Goal: Task Accomplishment & Management: Use online tool/utility

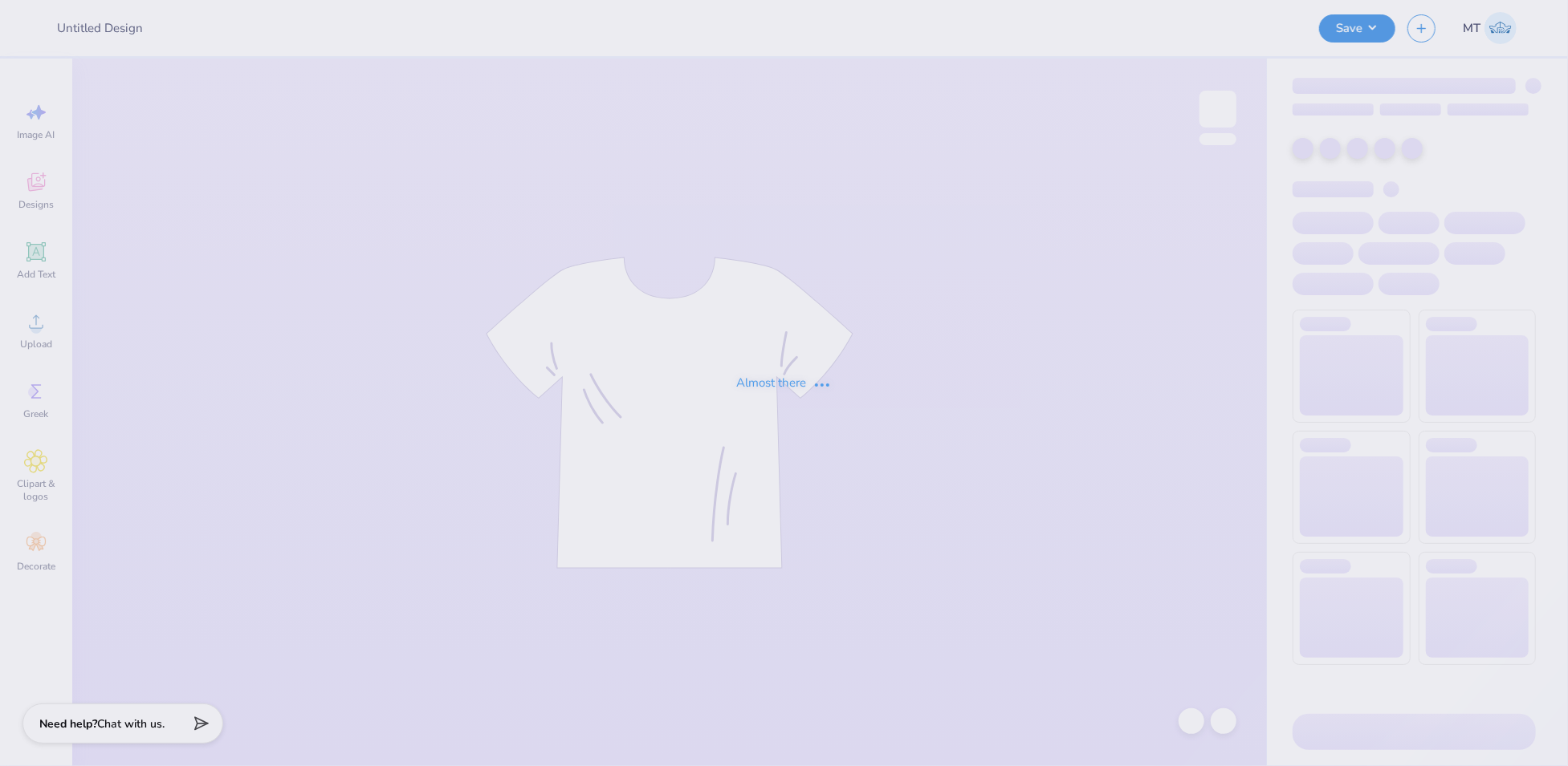
type input "FPS238244"
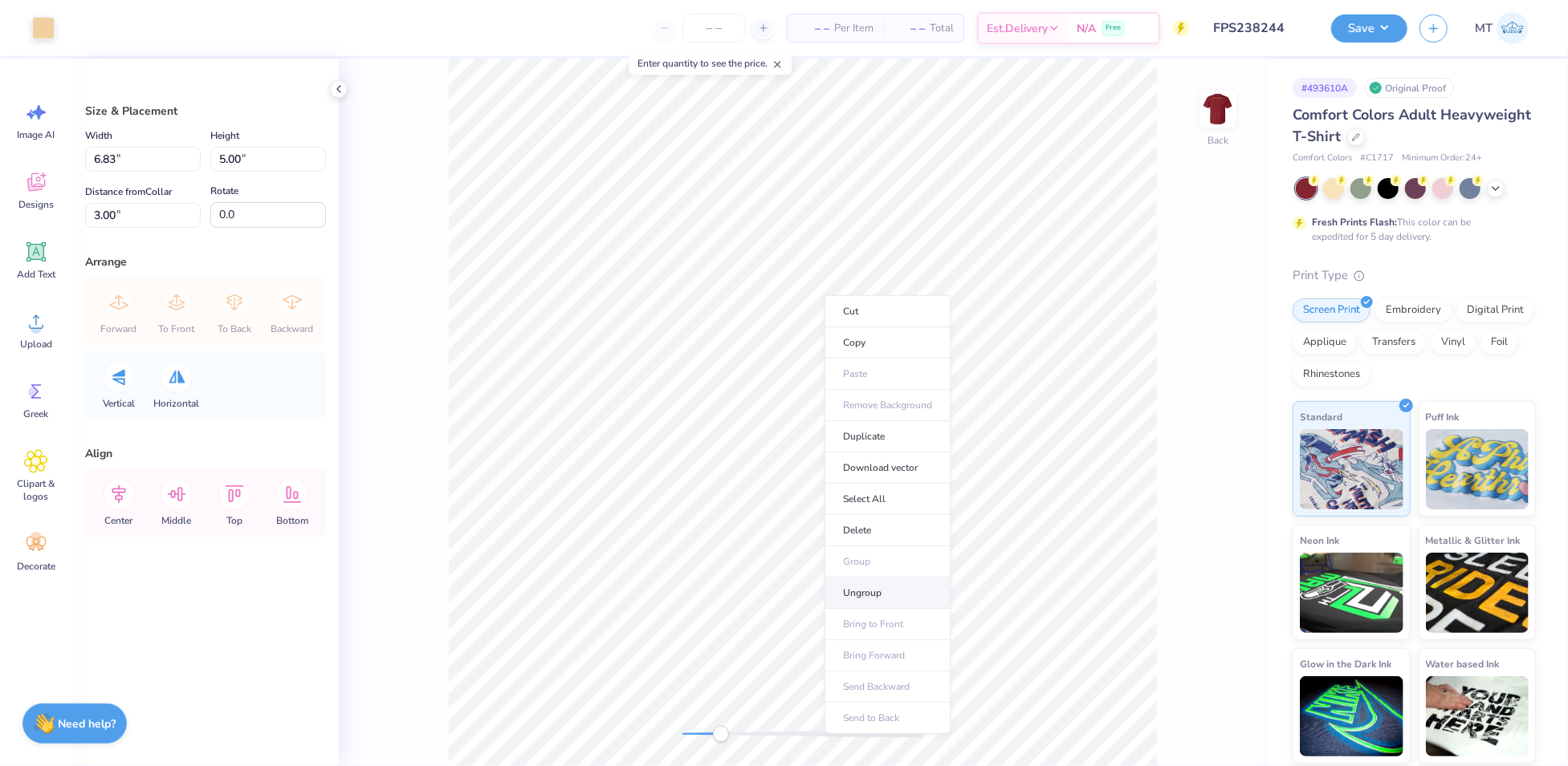
click at [900, 584] on li "Ungroup" at bounding box center [888, 593] width 126 height 31
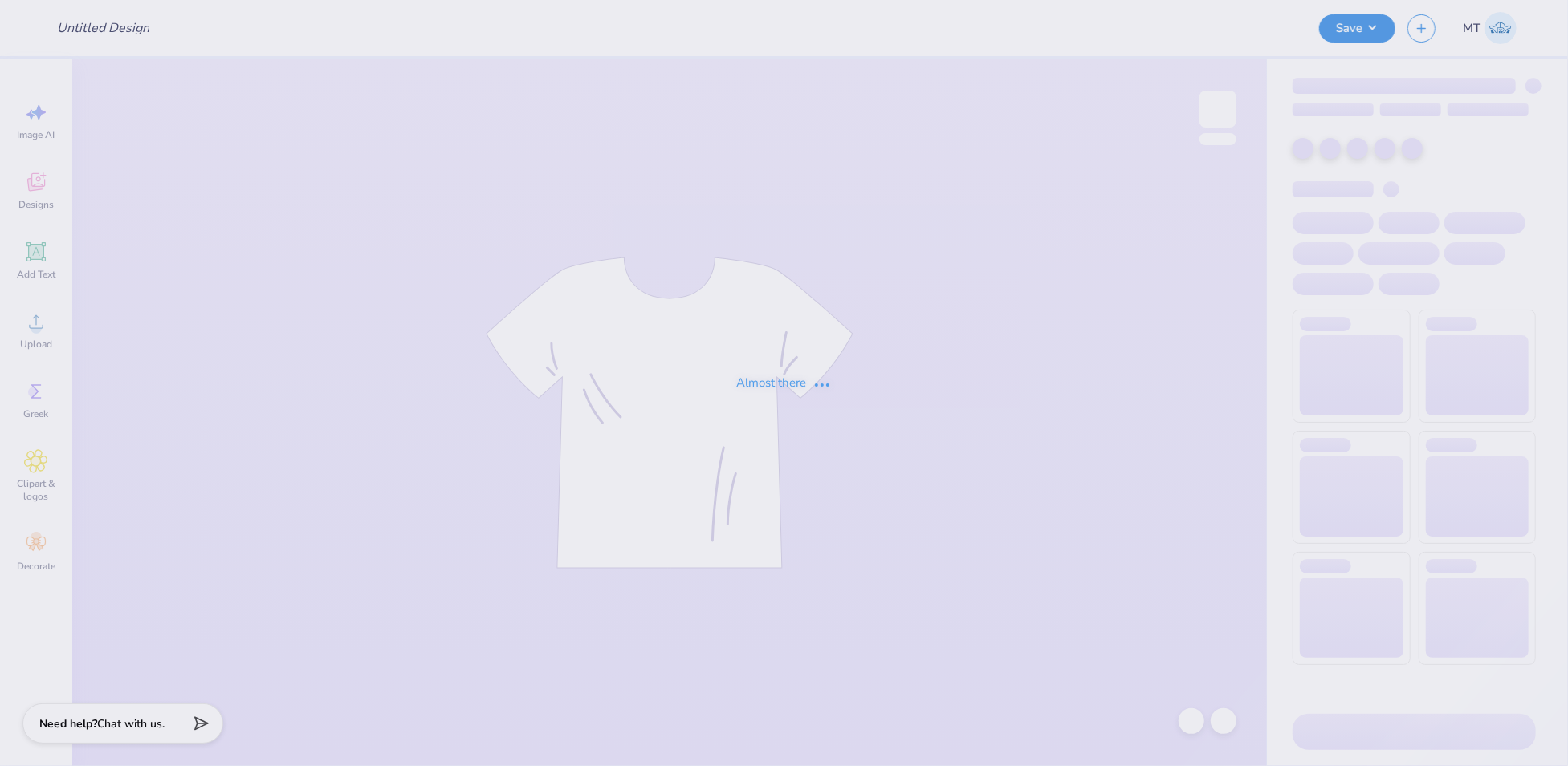
type input "FPS238293"
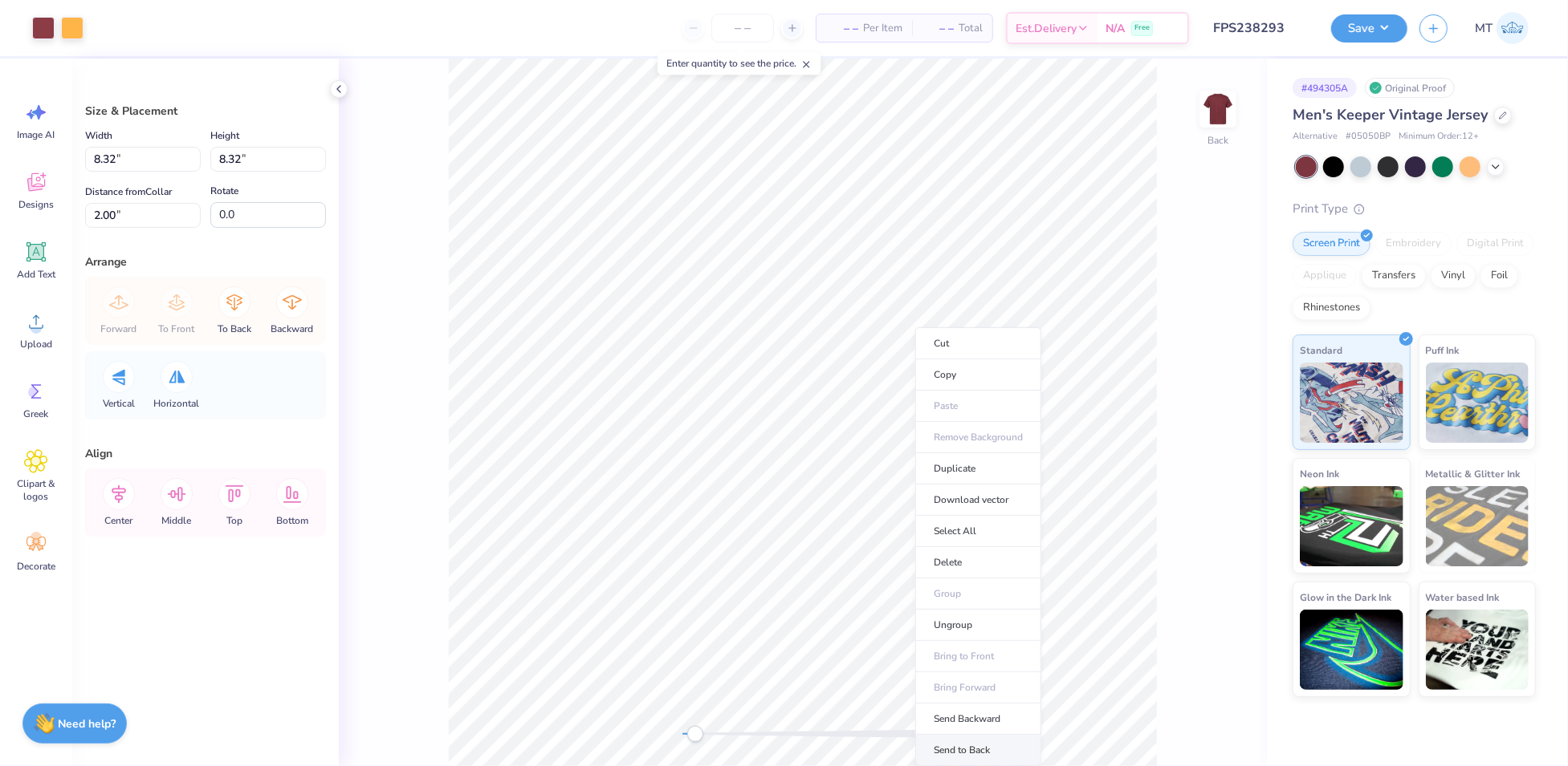
click at [971, 741] on li "Send to Back" at bounding box center [978, 750] width 126 height 31
click at [943, 577] on li "Ungroup" at bounding box center [947, 585] width 126 height 31
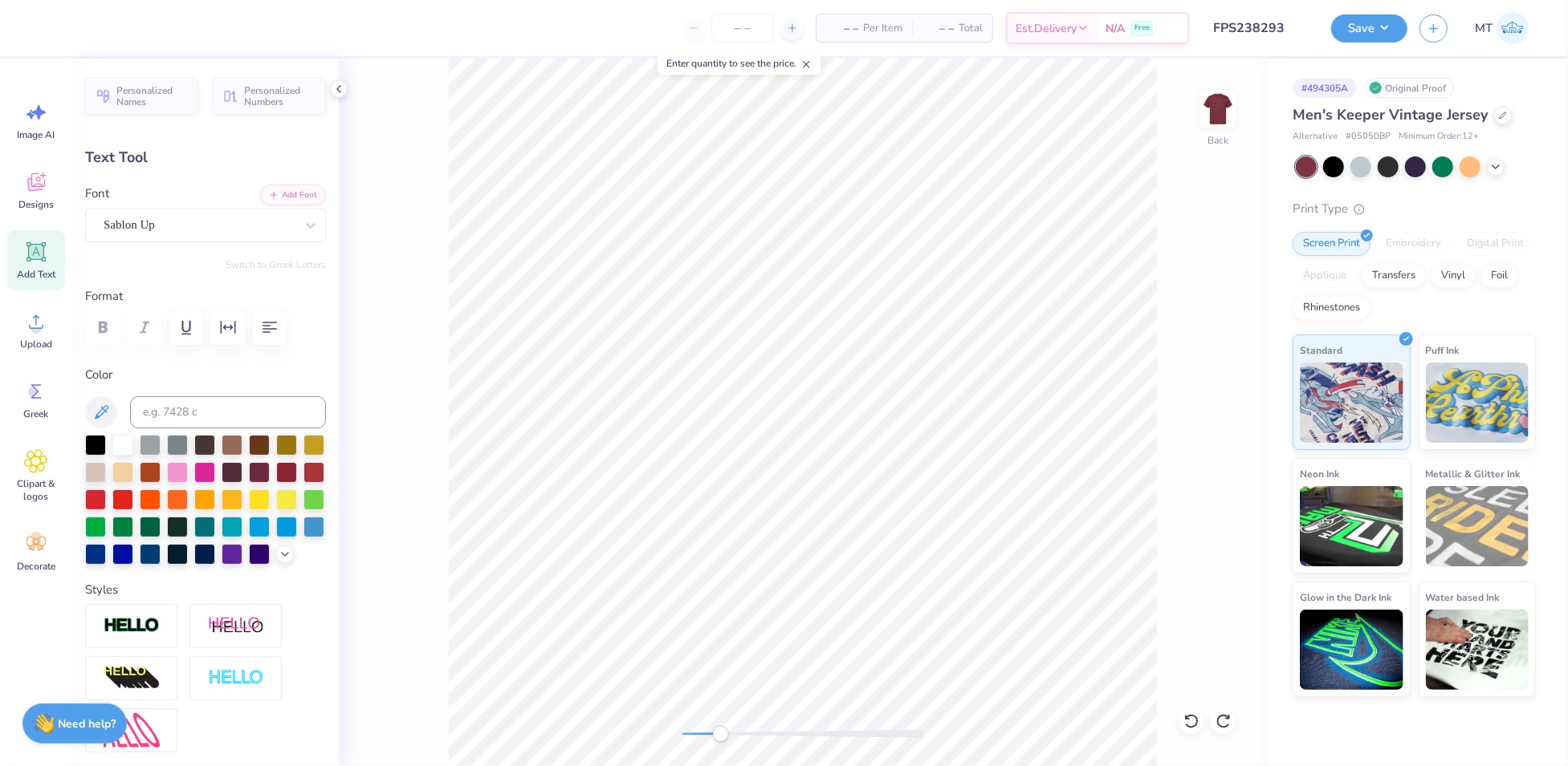
scroll to position [17, 6]
type textarea "YACHT CLUB"
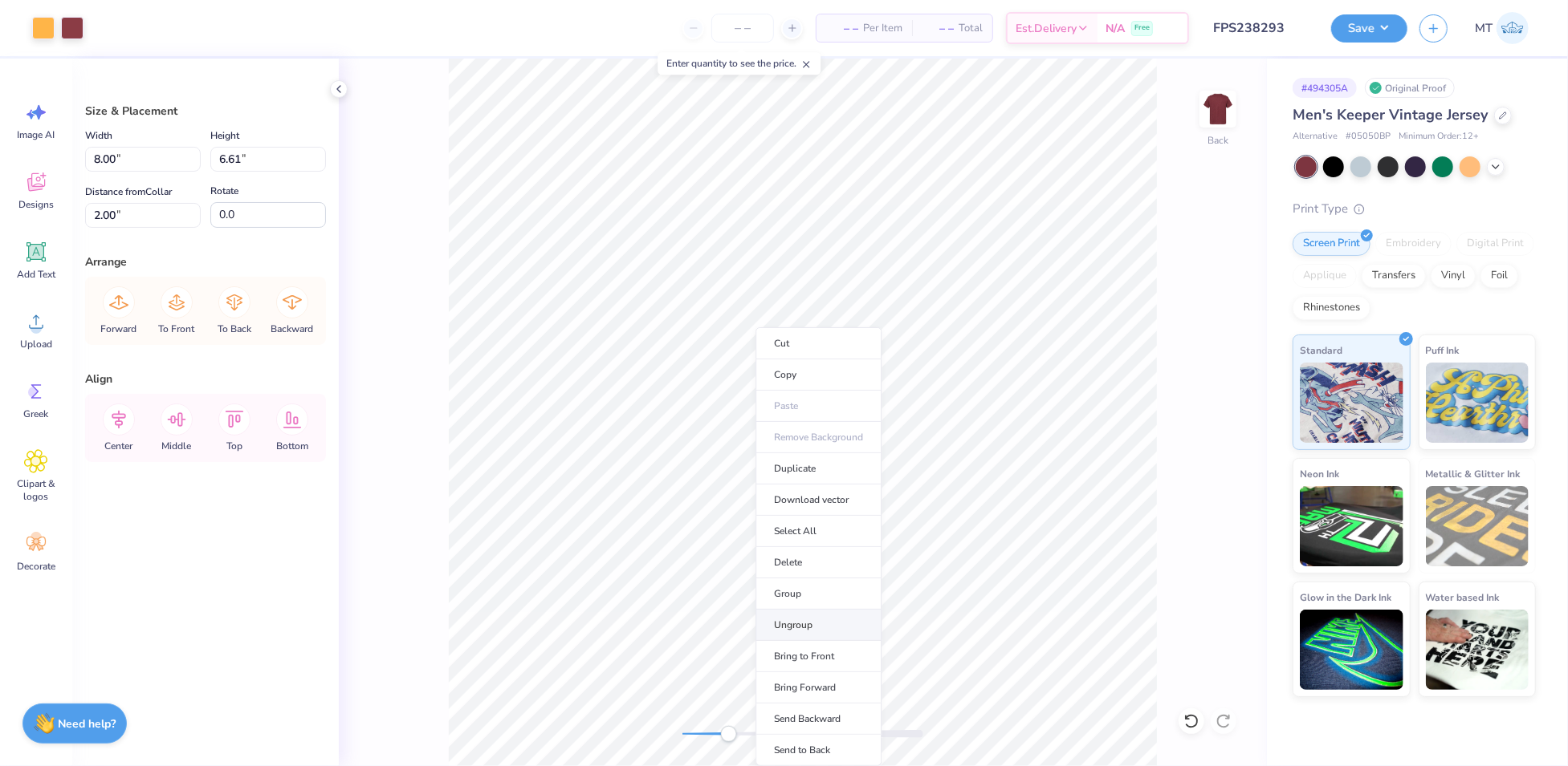
click at [826, 611] on li "Ungroup" at bounding box center [819, 625] width 126 height 31
click at [847, 579] on li "Group" at bounding box center [830, 594] width 126 height 31
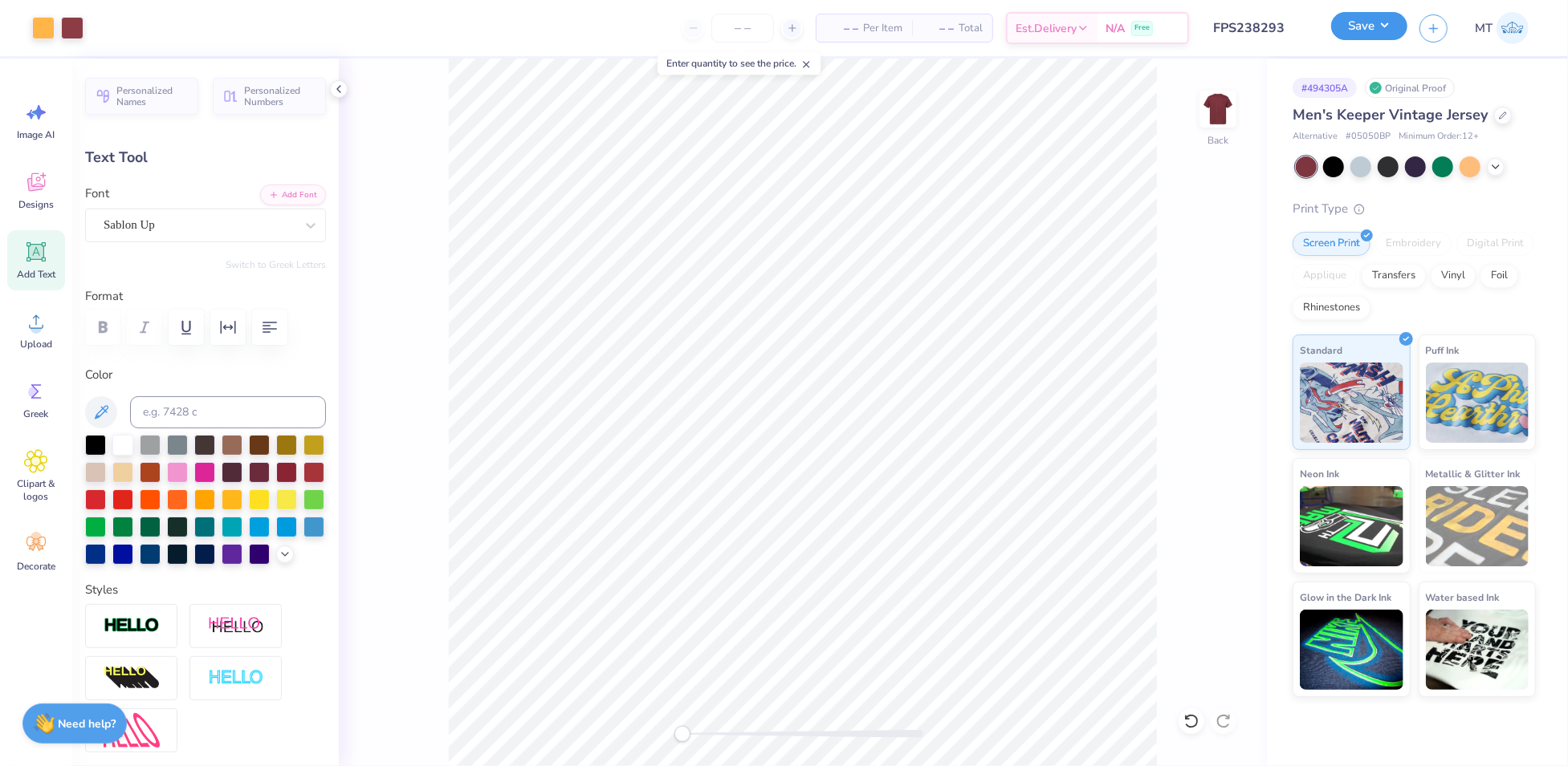
click at [1382, 27] on button "Save" at bounding box center [1368, 26] width 76 height 28
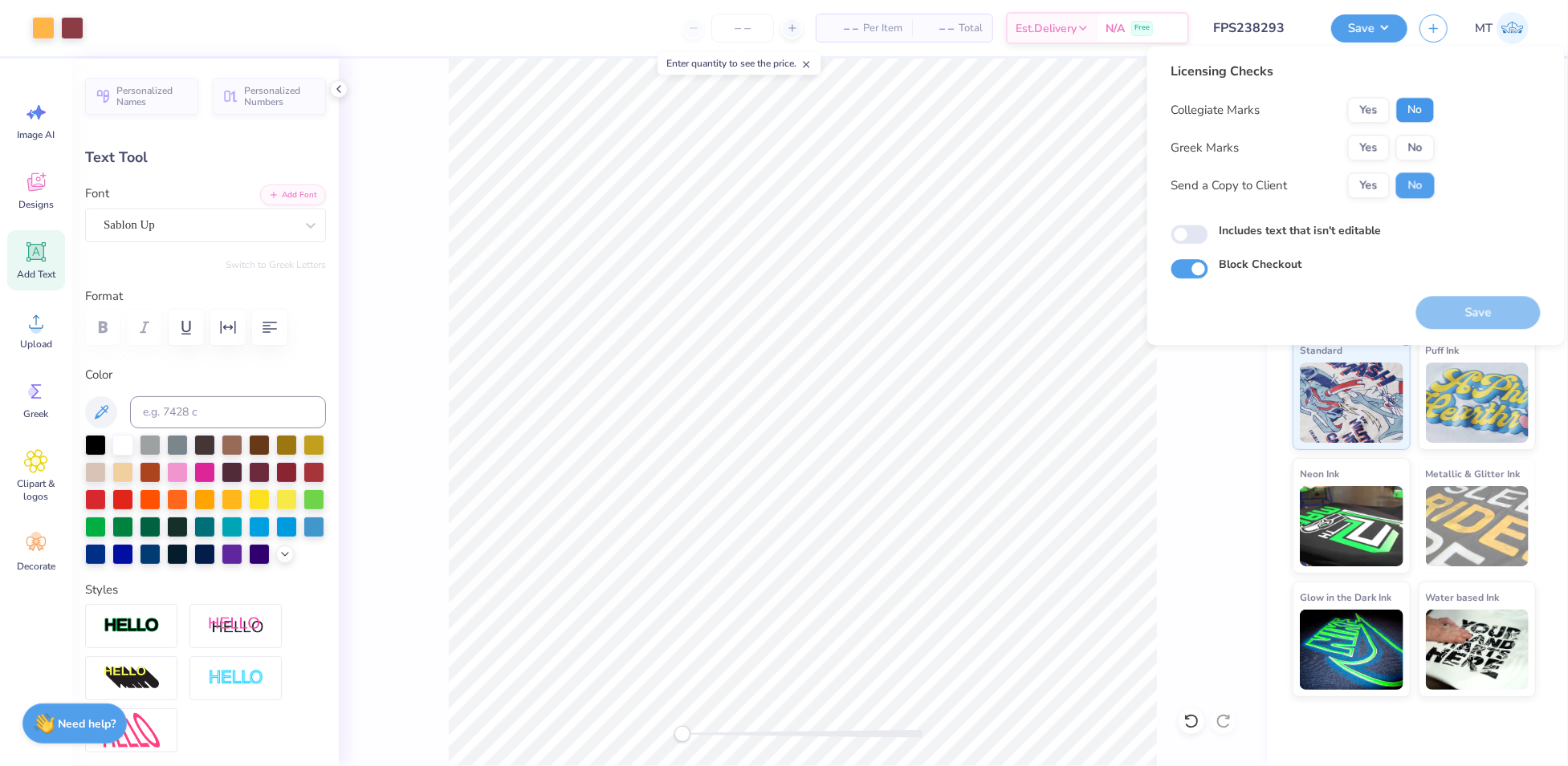
click at [1409, 109] on button "No" at bounding box center [1414, 109] width 39 height 25
click at [1421, 153] on button "No" at bounding box center [1414, 147] width 39 height 25
click at [1487, 312] on button "Save" at bounding box center [1478, 312] width 124 height 33
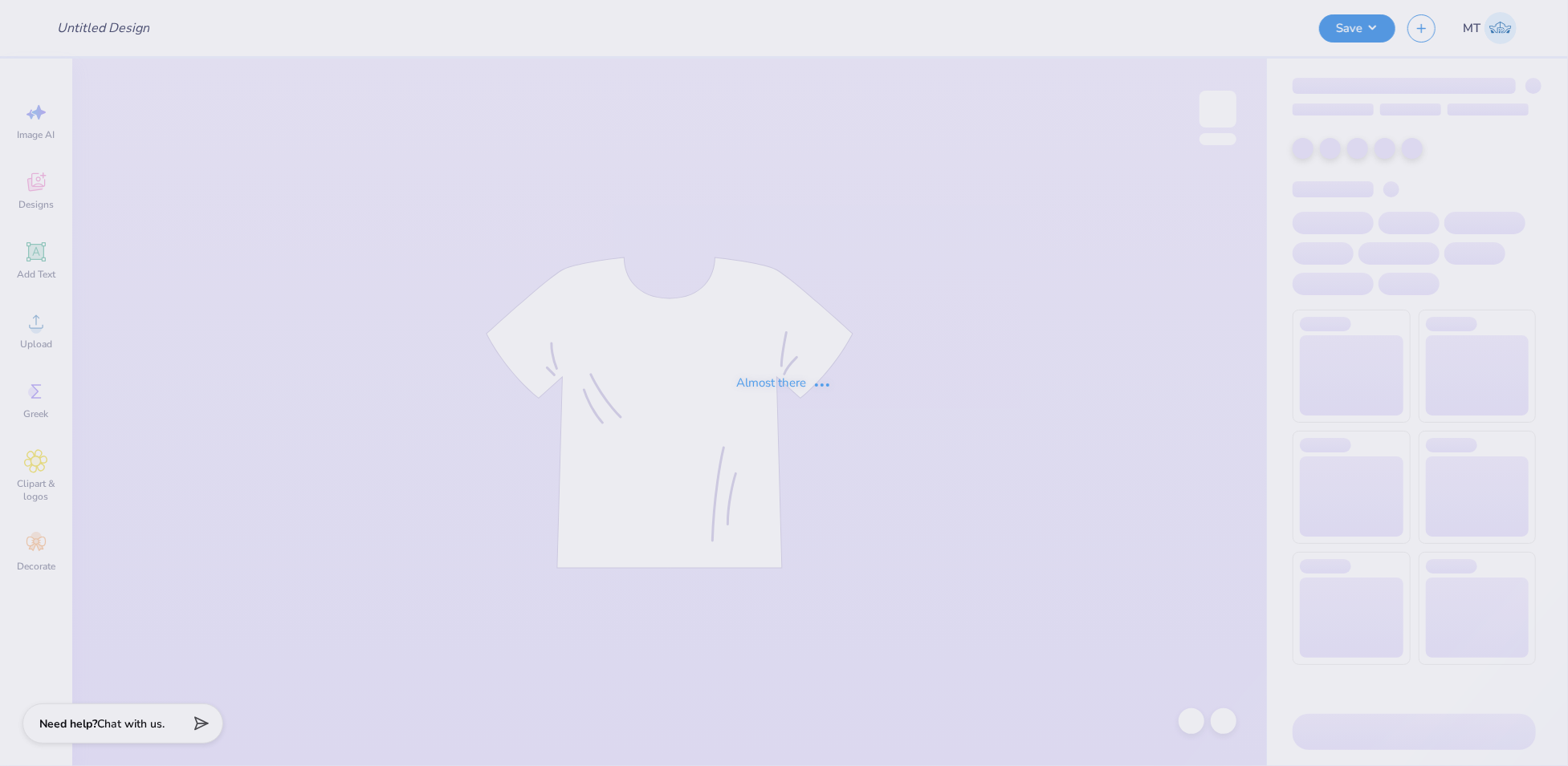
type input "FPS238244"
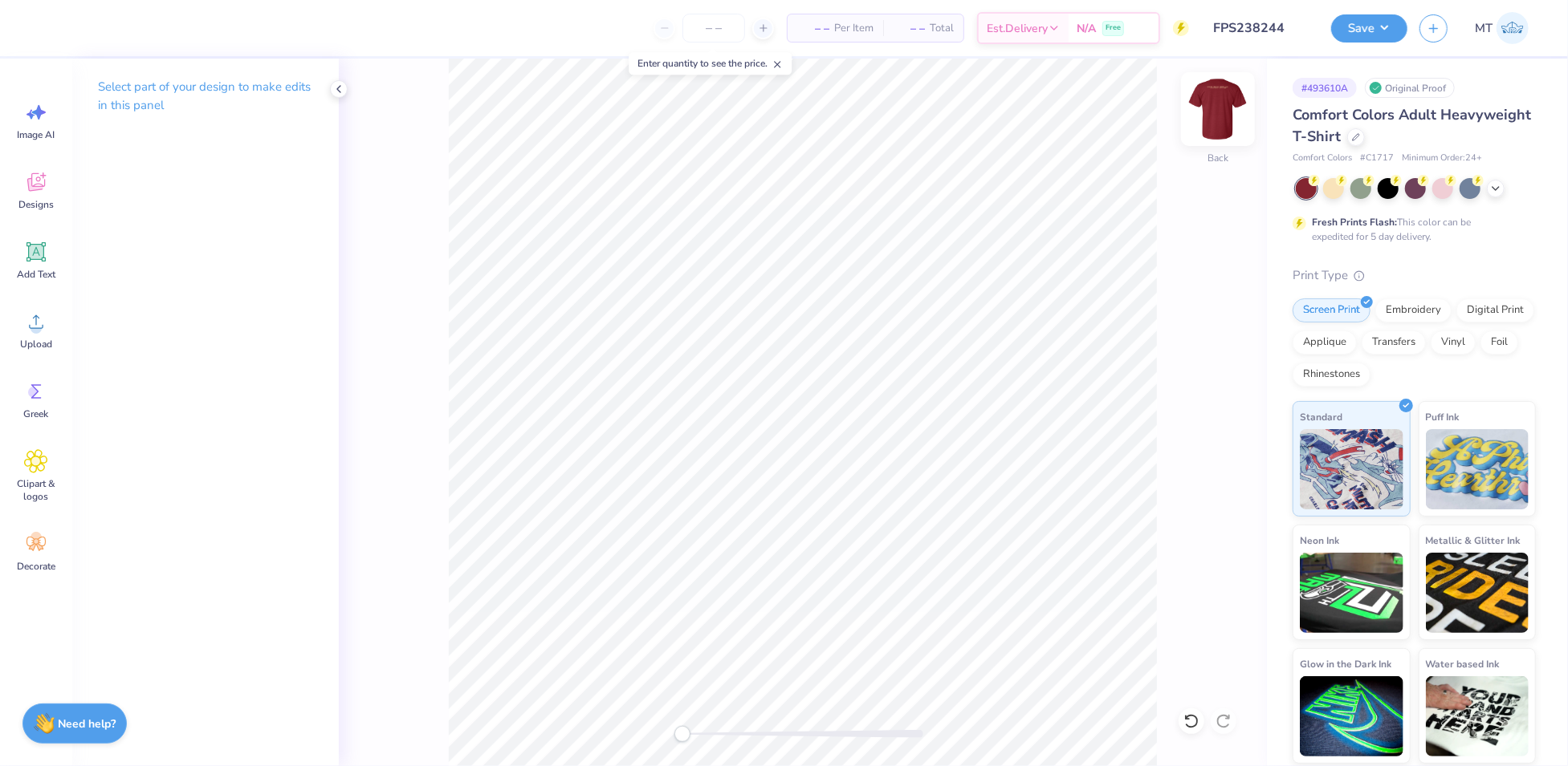
click at [1217, 111] on img at bounding box center [1217, 109] width 64 height 64
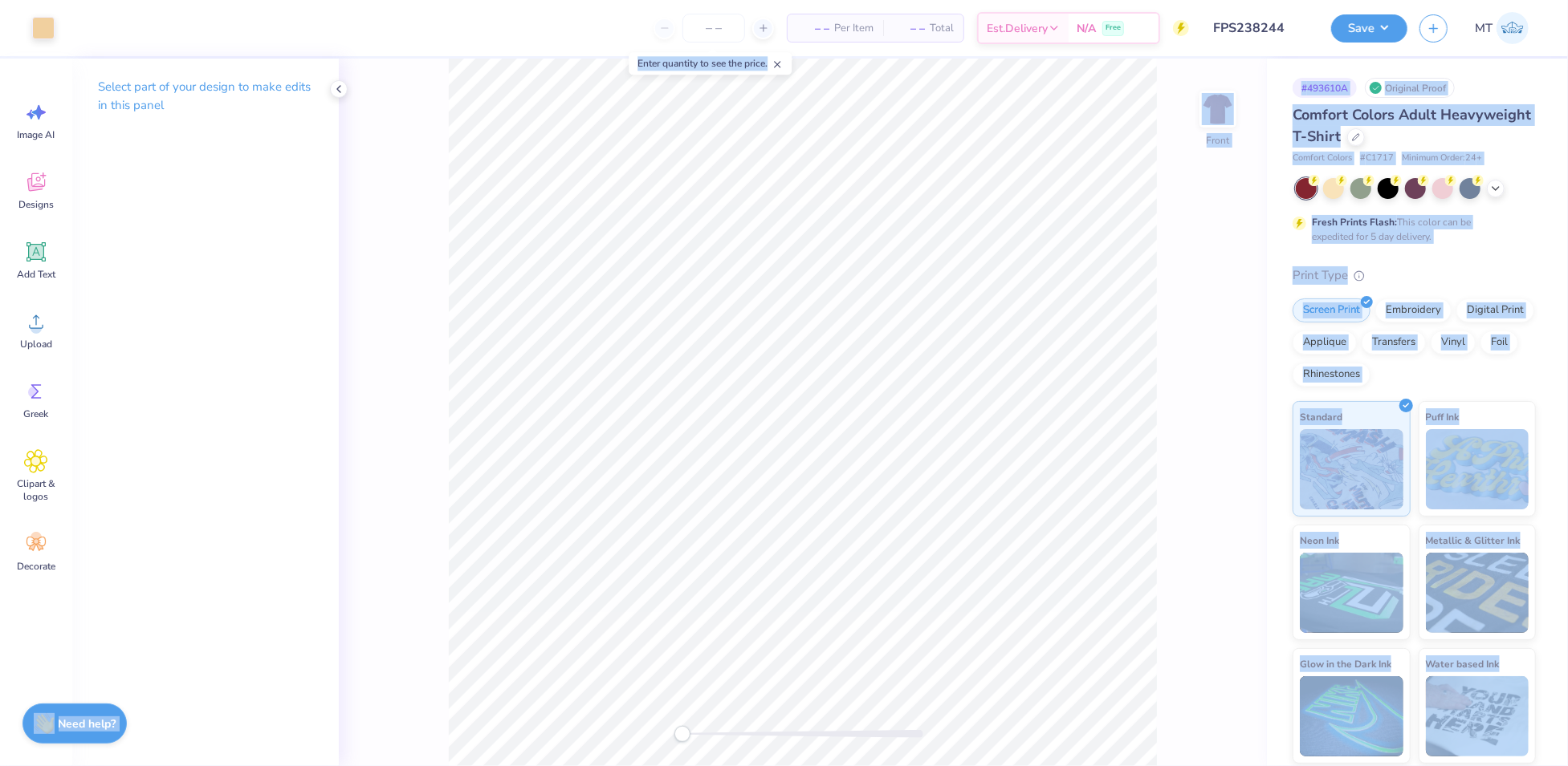
click at [897, 236] on body "Art colors – – Per Item – – Total Est. Delivery N/A Free Design Title FPS238244…" at bounding box center [784, 383] width 1568 height 766
click at [1205, 122] on img at bounding box center [1217, 109] width 64 height 64
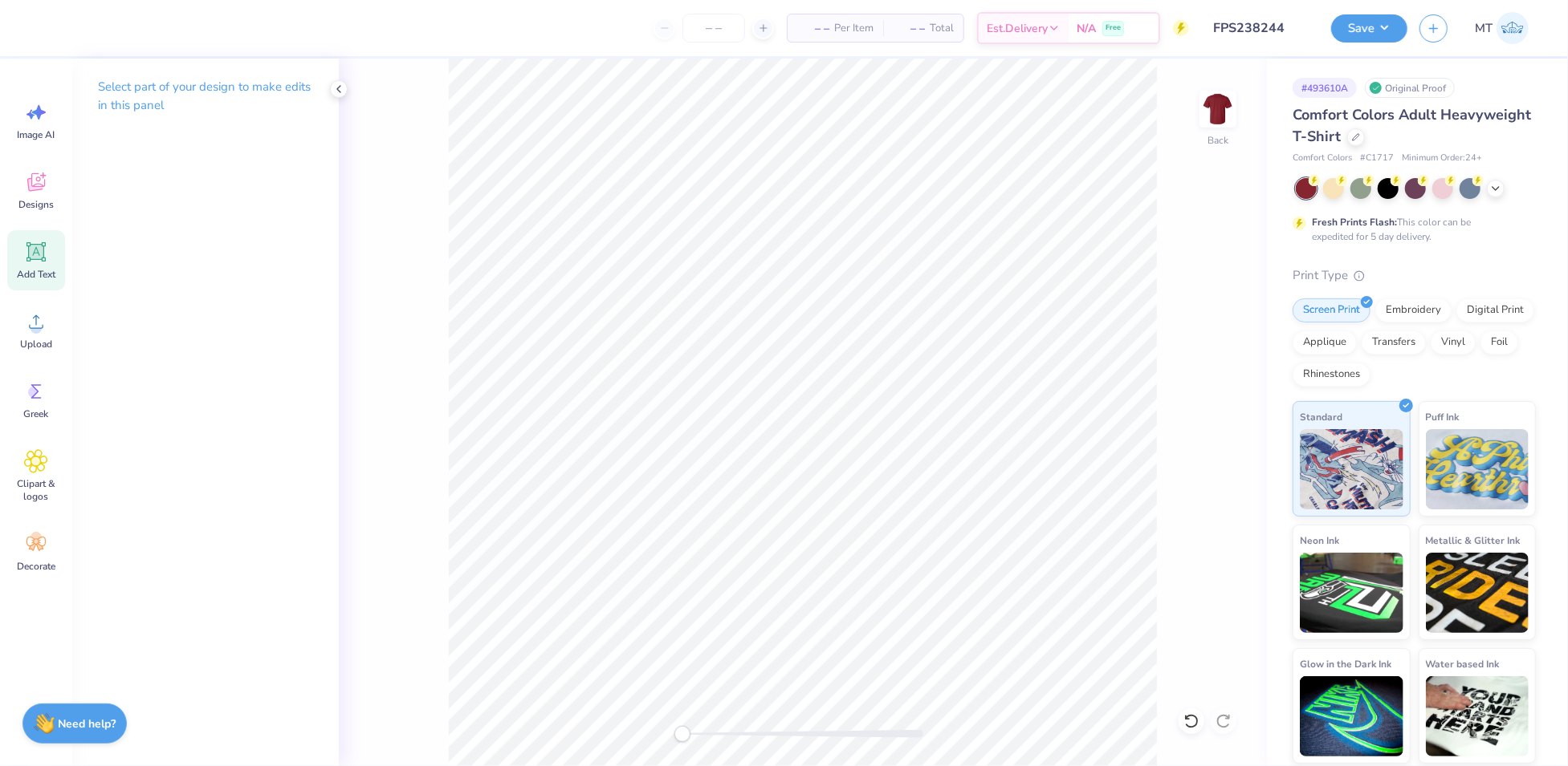
click at [43, 250] on icon at bounding box center [36, 252] width 19 height 19
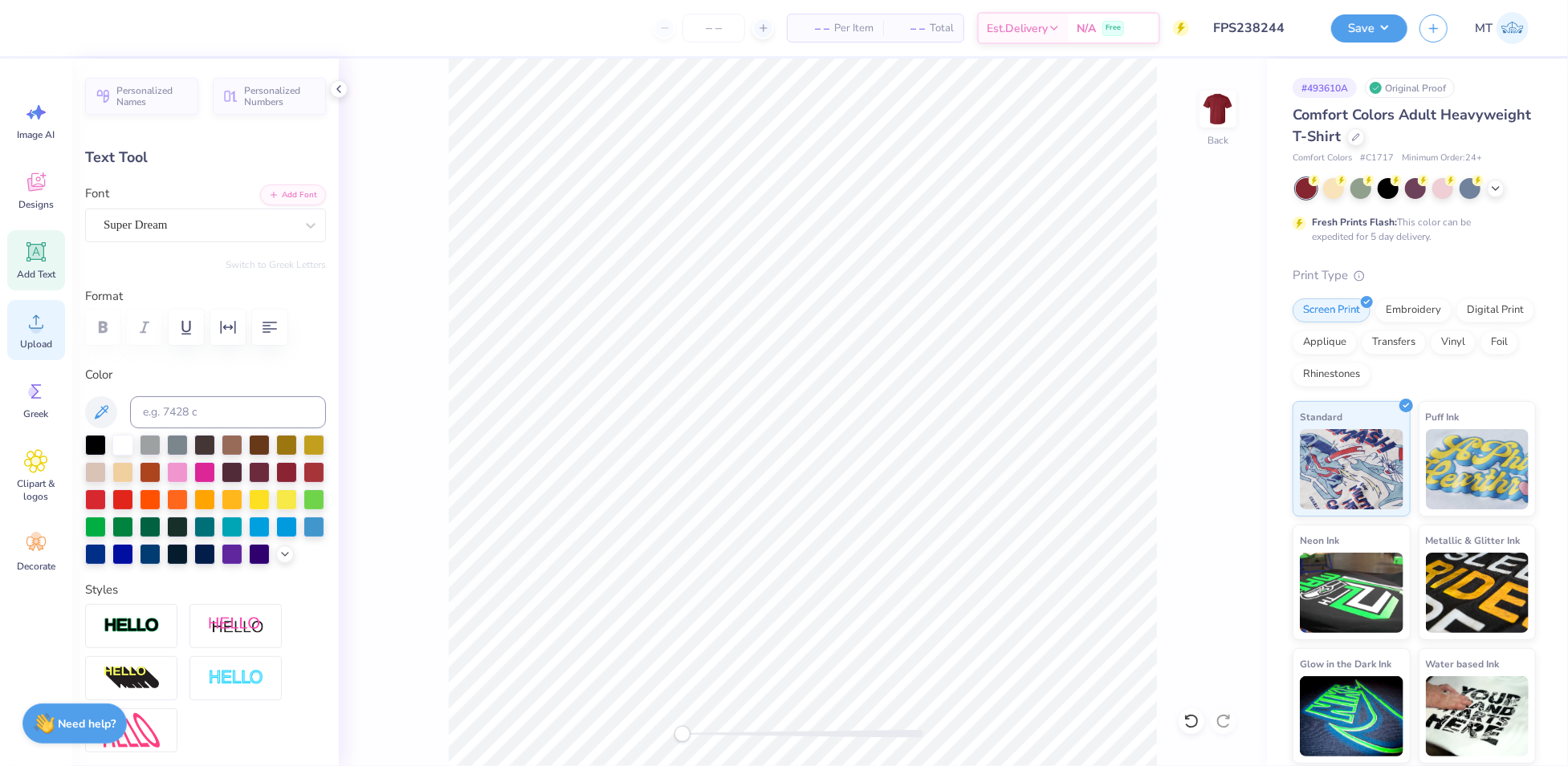
click at [32, 318] on icon at bounding box center [37, 322] width 24 height 24
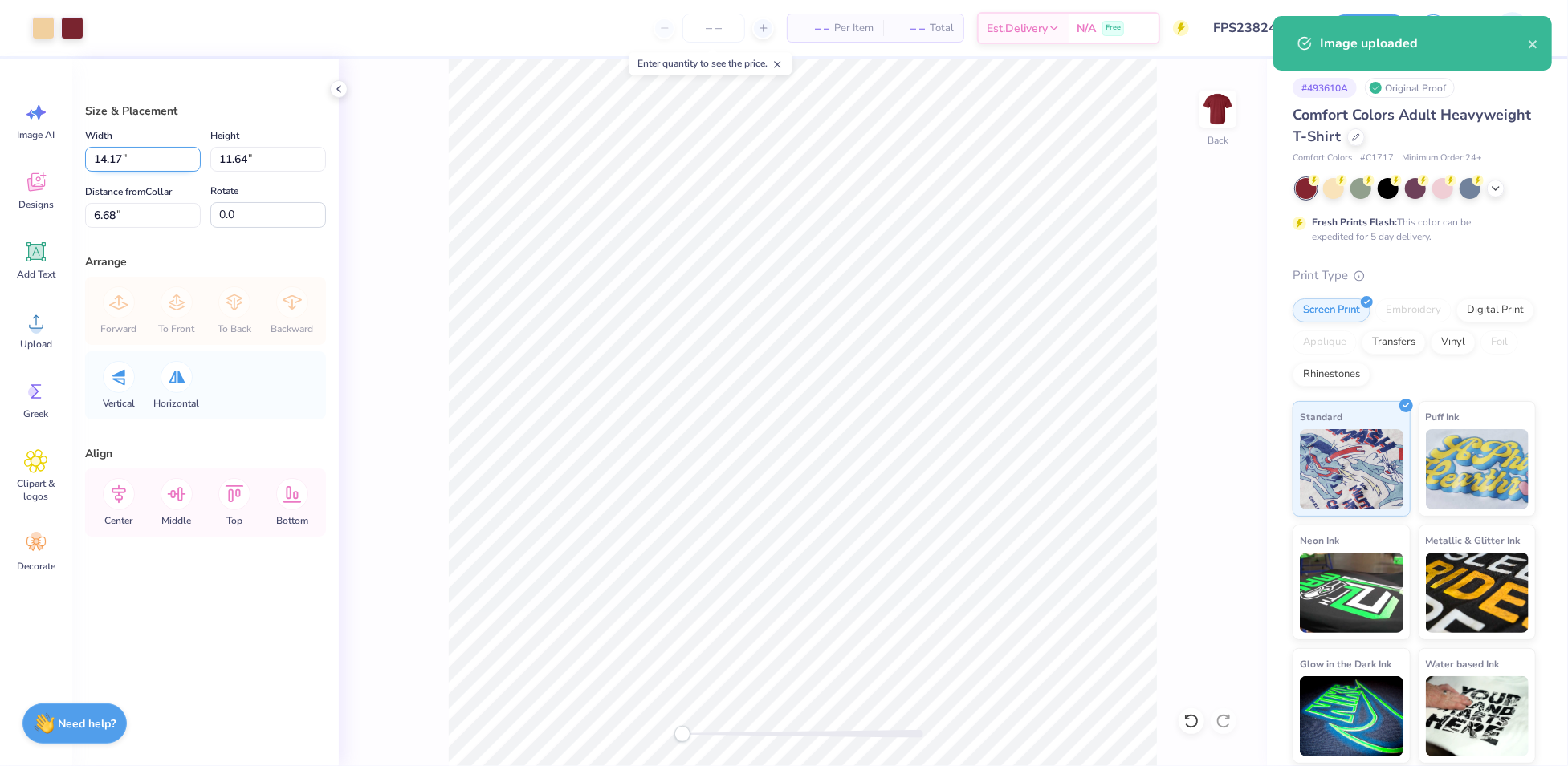
click at [147, 150] on input "14.17" at bounding box center [142, 159] width 116 height 24
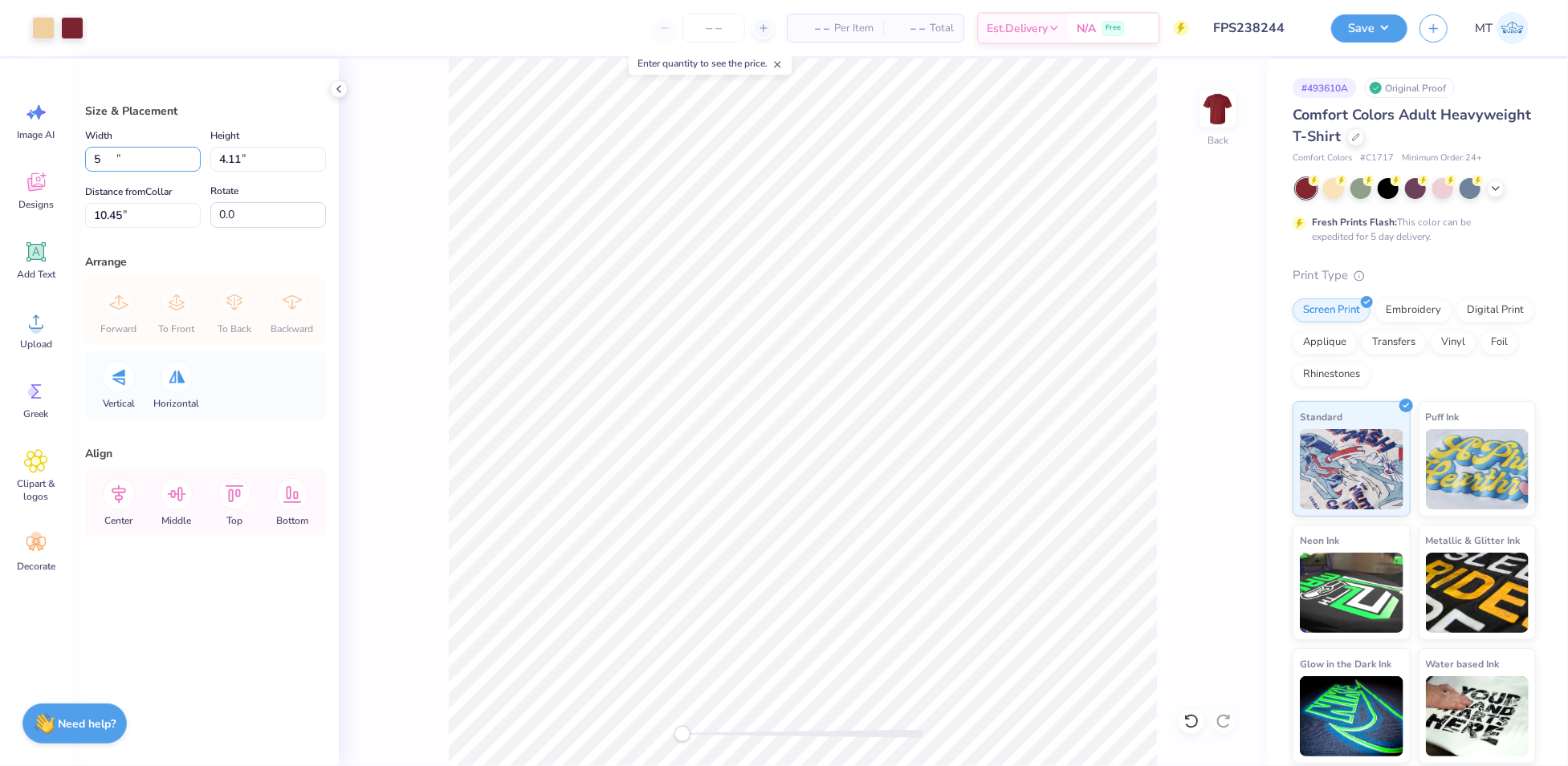
type input "5.00"
type input "4.11"
type input "10.45"
click at [145, 153] on input "5.00" at bounding box center [142, 159] width 116 height 24
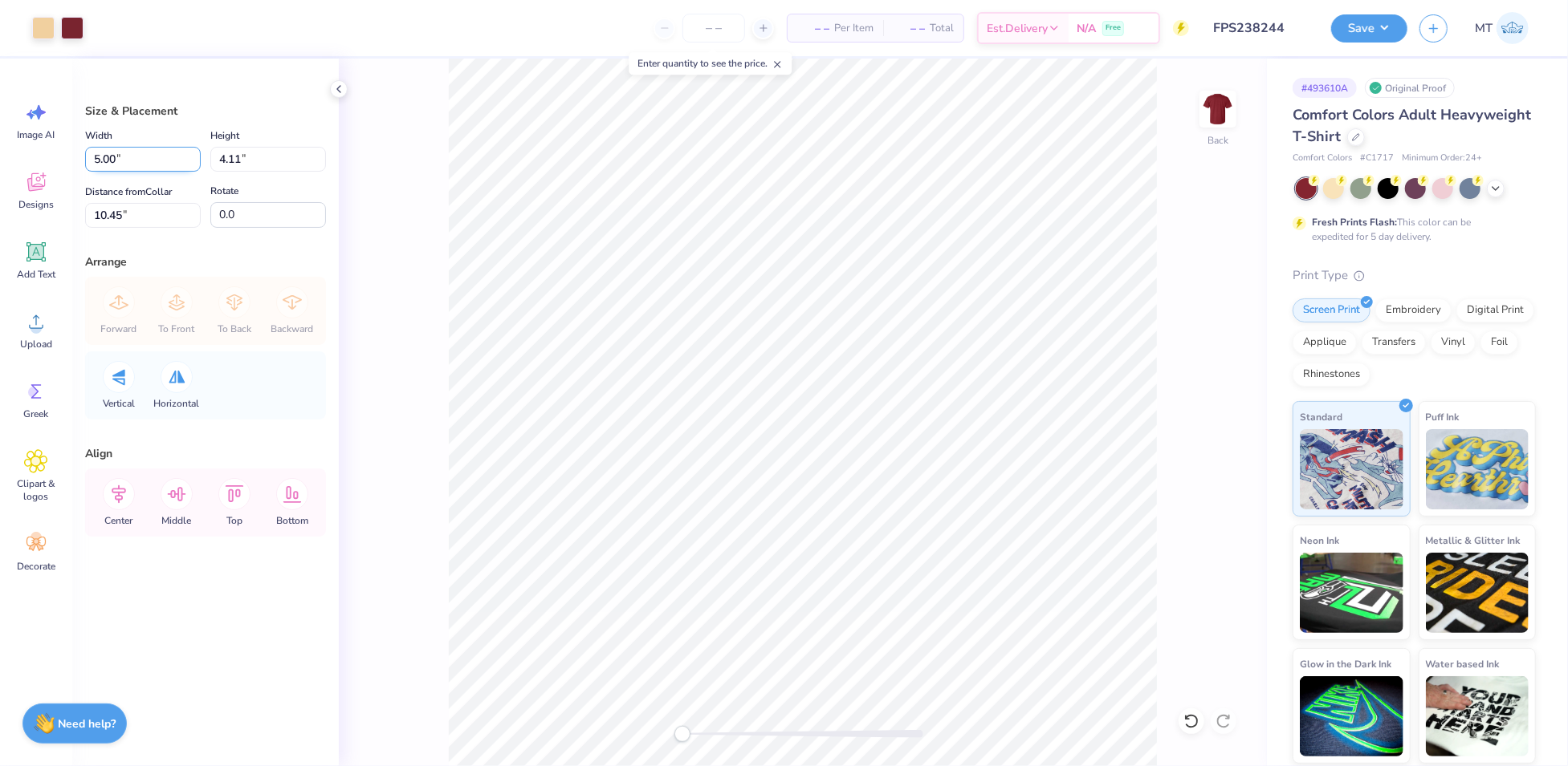
click at [145, 153] on input "5.00" at bounding box center [142, 159] width 116 height 24
type input "3.50"
type input "2.87"
type input "11.06"
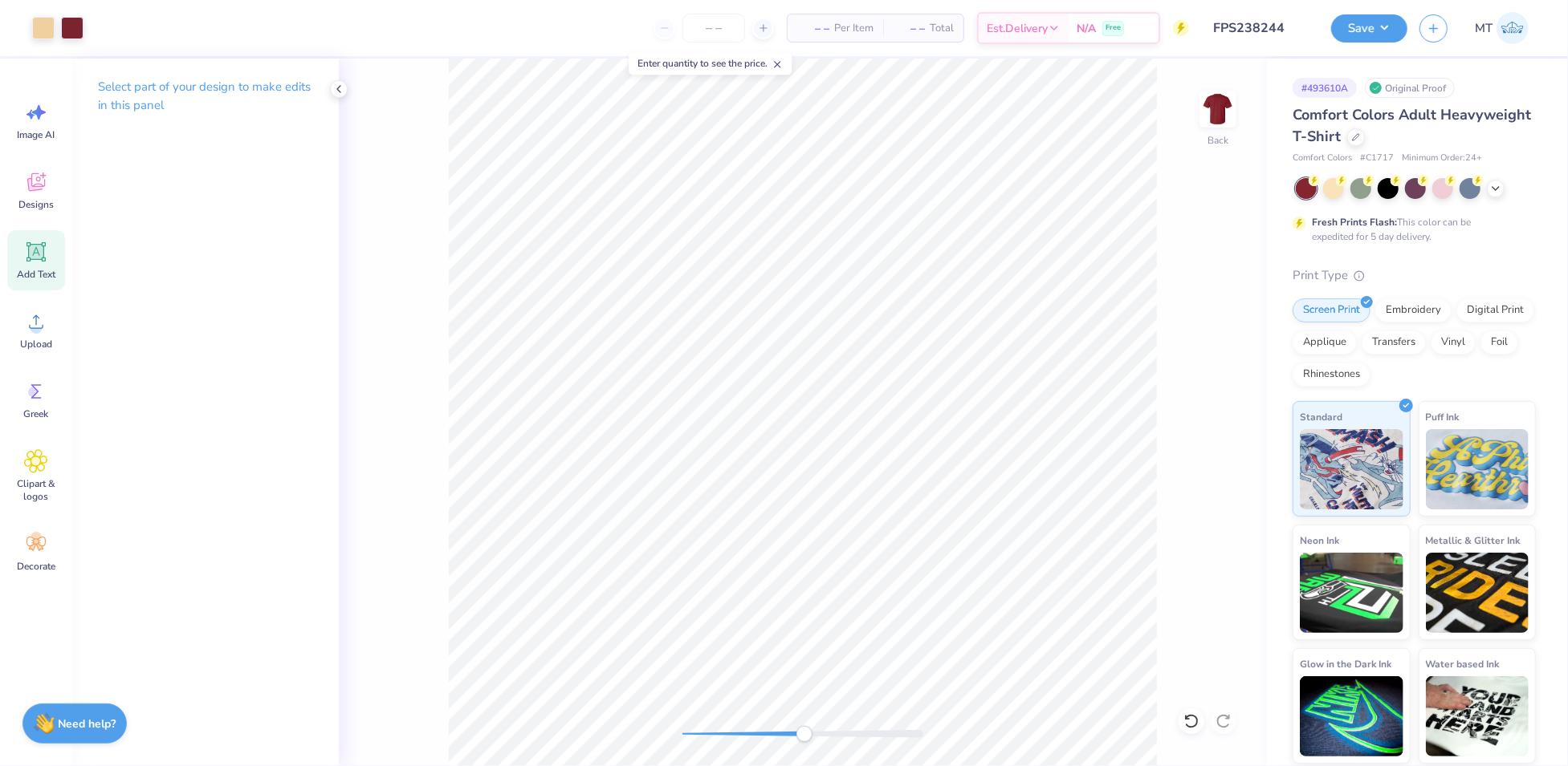
click at [25, 254] on icon at bounding box center [37, 253] width 24 height 24
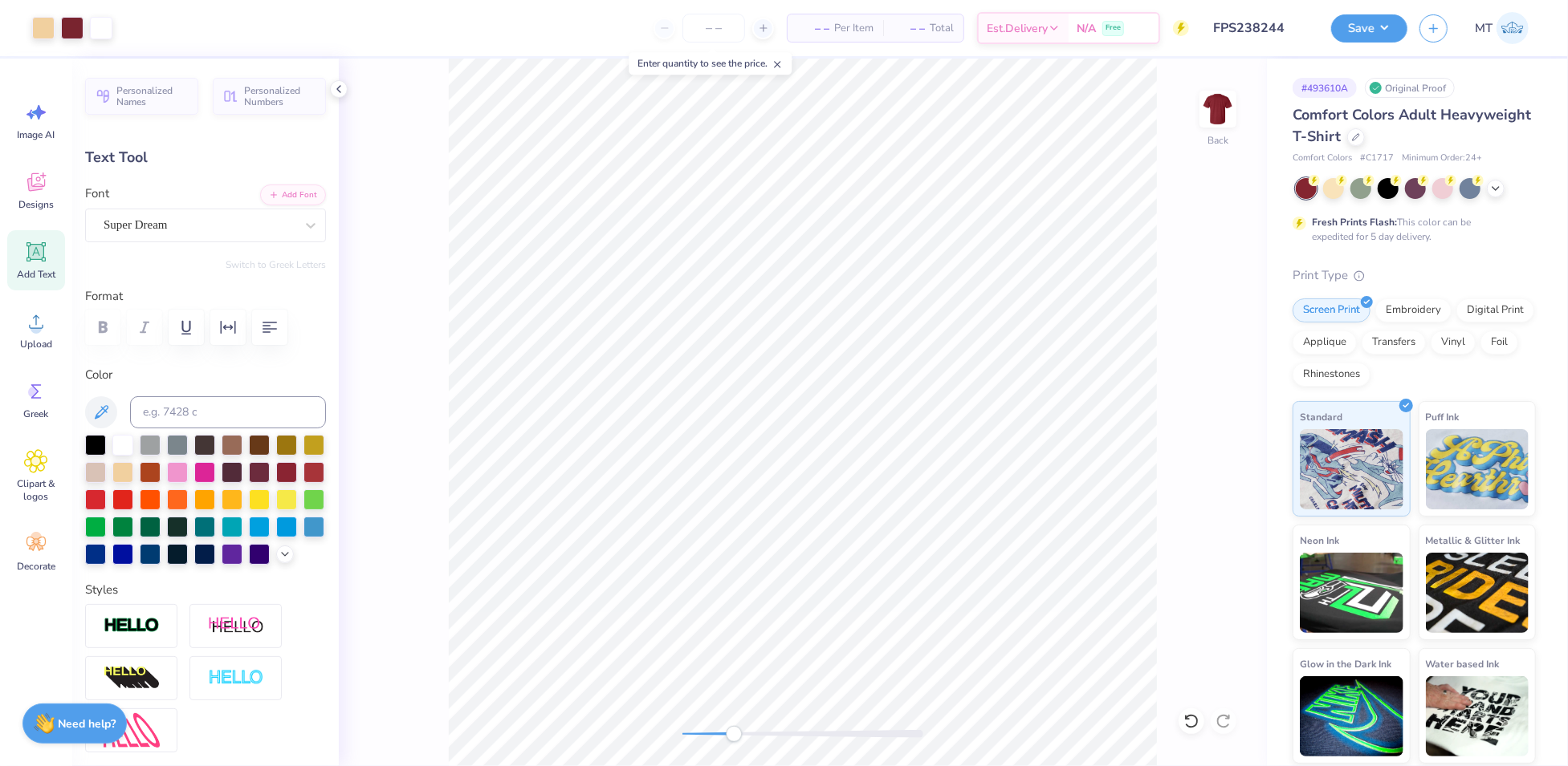
type input "9.32"
click at [225, 225] on div "Super Dream" at bounding box center [199, 225] width 194 height 24
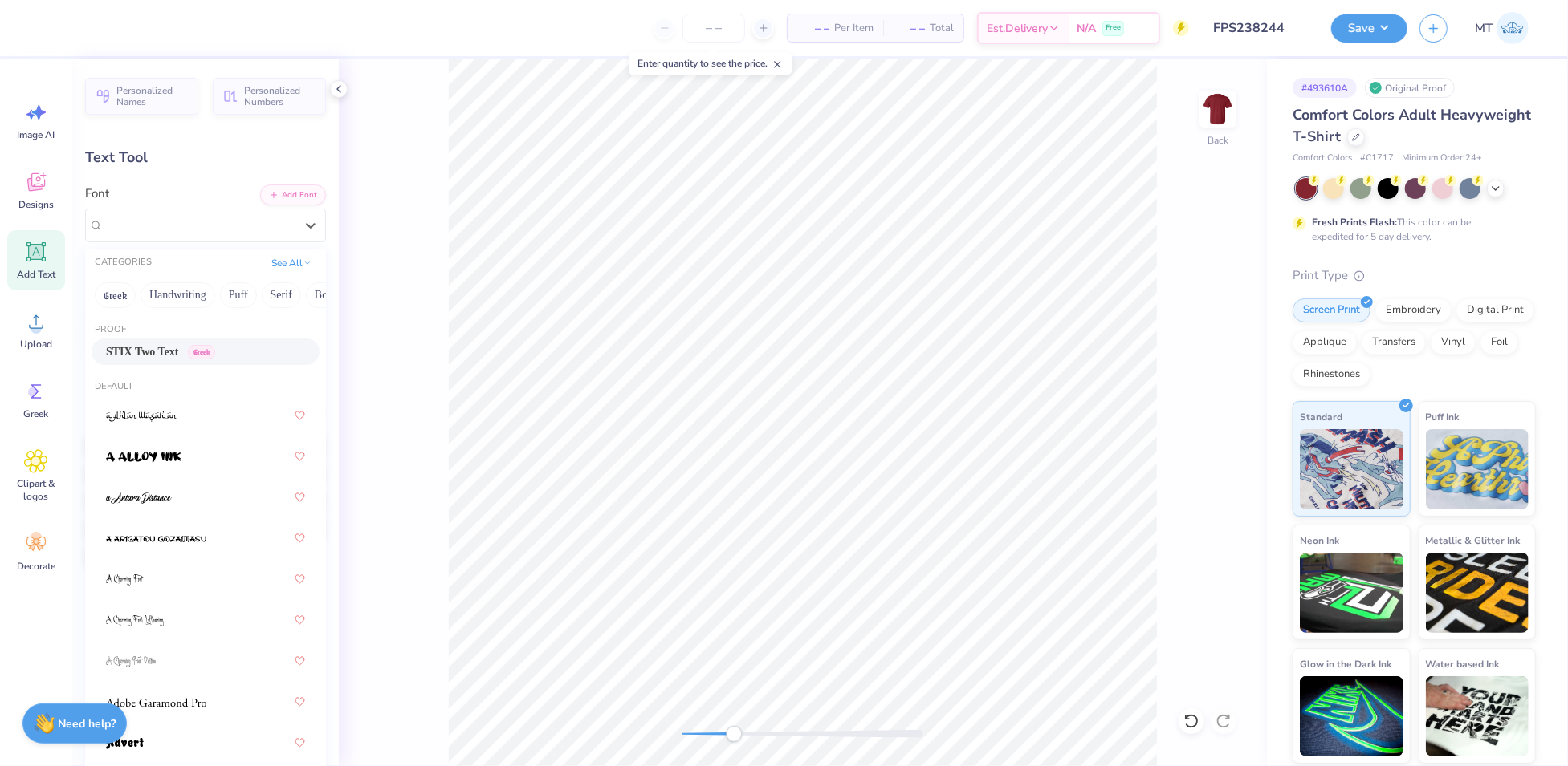
click at [185, 352] on div "STIX Two Text Greek" at bounding box center [160, 352] width 109 height 17
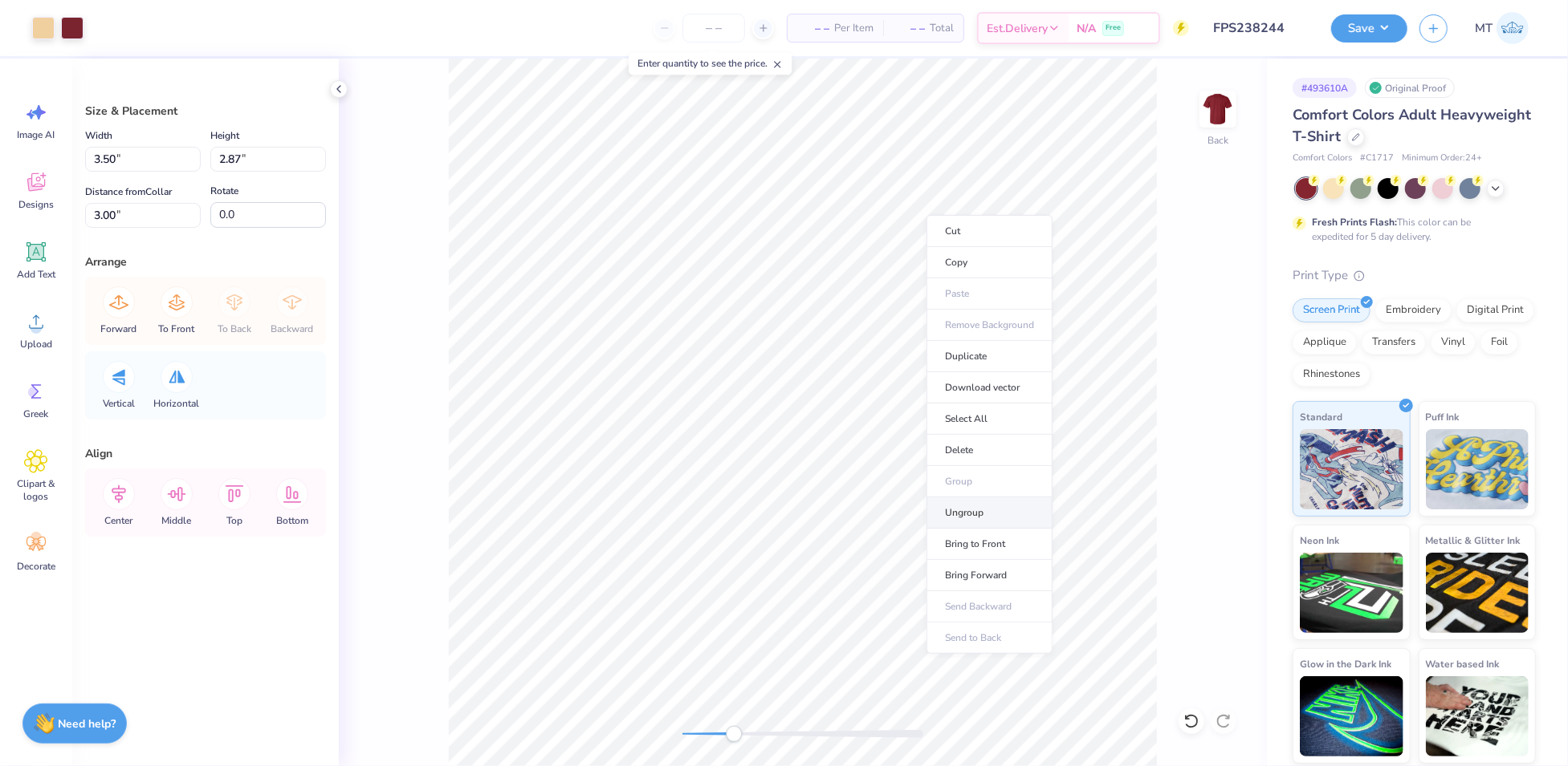
click at [996, 514] on li "Ungroup" at bounding box center [989, 513] width 126 height 31
type input "1.07"
type input "0.96"
type input "3.72"
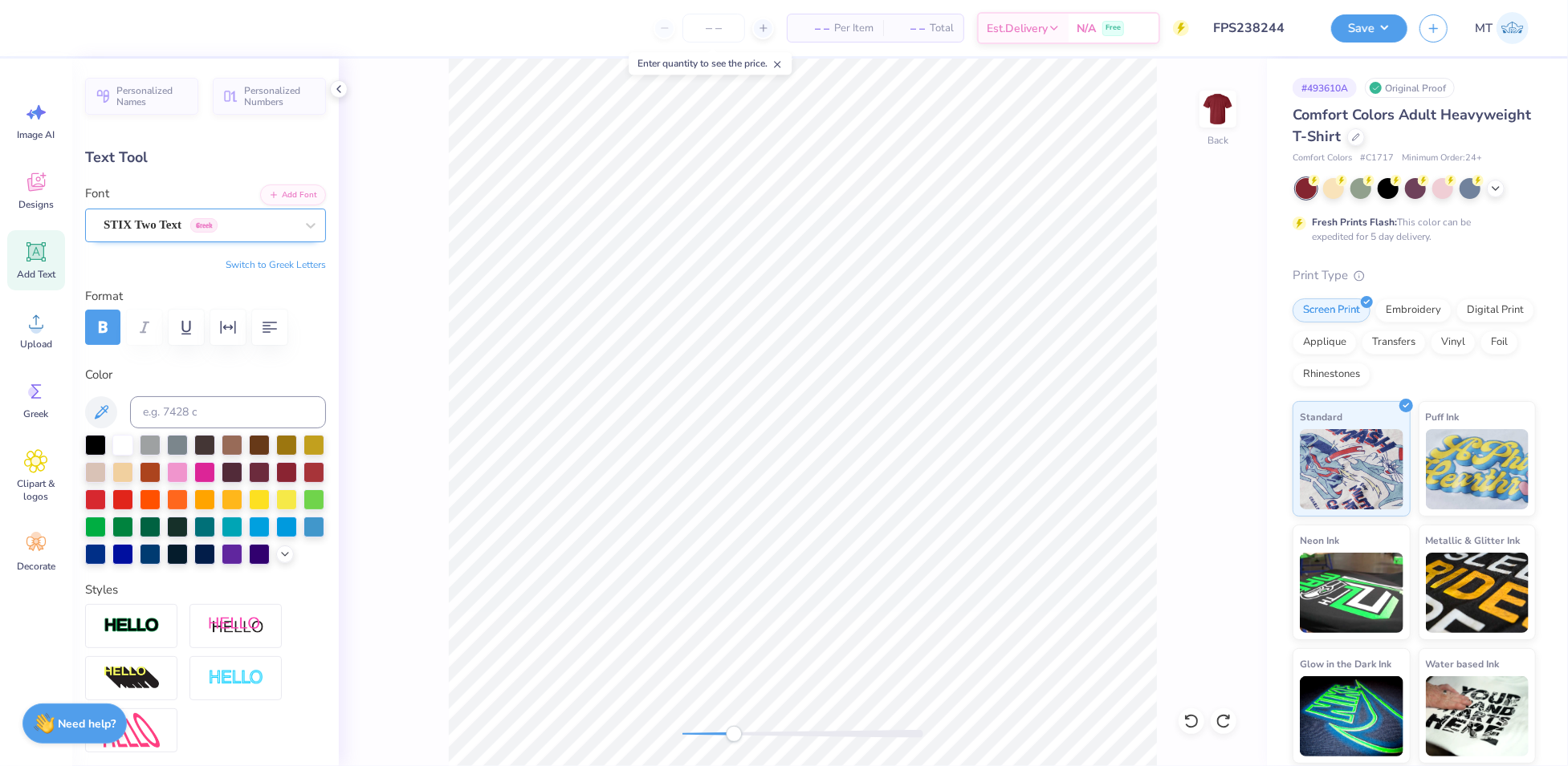
click at [200, 227] on div "STIX Two Text Greek" at bounding box center [199, 225] width 194 height 24
click at [221, 403] on input at bounding box center [228, 413] width 196 height 32
type input "188"
type textarea "L"
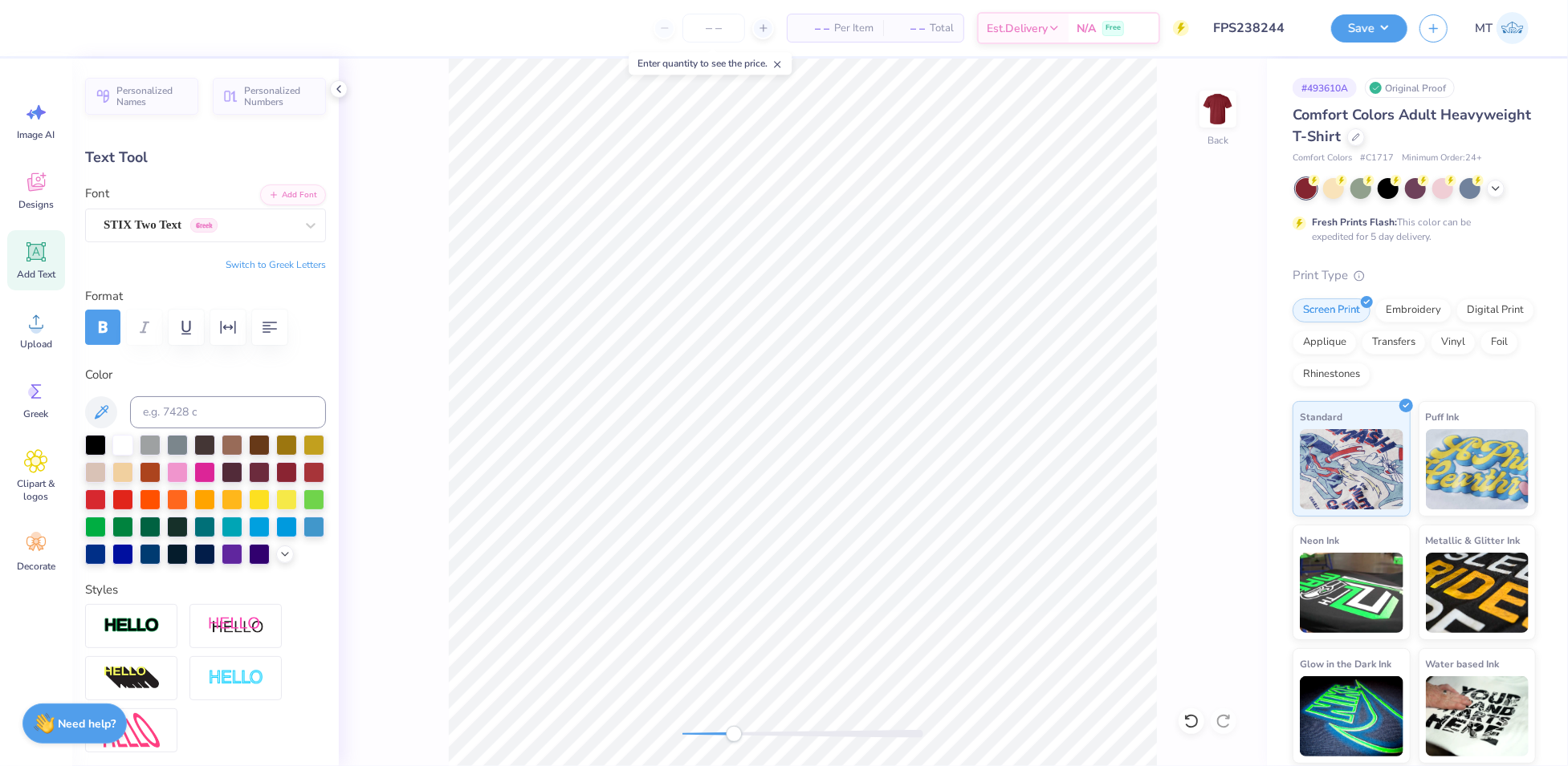
type textarea "KA"
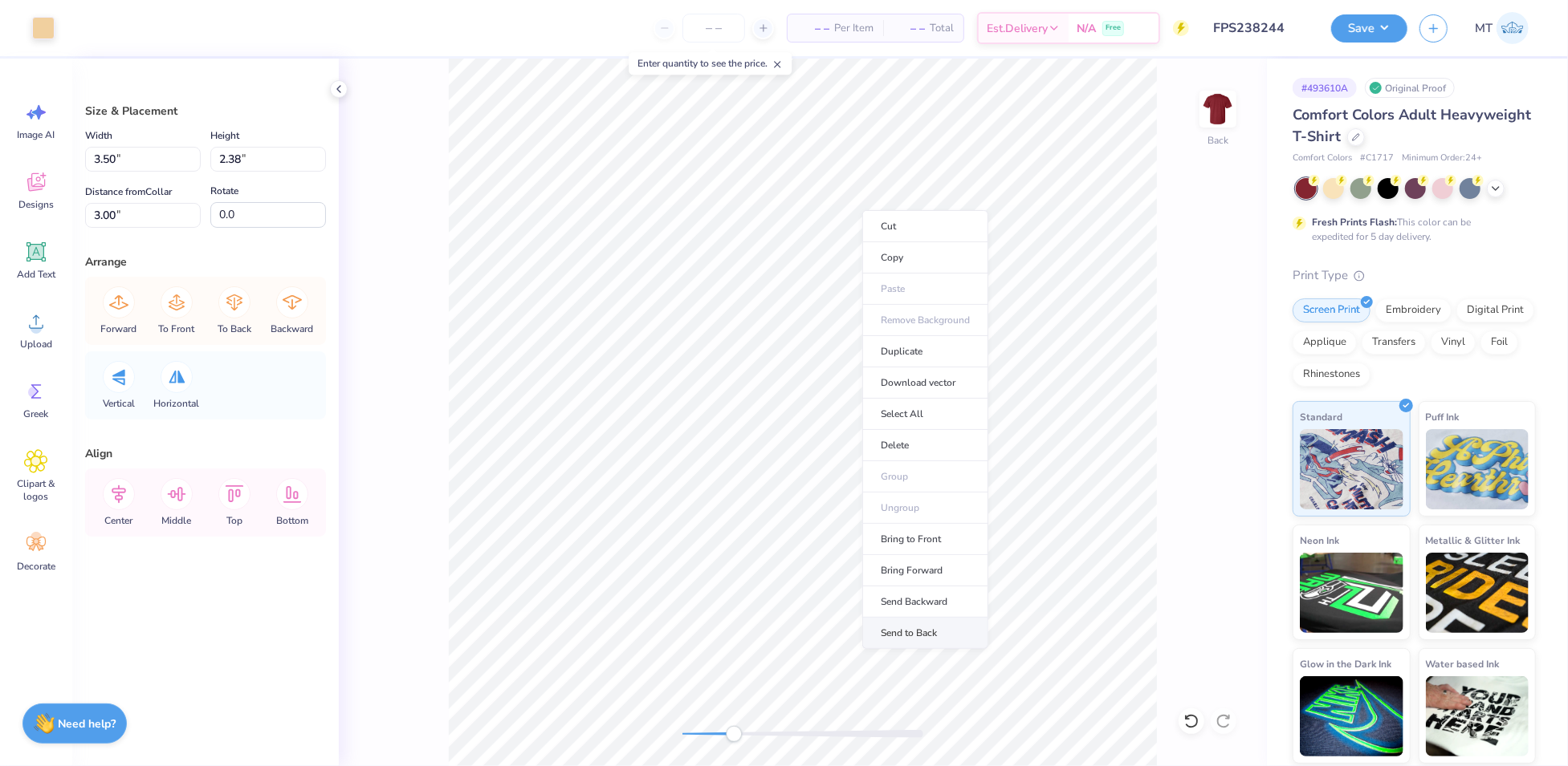
click at [935, 629] on li "Send to Back" at bounding box center [925, 633] width 126 height 31
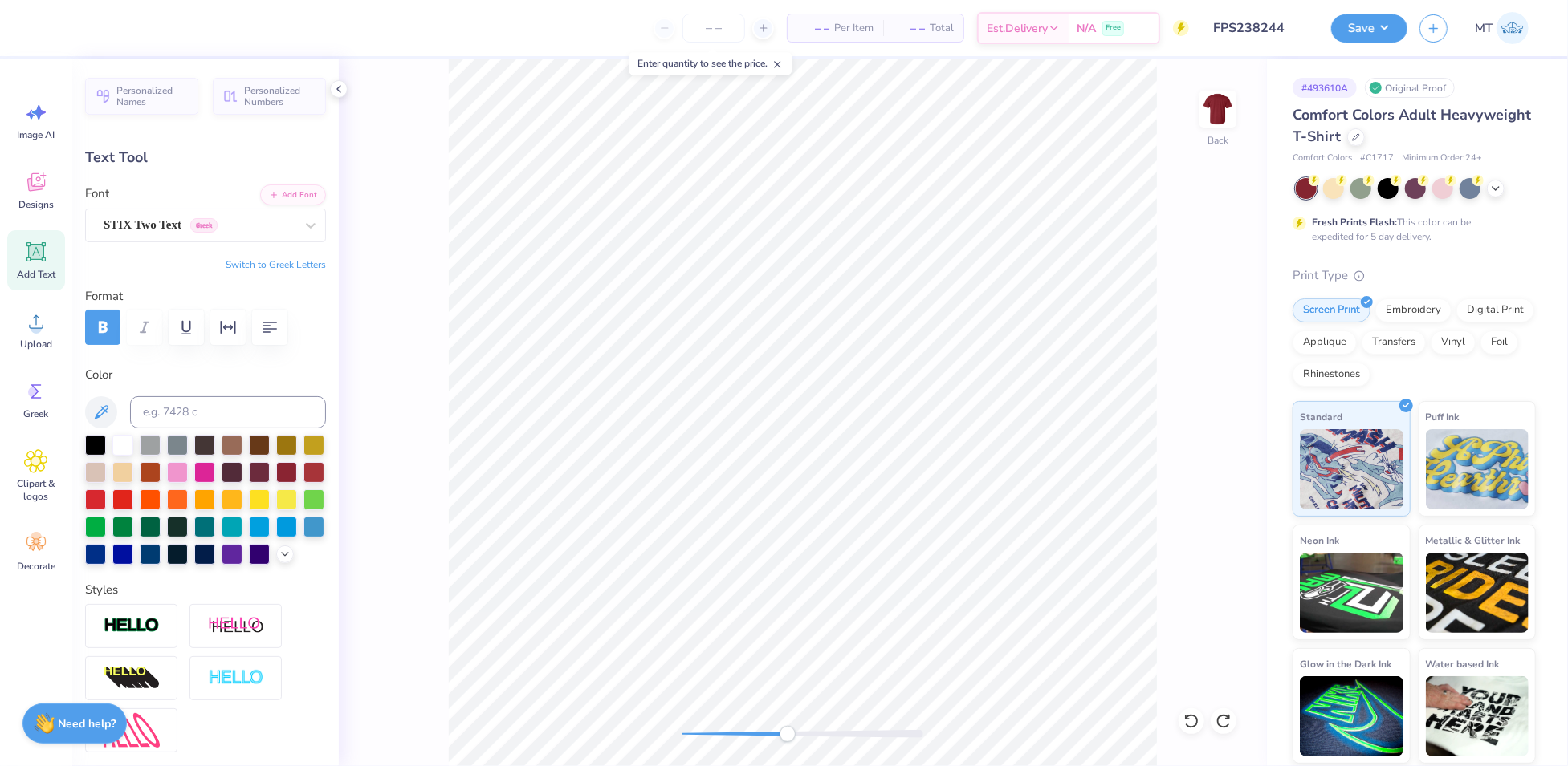
type input "2.67"
type input "1.19"
type input "3.77"
type input "2.44"
type input "1.08"
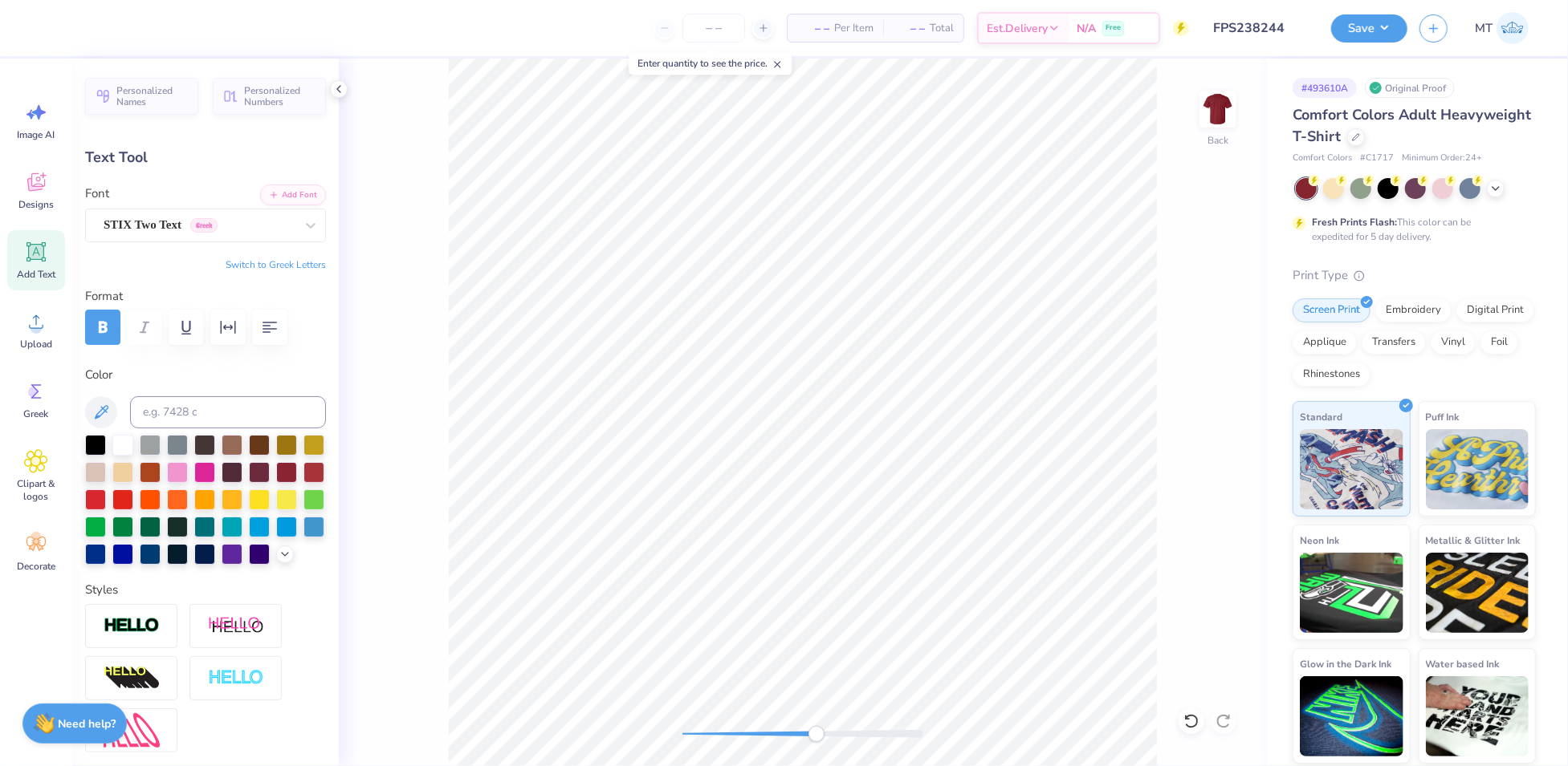
type input "3.70"
type input "5.52"
click at [231, 406] on input at bounding box center [228, 413] width 196 height 32
type input "155"
type input "0.76"
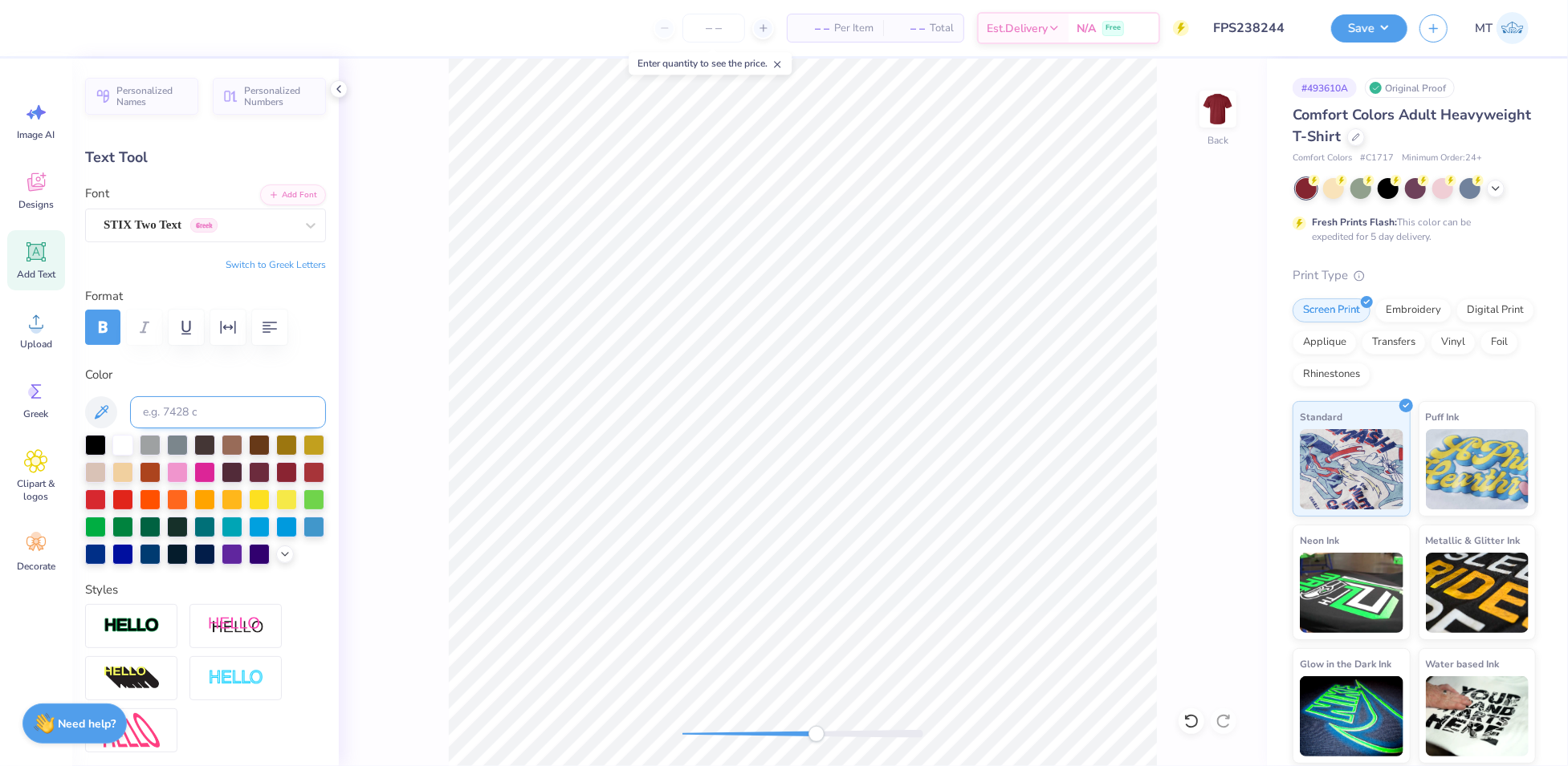
type input "0.34"
type input "6.27"
type textarea "BID DAY"
type input "2.16"
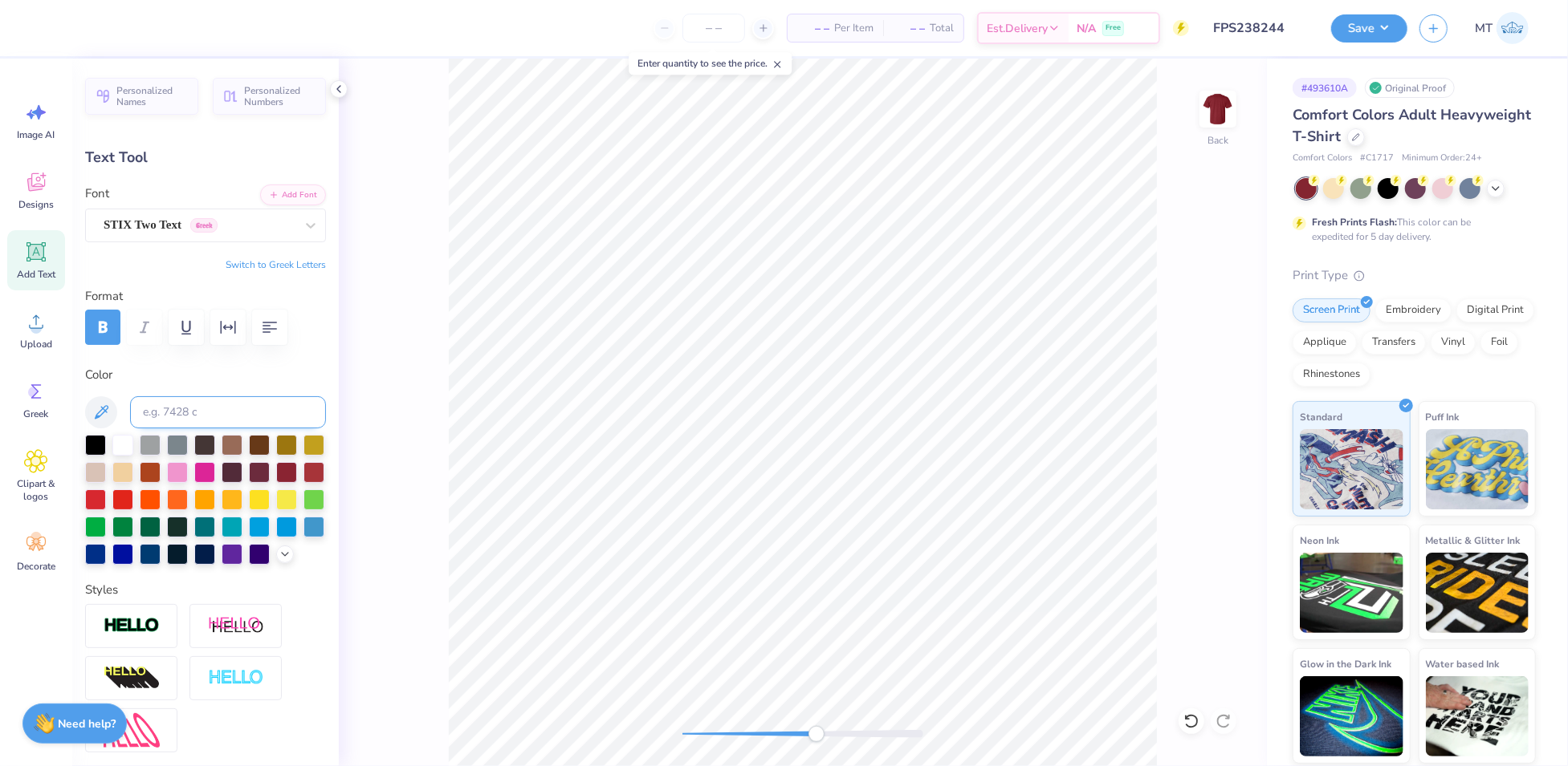
type input "5.51"
type textarea "2025"
type input "0.98"
type input "5.92"
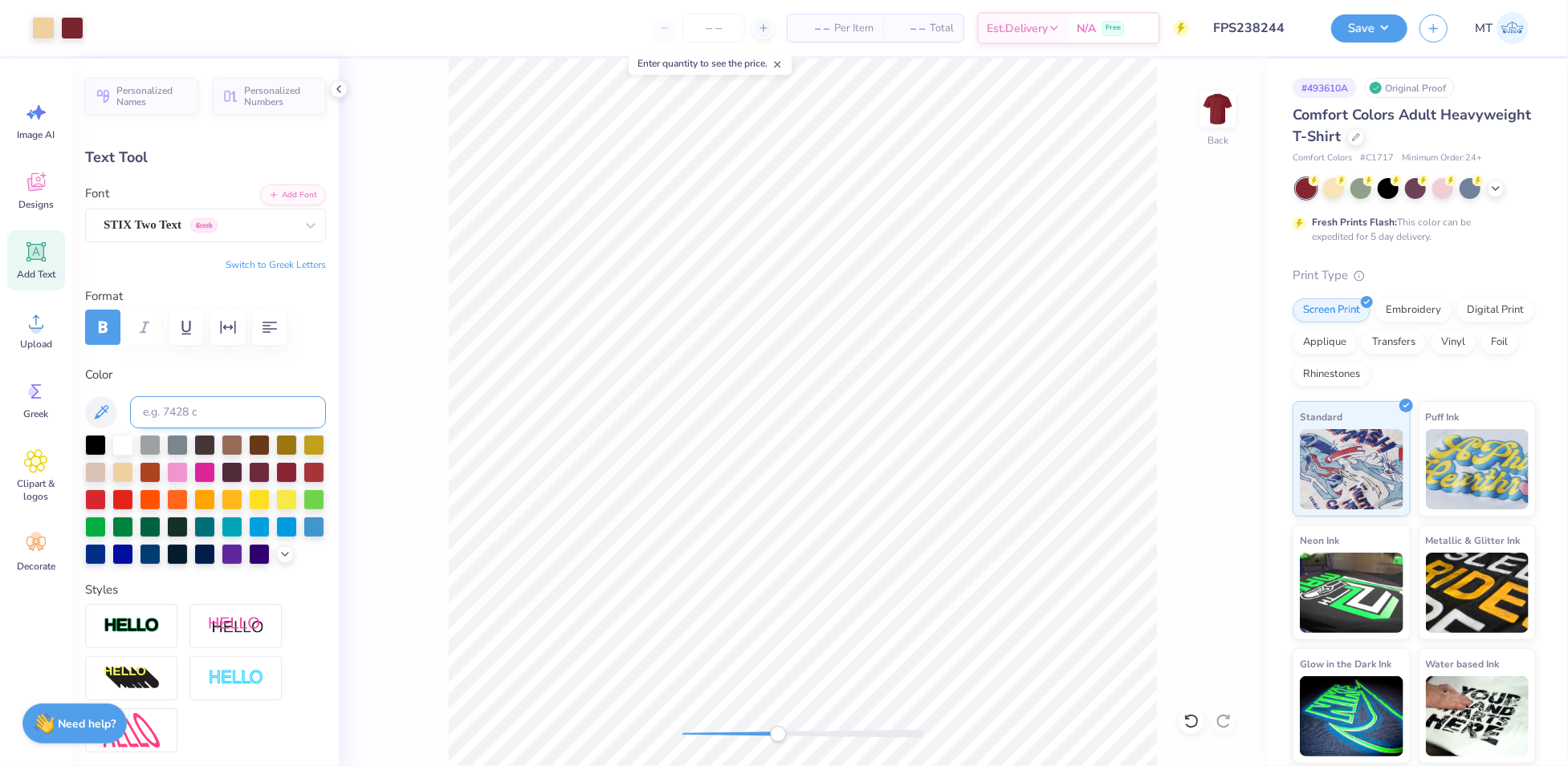
type input "2.16"
type input "5.51"
type textarea "BID DAY 2025"
type input "2.95"
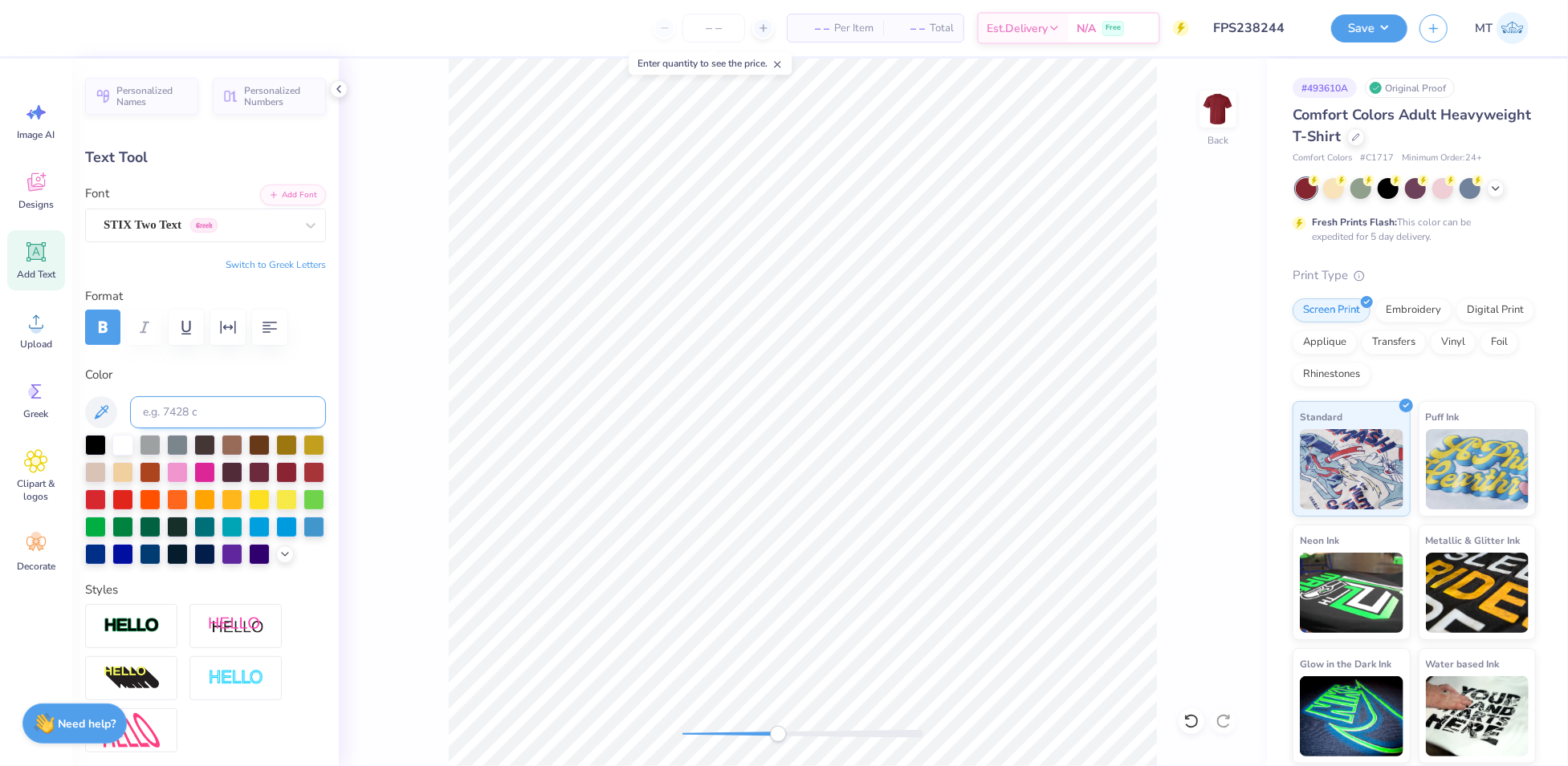
type input "0.31"
type input "5.54"
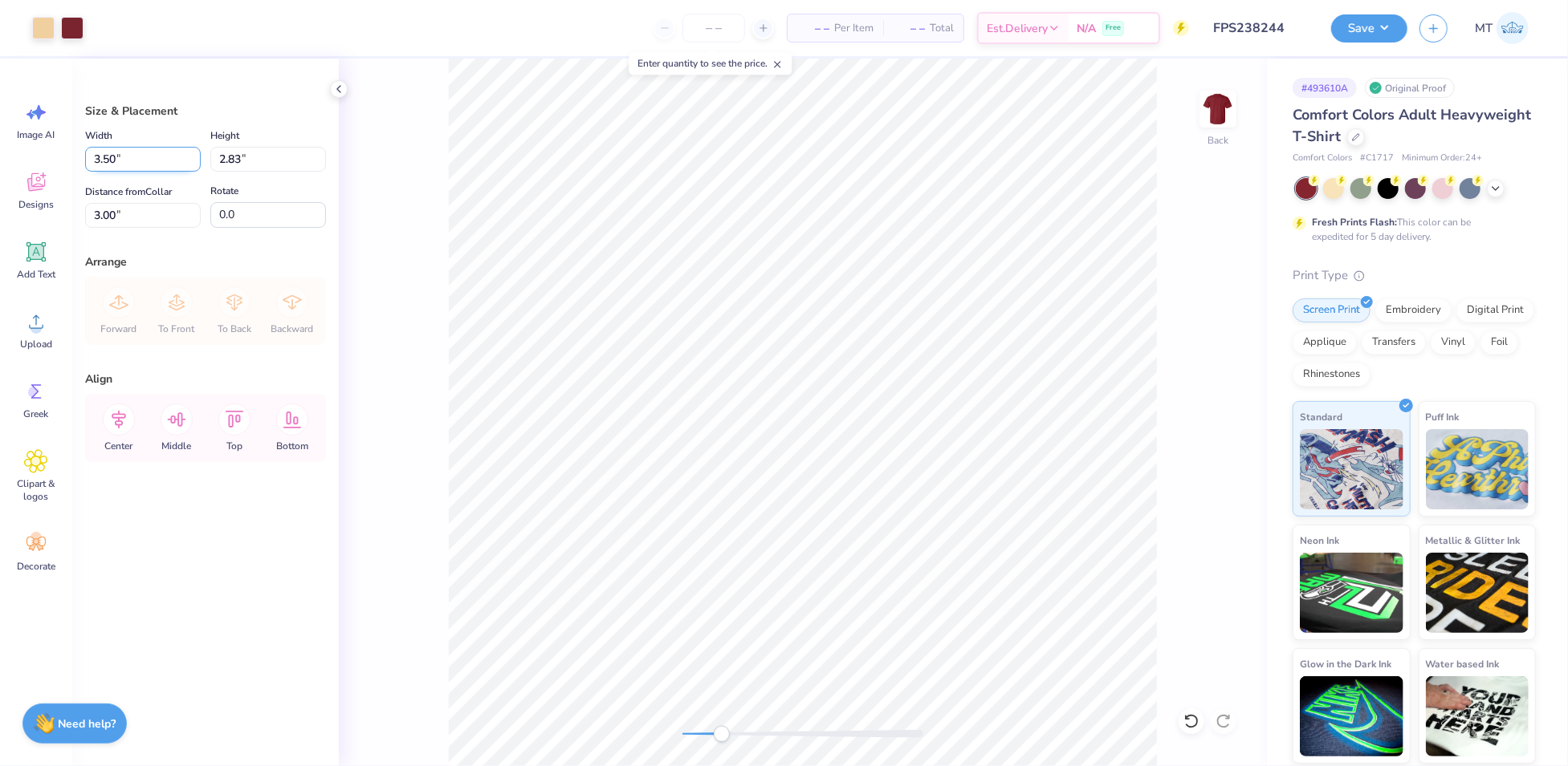
click at [134, 149] on input "3.50" at bounding box center [142, 159] width 116 height 24
click at [133, 149] on input "3.50" at bounding box center [142, 159] width 116 height 24
type input "3.00"
type input "2.42"
type input "3.20"
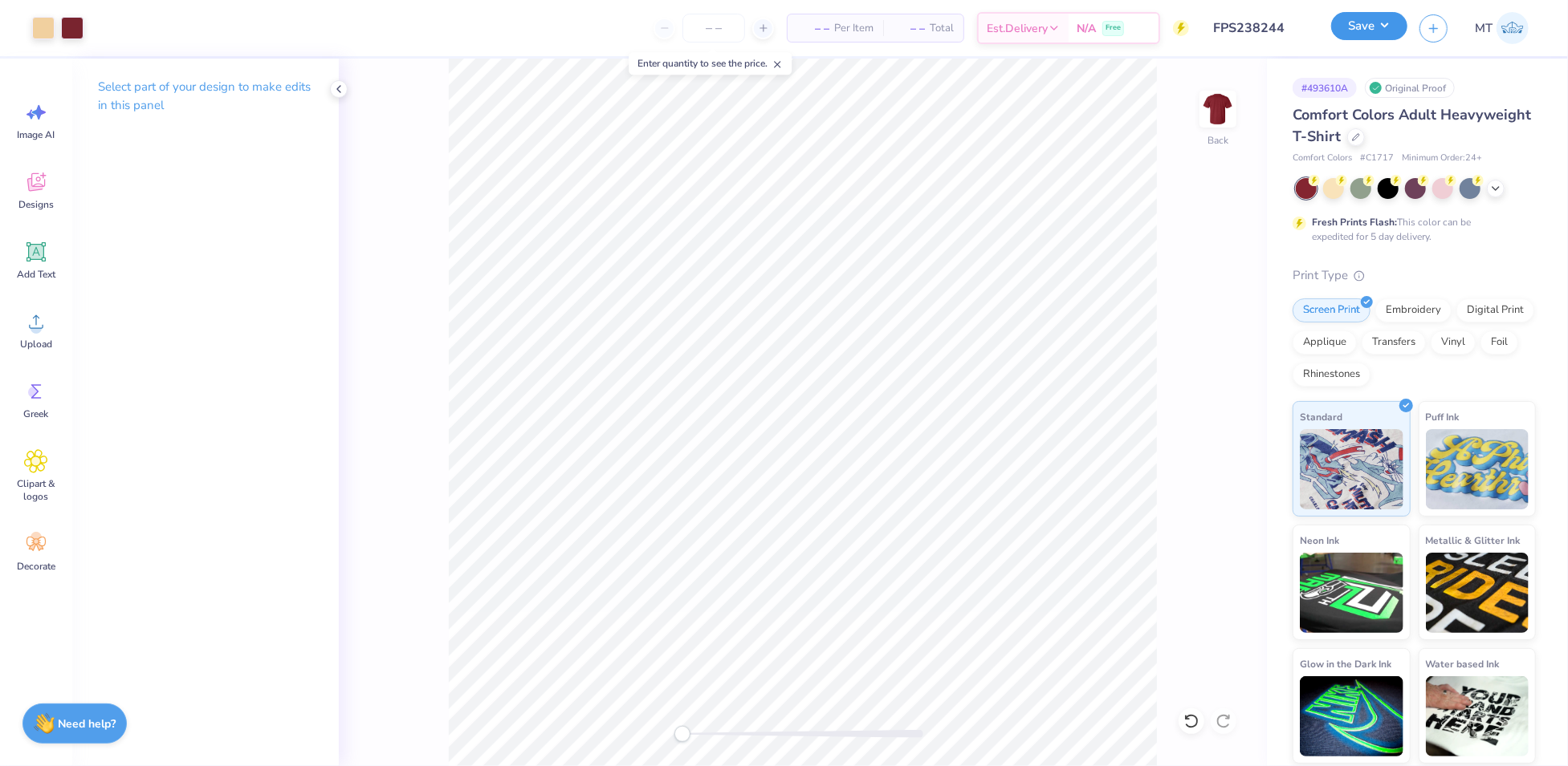
click at [1396, 33] on button "Save" at bounding box center [1368, 26] width 76 height 28
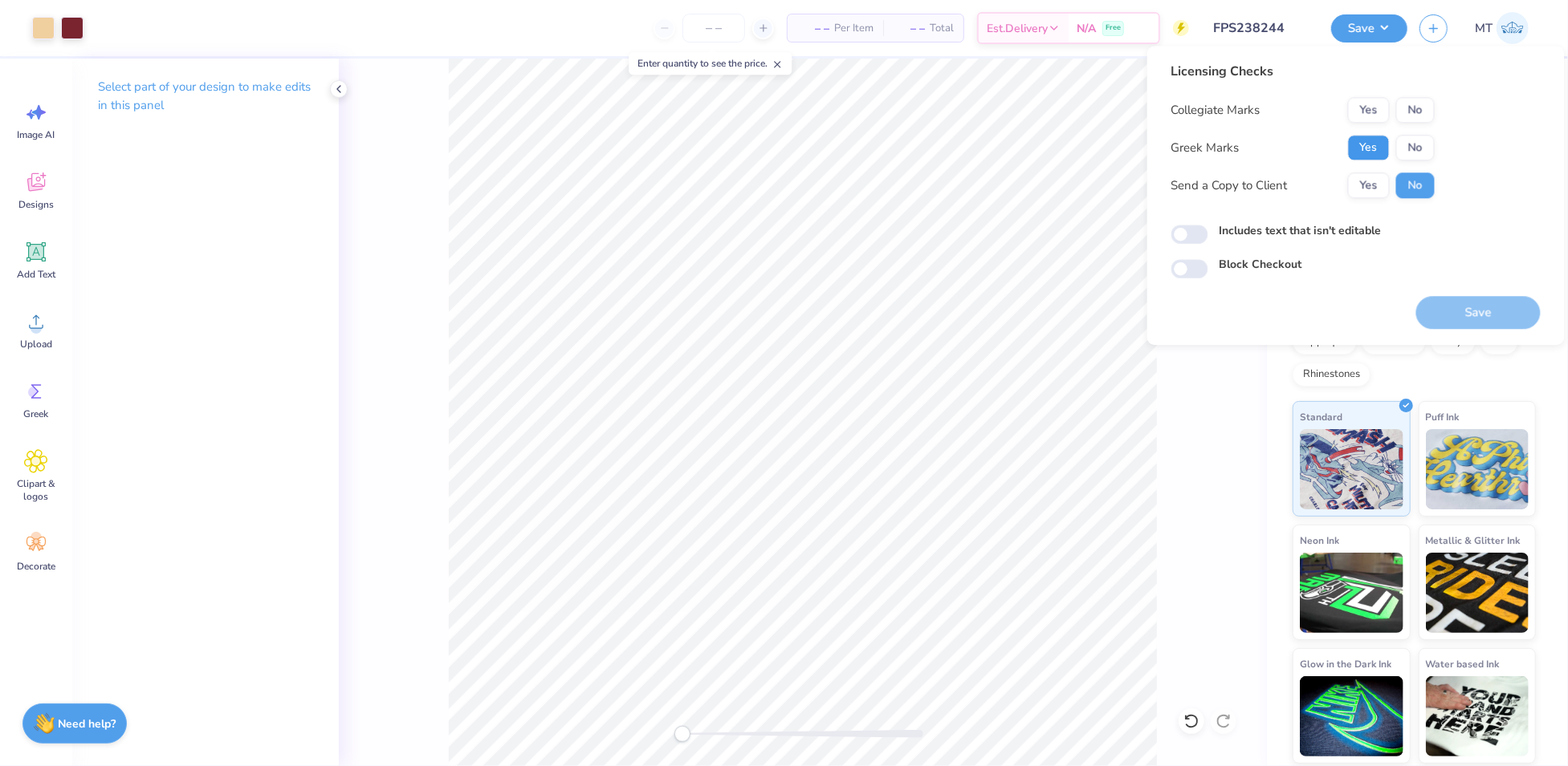
click at [1379, 153] on button "Yes" at bounding box center [1368, 147] width 41 height 25
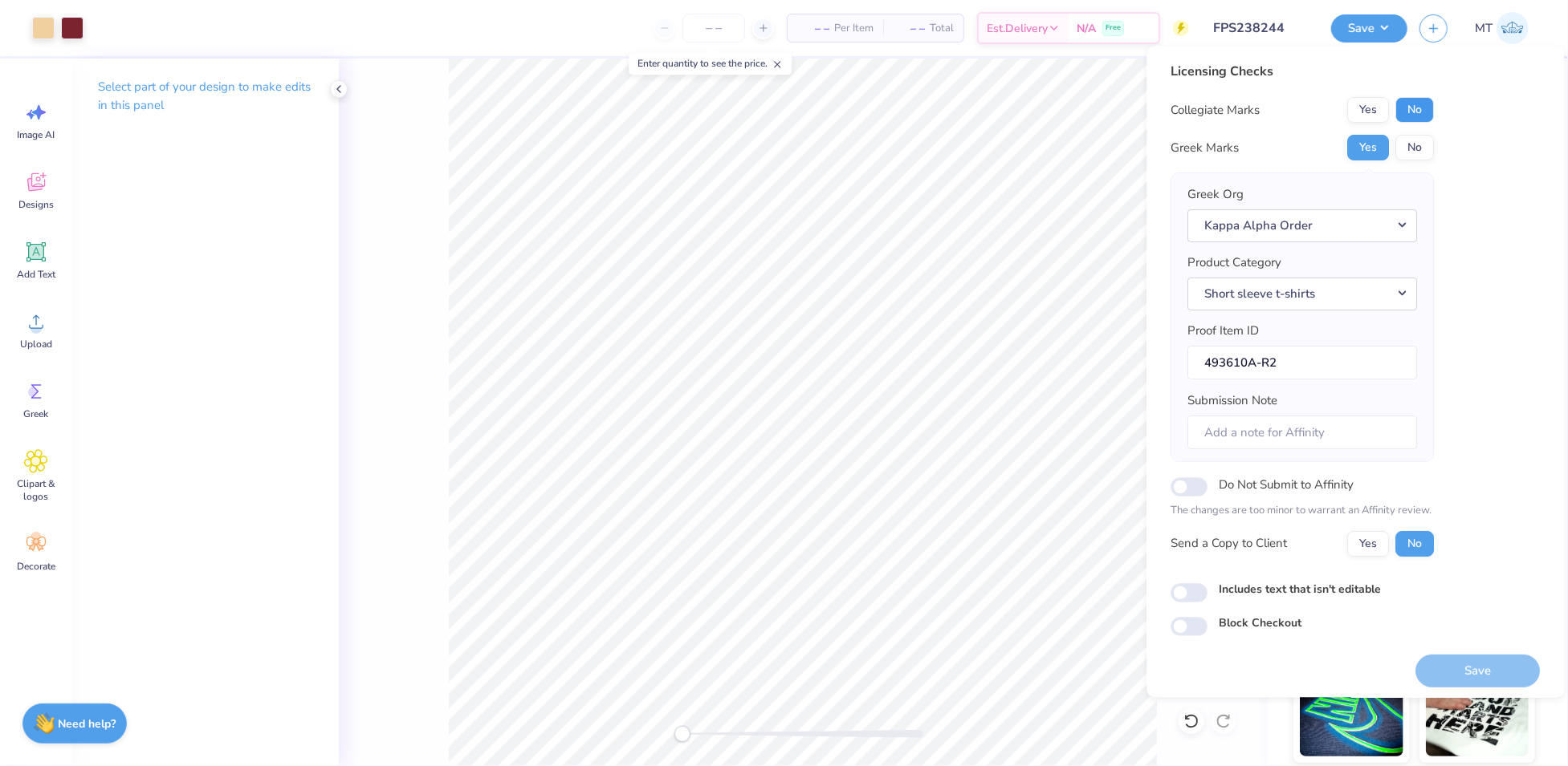
click at [1404, 105] on button "No" at bounding box center [1414, 109] width 39 height 25
click at [1476, 674] on button "Save" at bounding box center [1478, 671] width 124 height 33
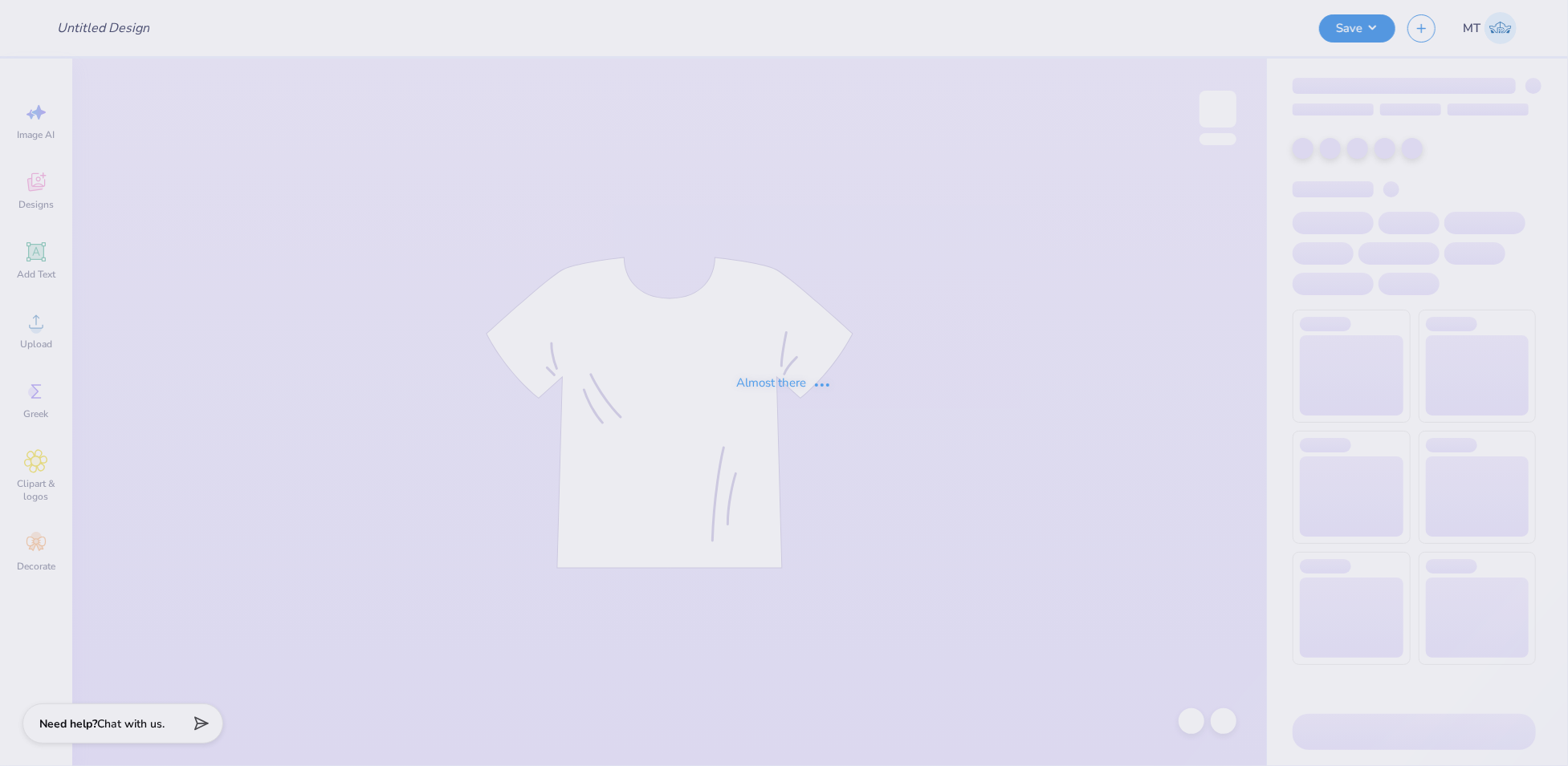
type input "FPS238697"
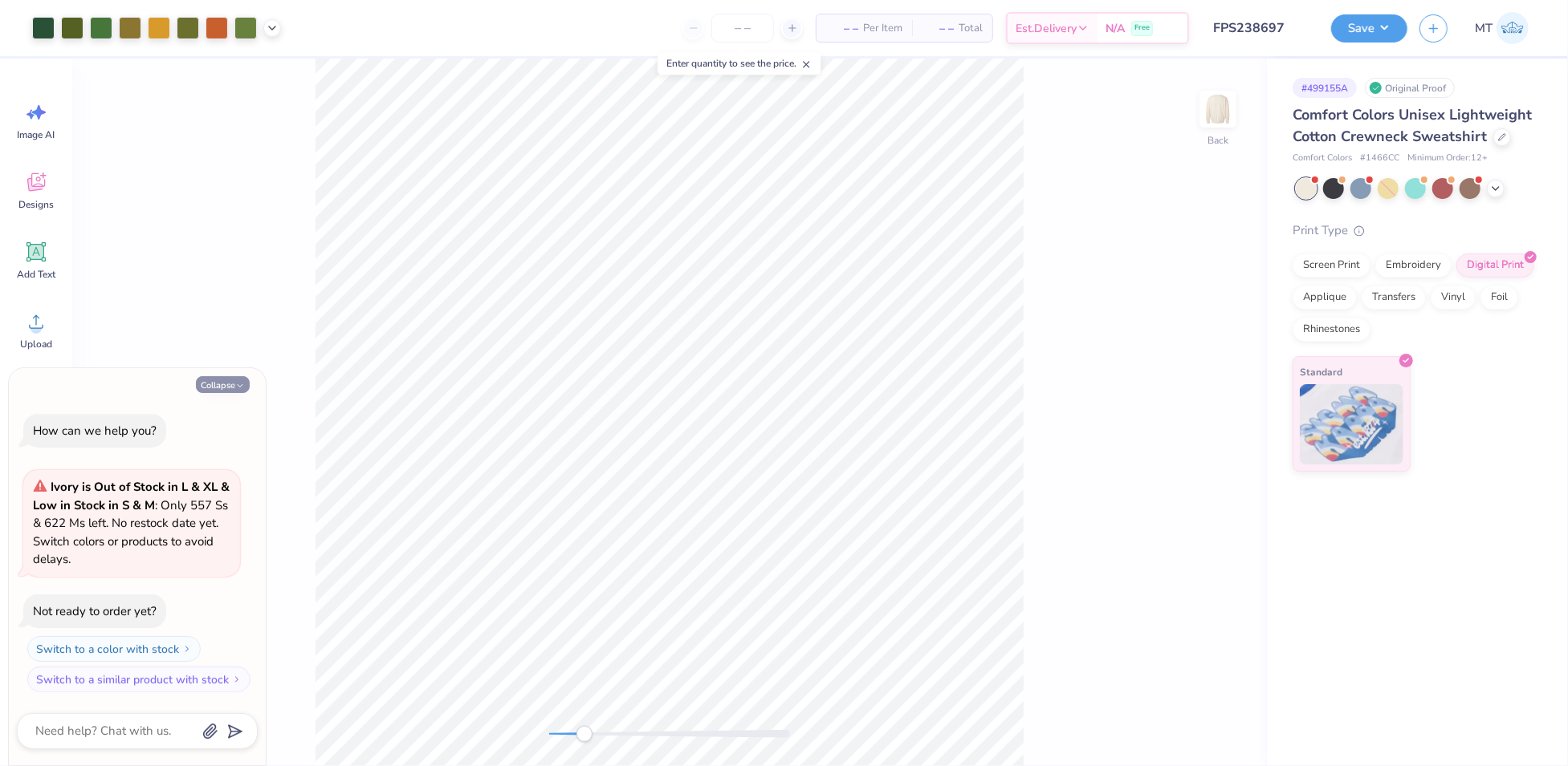
click at [226, 387] on button "Collapse" at bounding box center [222, 384] width 54 height 17
type textarea "x"
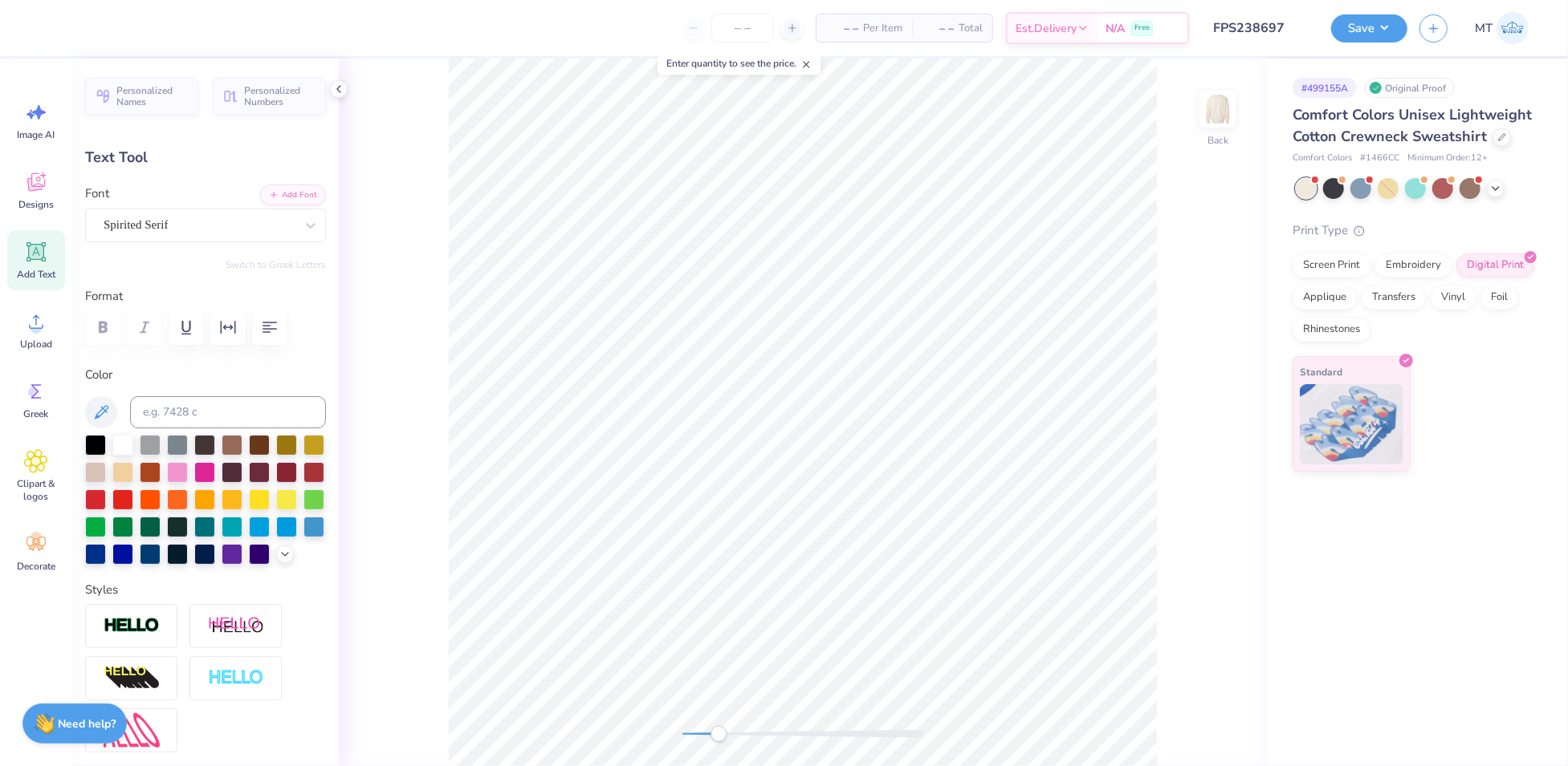
scroll to position [17, 2]
type textarea "FALL"
type input "1.64"
type input "1.04"
type input "11.22"
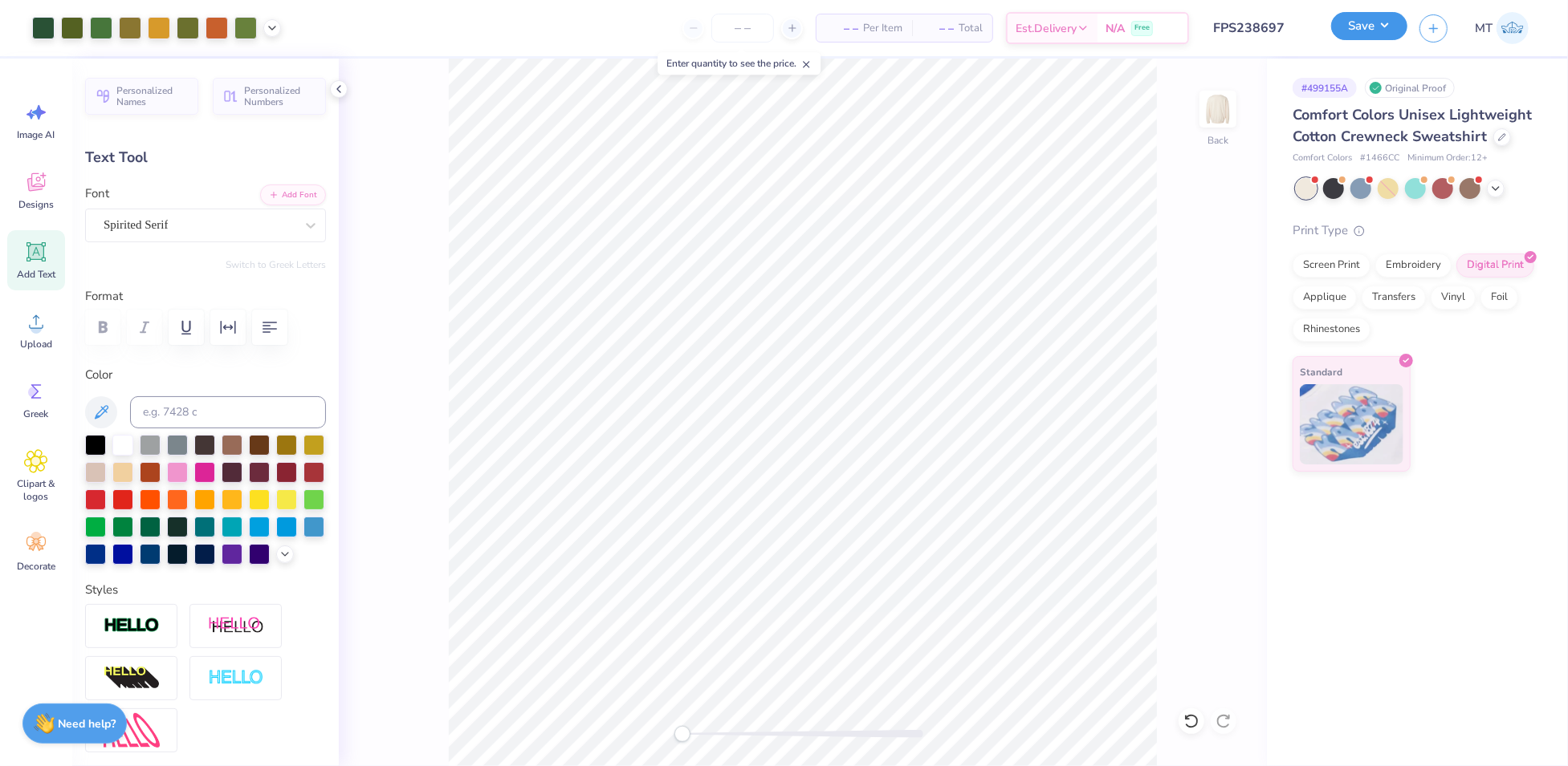
click at [1364, 29] on button "Save" at bounding box center [1368, 26] width 76 height 28
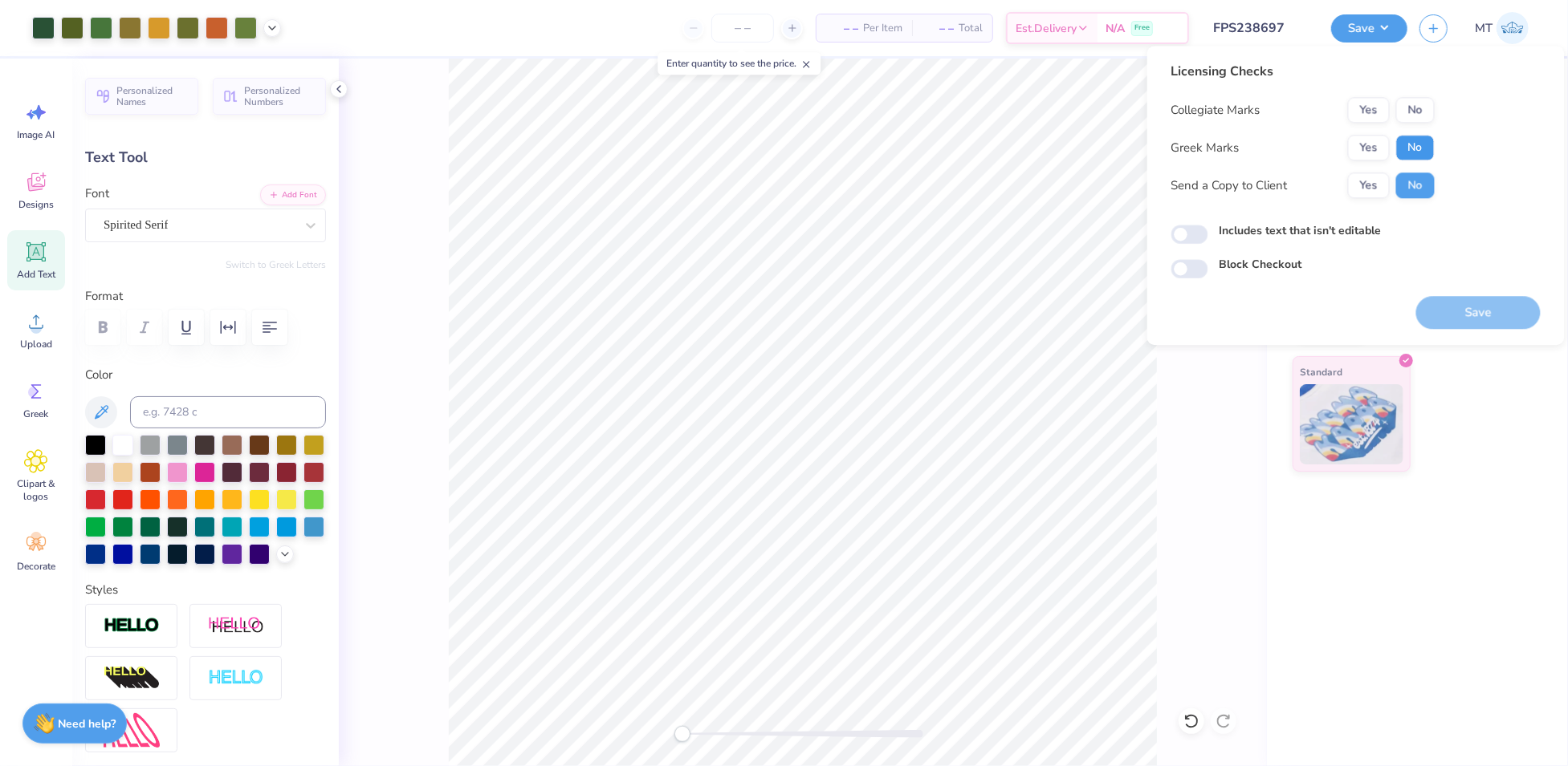
click at [1416, 139] on button "No" at bounding box center [1414, 147] width 39 height 25
click at [1416, 115] on button "No" at bounding box center [1414, 109] width 39 height 25
click at [1465, 315] on button "Save" at bounding box center [1478, 312] width 124 height 33
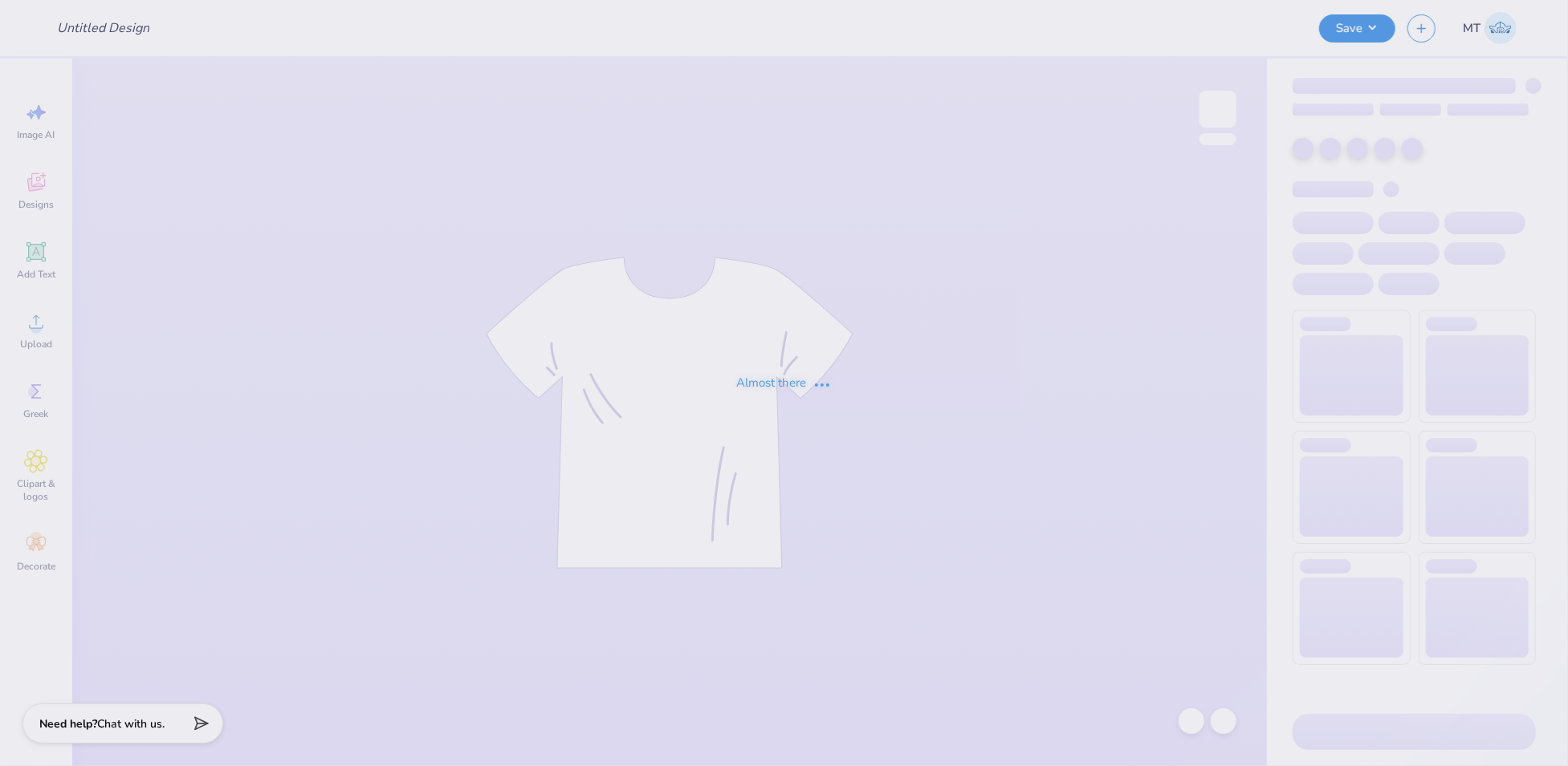
type input "FPS238587"
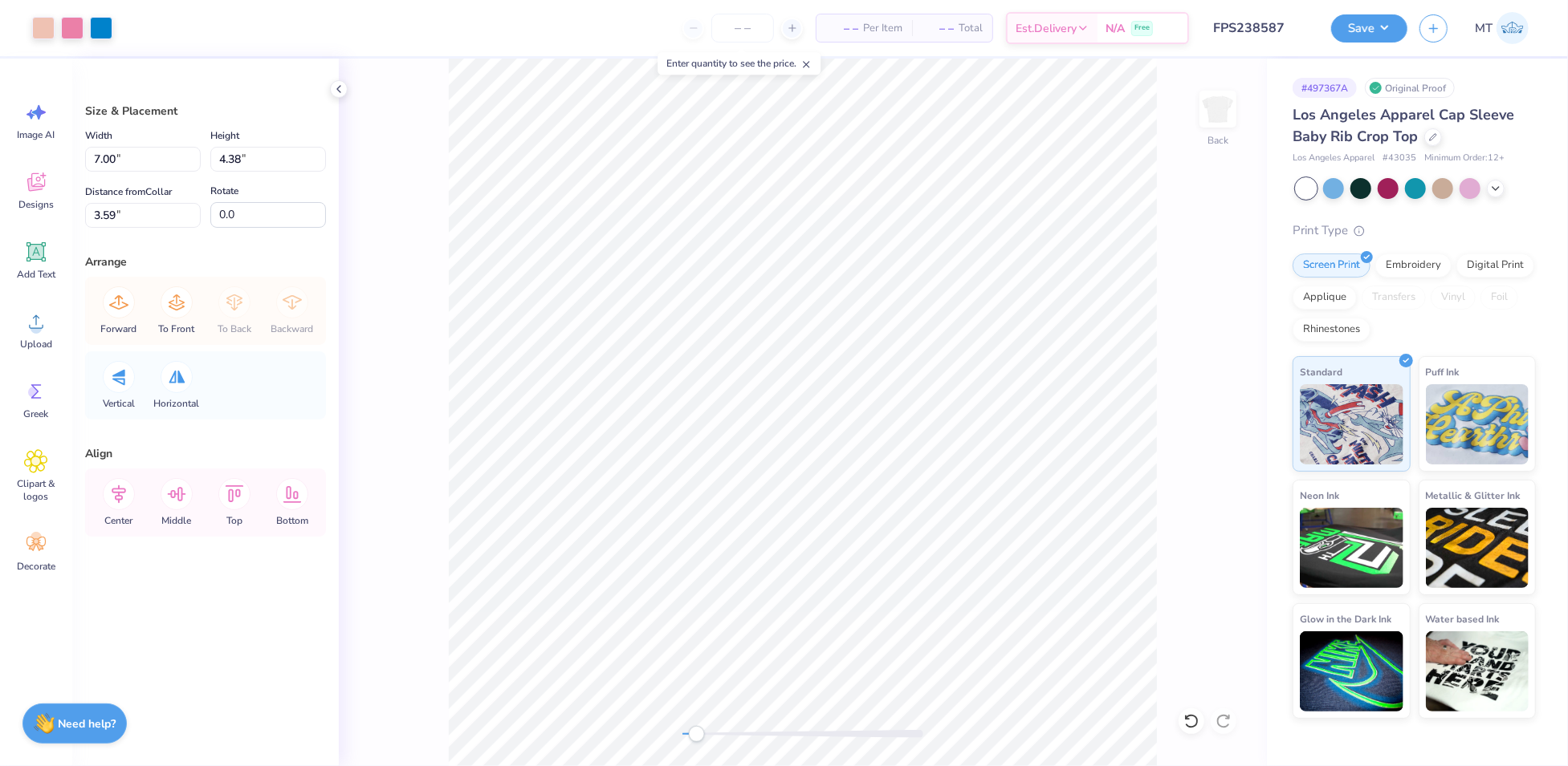
type input "5.29"
type input "3.31"
type input "4.66"
type input "4.21"
type input "2.63"
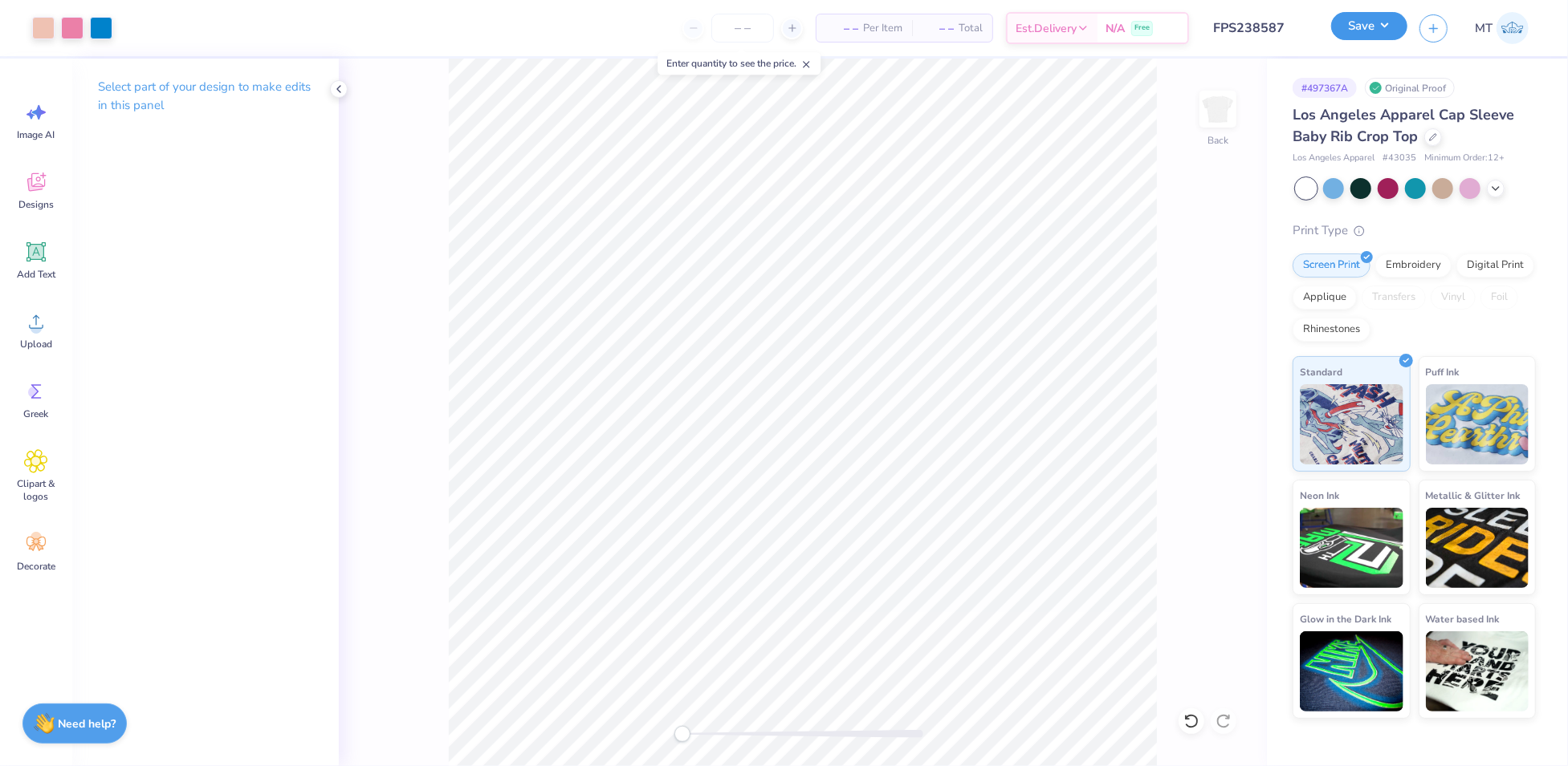
click at [1396, 21] on button "Save" at bounding box center [1368, 26] width 76 height 28
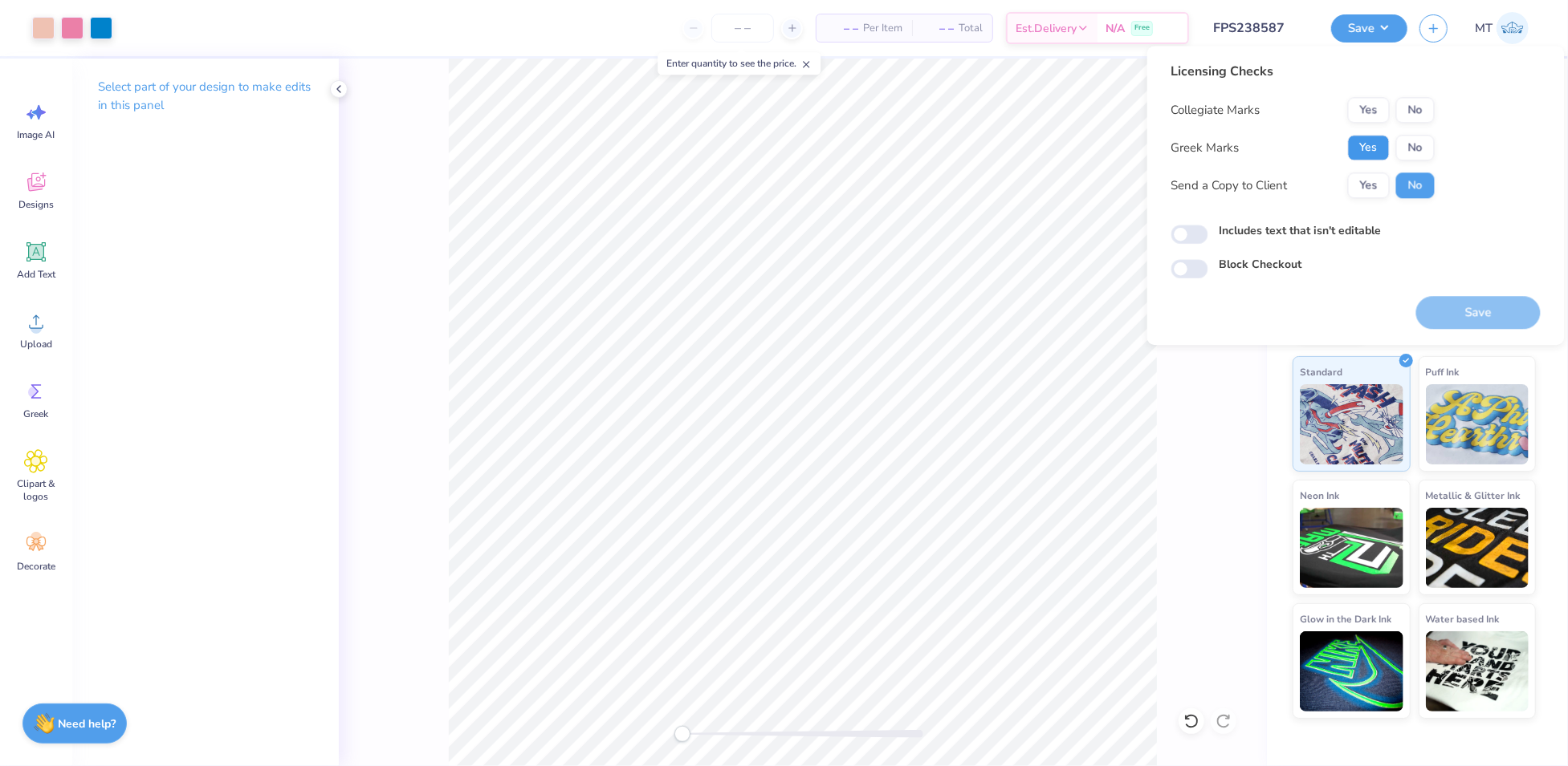
click at [1373, 143] on button "Yes" at bounding box center [1368, 147] width 41 height 25
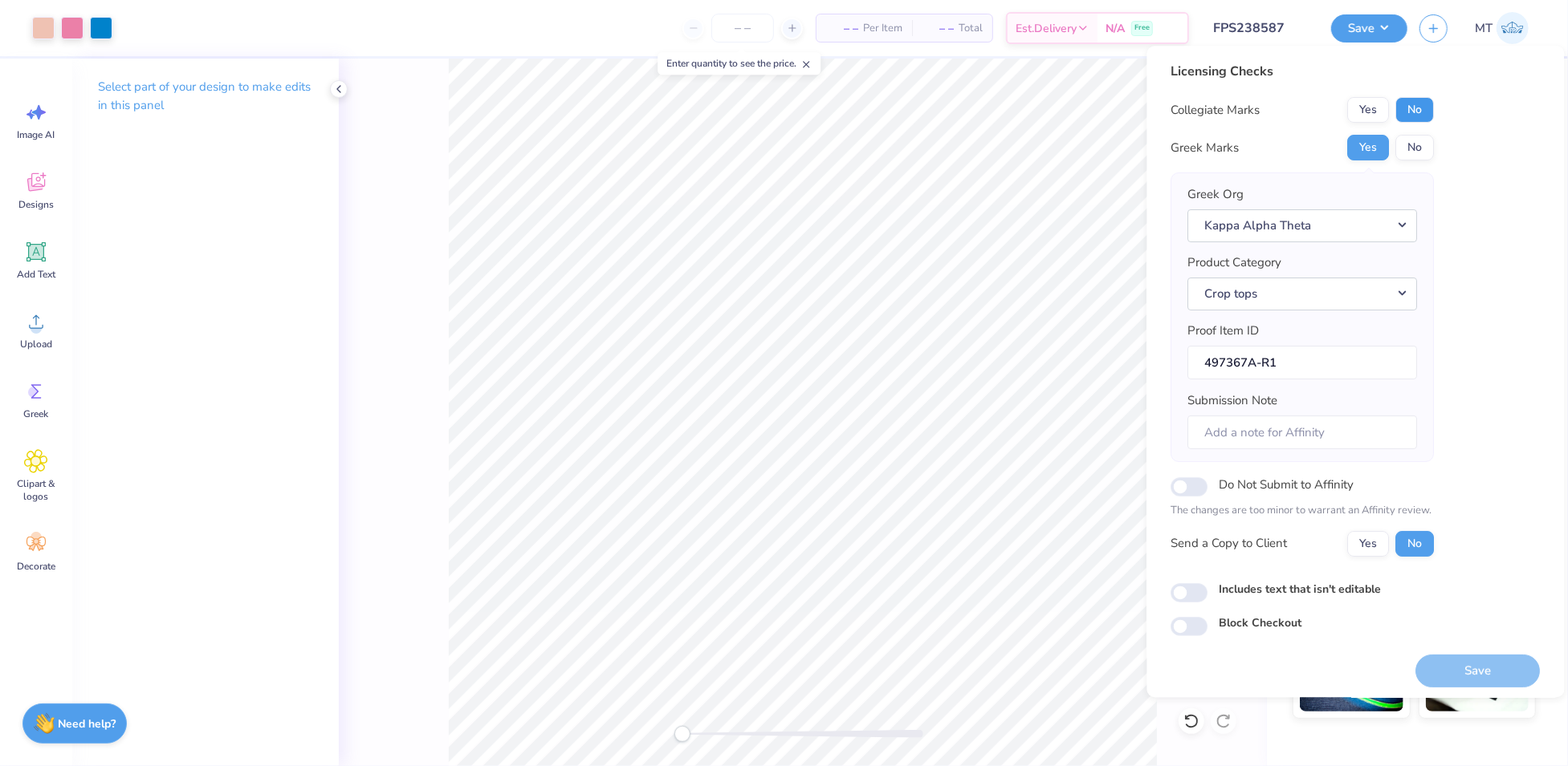
click at [1406, 112] on button "No" at bounding box center [1414, 109] width 39 height 25
click at [1462, 661] on button "Save" at bounding box center [1478, 671] width 124 height 33
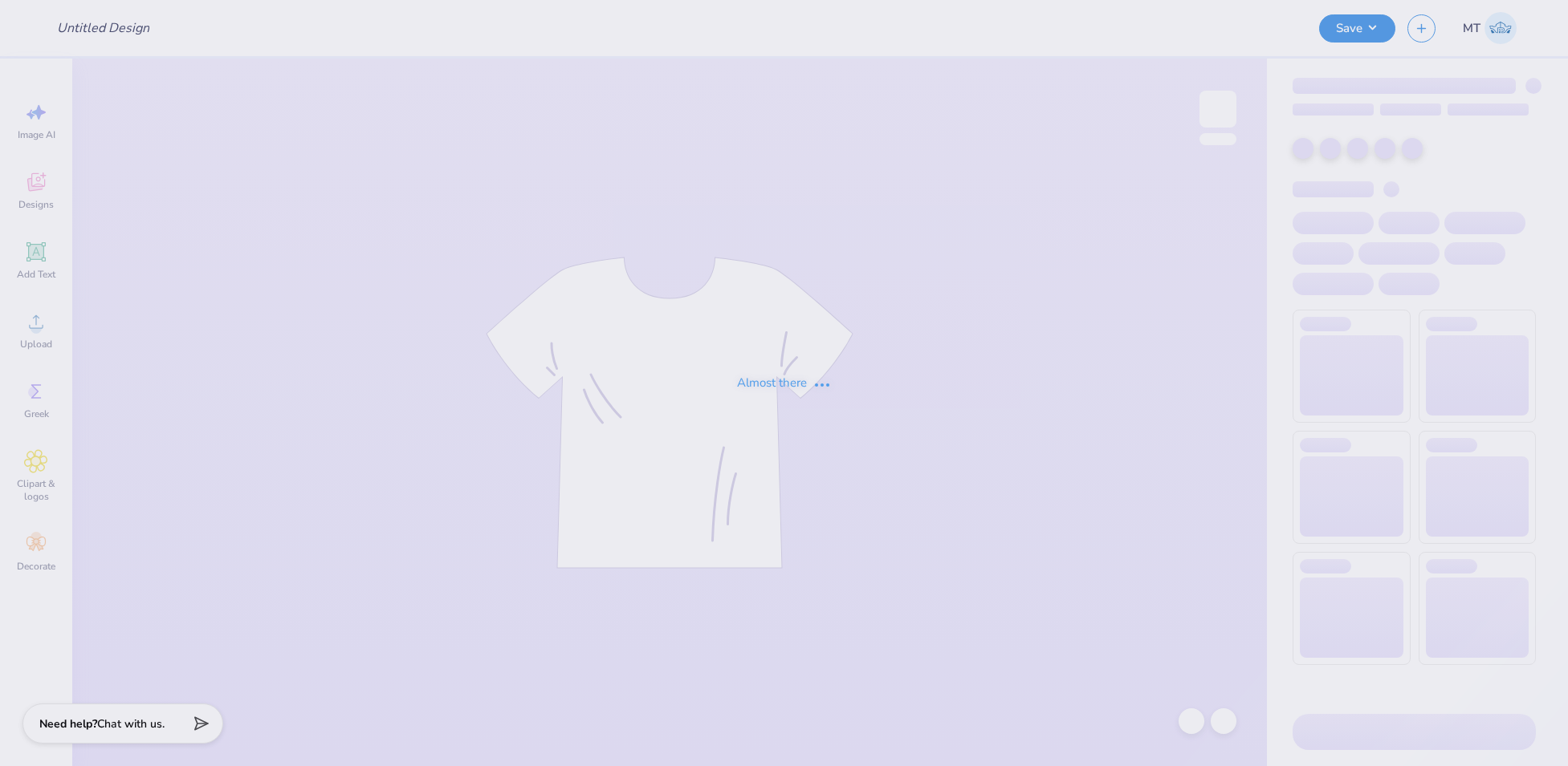
type input "FPS240455"
type input "FPS238909"
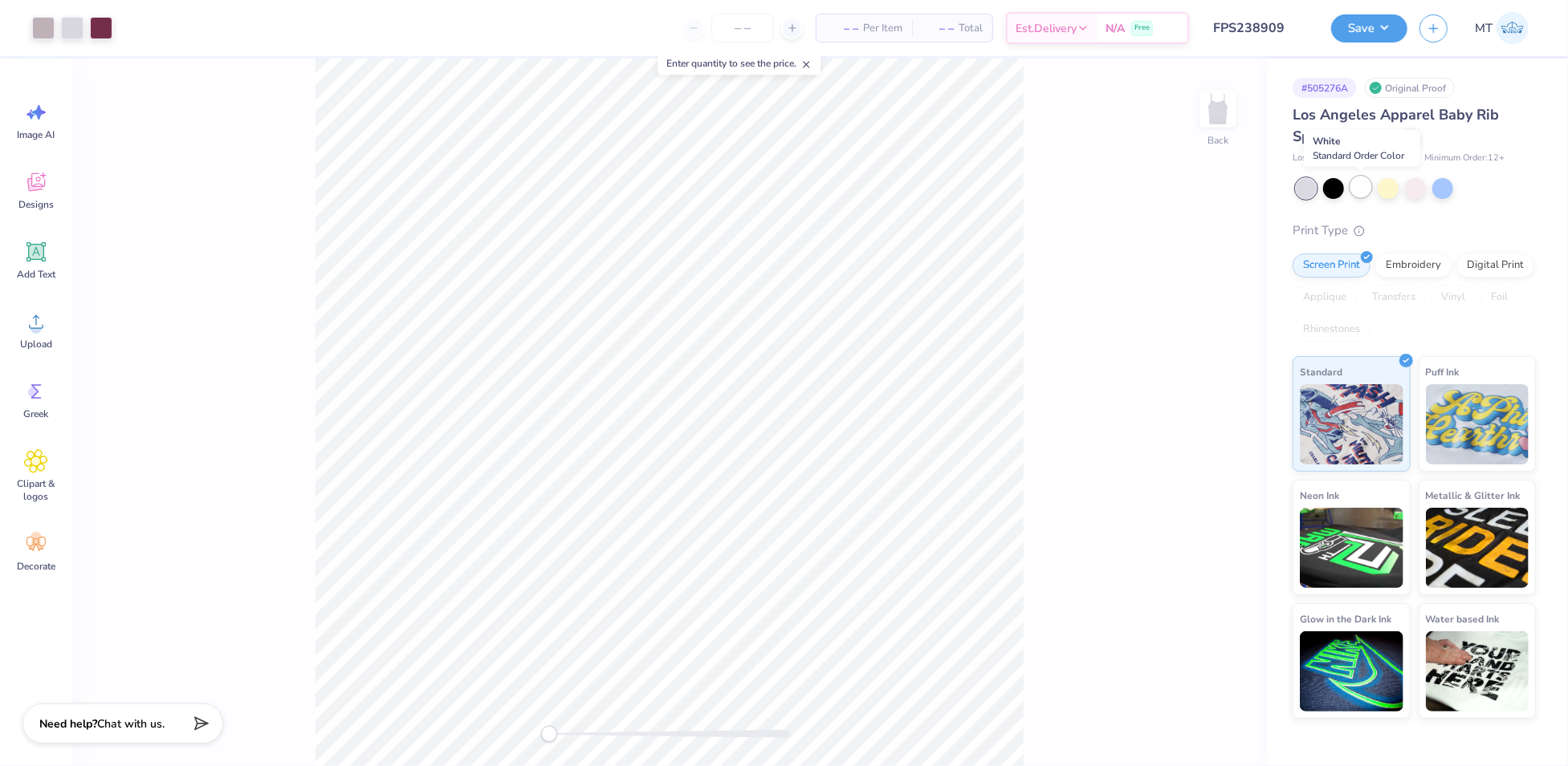
click at [1359, 192] on div at bounding box center [1361, 187] width 21 height 21
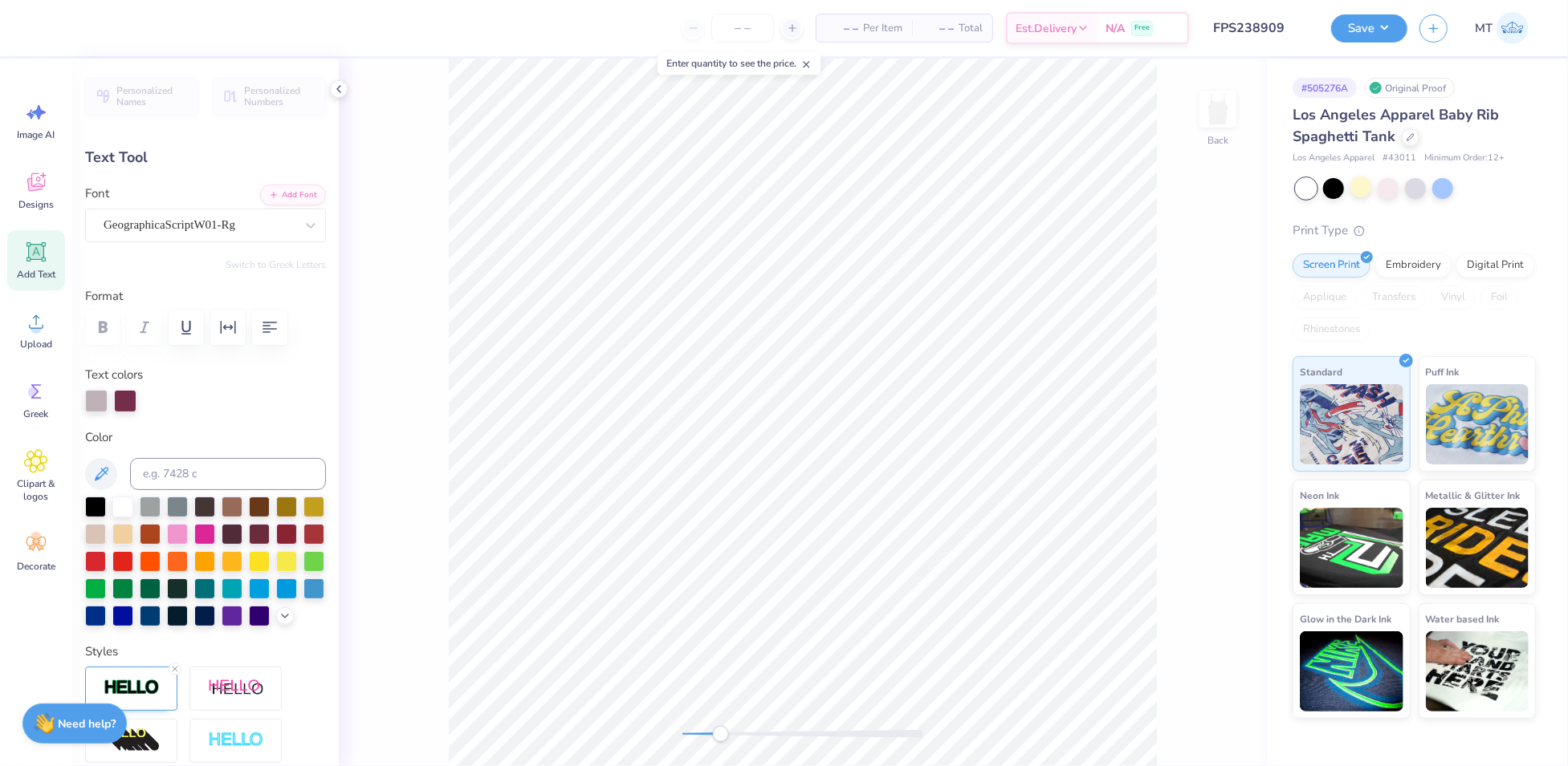
scroll to position [17, 2]
type textarea "Delta"
type input "1.47"
type input "0.62"
type input "3.46"
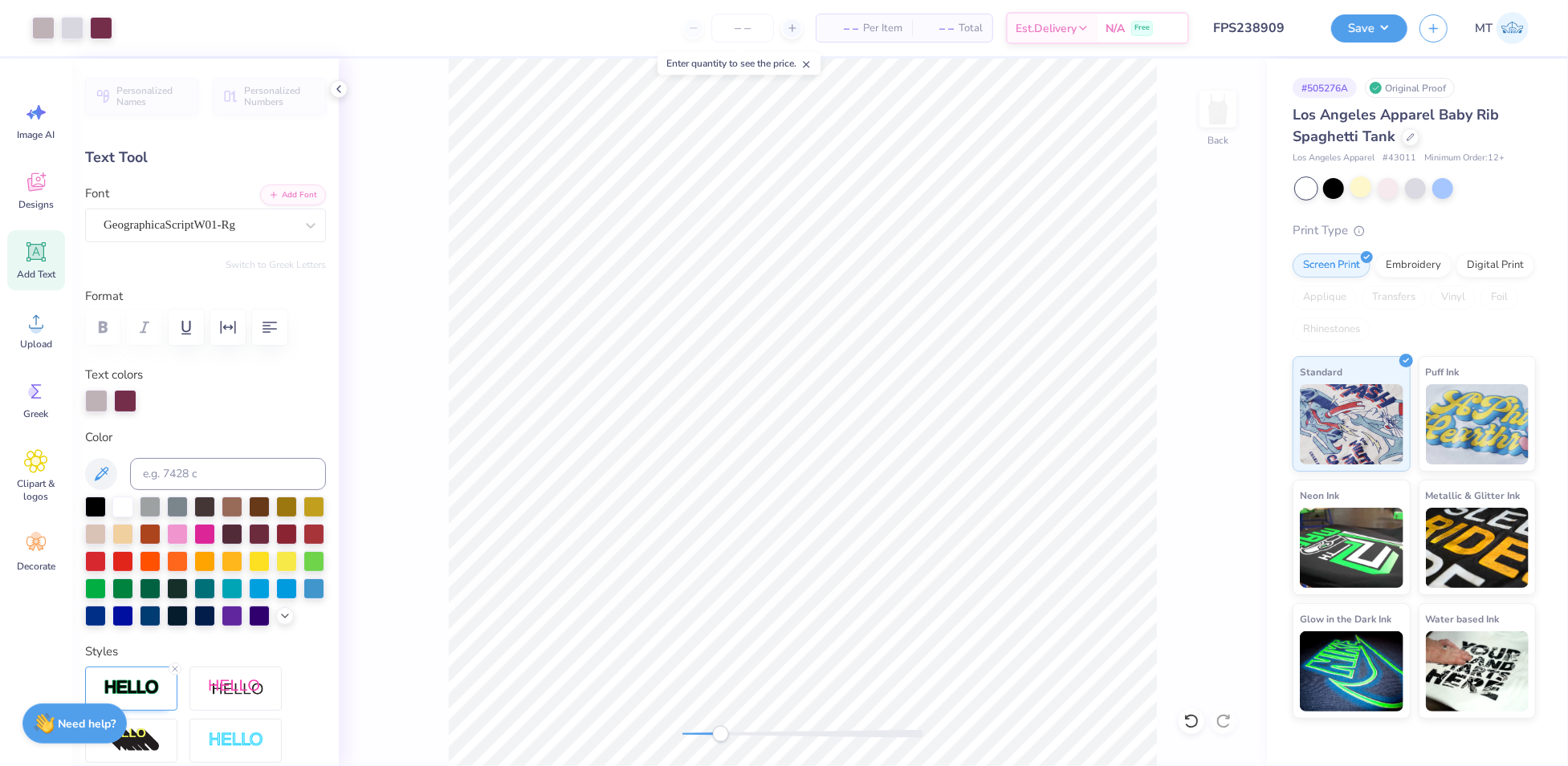
type input "1.88"
type input "0.99"
type input "4.09"
type textarea "Gamma"
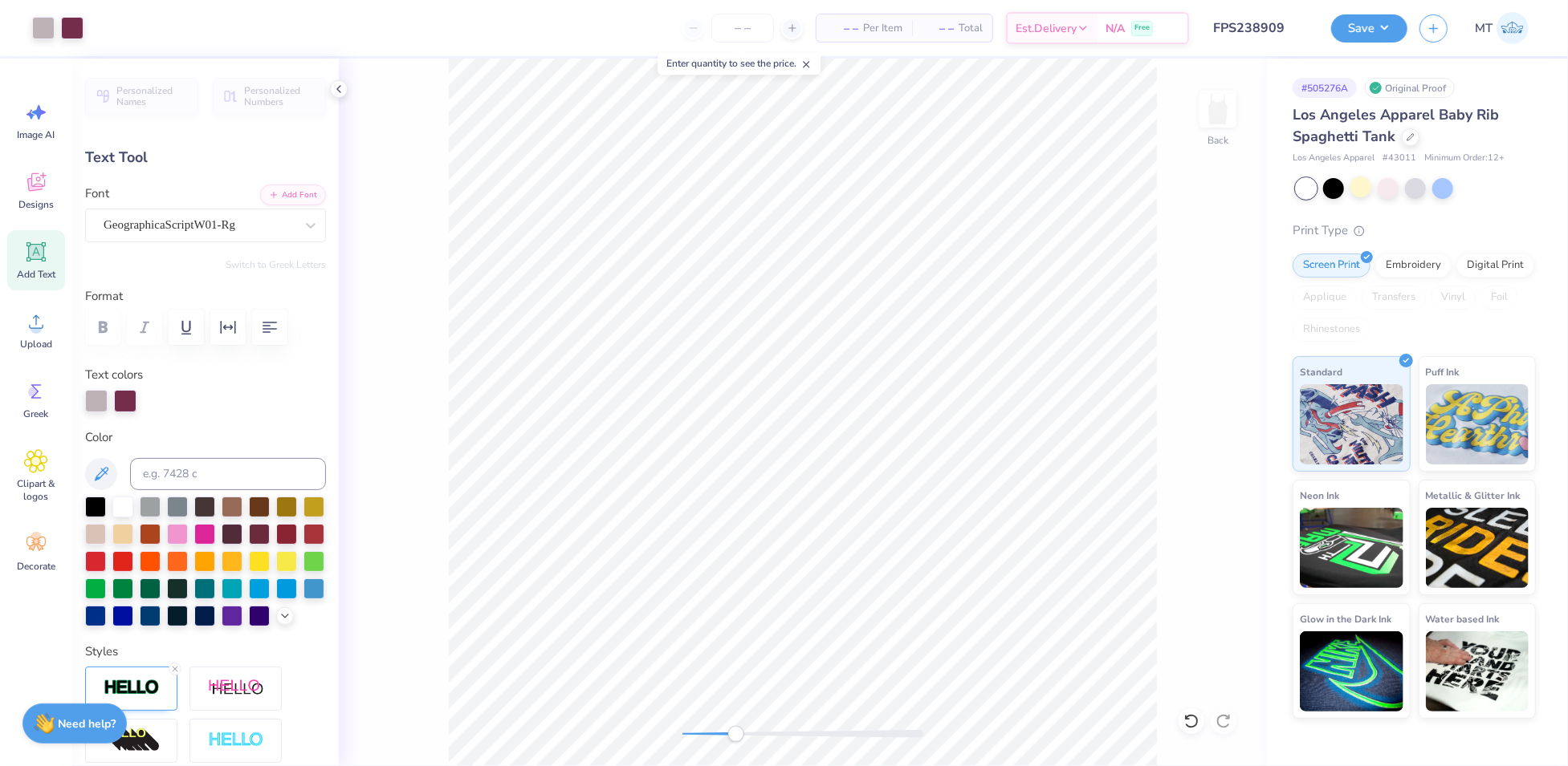
type input "2.23"
type input "1.12"
type input "4.03"
type input "1.76"
type input "0.65"
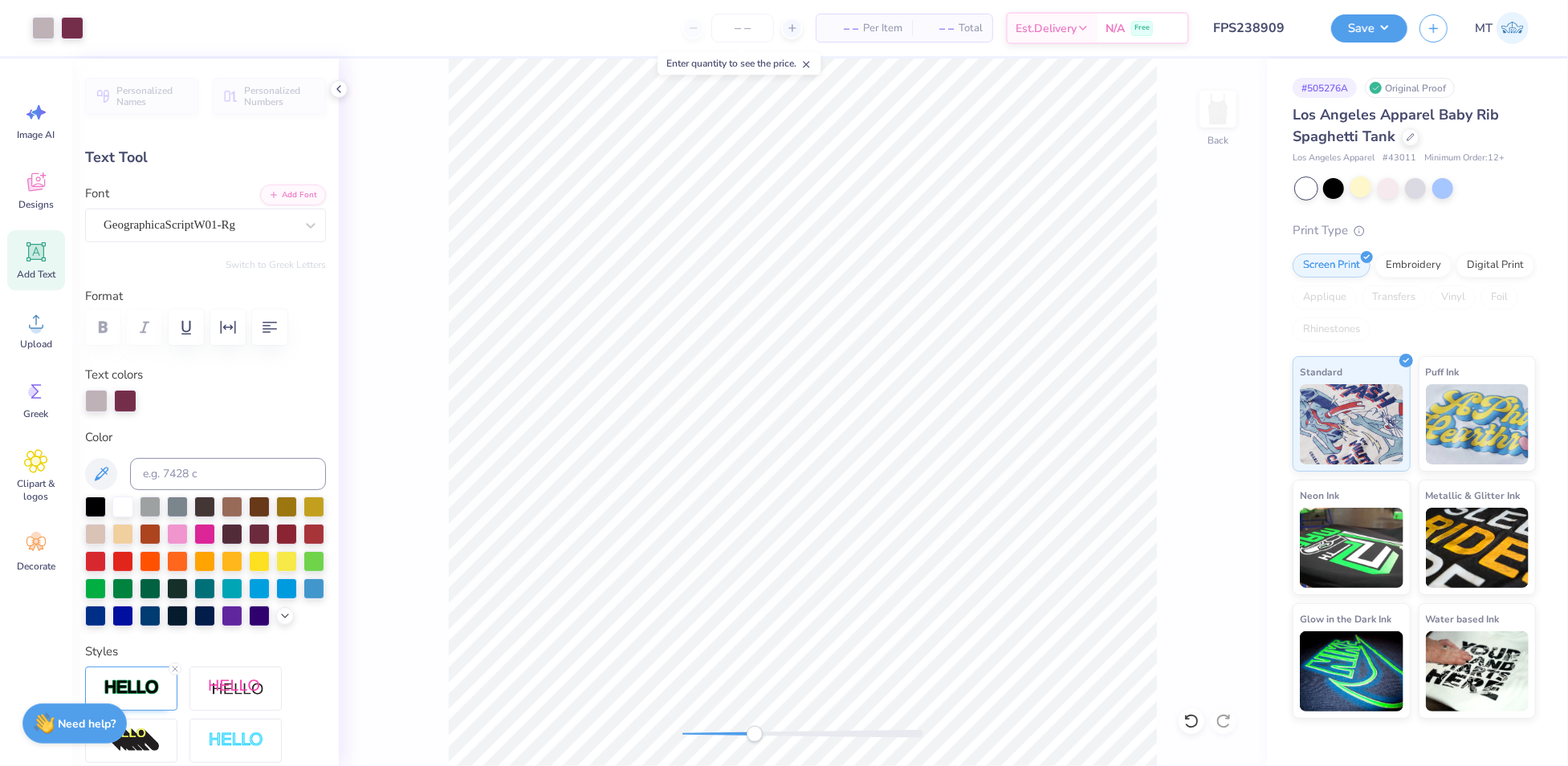
type input "2.76"
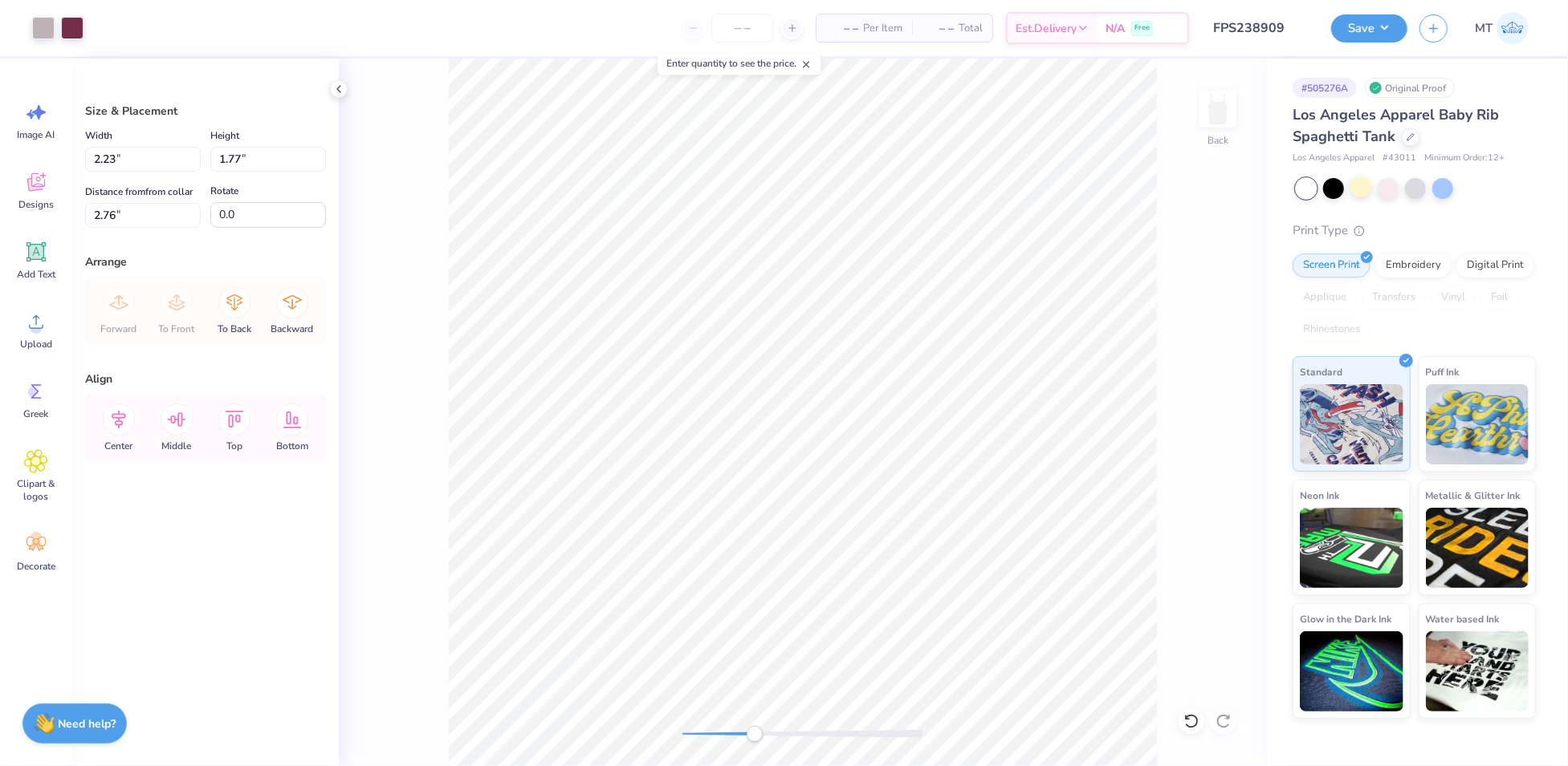
type input "2.95"
type input "6.00"
type input "4.35"
type input "1.50"
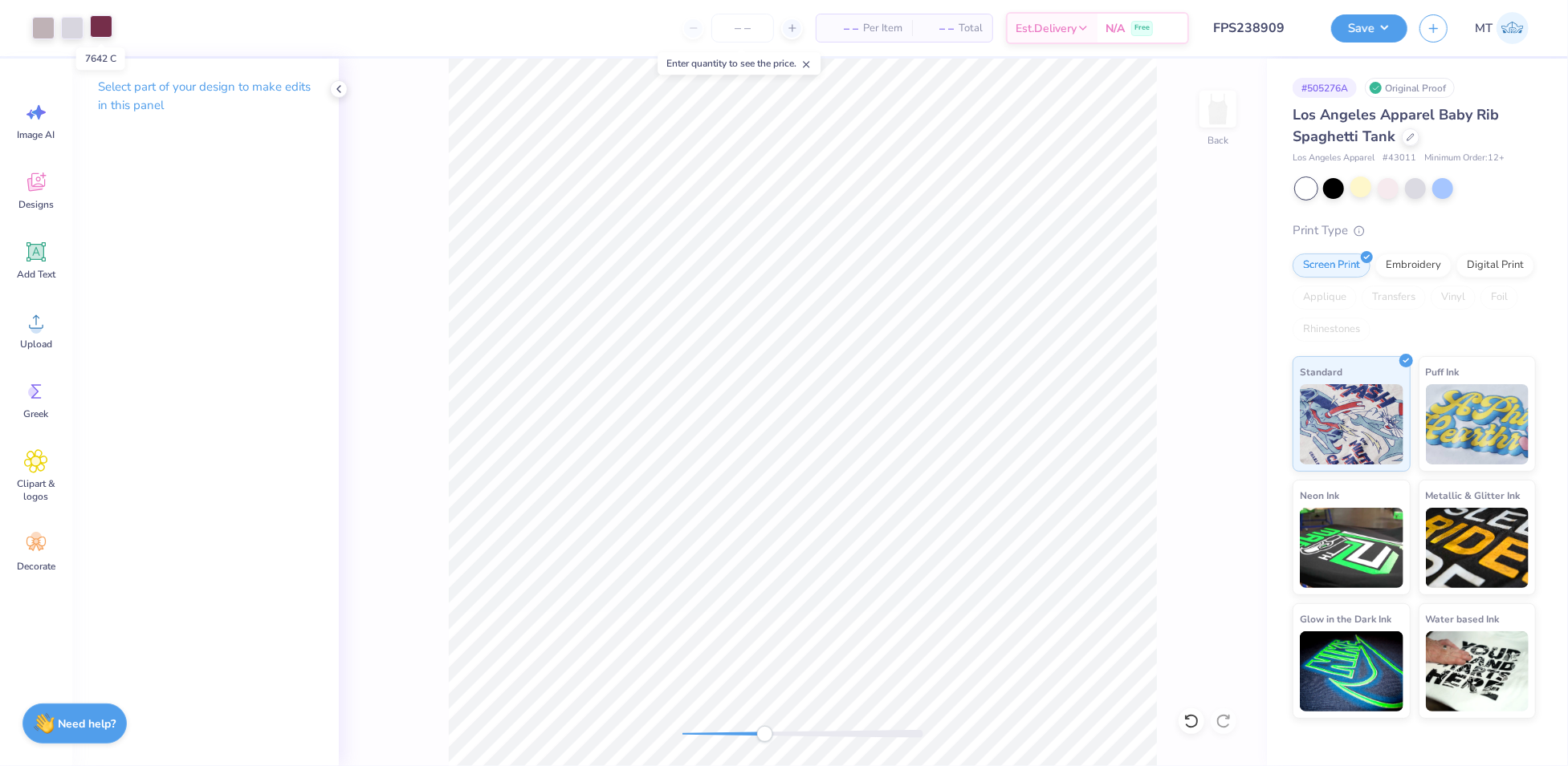
click at [105, 32] on div at bounding box center [101, 26] width 23 height 23
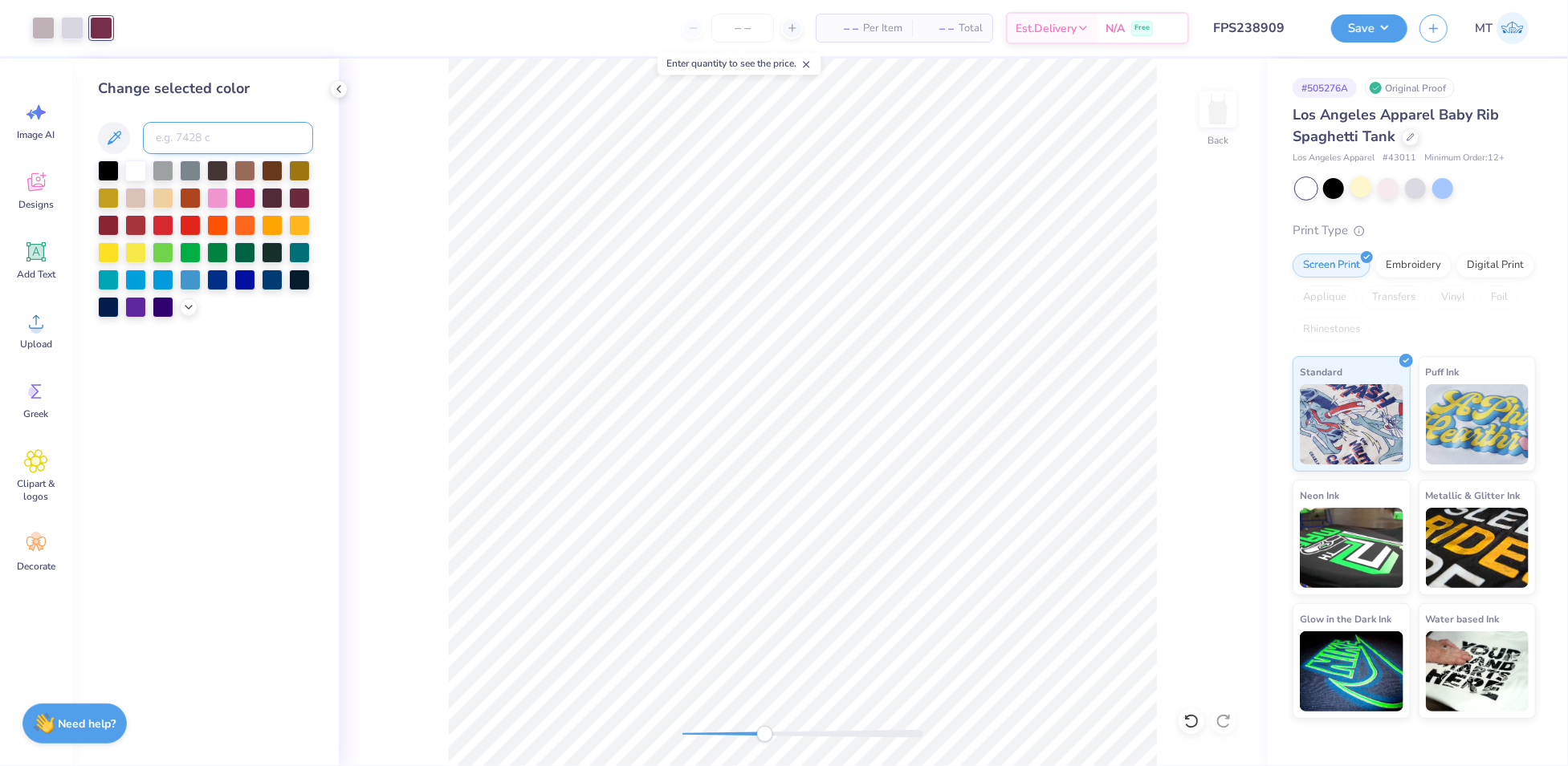
click at [198, 133] on input at bounding box center [228, 138] width 171 height 32
type input "5405"
click at [71, 25] on div at bounding box center [73, 26] width 23 height 23
click at [129, 170] on div at bounding box center [136, 171] width 21 height 21
click at [46, 38] on div at bounding box center [43, 26] width 23 height 23
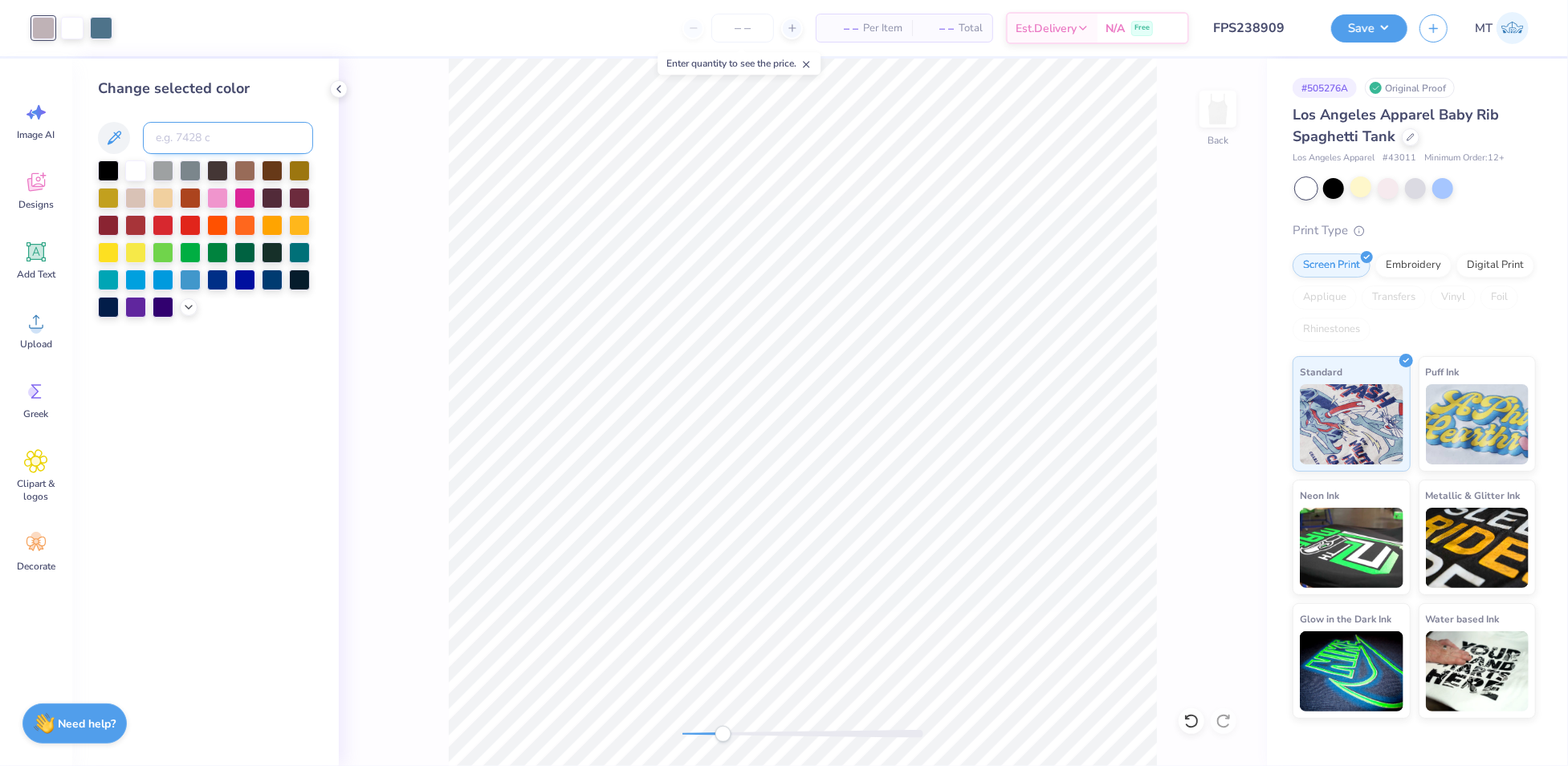
click at [249, 139] on input at bounding box center [228, 138] width 171 height 32
type input "5435"
click at [73, 30] on div at bounding box center [73, 26] width 23 height 23
click at [195, 143] on input at bounding box center [228, 138] width 171 height 32
type input "5455"
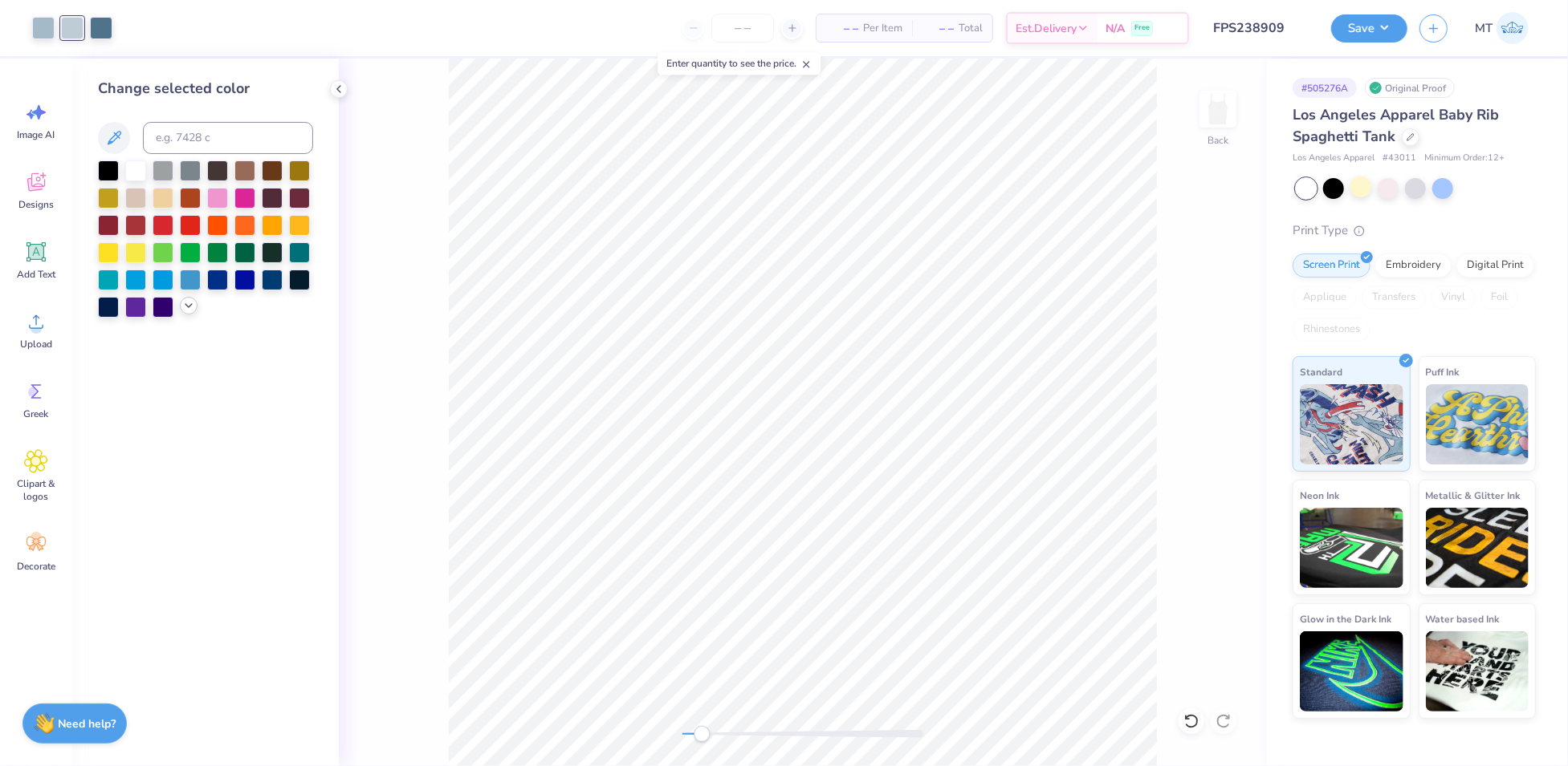
click at [182, 305] on icon at bounding box center [188, 306] width 13 height 13
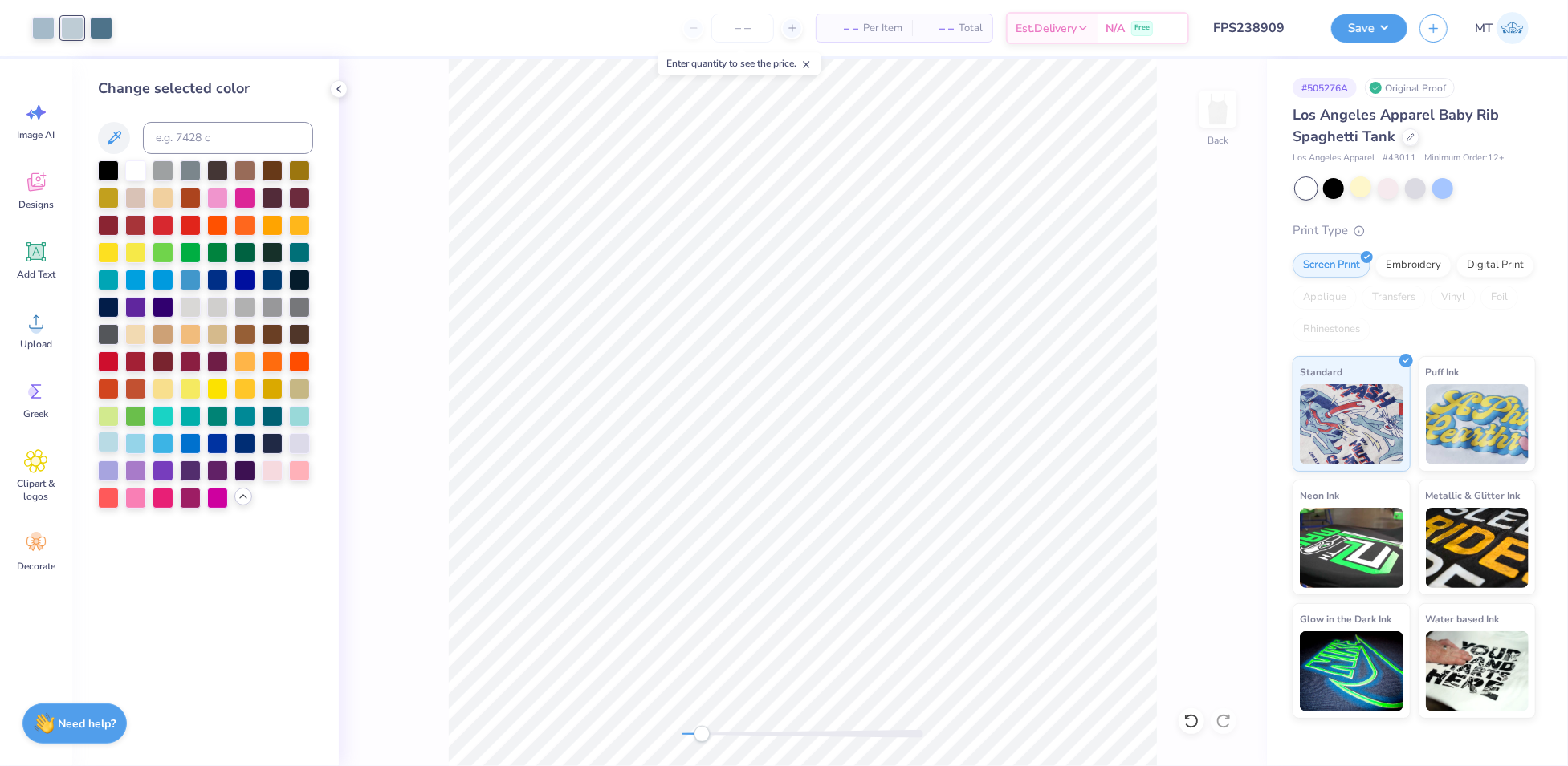
click at [116, 446] on div at bounding box center [108, 442] width 21 height 21
click at [202, 127] on input at bounding box center [228, 138] width 171 height 32
type input "642"
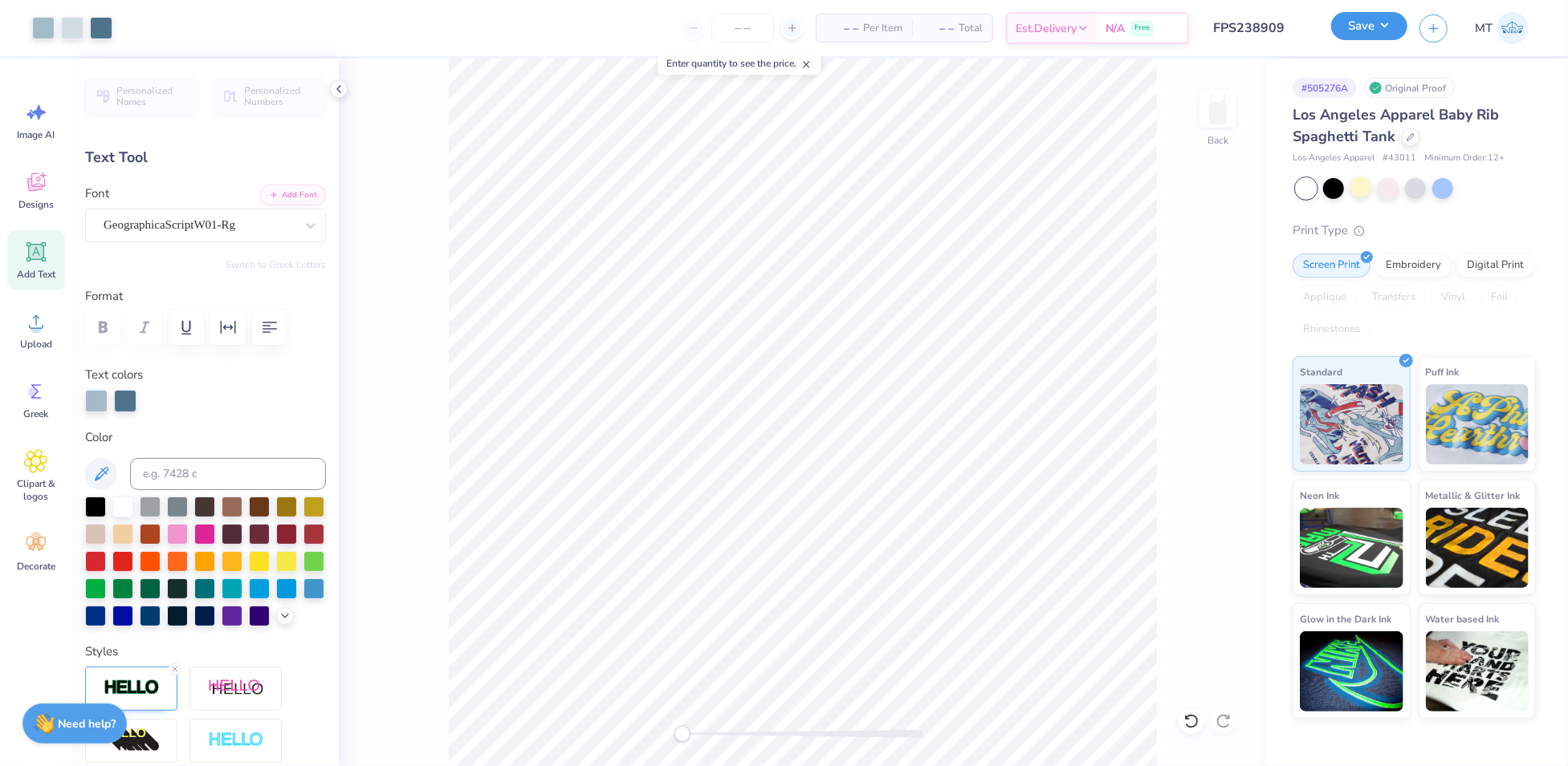
click at [1390, 24] on button "Save" at bounding box center [1368, 26] width 76 height 28
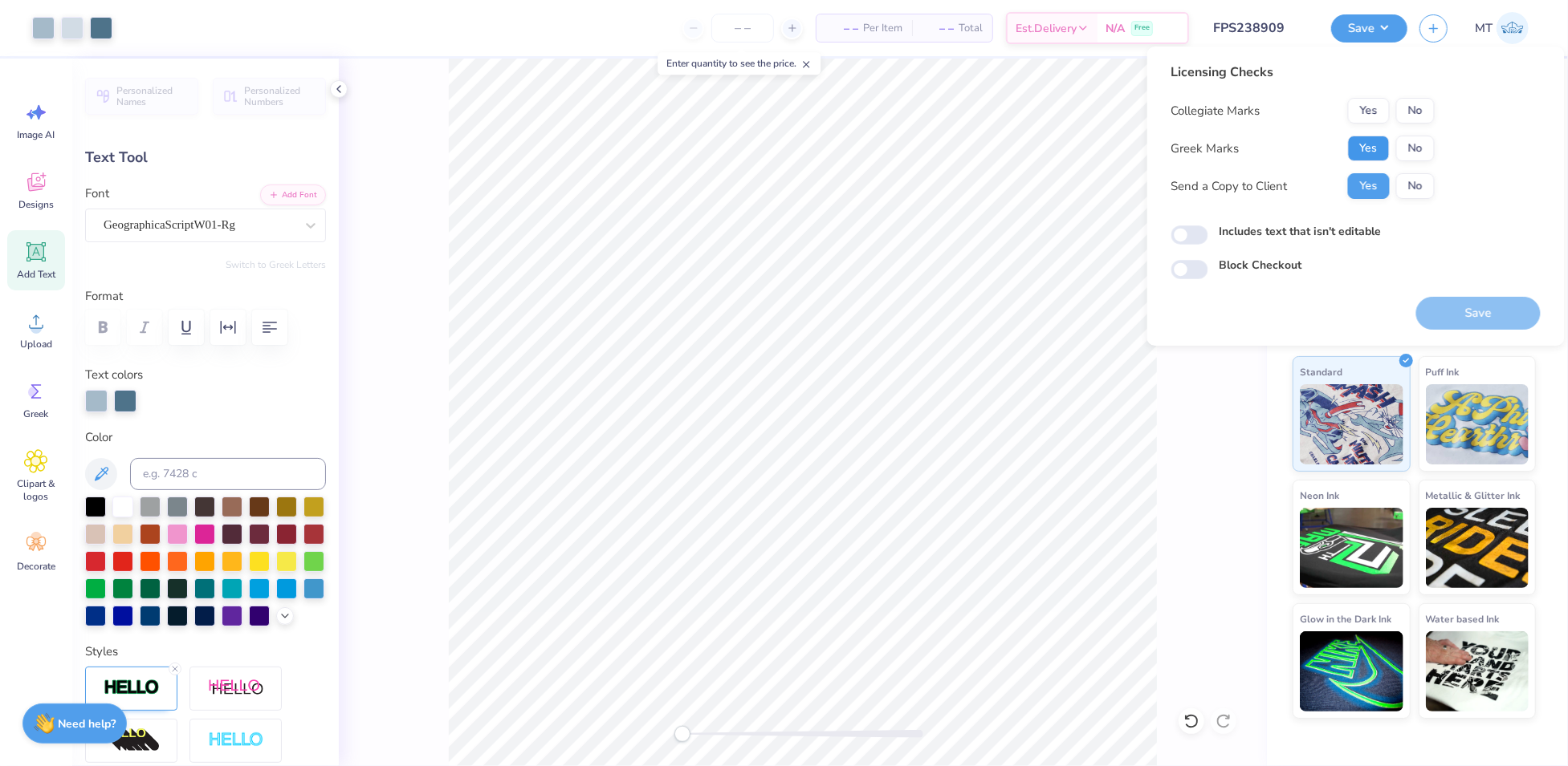
click at [1370, 150] on button "Yes" at bounding box center [1368, 148] width 41 height 25
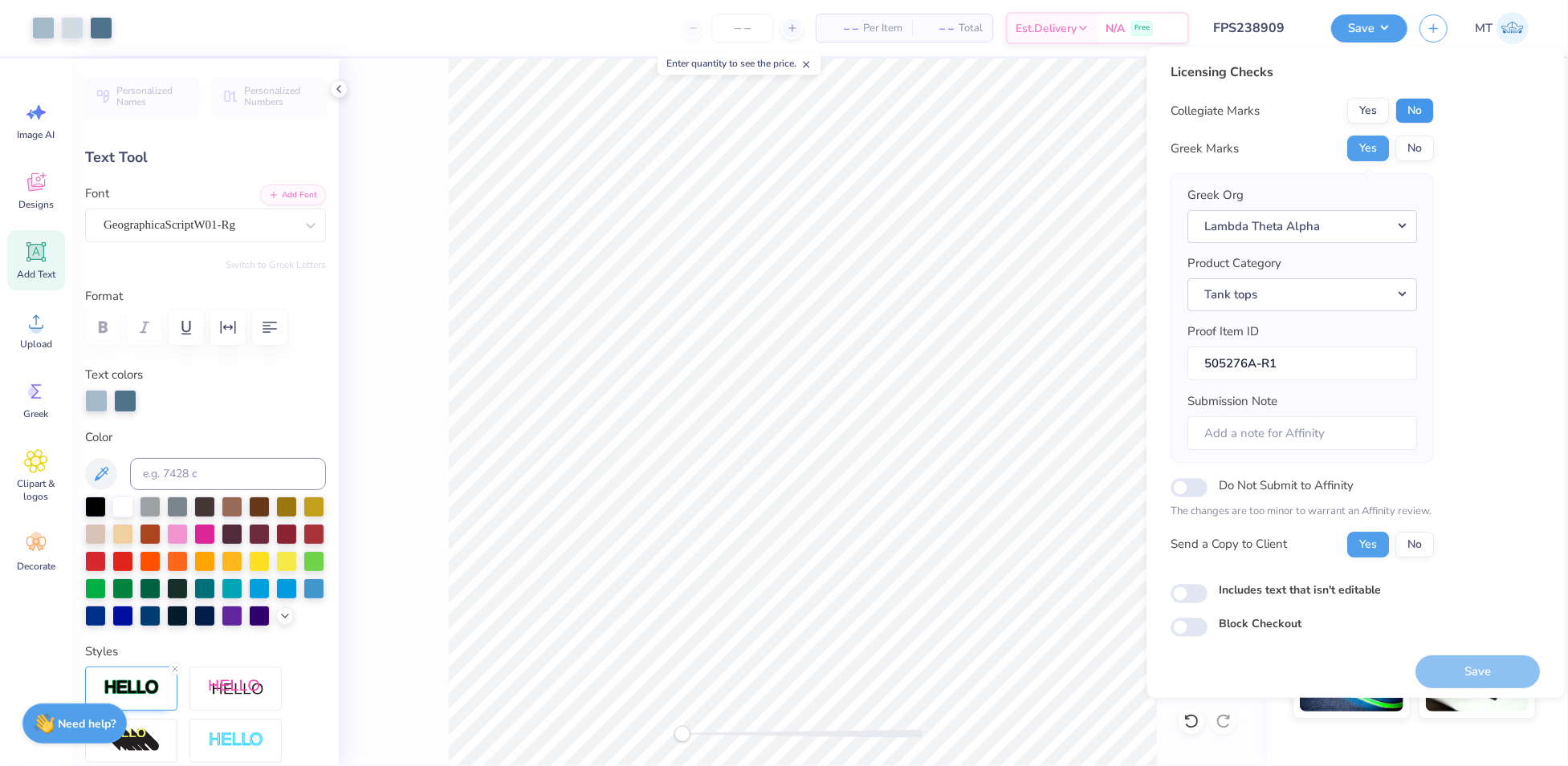
click at [1412, 114] on button "No" at bounding box center [1414, 110] width 39 height 25
click at [1370, 230] on button "Lambda Theta Alpha" at bounding box center [1303, 226] width 230 height 33
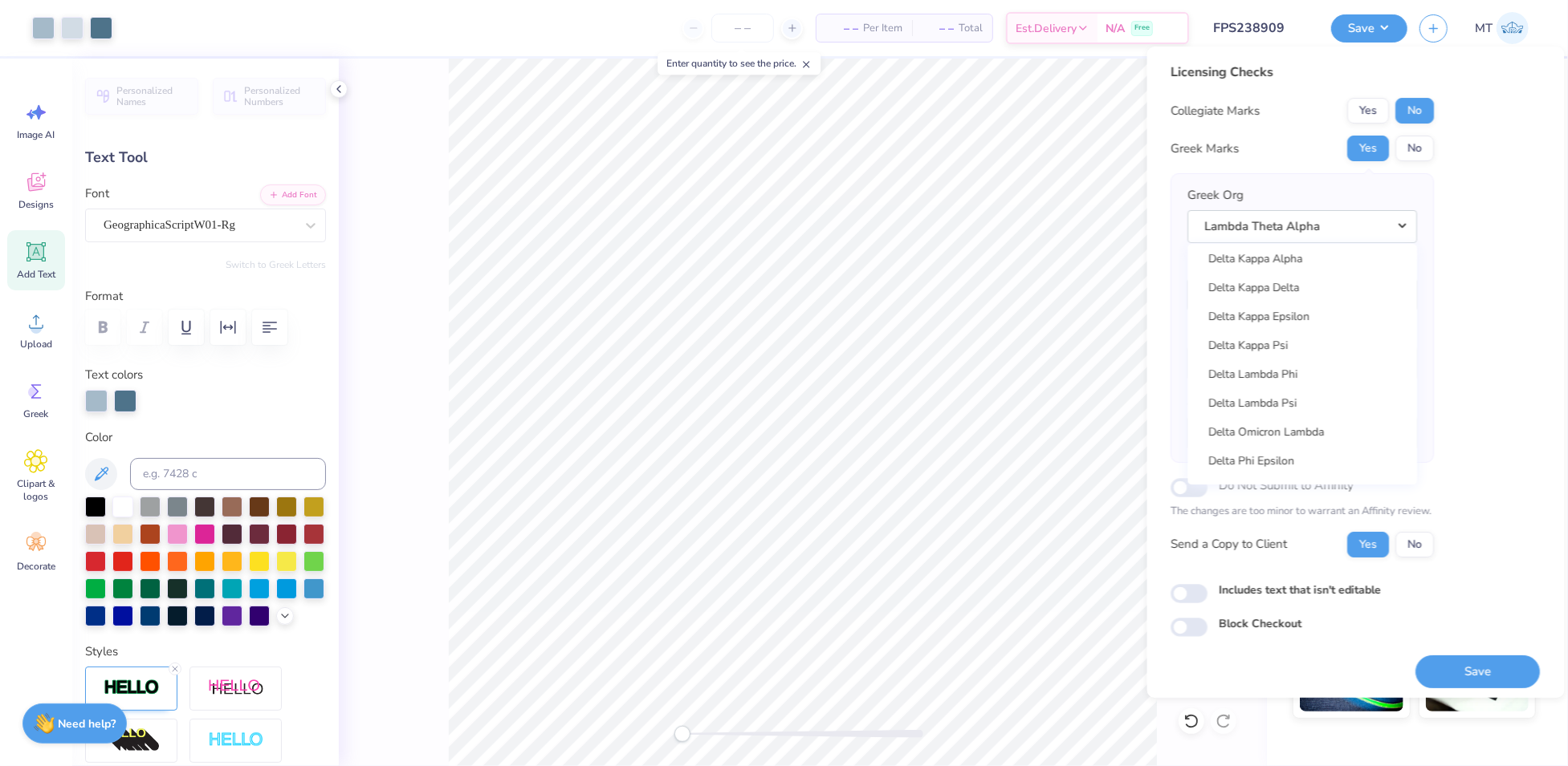
scroll to position [3742, 0]
click at [1295, 258] on link "Delta Gamma" at bounding box center [1302, 249] width 217 height 26
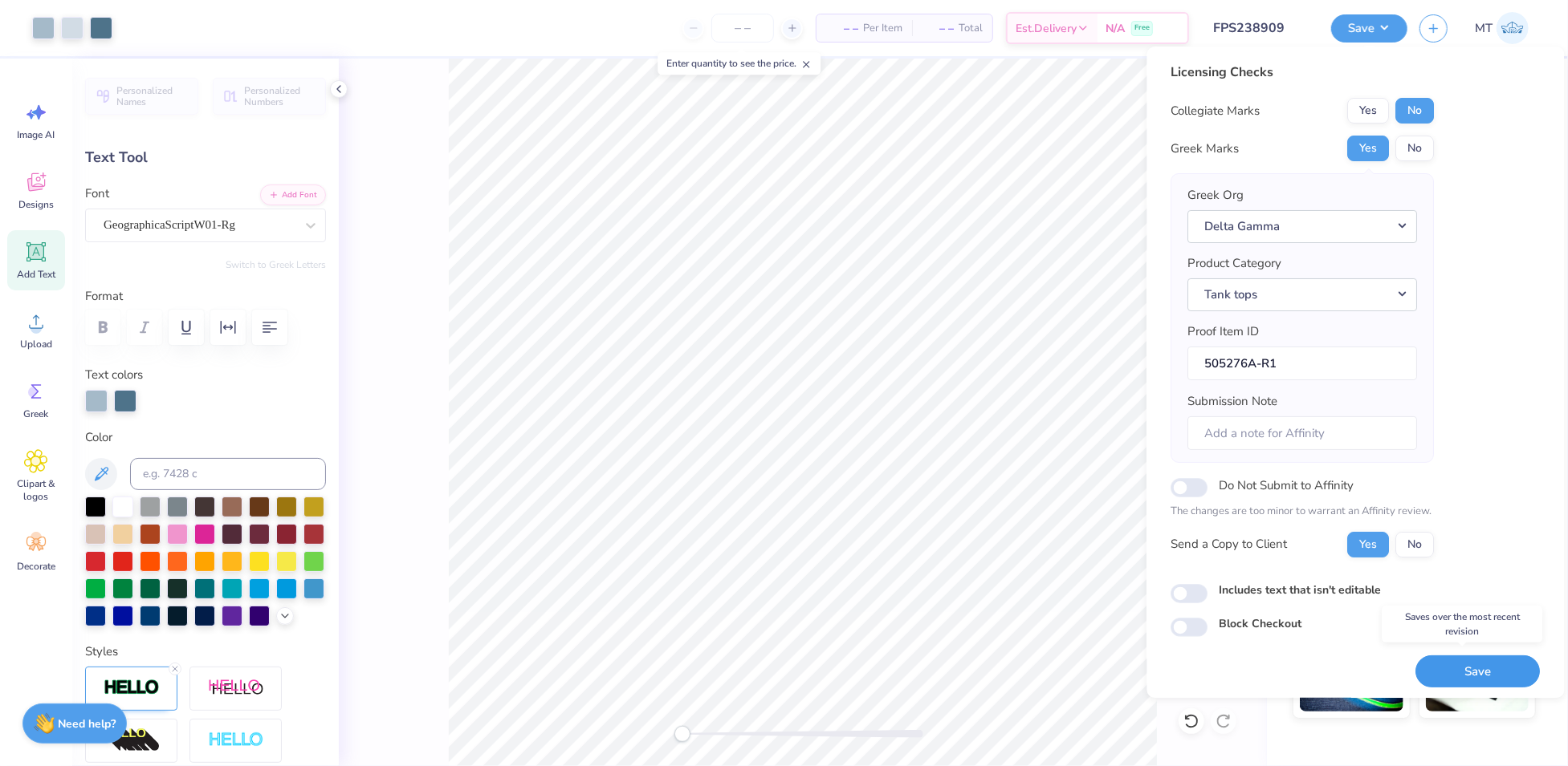
click at [1448, 658] on button "Save" at bounding box center [1478, 672] width 124 height 33
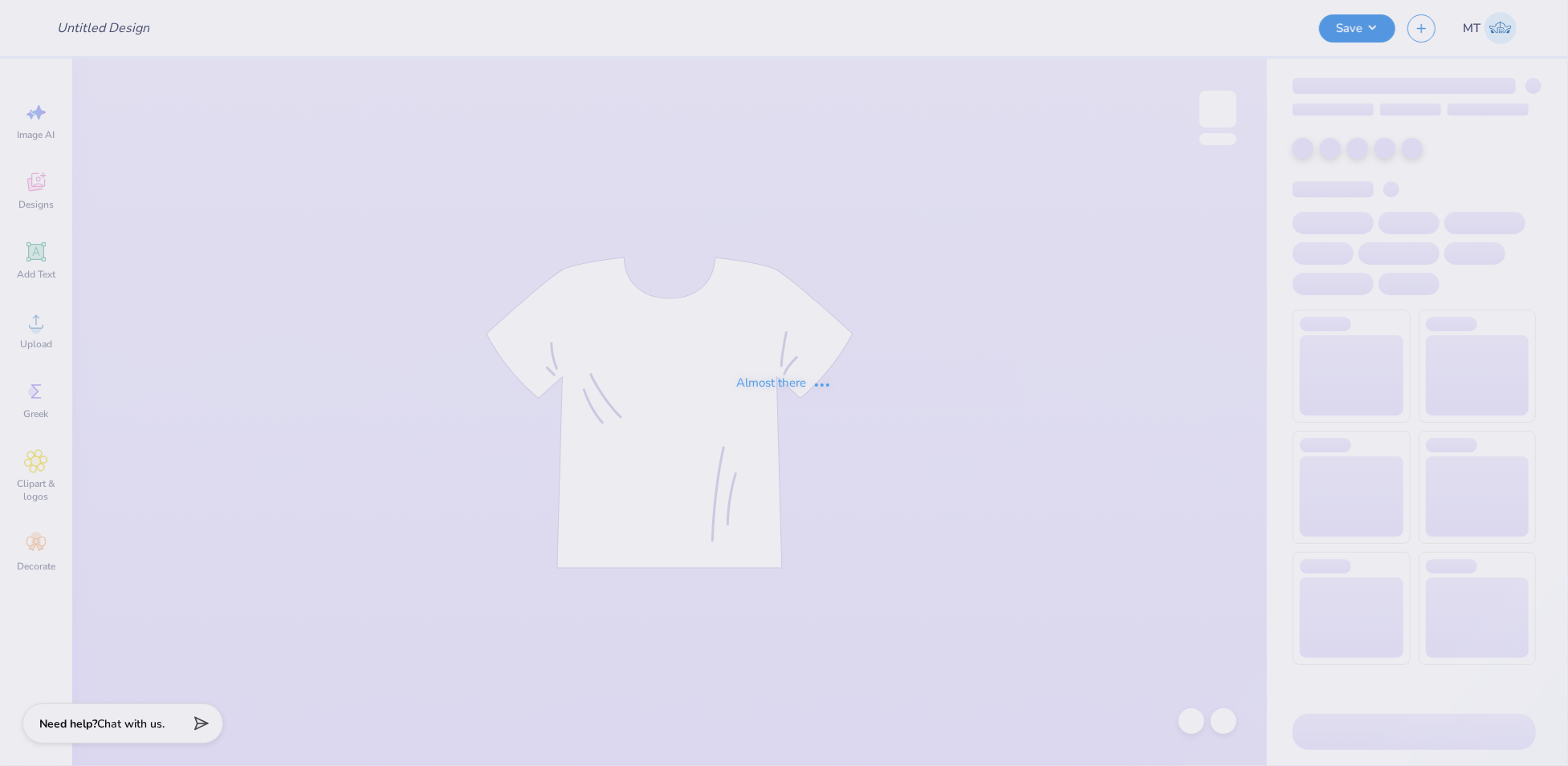
type input "FPS239233"
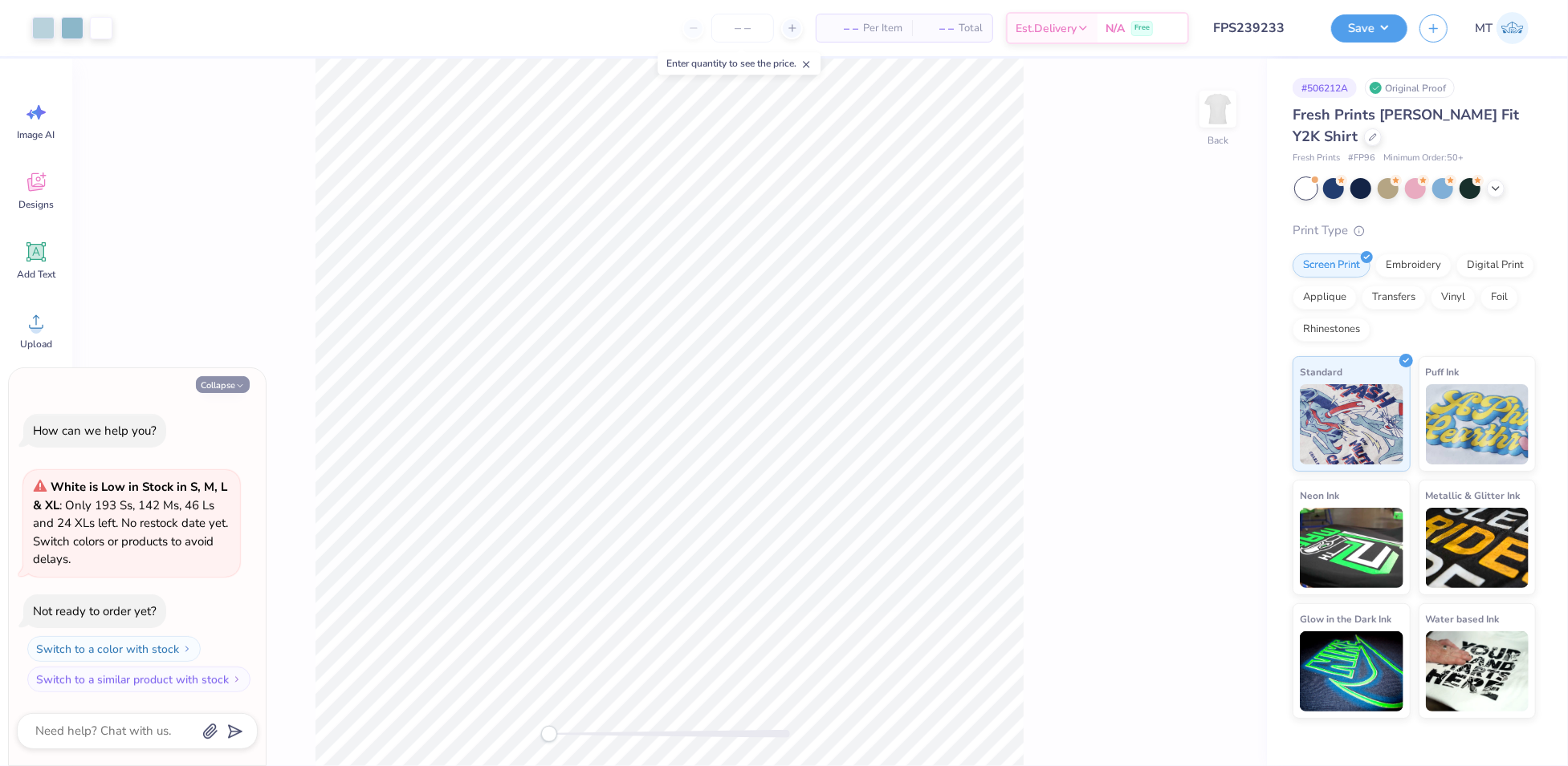
click at [225, 384] on button "Collapse" at bounding box center [222, 384] width 54 height 17
type textarea "x"
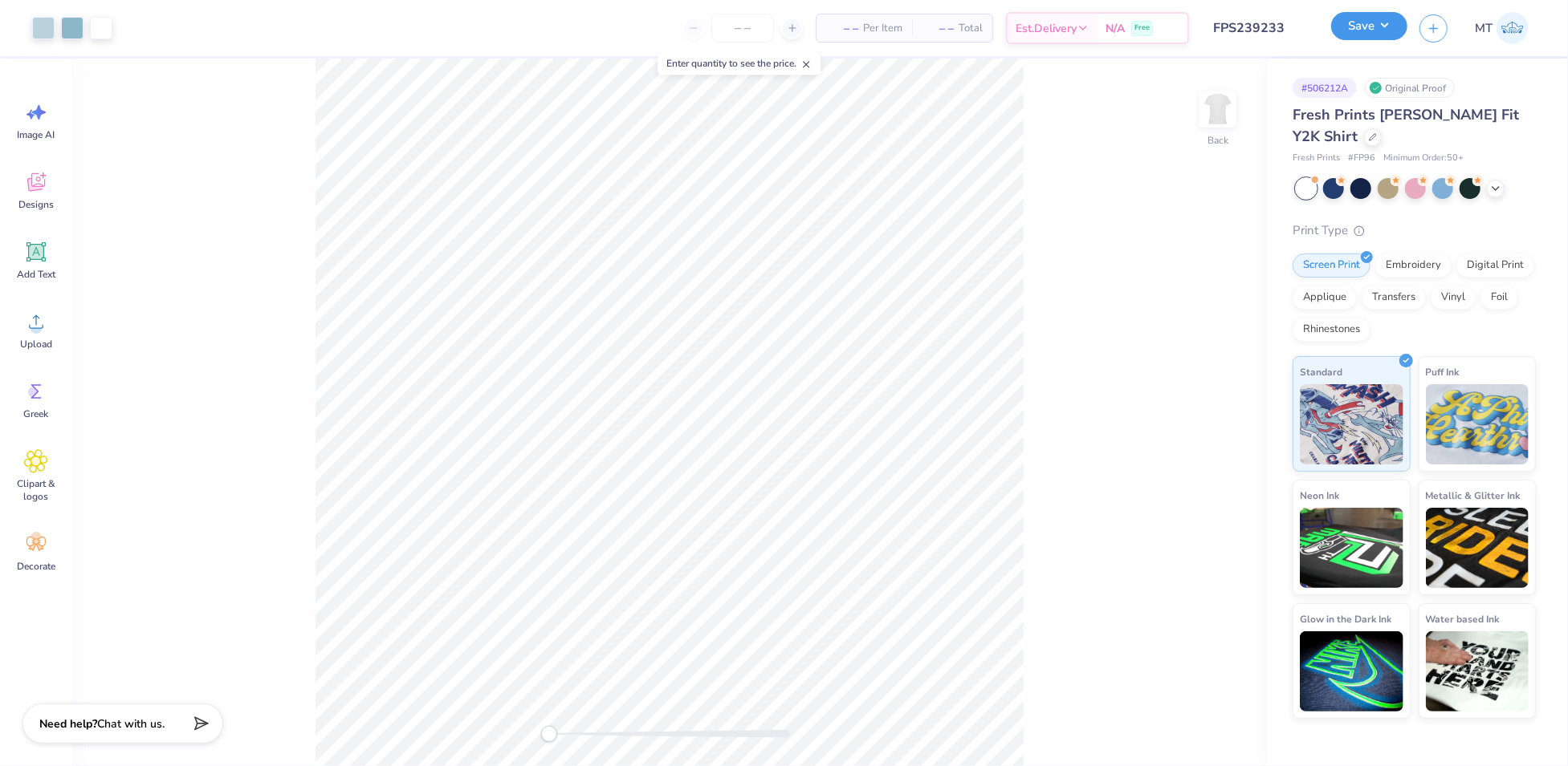
click at [1381, 33] on button "Save" at bounding box center [1368, 26] width 76 height 28
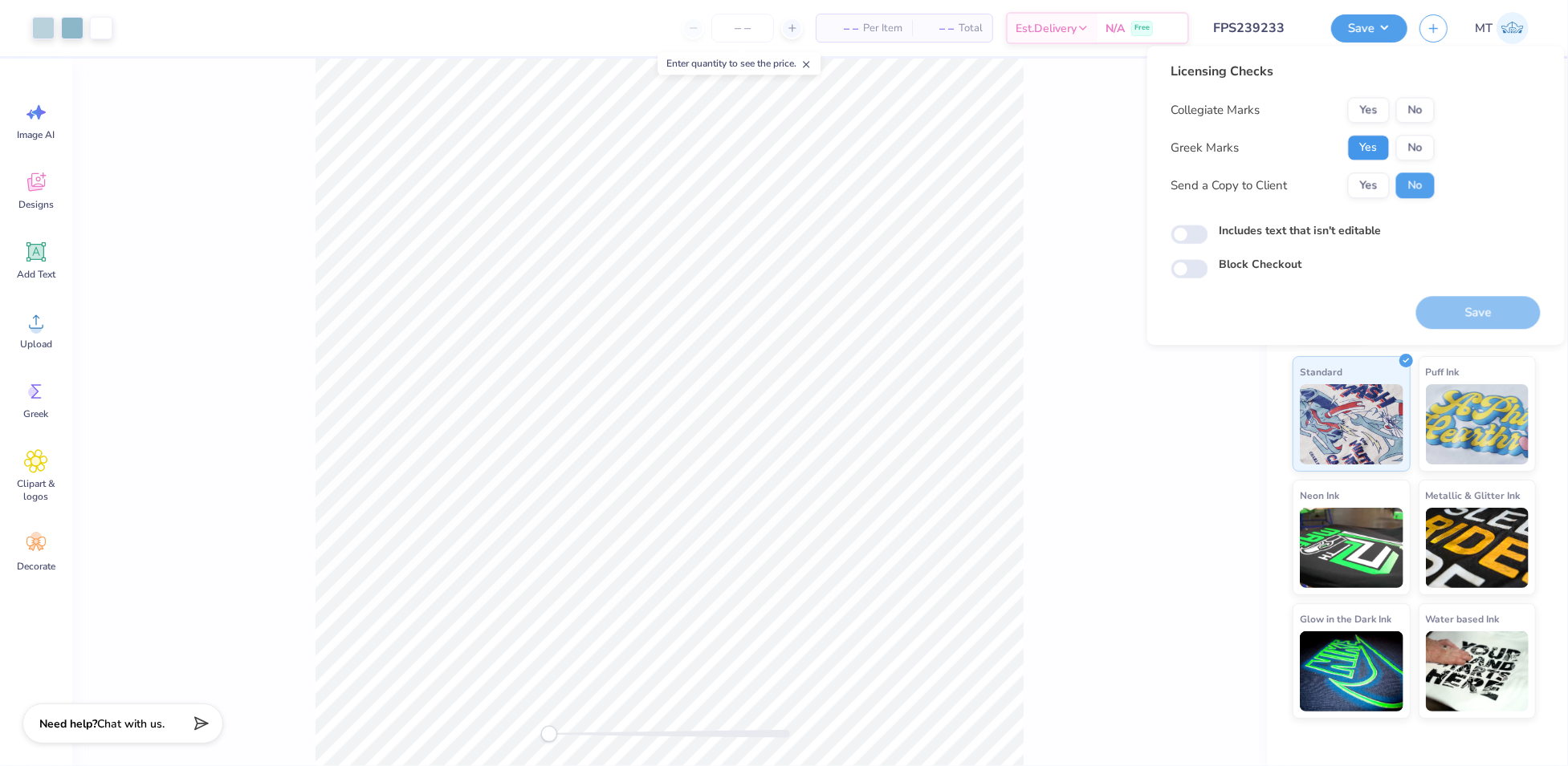
click at [1383, 148] on button "Yes" at bounding box center [1368, 147] width 41 height 25
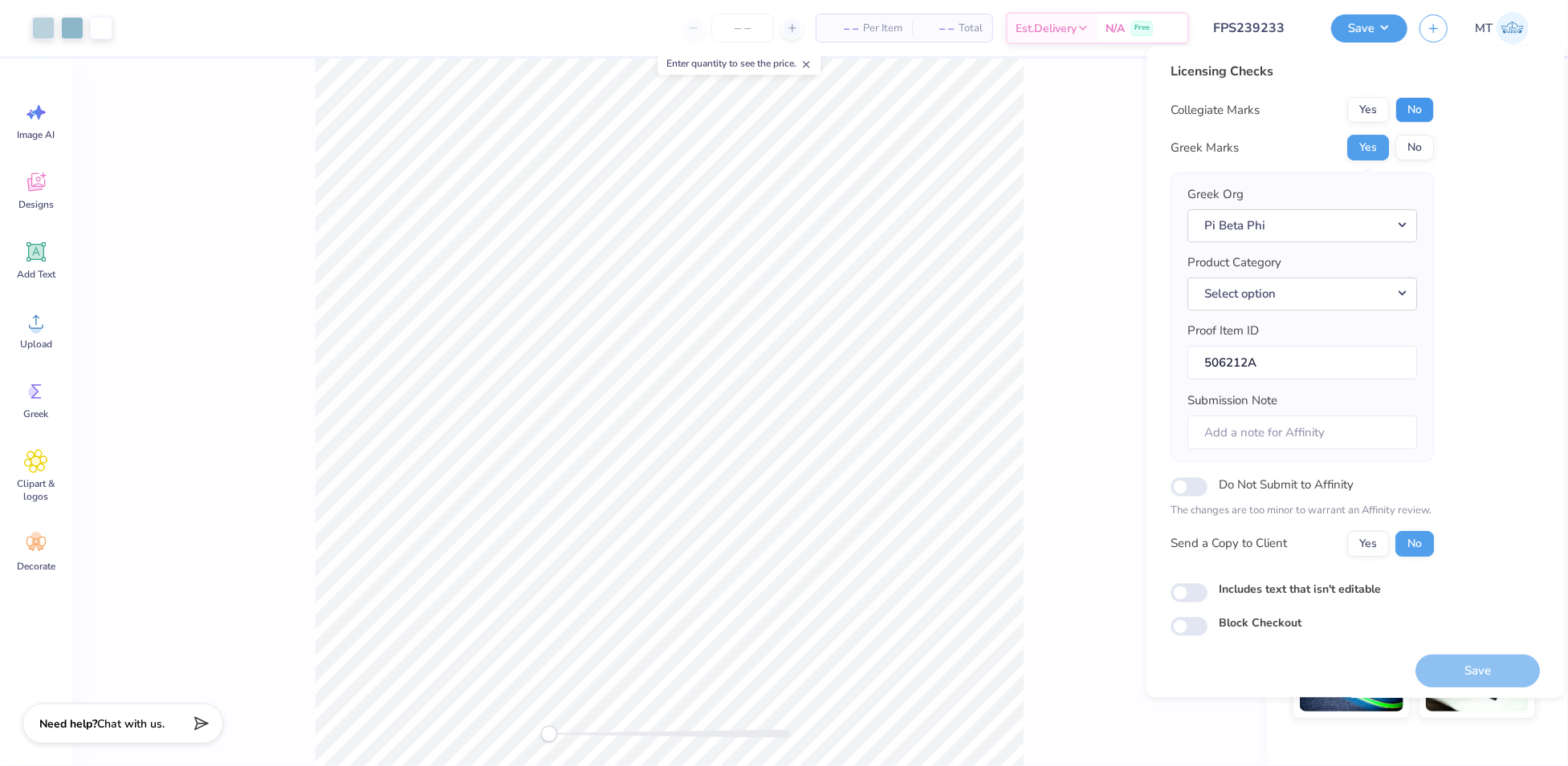
click at [1415, 101] on button "No" at bounding box center [1414, 109] width 39 height 25
click at [1394, 304] on button "Select option" at bounding box center [1303, 294] width 230 height 33
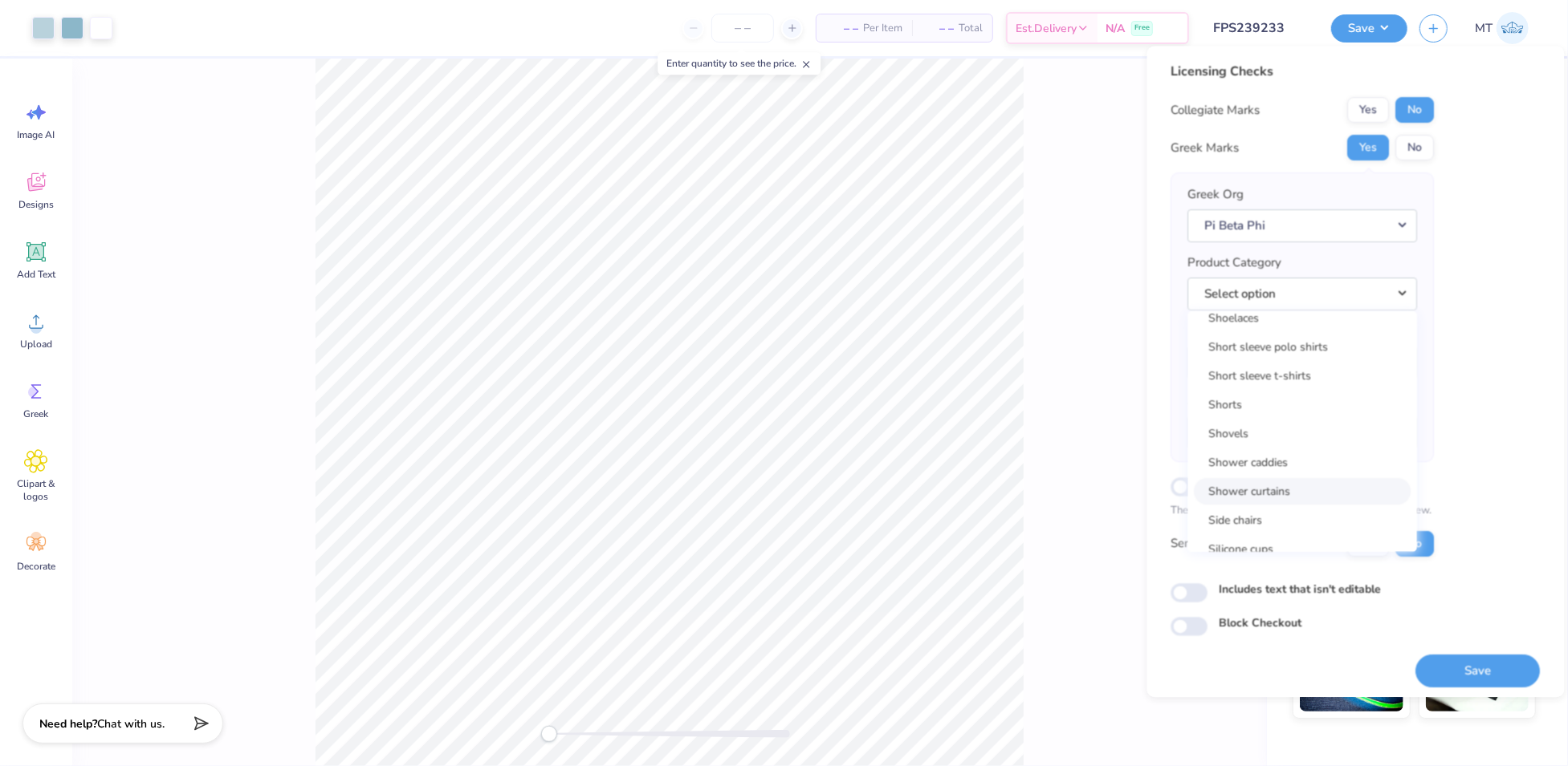
scroll to position [23232, 0]
click at [1331, 388] on link "Short sleeve t-shirts" at bounding box center [1302, 386] width 217 height 26
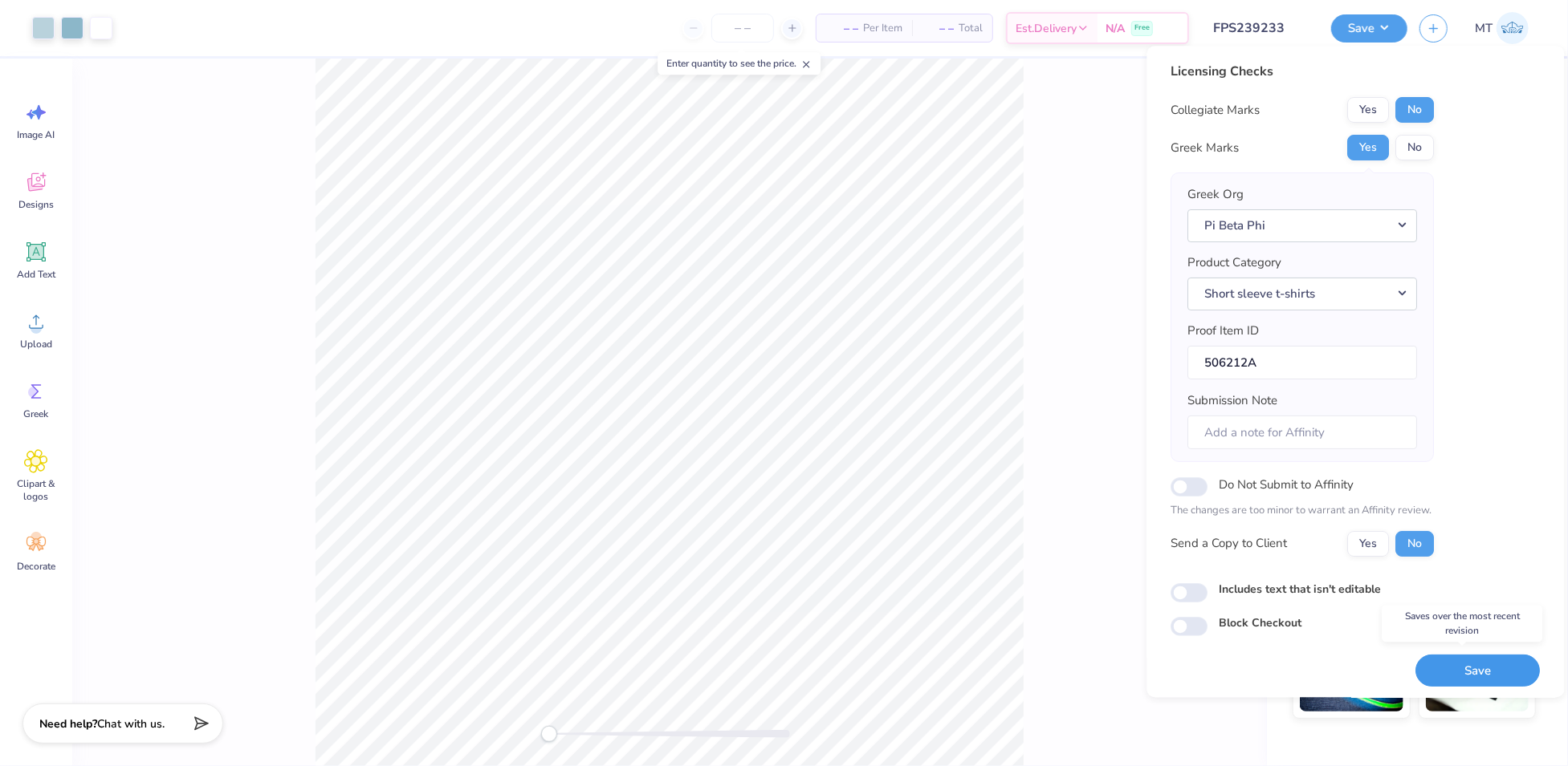
click at [1458, 664] on button "Save" at bounding box center [1478, 671] width 124 height 33
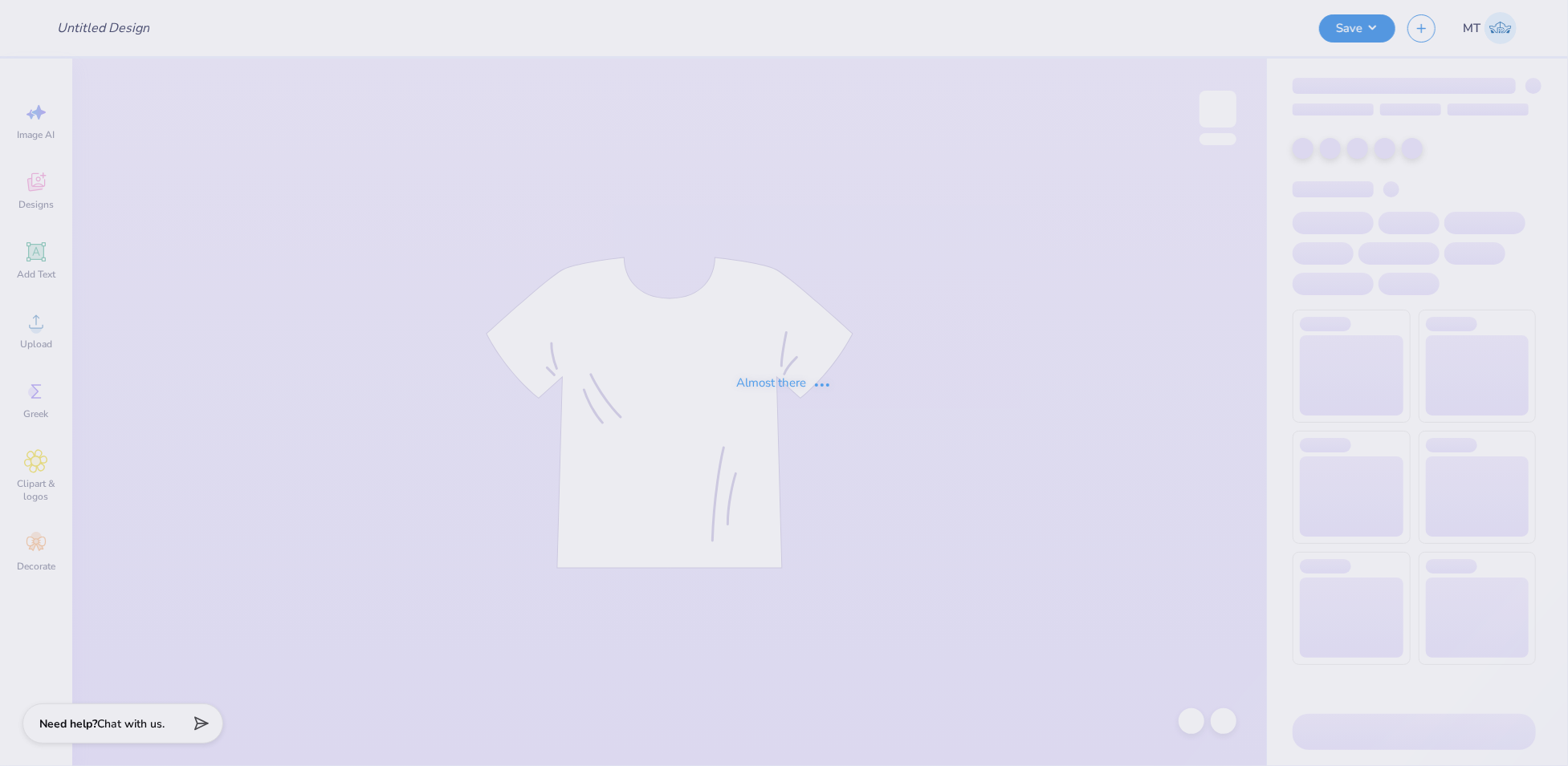
type input "FPS239235"
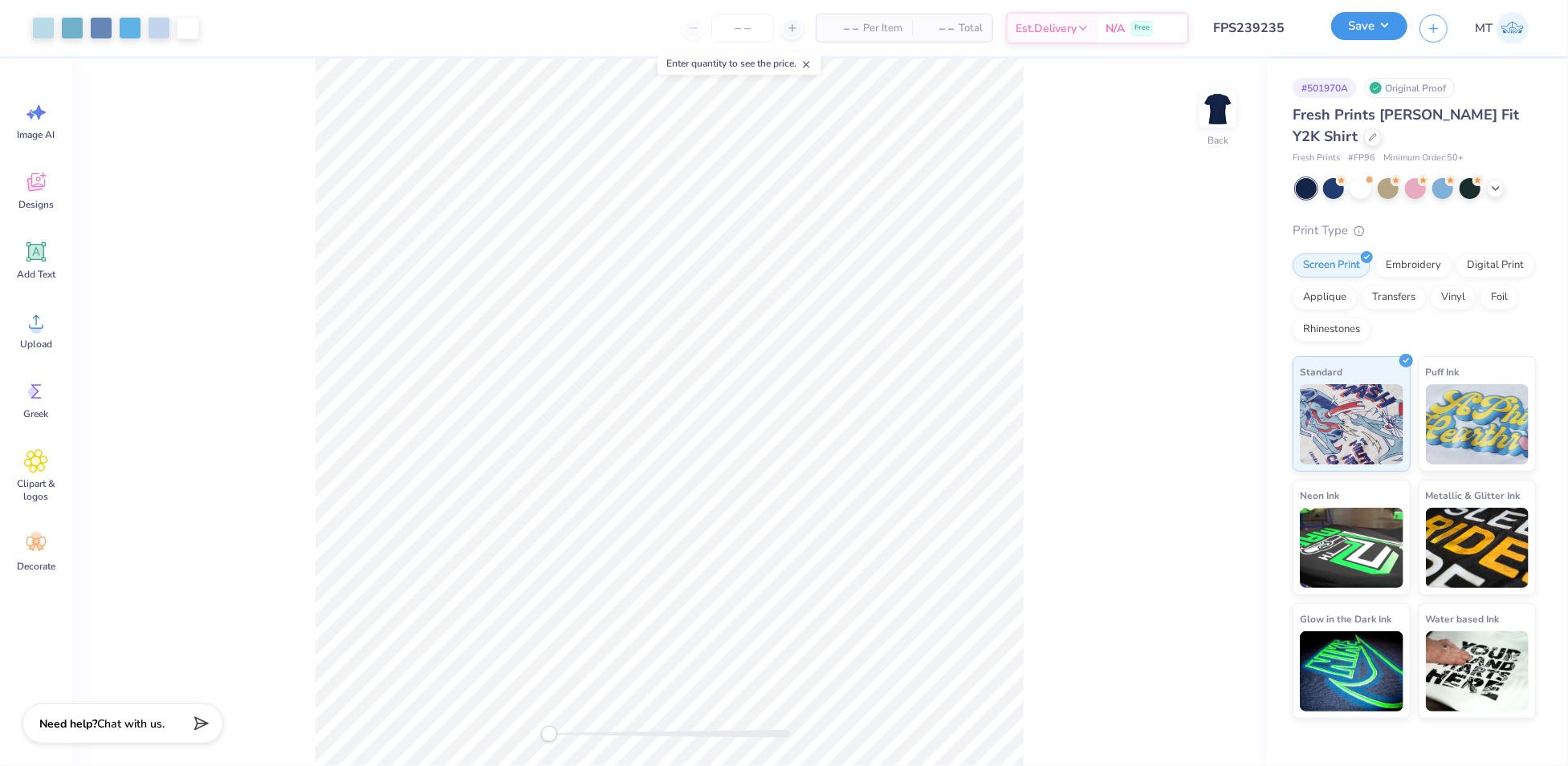
click at [1384, 24] on button "Save" at bounding box center [1368, 26] width 76 height 28
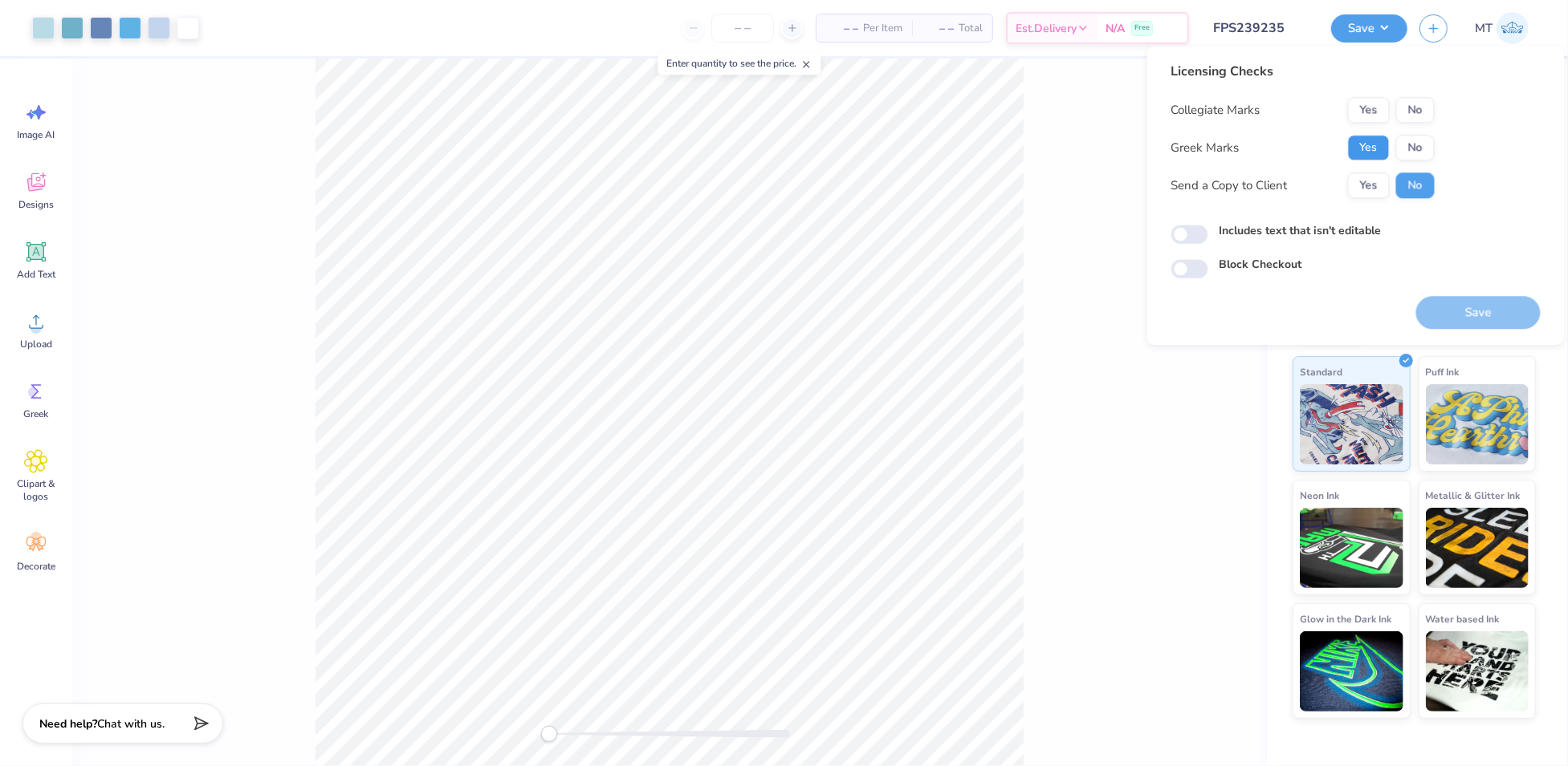
click at [1367, 155] on button "Yes" at bounding box center [1368, 147] width 41 height 25
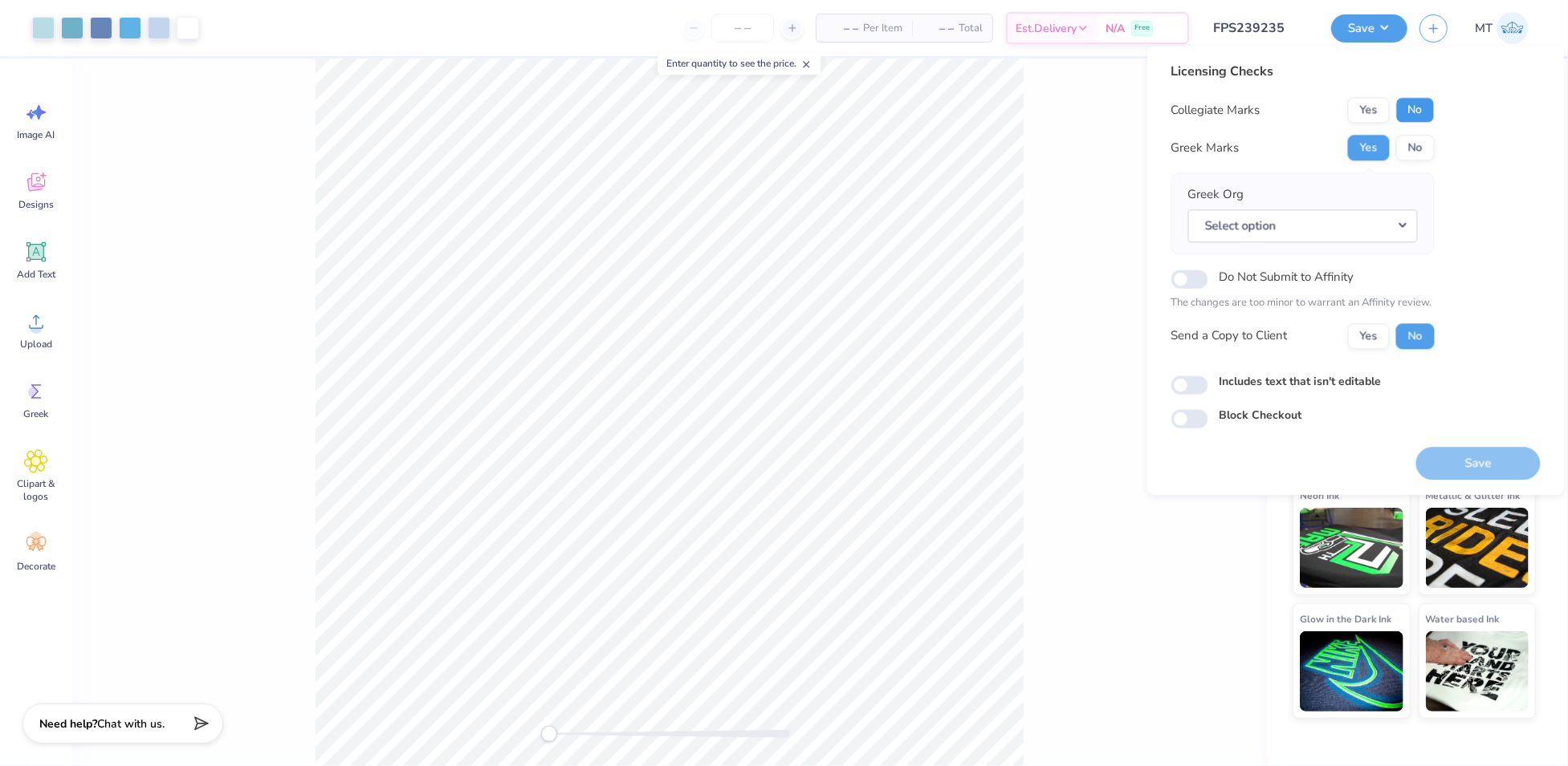
click at [1407, 120] on button "No" at bounding box center [1414, 109] width 39 height 25
click at [1395, 232] on button "Select option" at bounding box center [1303, 225] width 230 height 33
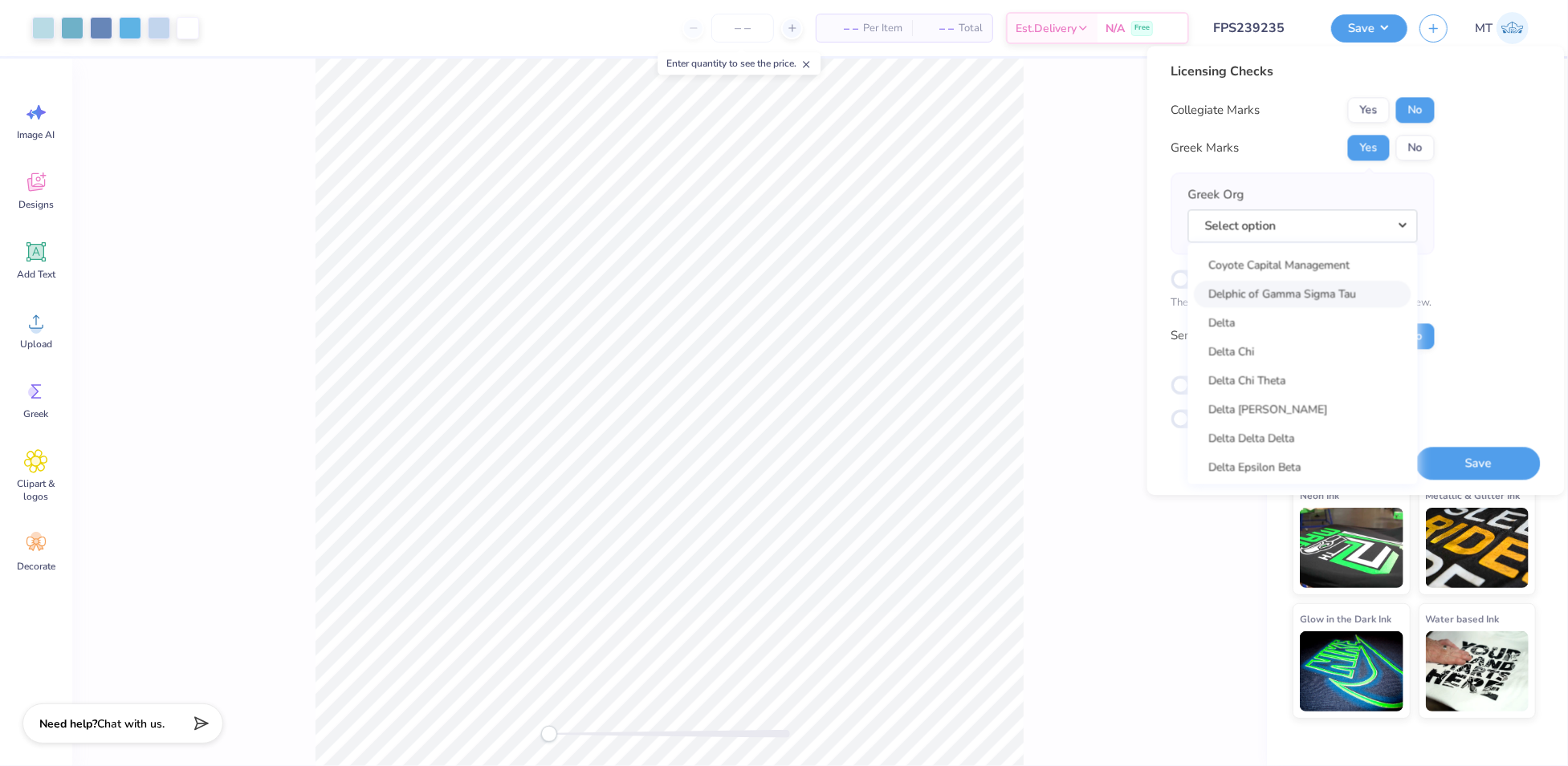
scroll to position [3472, 0]
click at [1290, 429] on link "Delta Delta Delta" at bounding box center [1302, 432] width 217 height 26
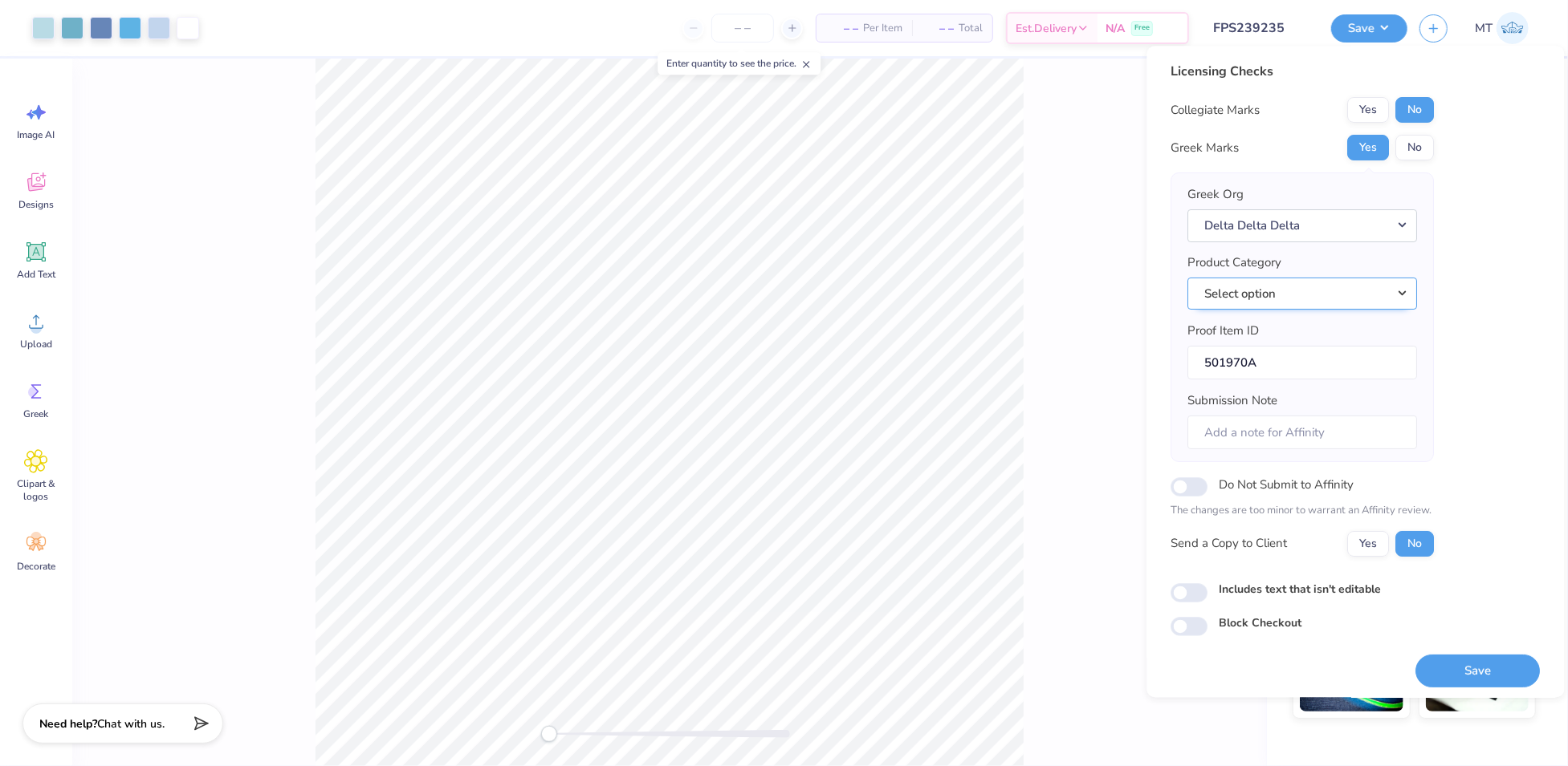
click at [1366, 303] on button "Select option" at bounding box center [1303, 294] width 230 height 33
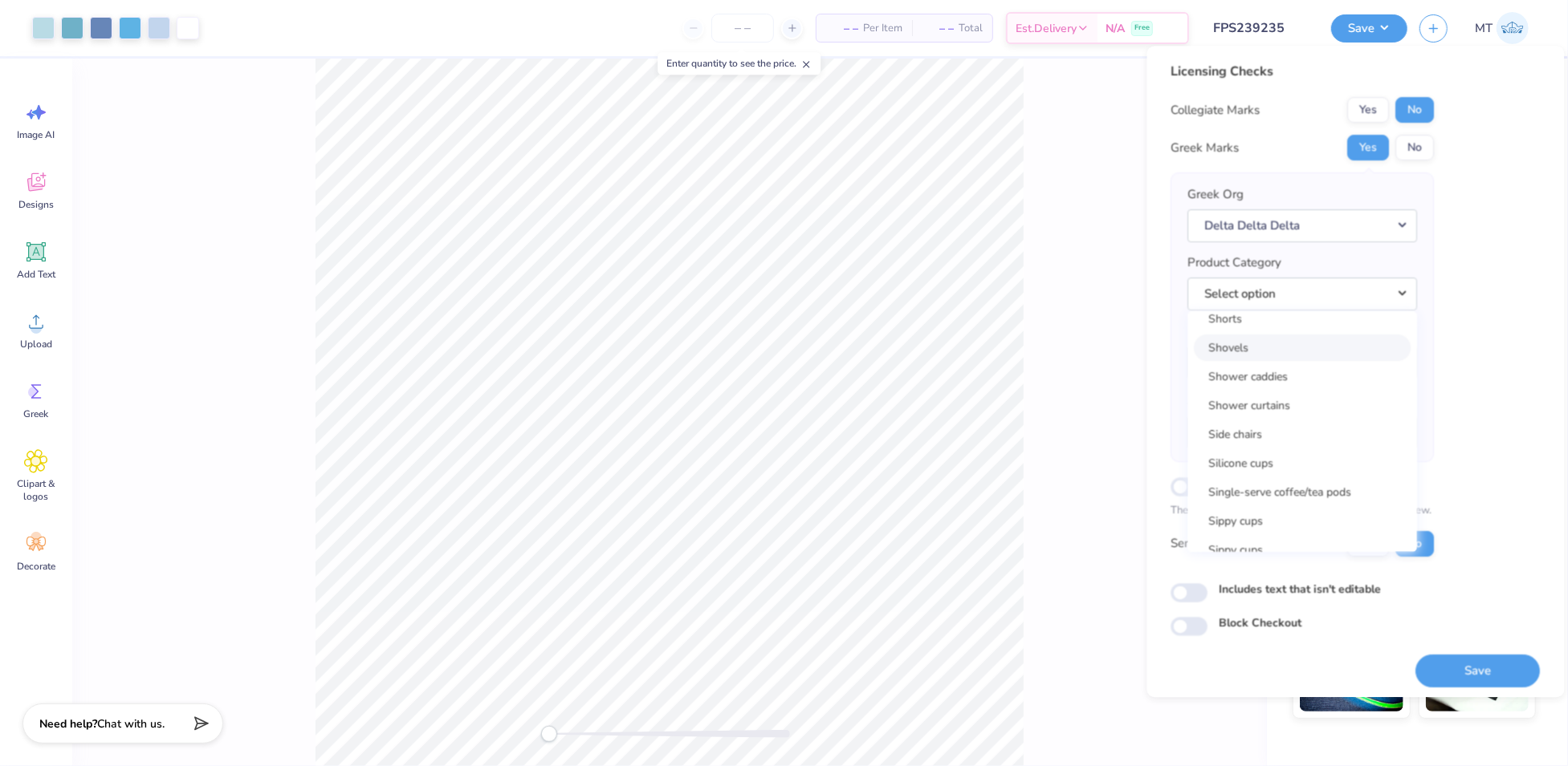
scroll to position [23241, 0]
click at [1294, 380] on link "Short sleeve t-shirts" at bounding box center [1302, 378] width 217 height 26
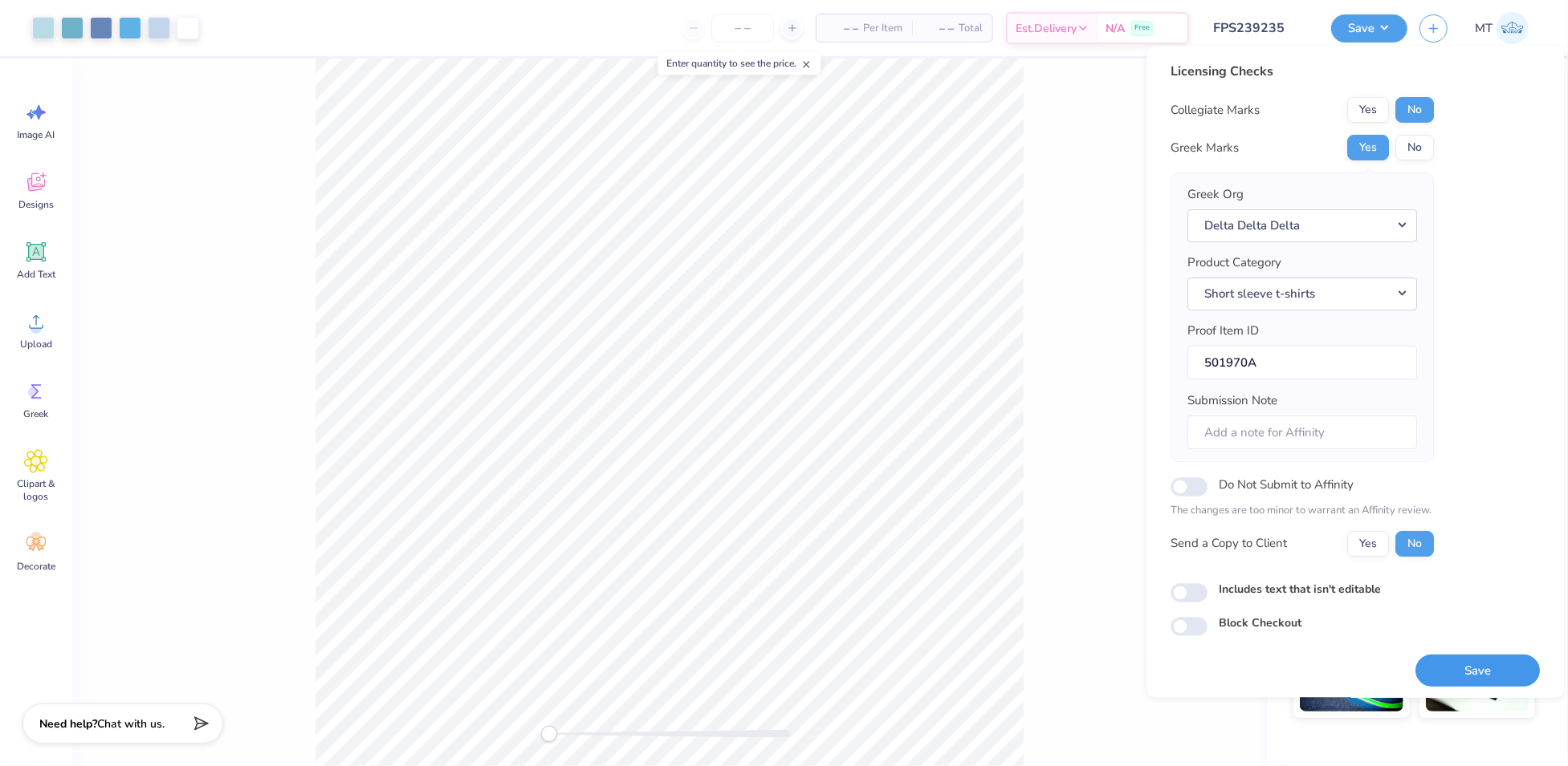
click at [1451, 669] on button "Save" at bounding box center [1478, 671] width 124 height 33
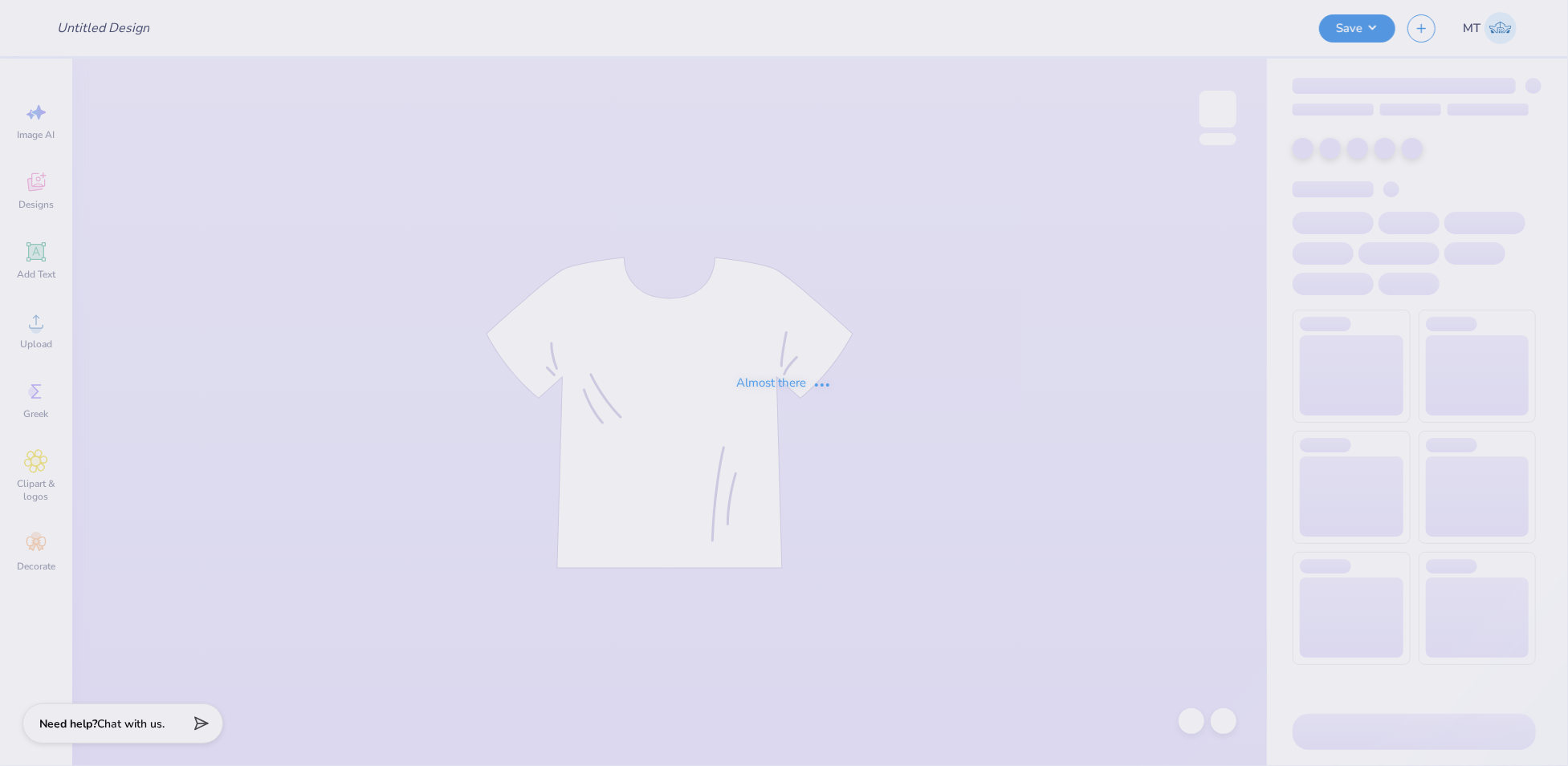
type input "FPS239254"
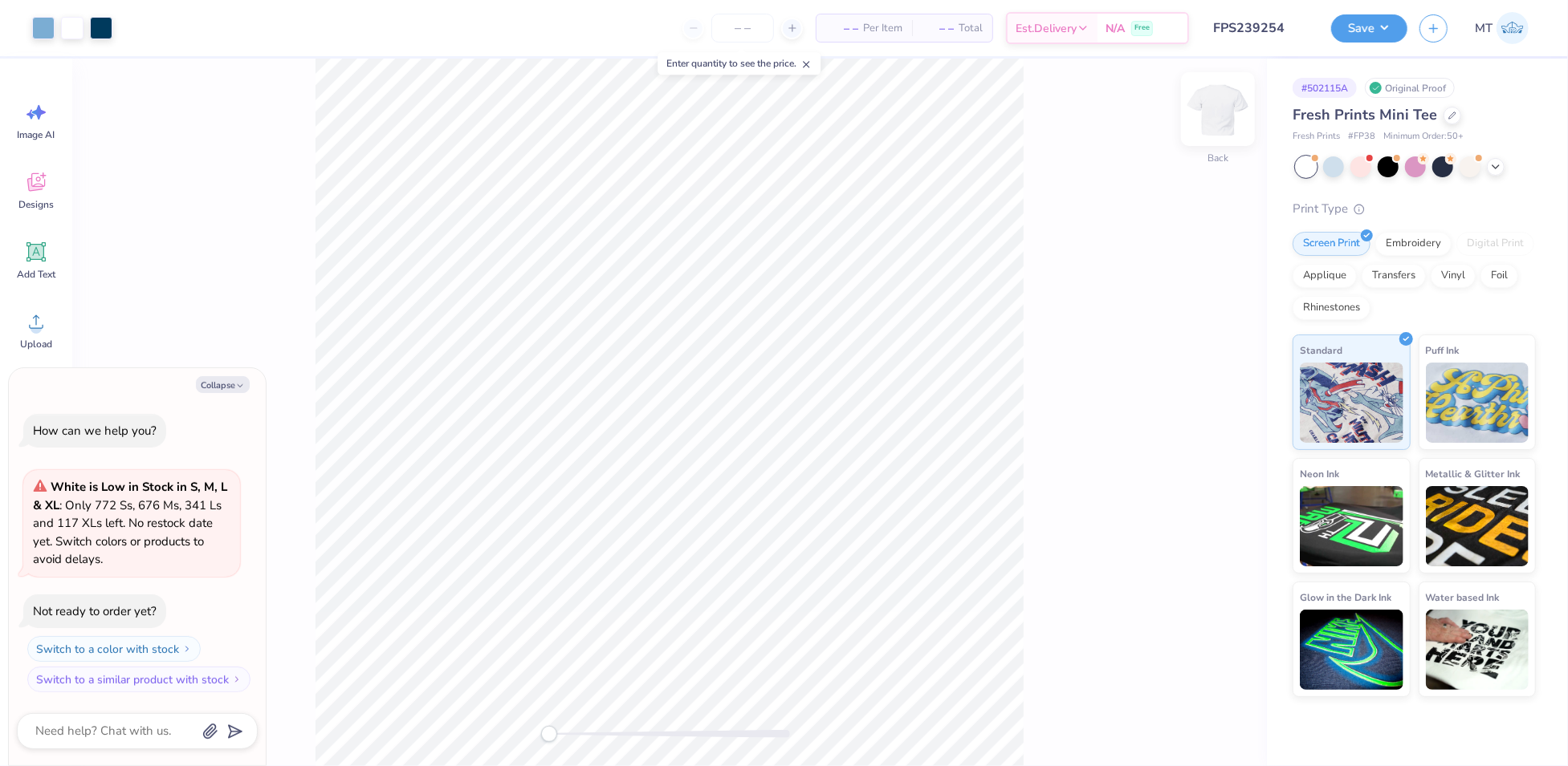
click at [1232, 92] on img at bounding box center [1217, 109] width 64 height 64
click at [1227, 109] on img at bounding box center [1217, 109] width 64 height 64
click at [215, 385] on button "Collapse" at bounding box center [222, 384] width 54 height 17
type textarea "x"
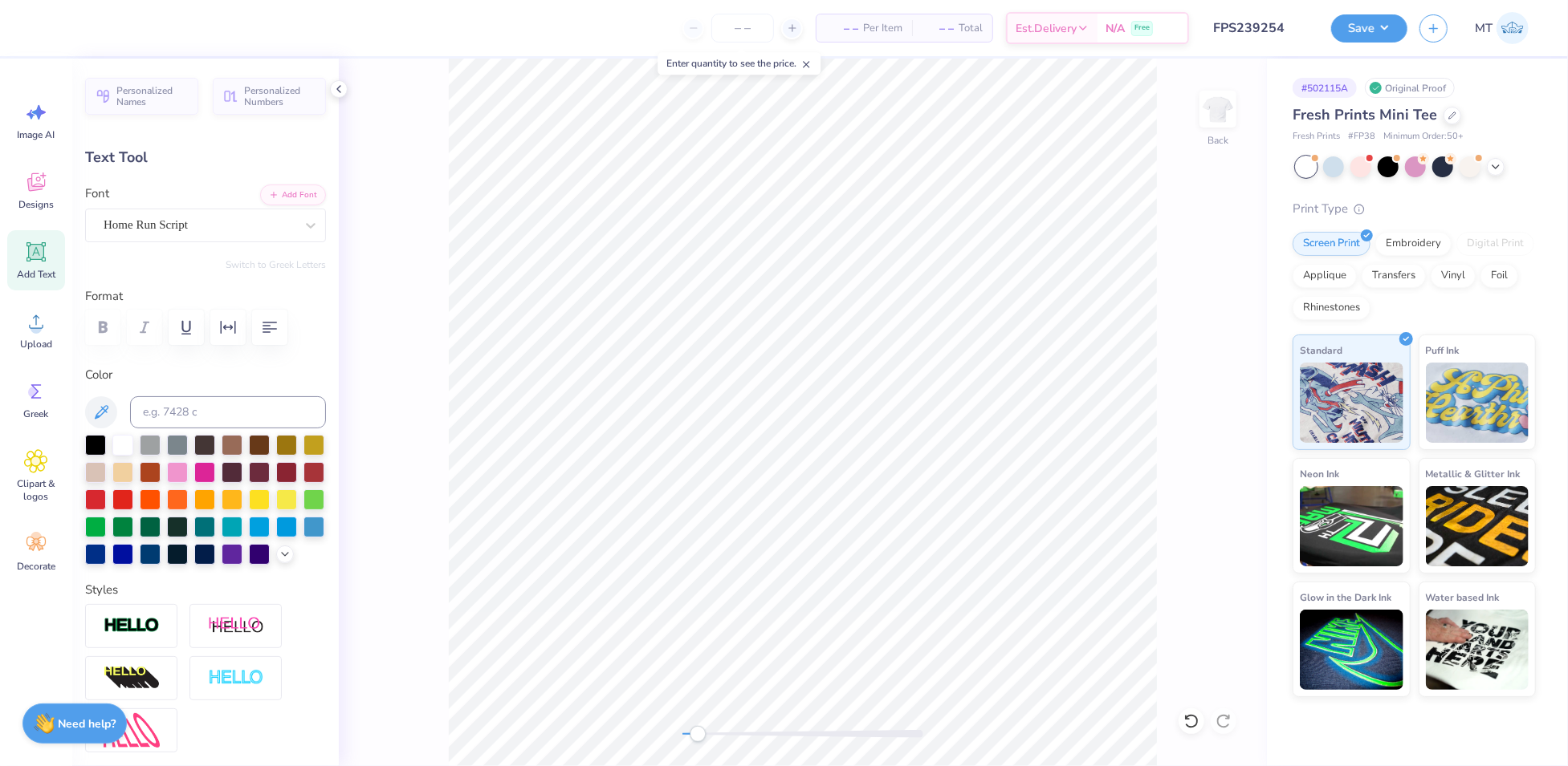
type input "0.0"
type input "3.27"
type input "1.36"
type input "5.98"
type input "-3.1"
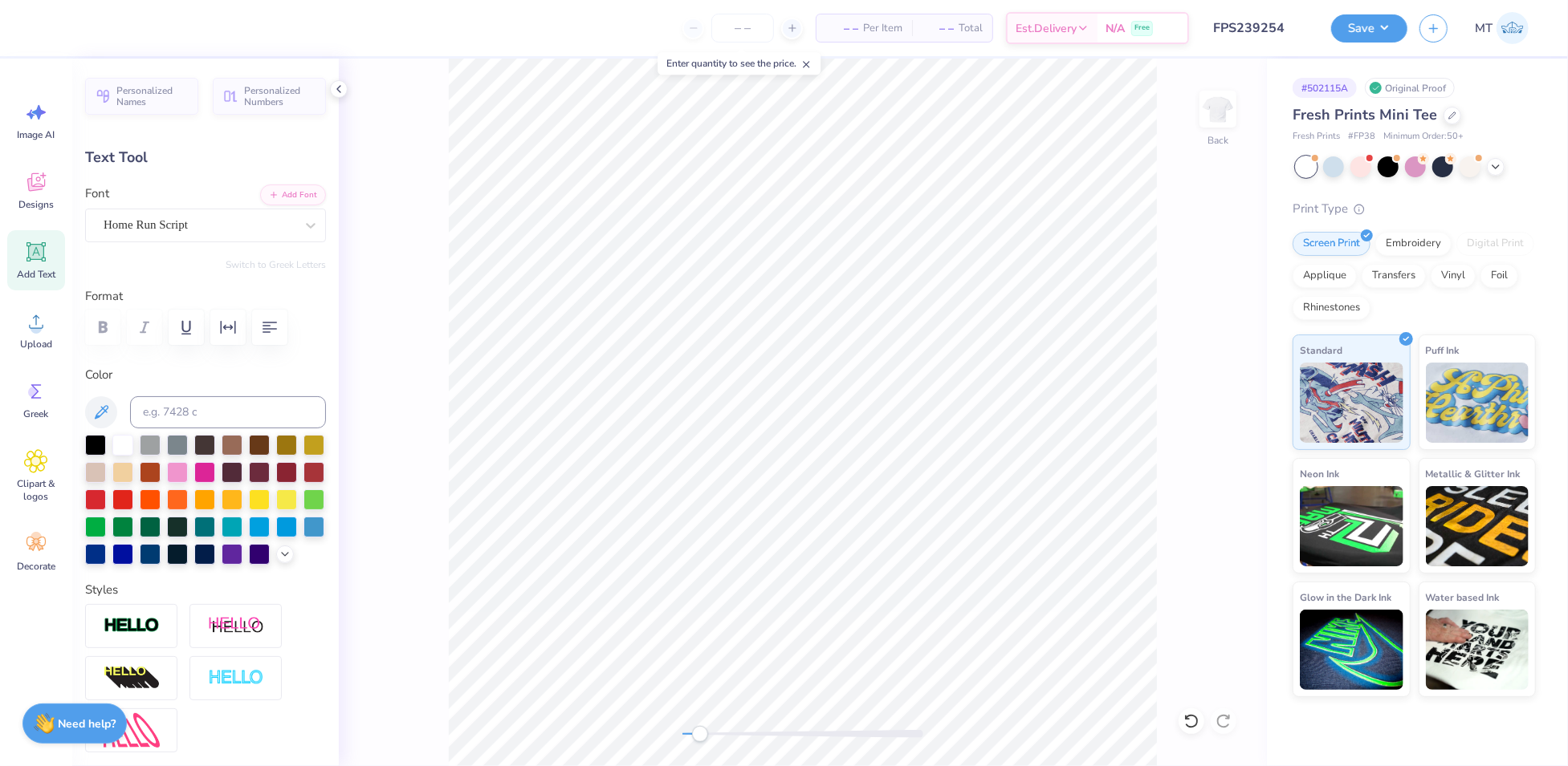
scroll to position [17, 3]
type textarea "Alpha Phi"
type input "0.0"
type input "6.44"
type input "1.87"
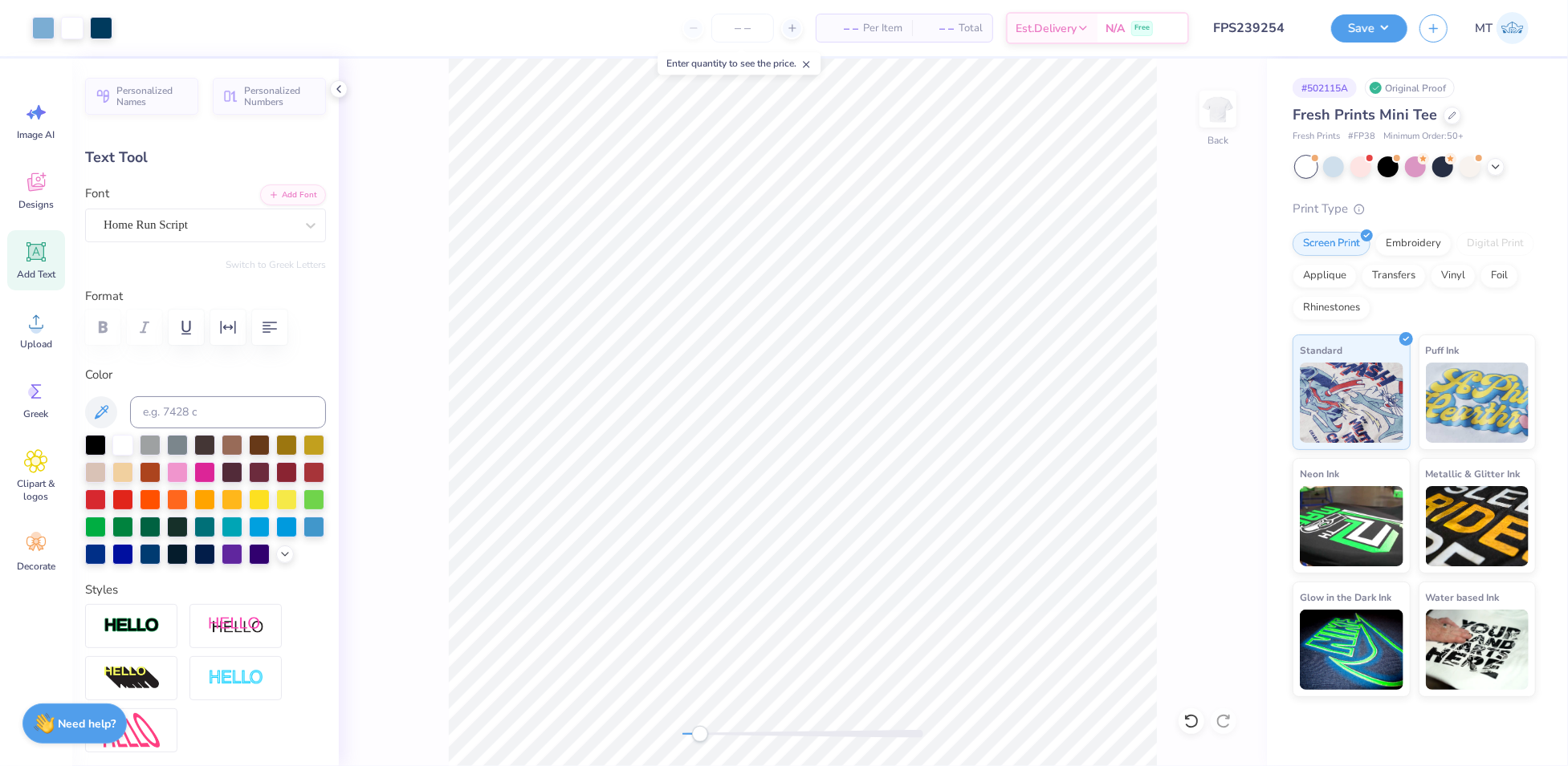
type input "5.38"
type input "-0.3"
type input "2.97"
type input "0.77"
type input "7.32"
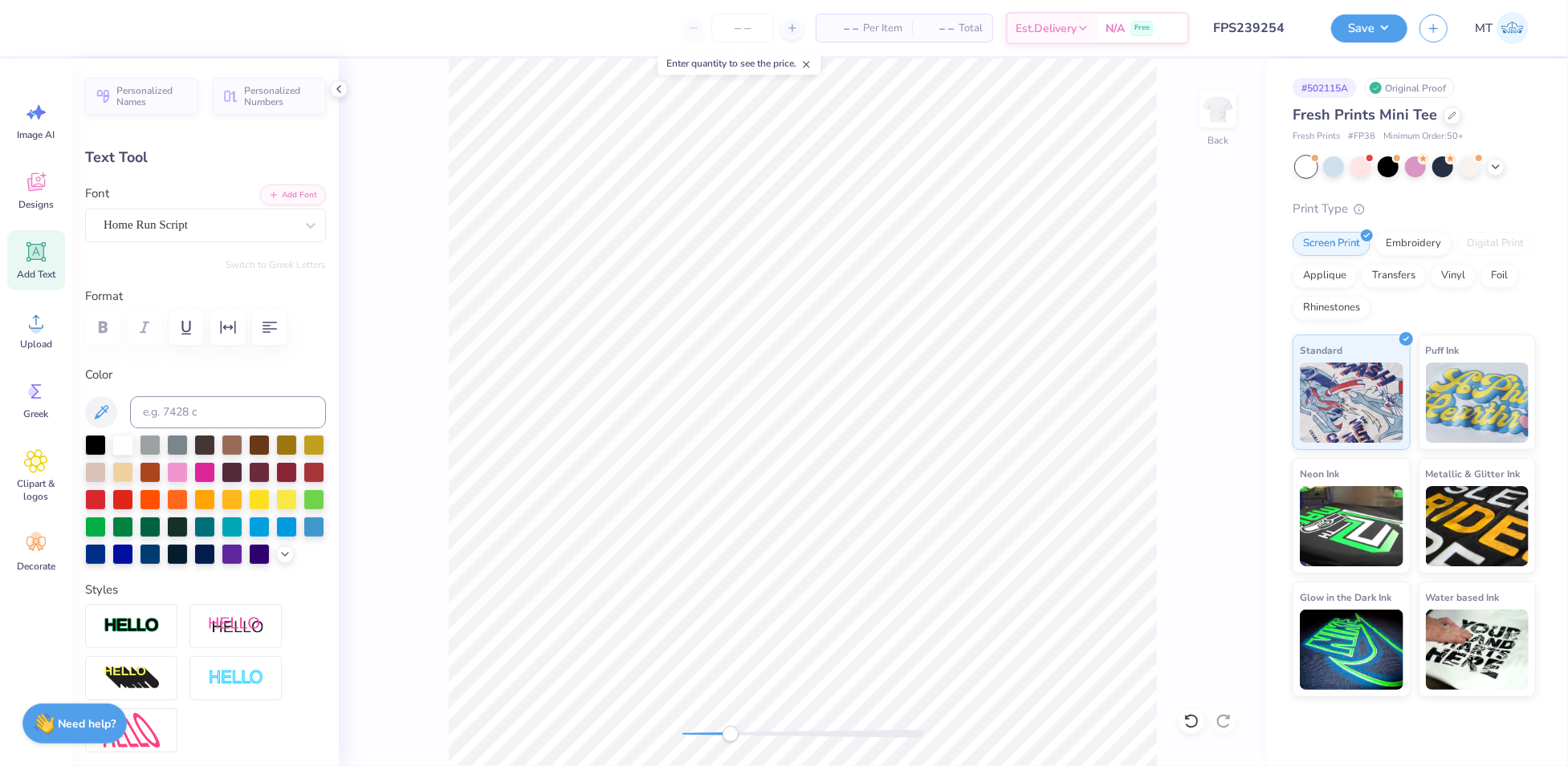
type input "0.0"
type input "5.94"
type input "-0.3"
type input "3.62"
type input "0.94"
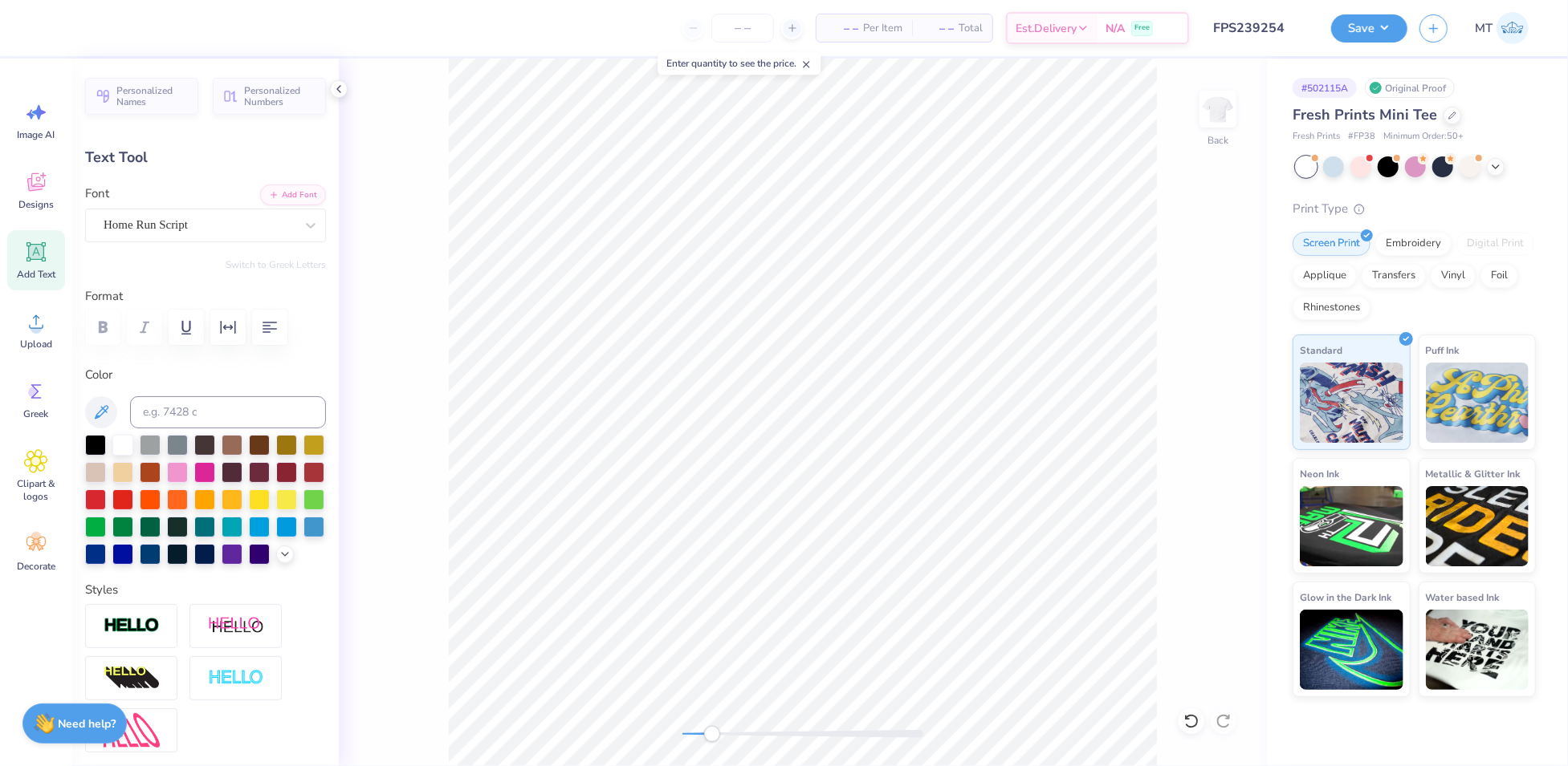
type input "2.15"
type input "0.0"
type input "2.17"
type input "0.0"
type input "3.29"
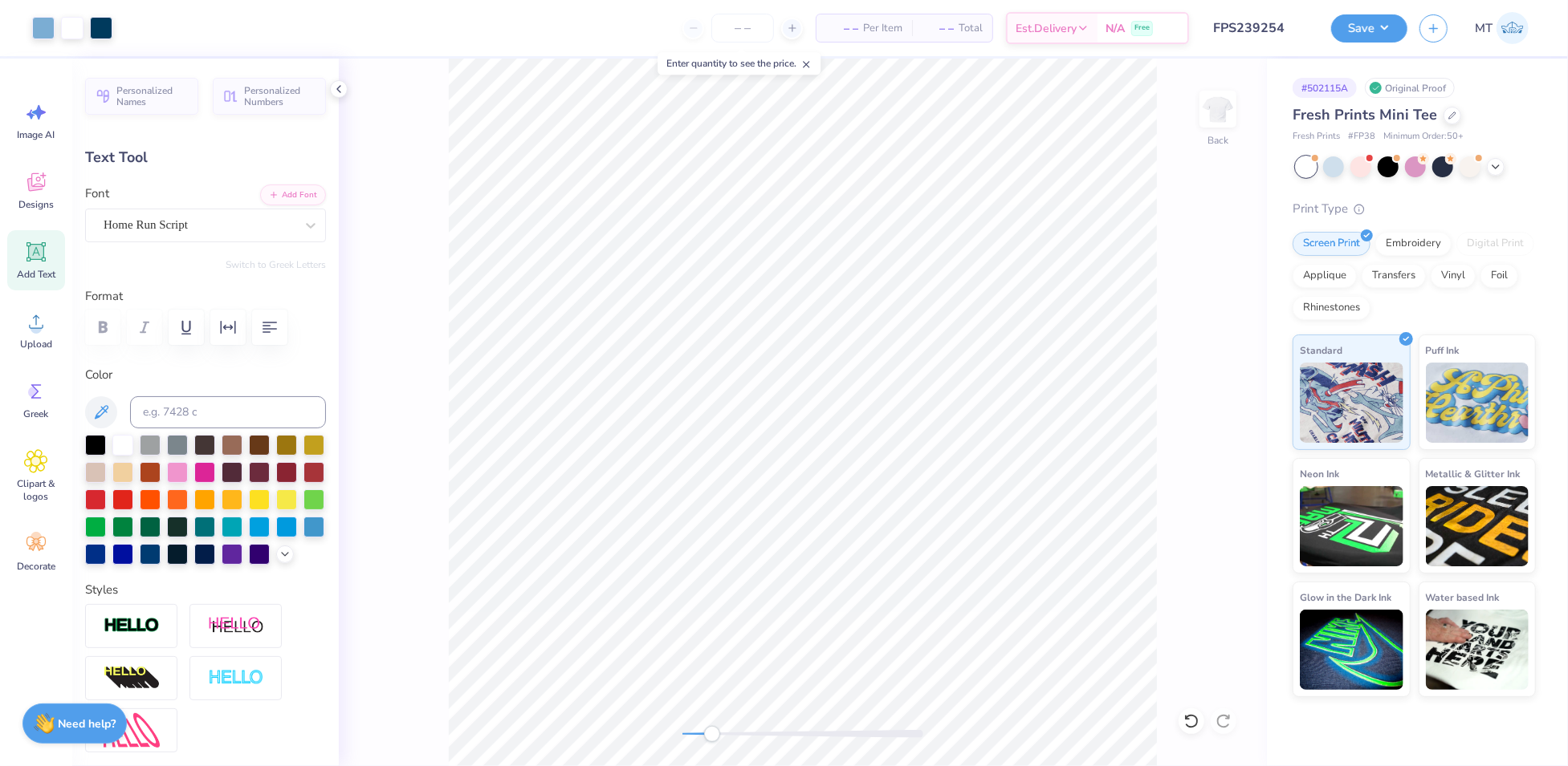
type input "1.42"
type input "3.81"
type input "7.8"
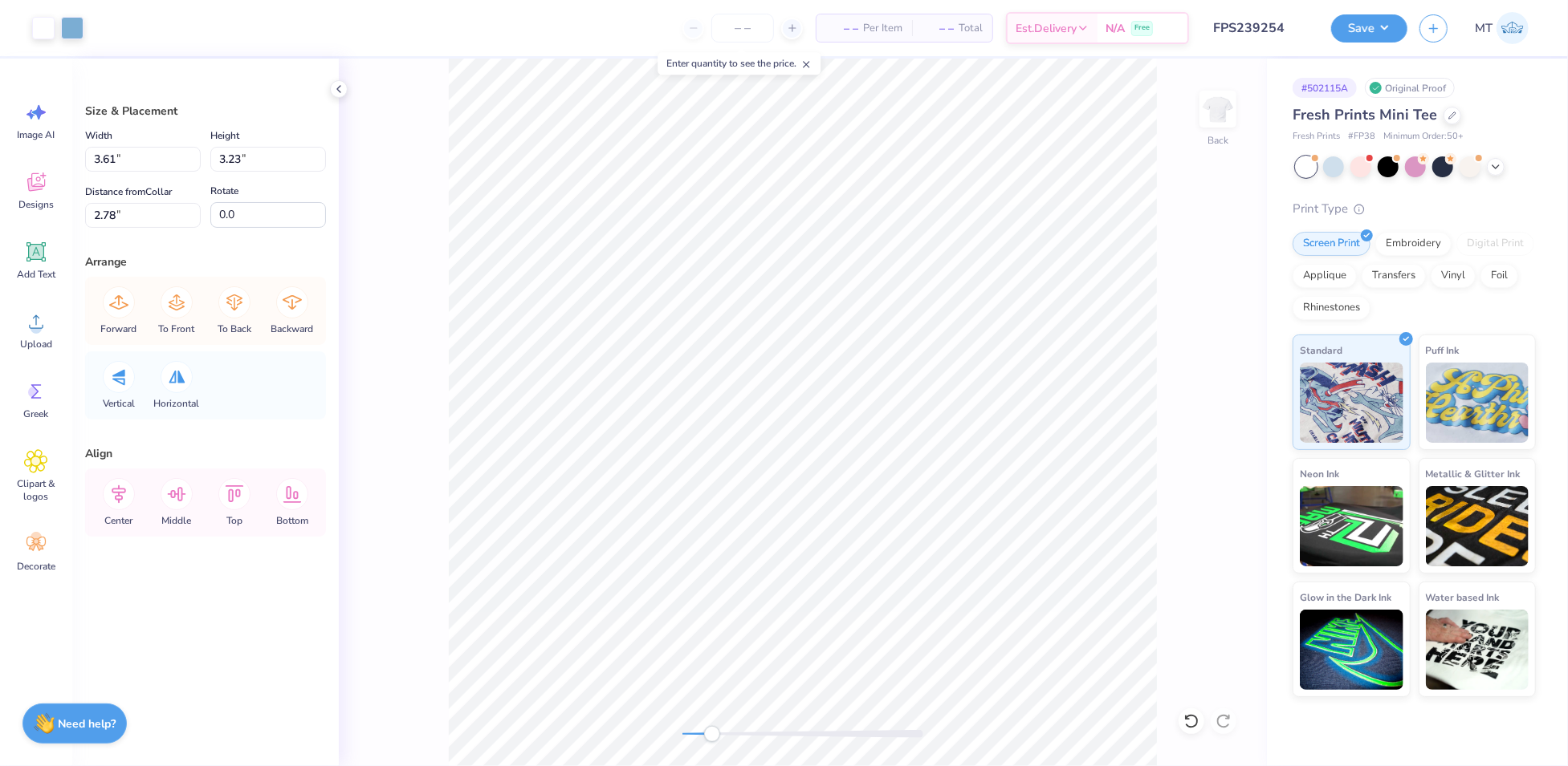
type input "2.70"
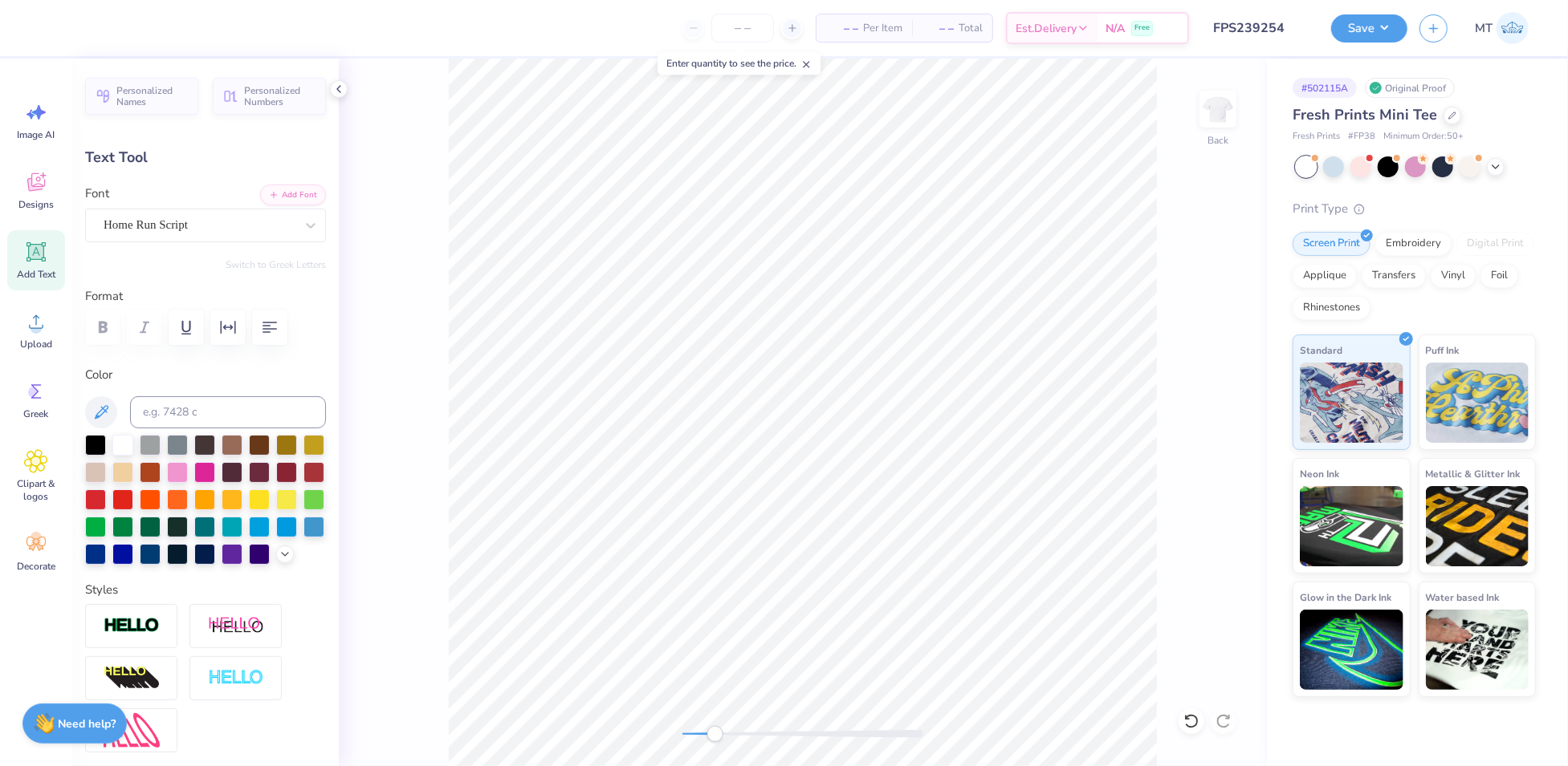
type input "1.93"
type input "0.50"
type input "2.97"
type input "0.0"
type input "2.20"
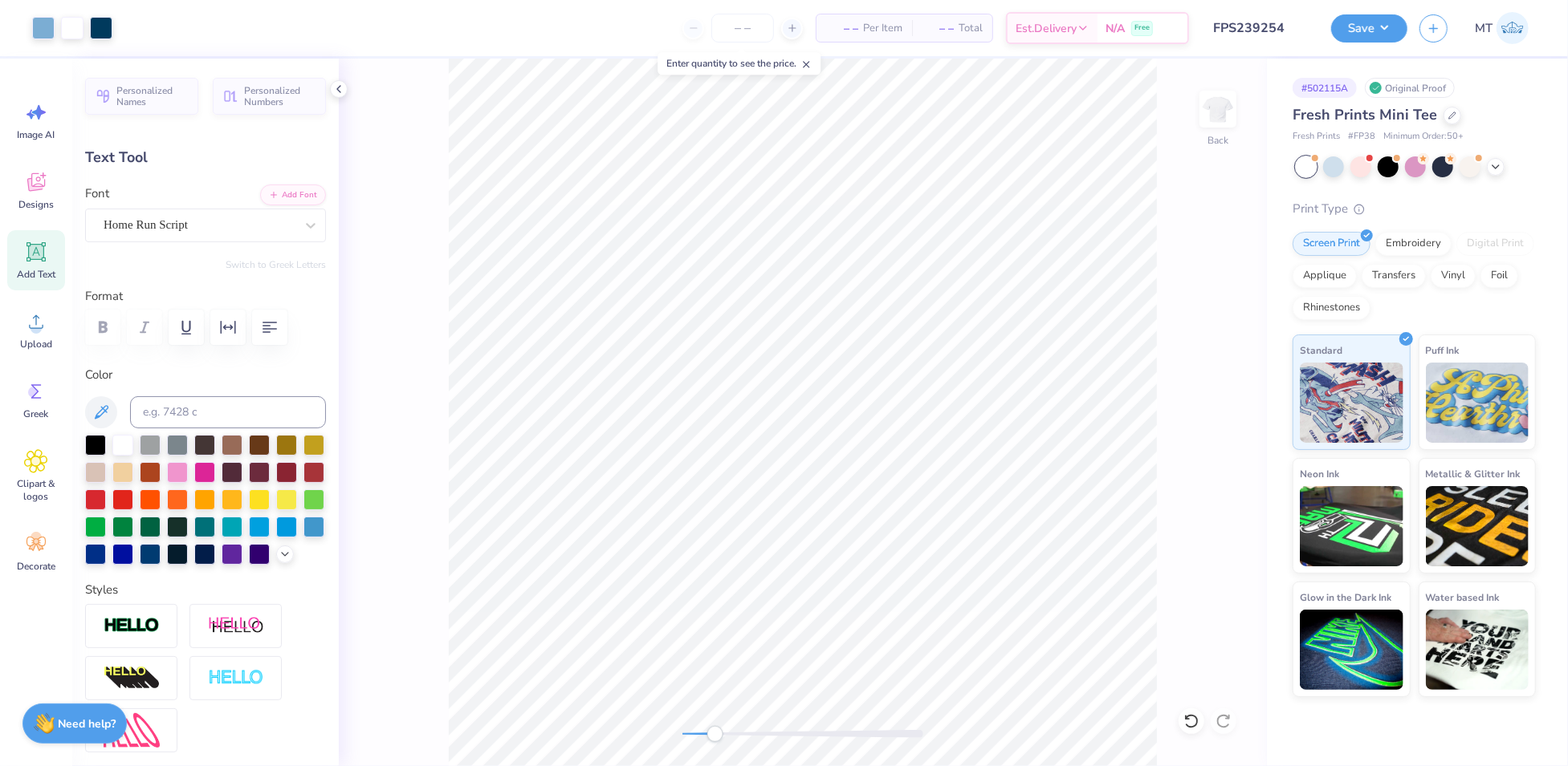
type input "0.0"
type input "1.88"
type input "0.76"
type input "2.05"
type input "0.0"
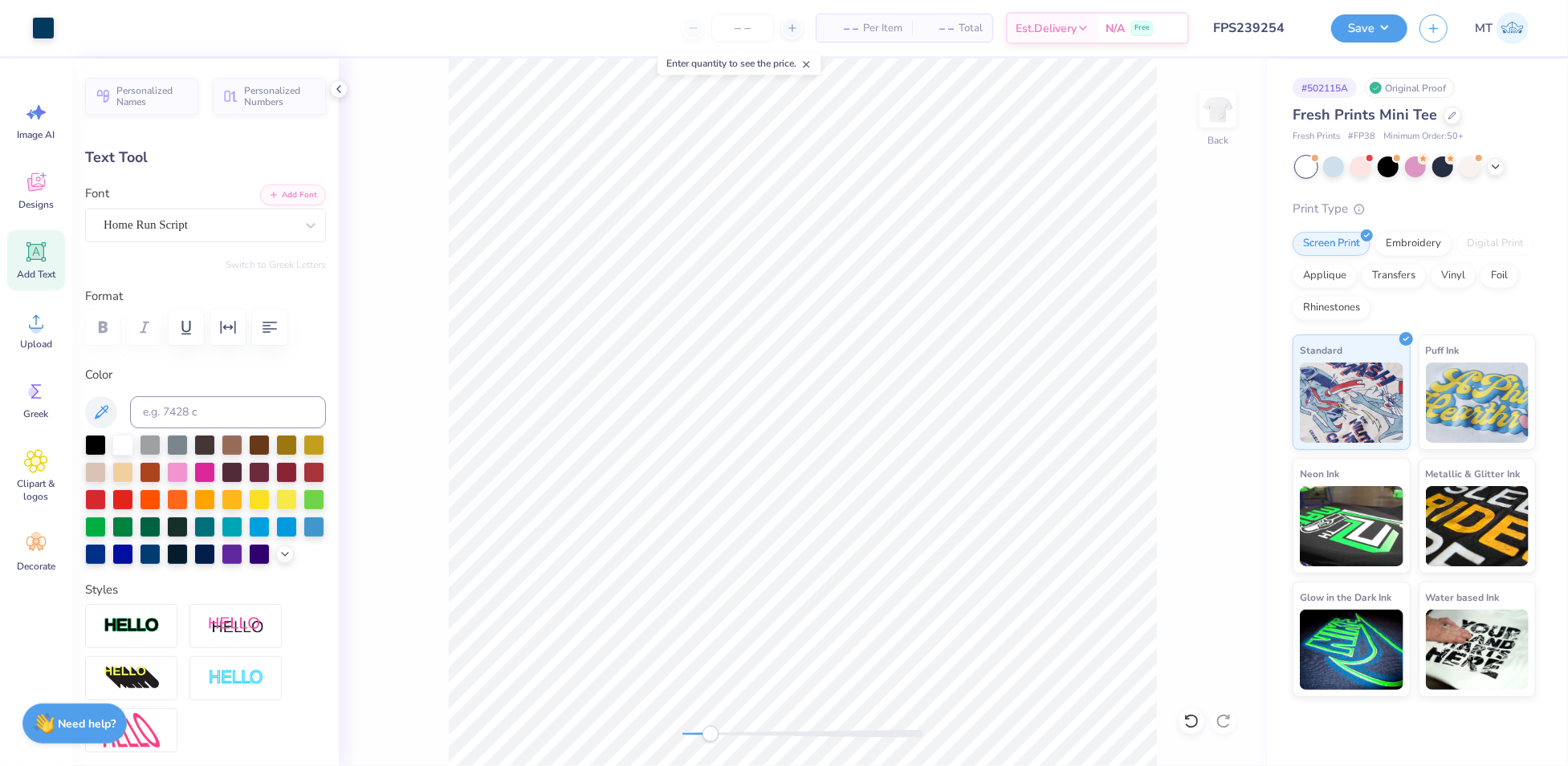
type input "2.18"
type input "0.0"
type input "5.23"
type input "0.0"
type input "1.93"
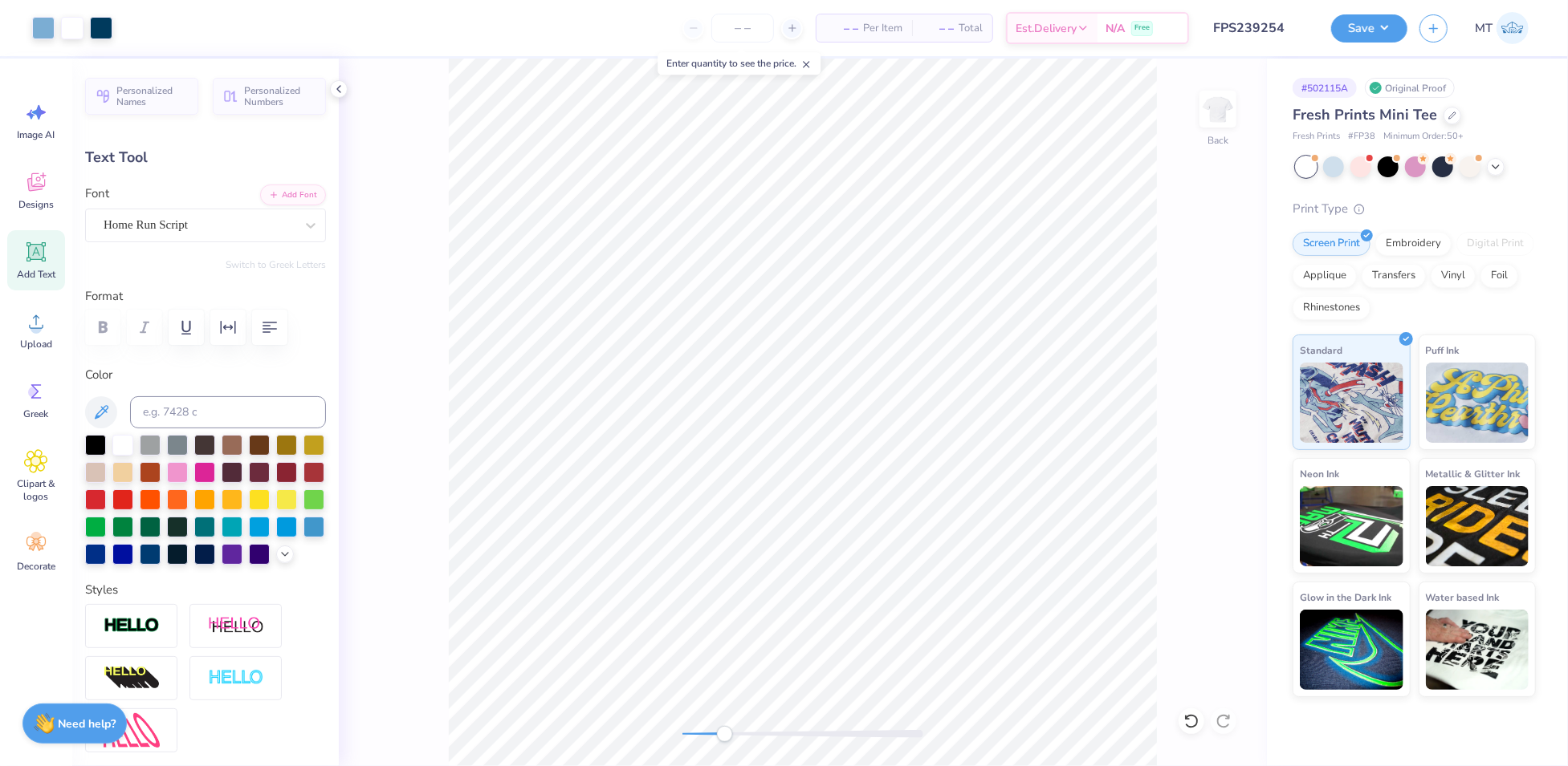
type input "0.50"
type input "5.39"
type input "0.0"
type input "5.51"
type input "0.0"
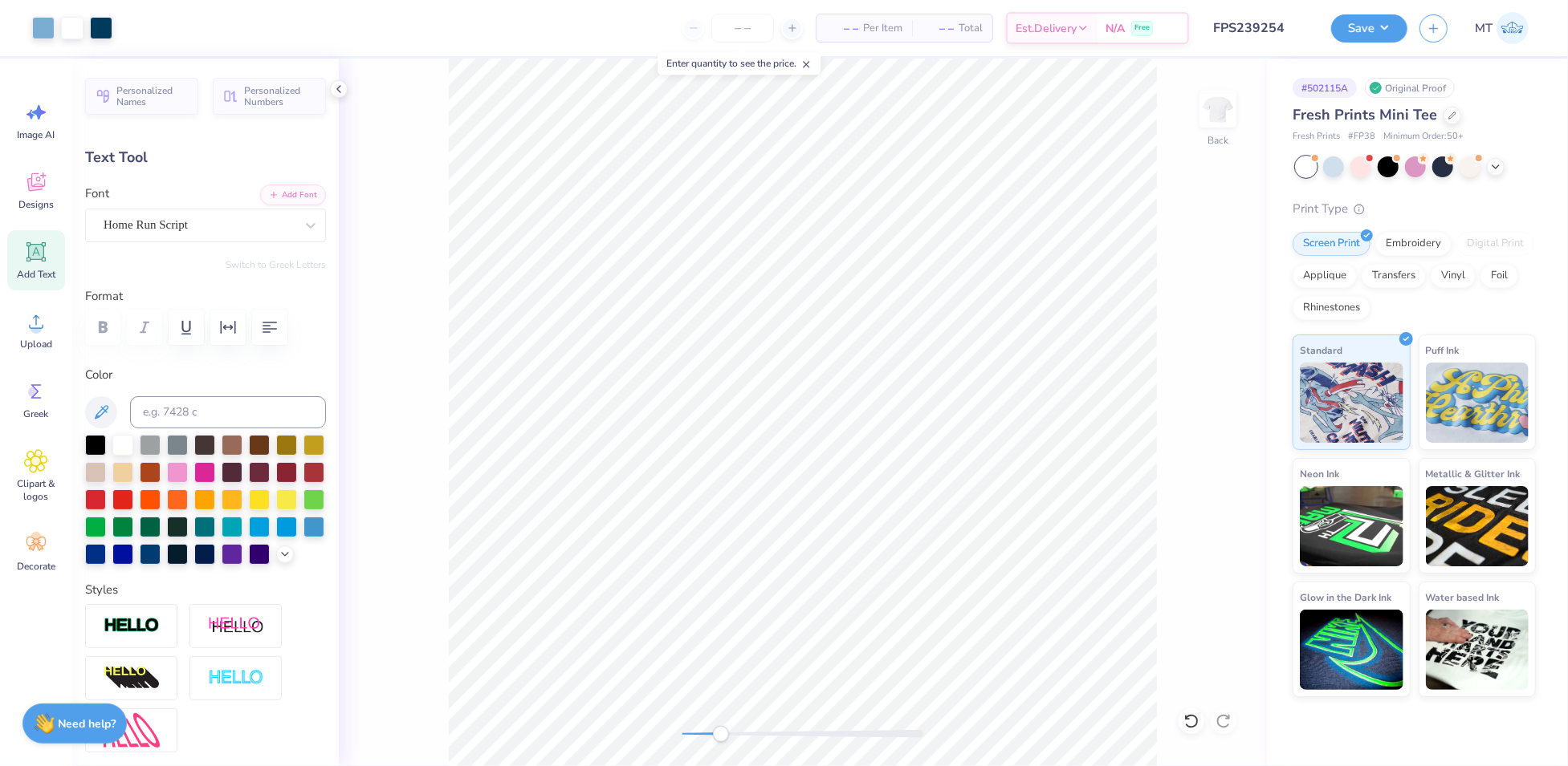
type input "2.21"
type input "0.0"
type input "5.63"
type input "0.0"
type input "2.56"
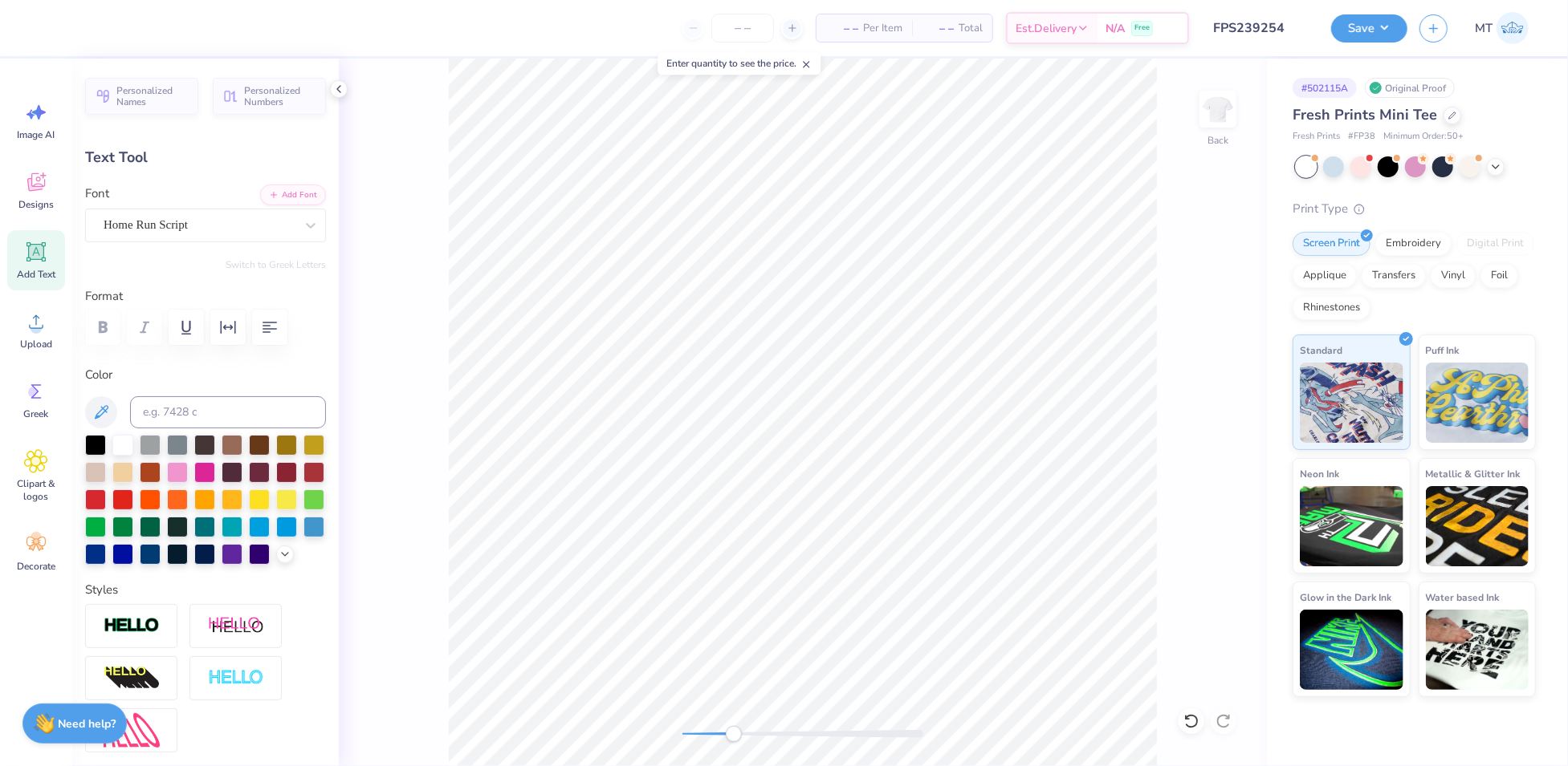
type input "0.0"
type input "2.64"
type input "-0.1"
type textarea "alpha phi"
type input "0.0"
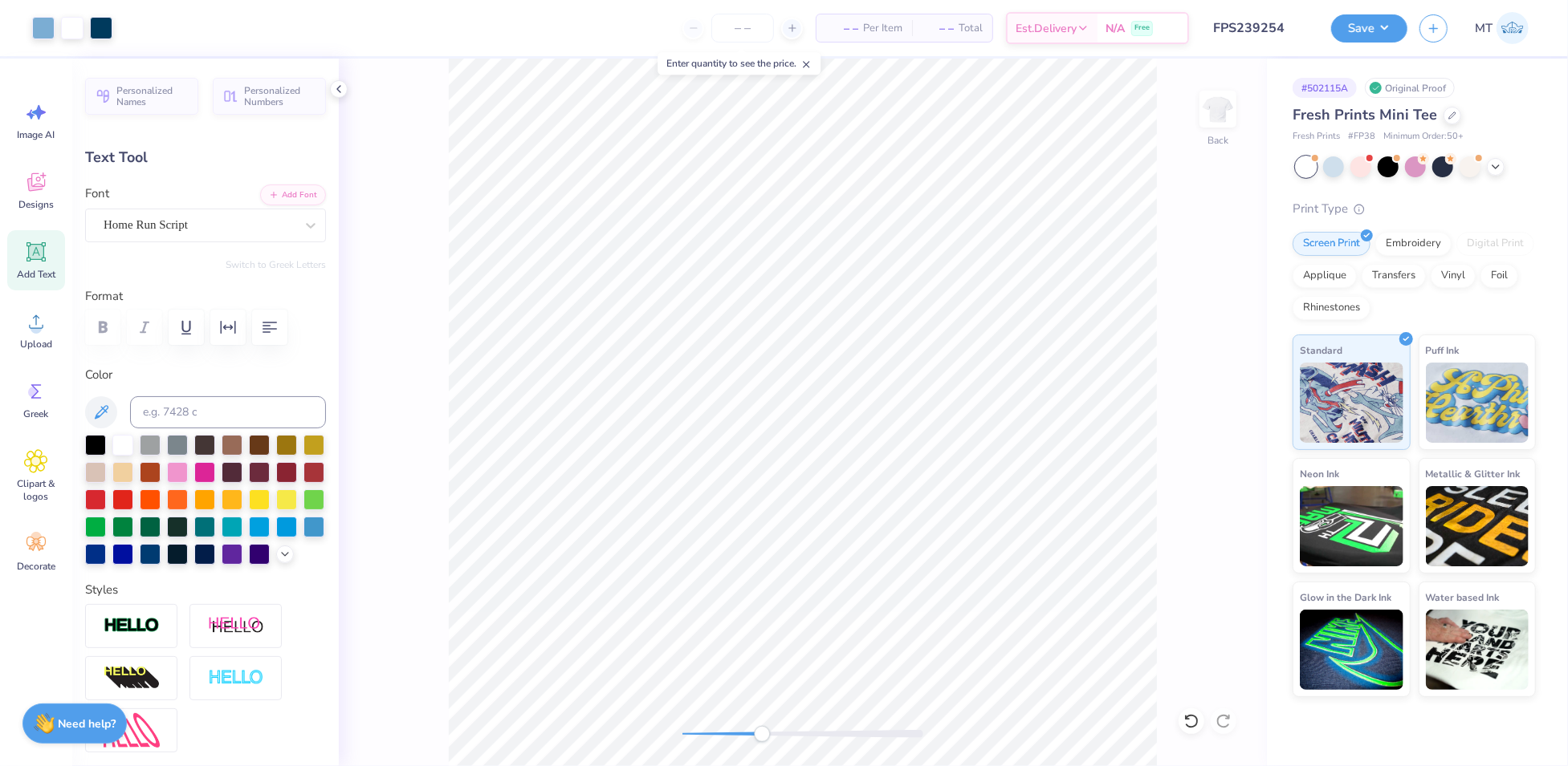
type input "1.75"
type input "0.49"
type input "1.89"
type input "0.0"
type input "1.70"
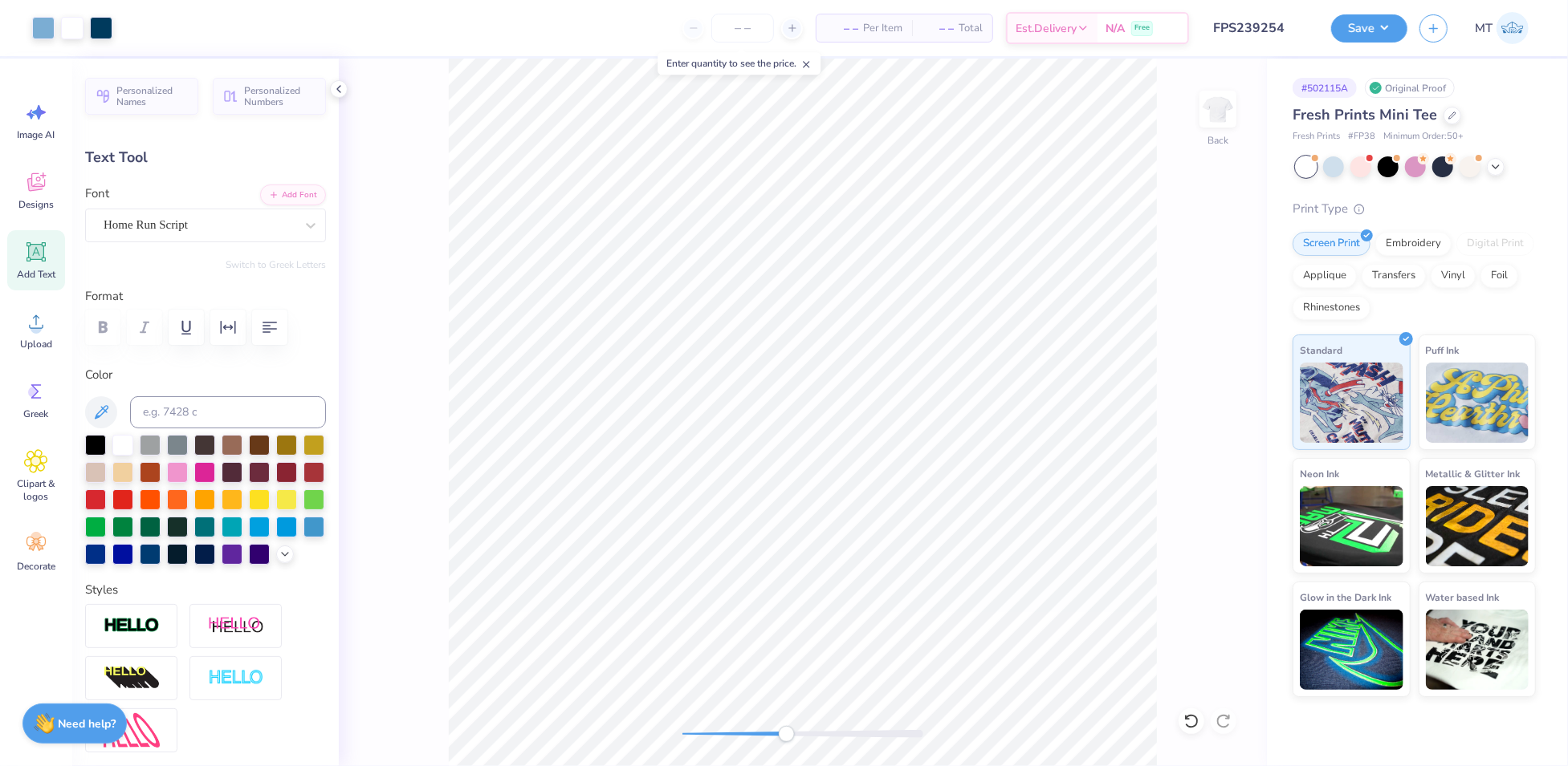
type input "0.77"
type input "2.23"
type input "-12.3"
type input "1.40"
type input "0.63"
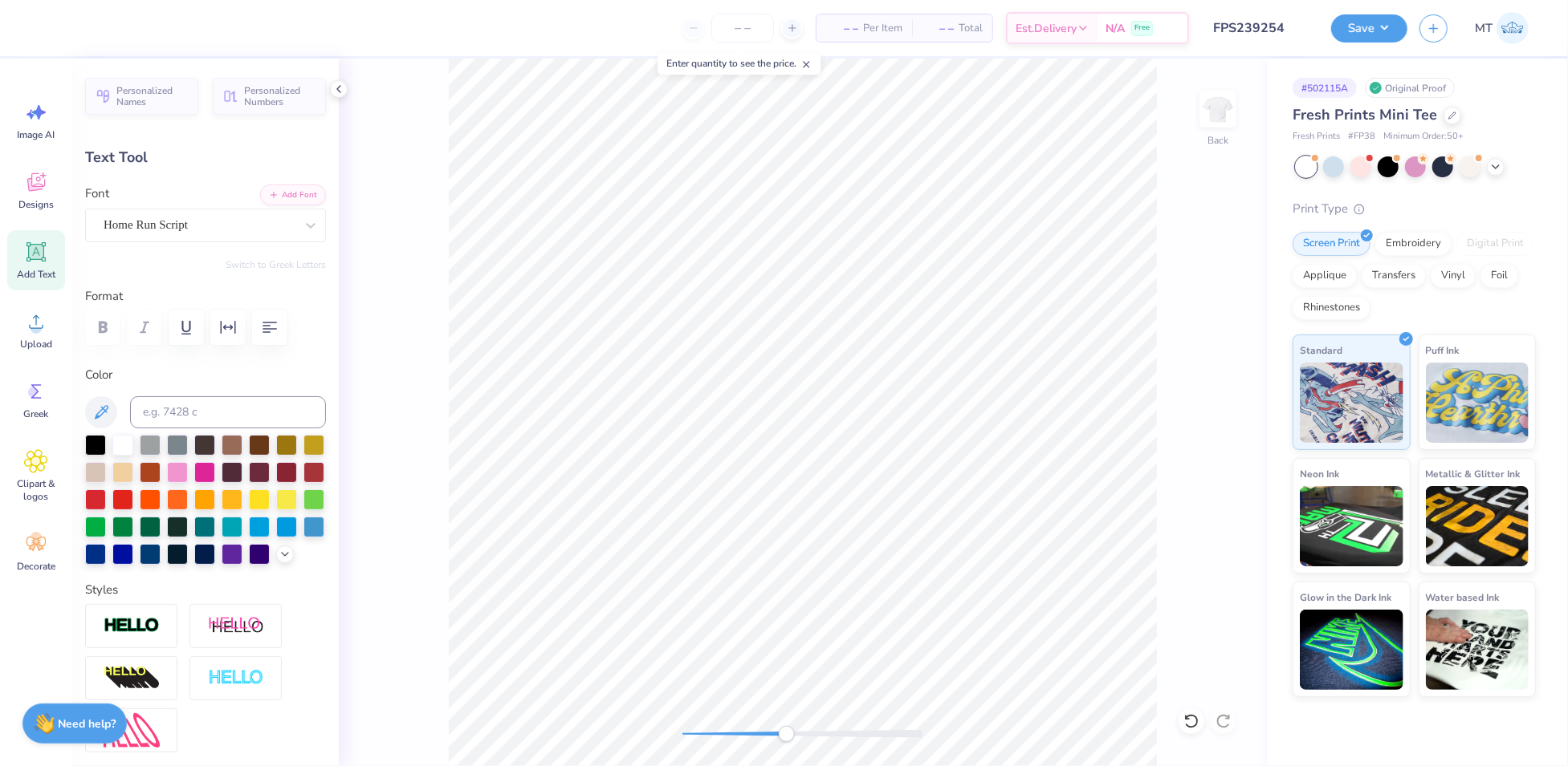
type input "2.38"
type input "0.0"
type input "2.33"
type input "-12.3"
type input "1.14"
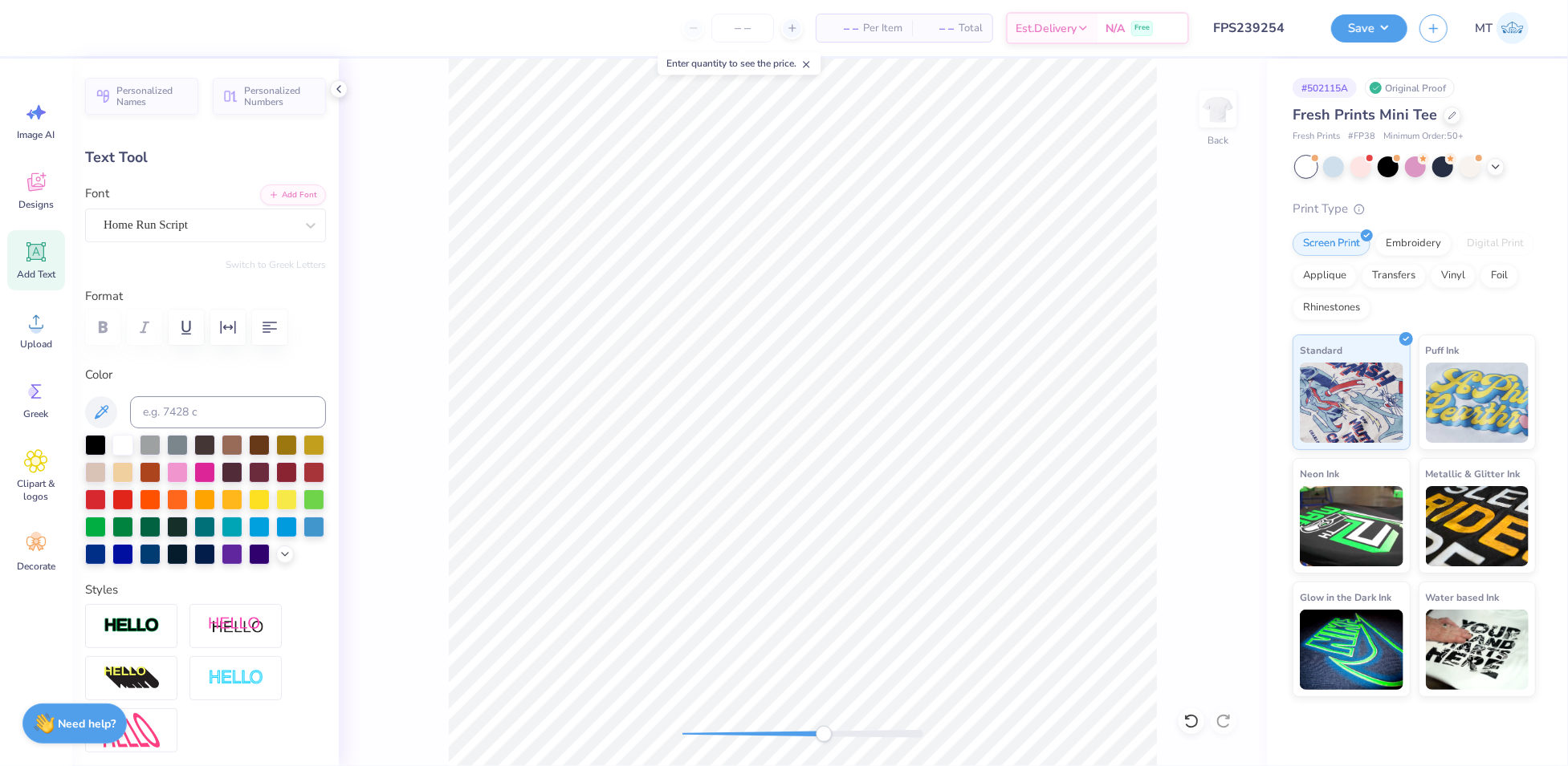
type input "0.52"
type input "2.46"
type input "0.0"
type input "2.40"
type input "-12.3"
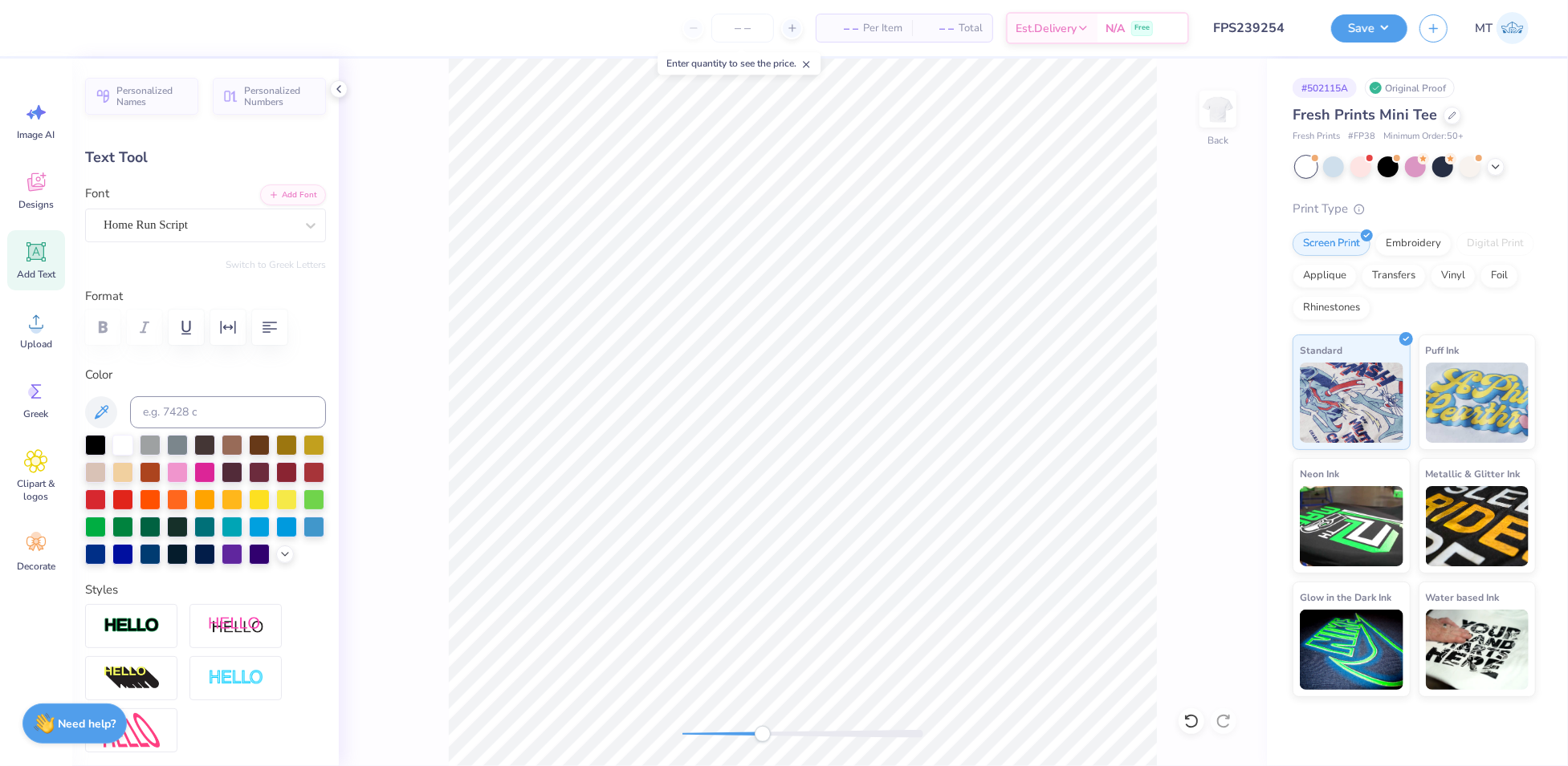
scroll to position [17, 2]
type textarea "2025"
type input "0.0"
type input "0.51"
type input "0.26"
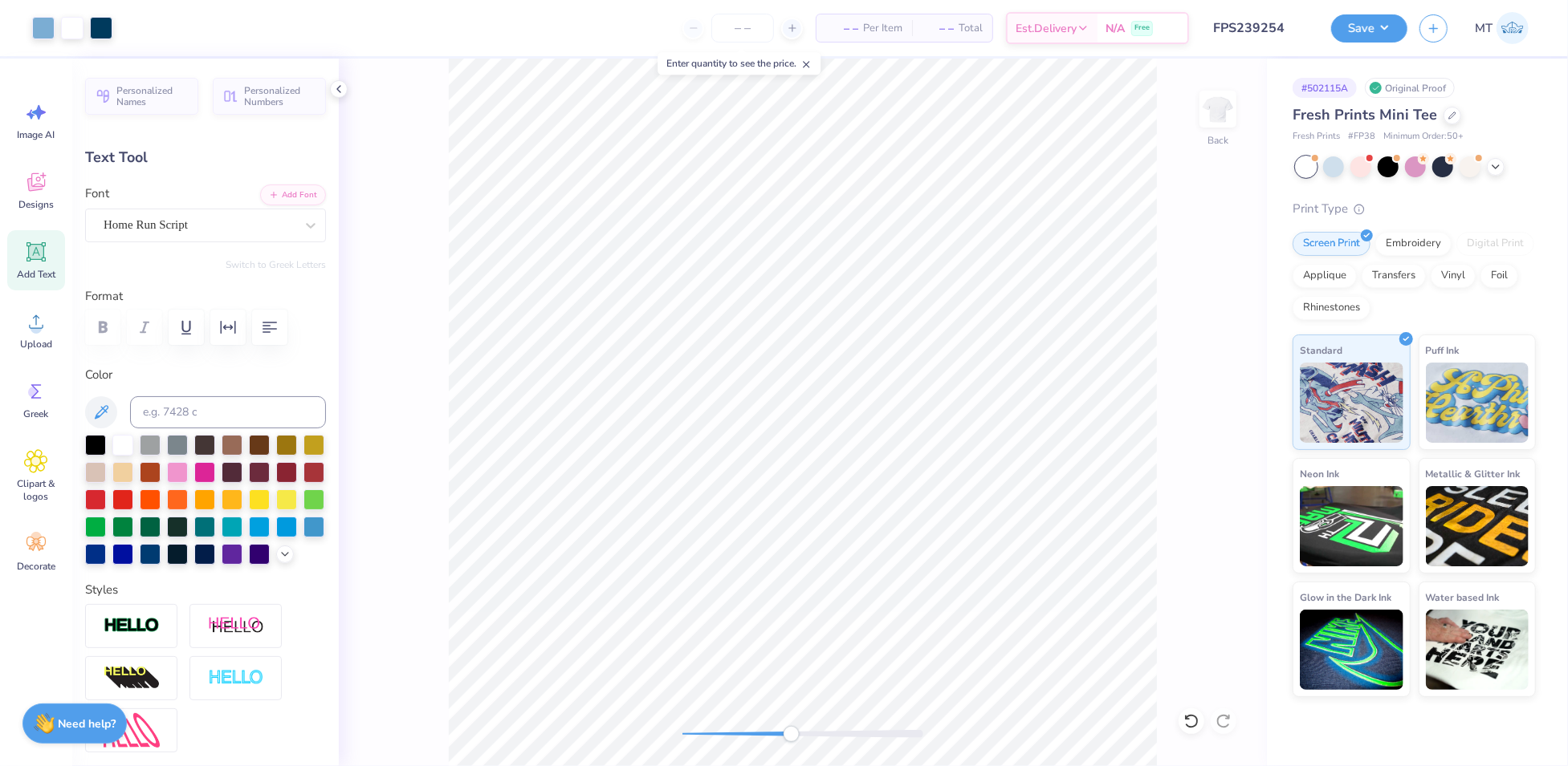
type input "3.28"
type input "0.0"
type input "0.55"
type input "0.23"
type input "3.40"
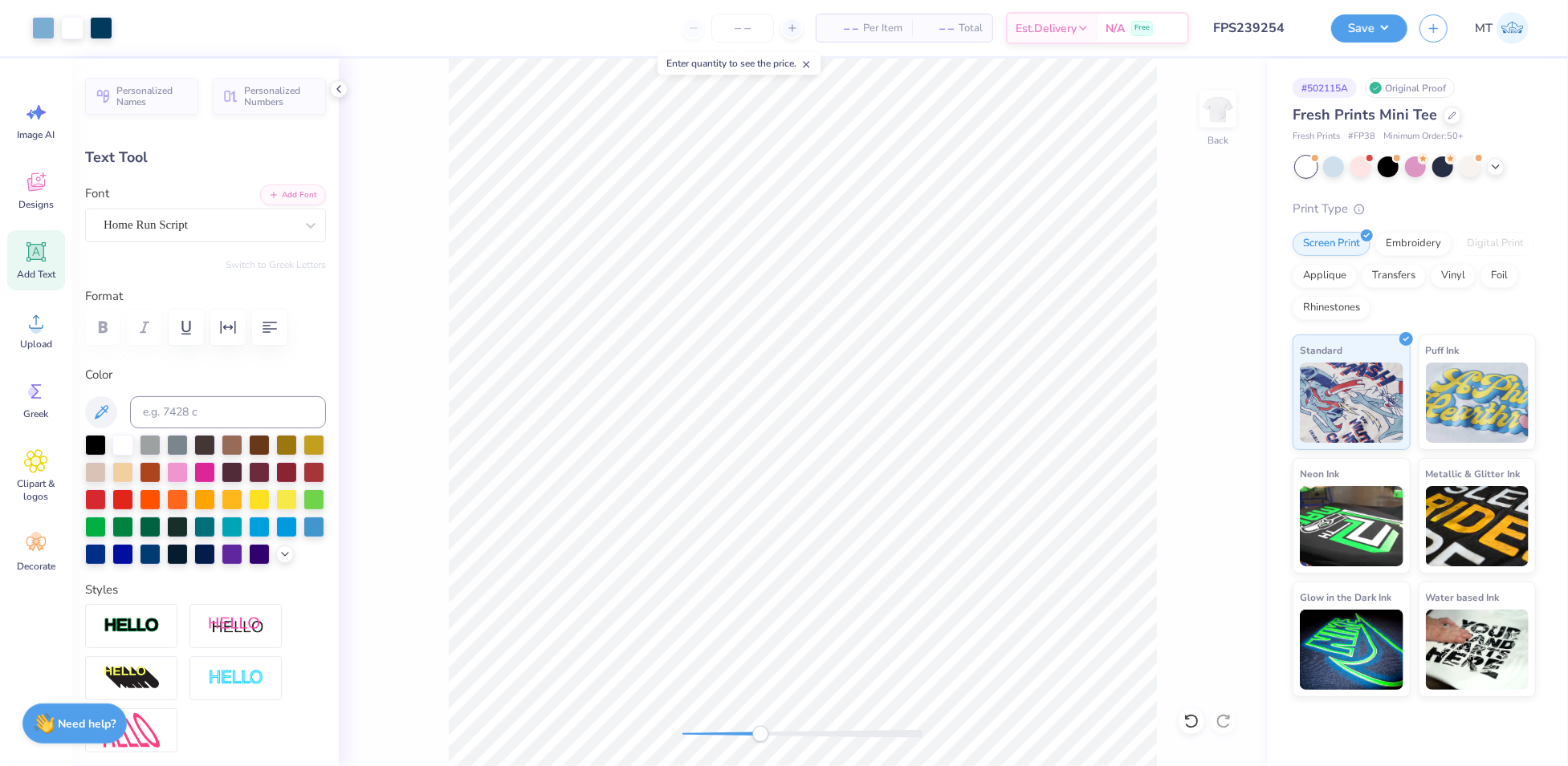
type input "0.0"
type input "1.14"
type input "0.52"
type input "2.40"
type input "0.0"
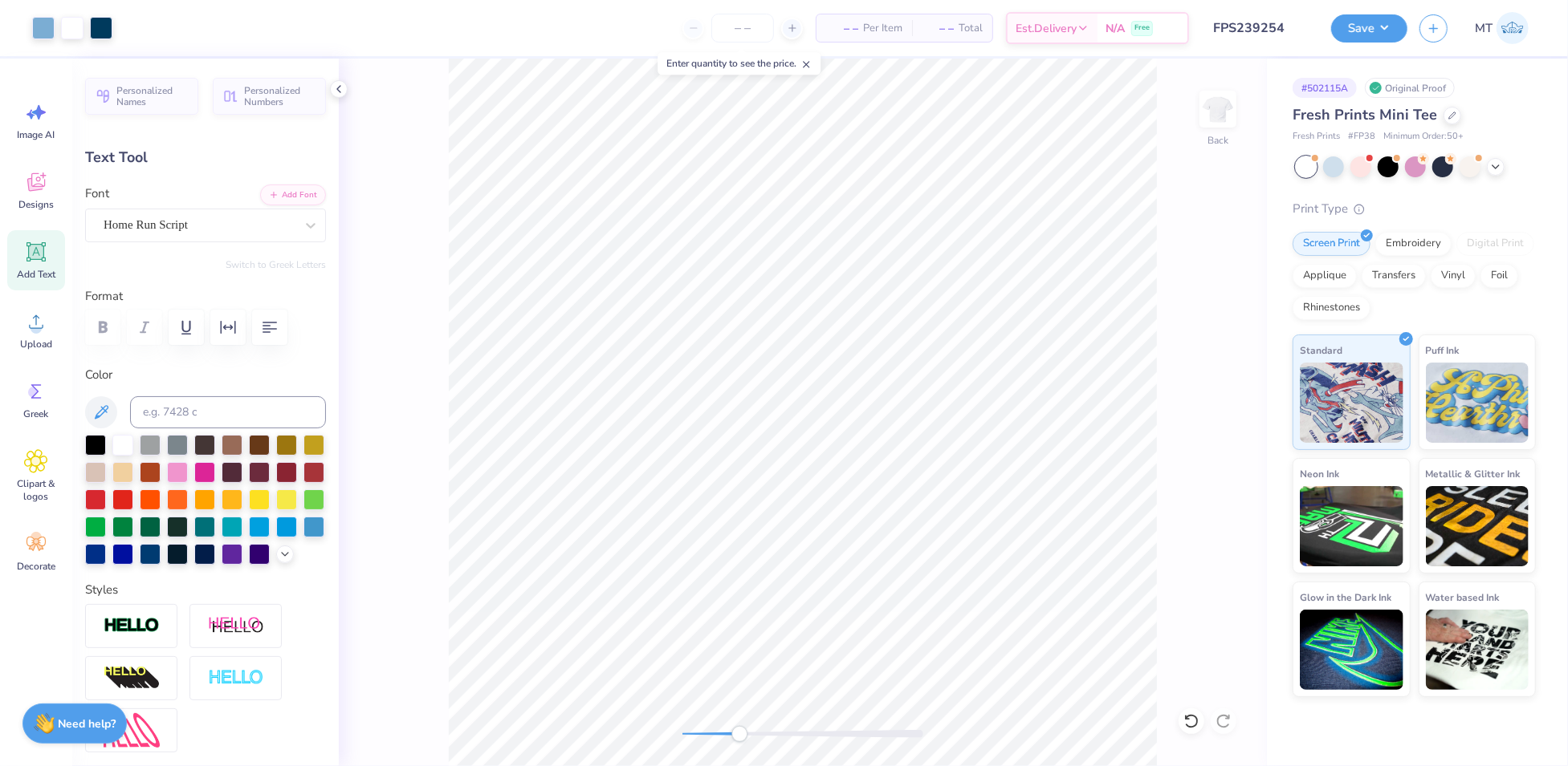
type input "1.18"
type input "0.33"
type input "2.73"
type input "3.54"
type input "0.99"
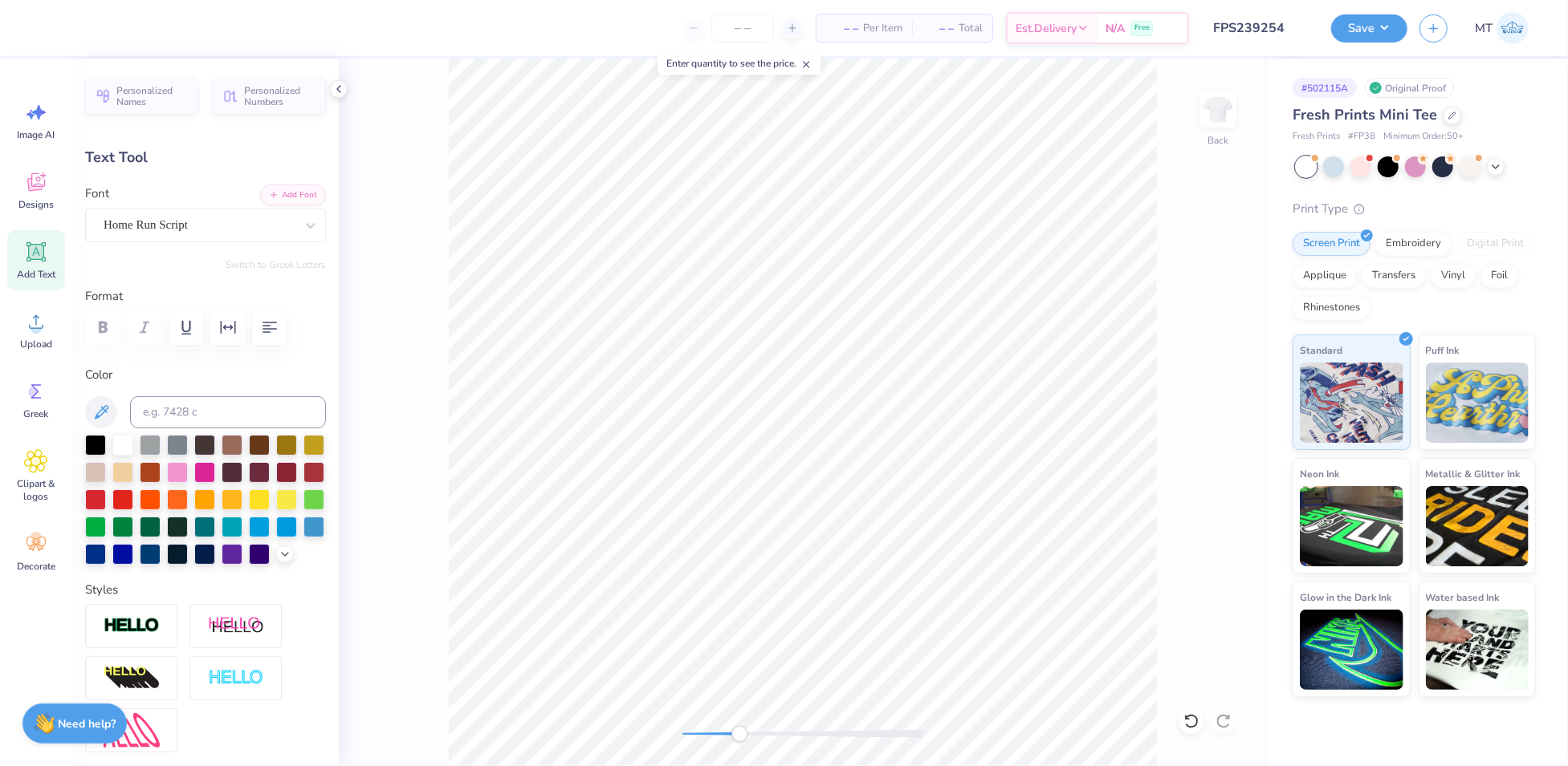
type input "2.07"
type input "4.24"
type input "1.18"
type input "1.64"
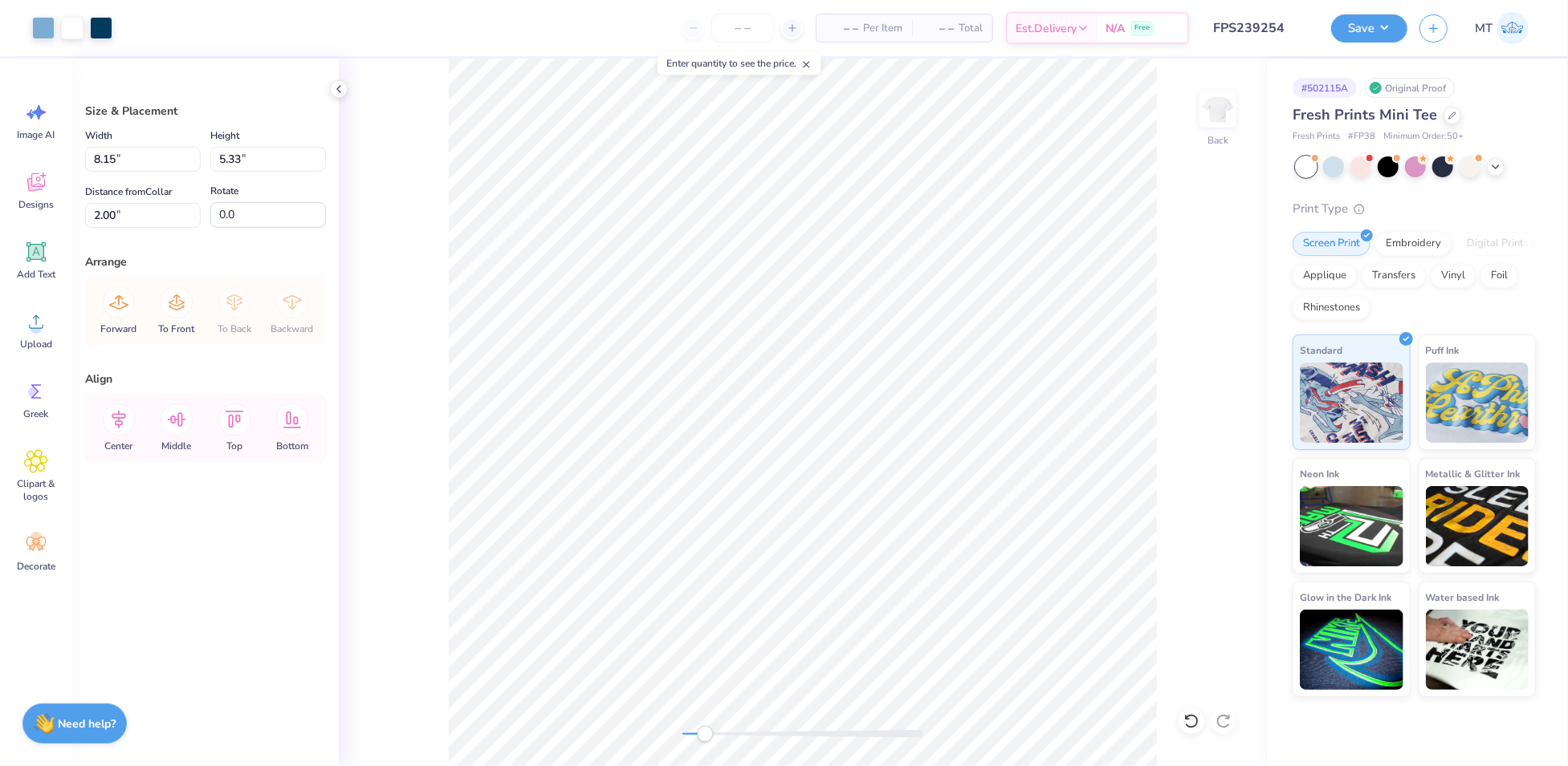
type input "5.51"
type input "3.60"
type input "2.24"
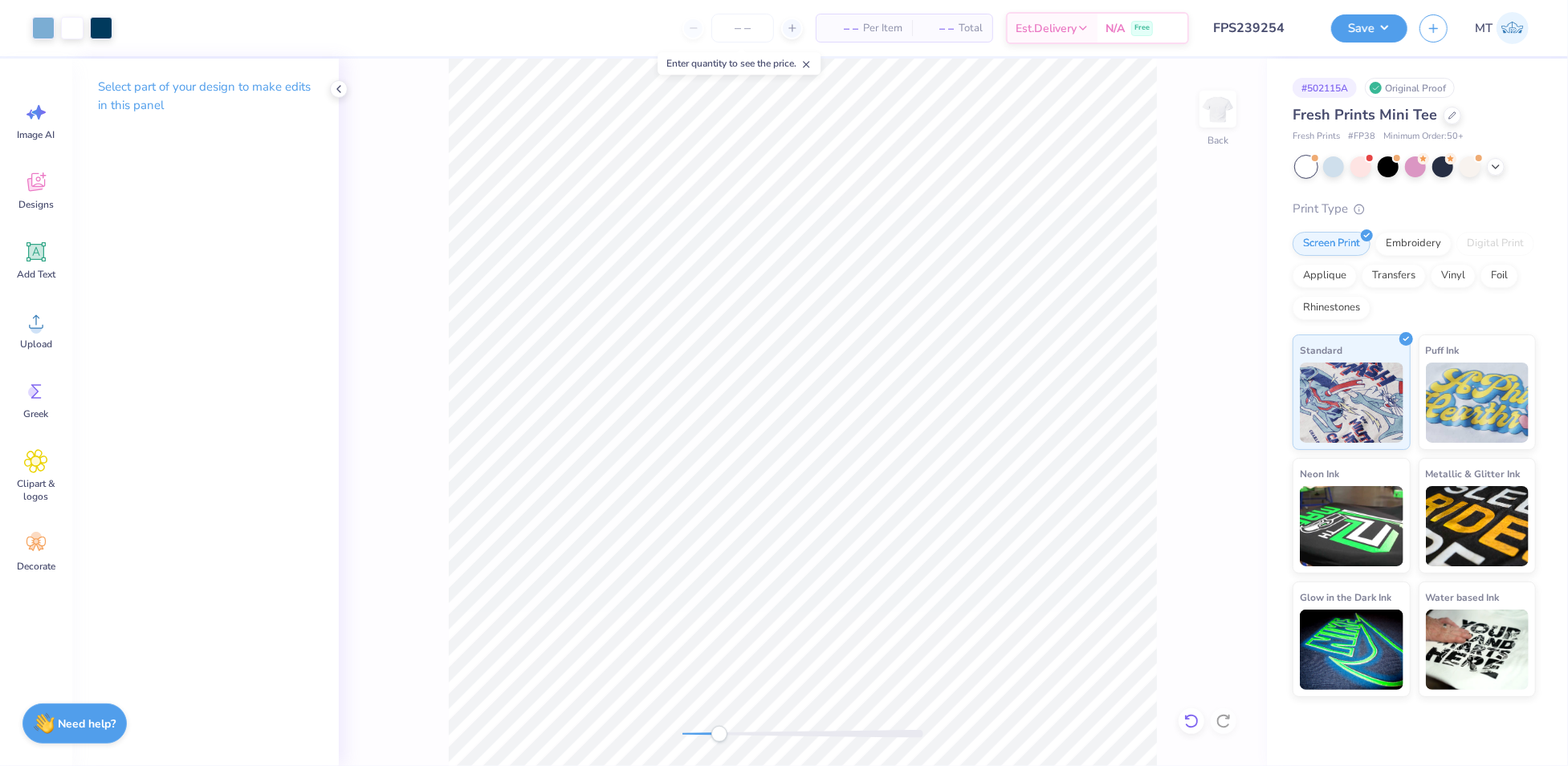
click at [1190, 715] on icon at bounding box center [1190, 721] width 13 height 14
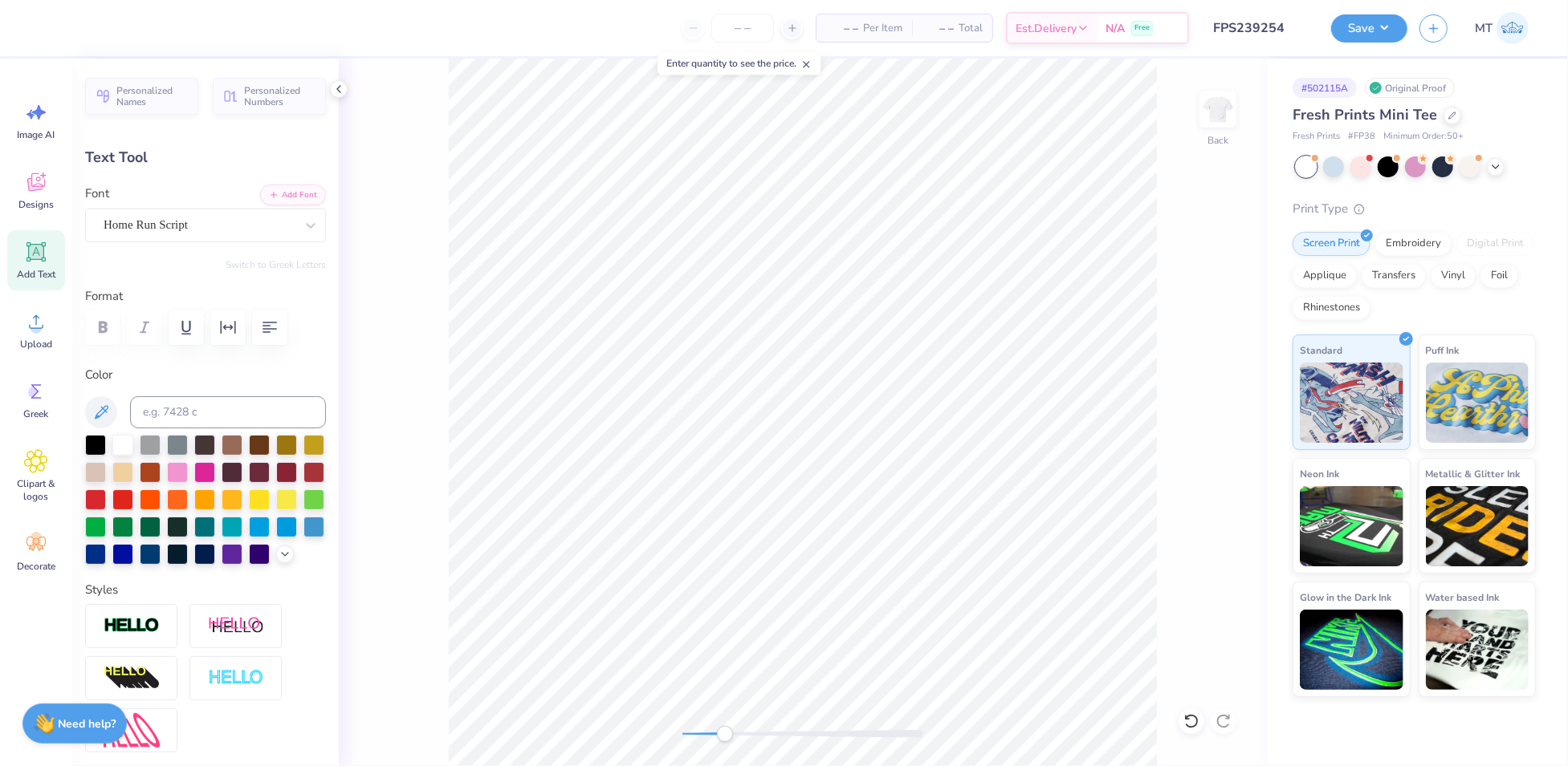
type input "2.95"
type input "0.82"
type input "5.37"
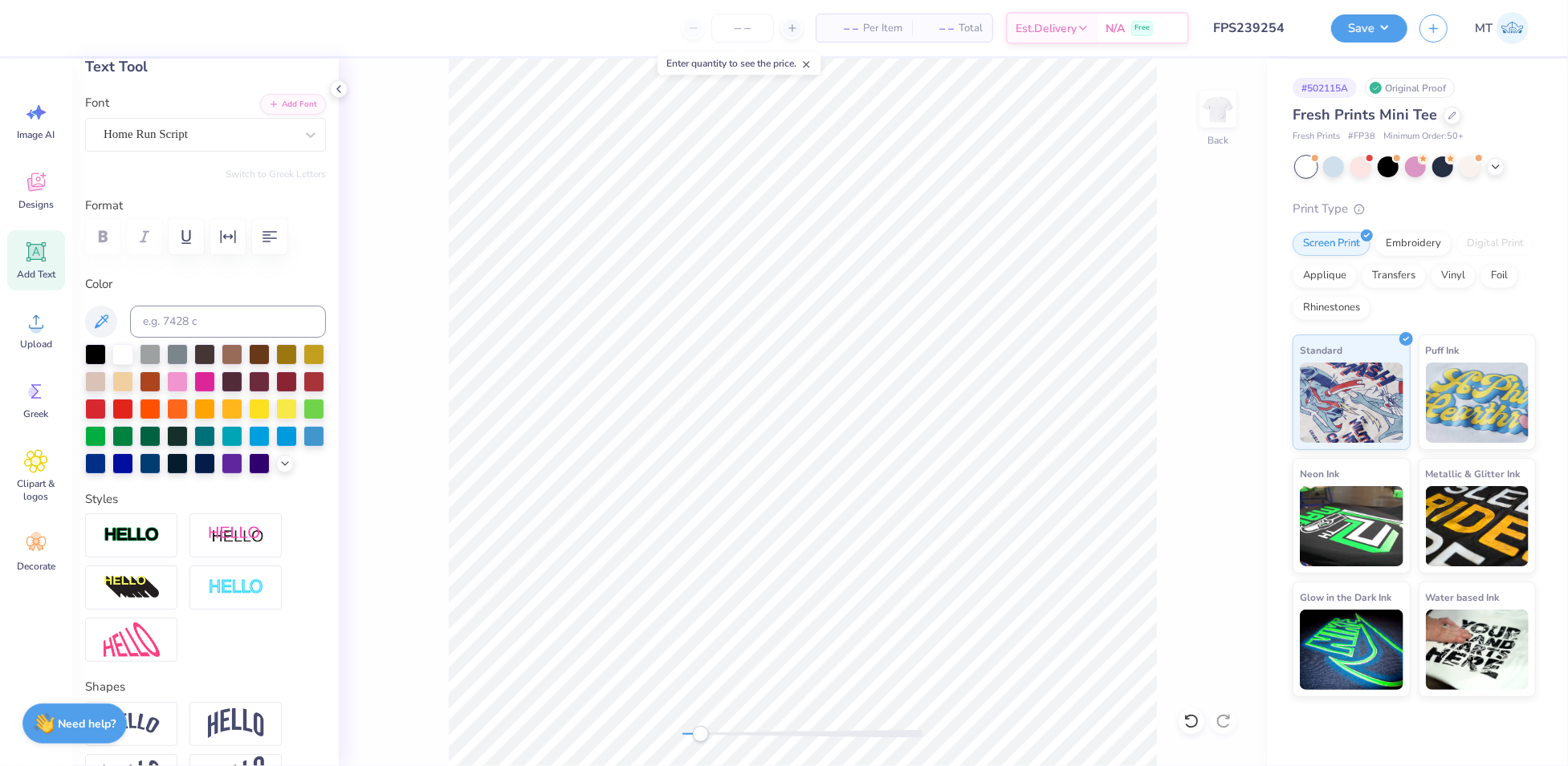
scroll to position [416, 0]
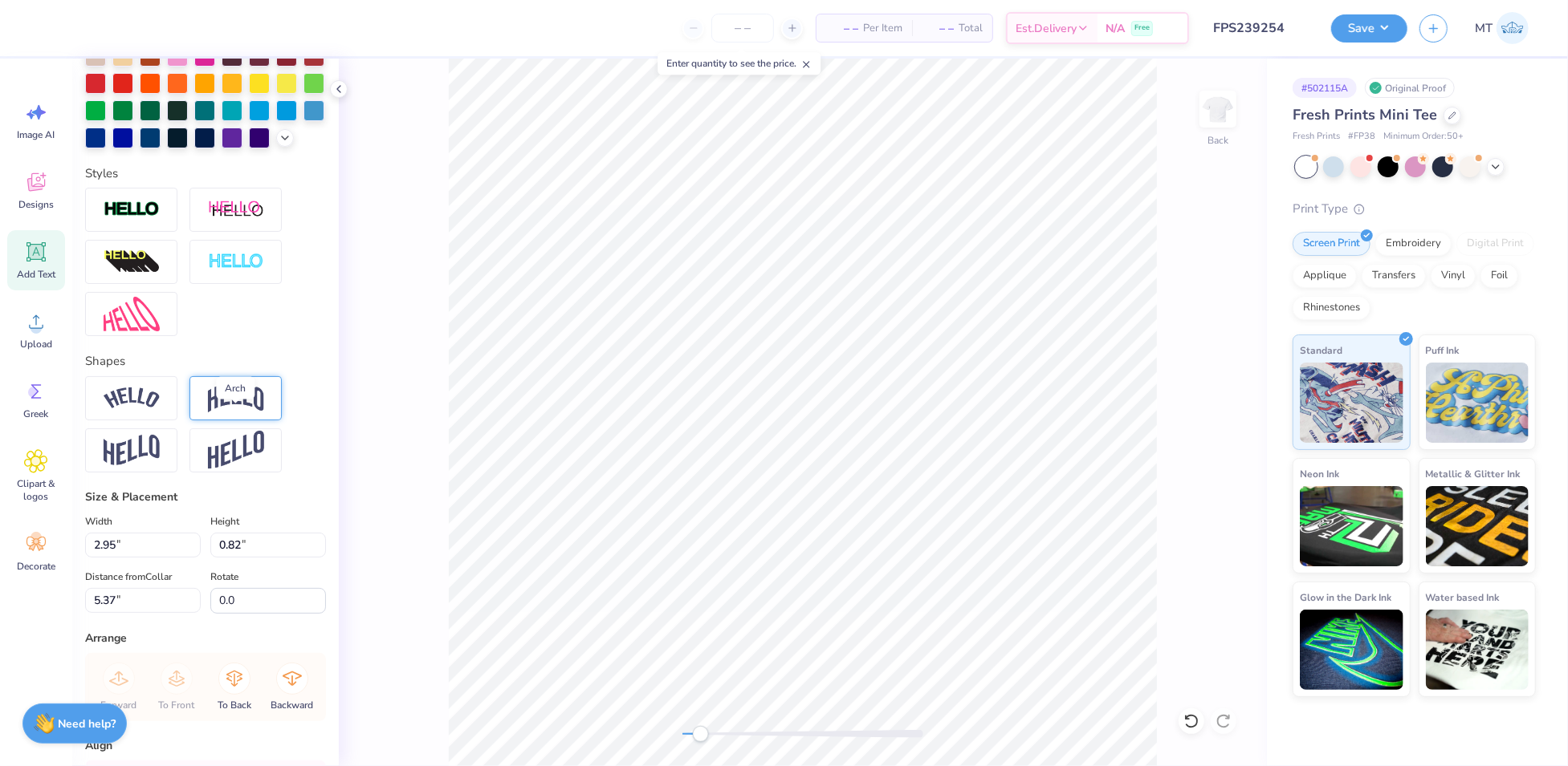
click at [245, 414] on img at bounding box center [237, 398] width 57 height 30
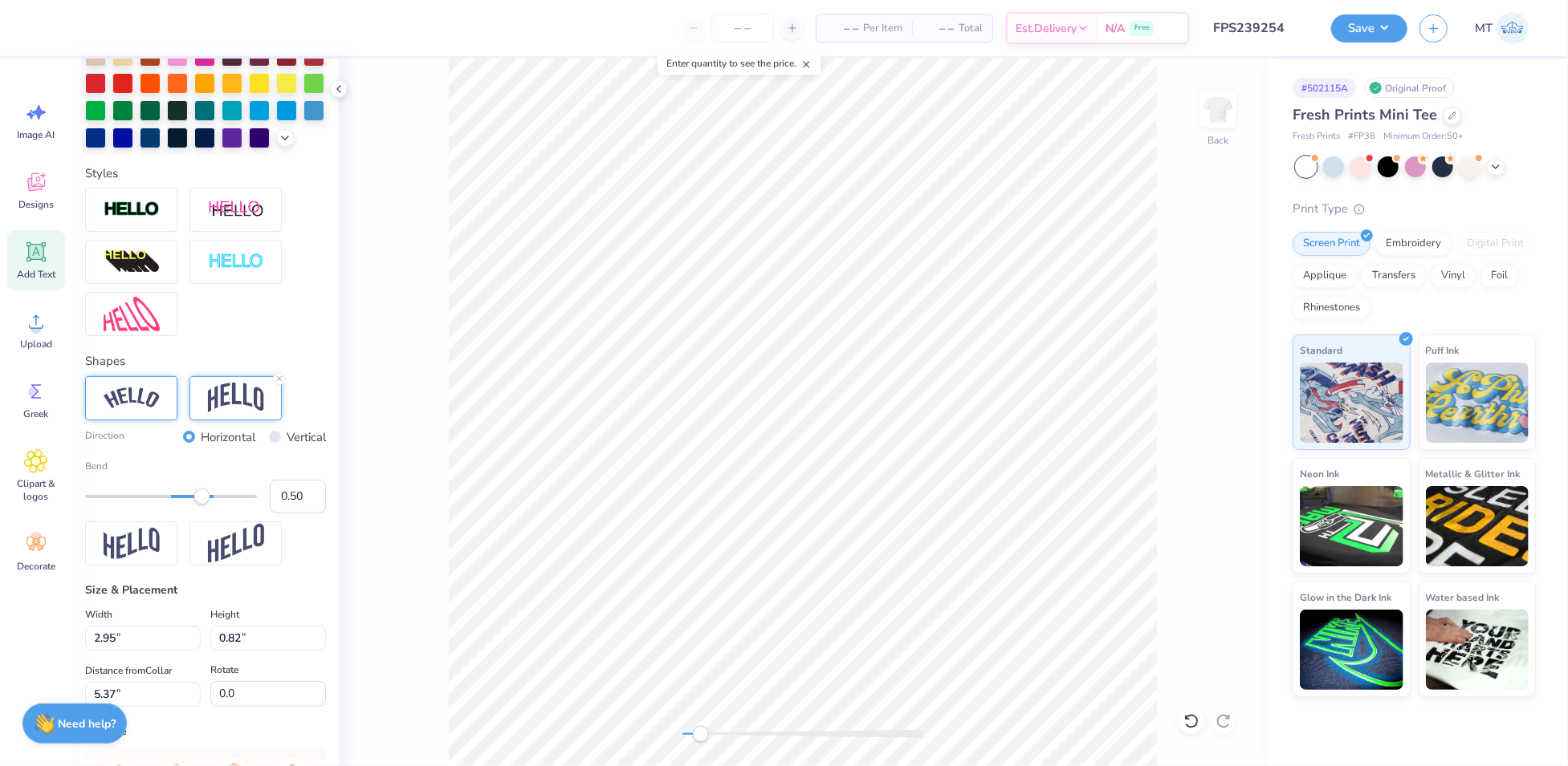
click at [138, 409] on img at bounding box center [132, 398] width 57 height 22
type input "0.25"
click at [182, 505] on div "Accessibility label" at bounding box center [182, 497] width 16 height 16
type input "3.37"
type input "0.87"
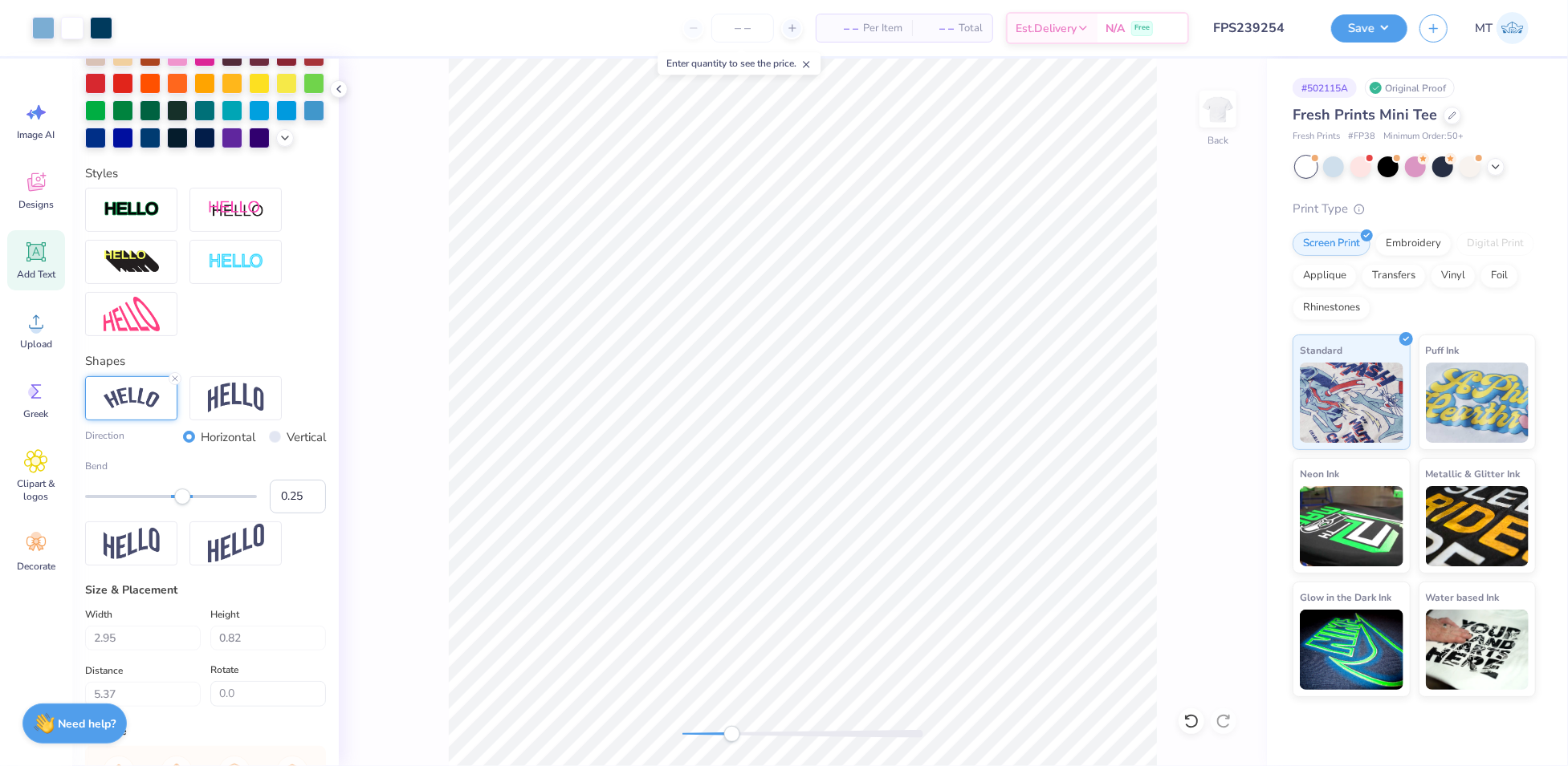
type input "1.98"
type input "4.81"
type input "1.24"
type input "1.66"
click at [173, 383] on icon at bounding box center [175, 379] width 9 height 9
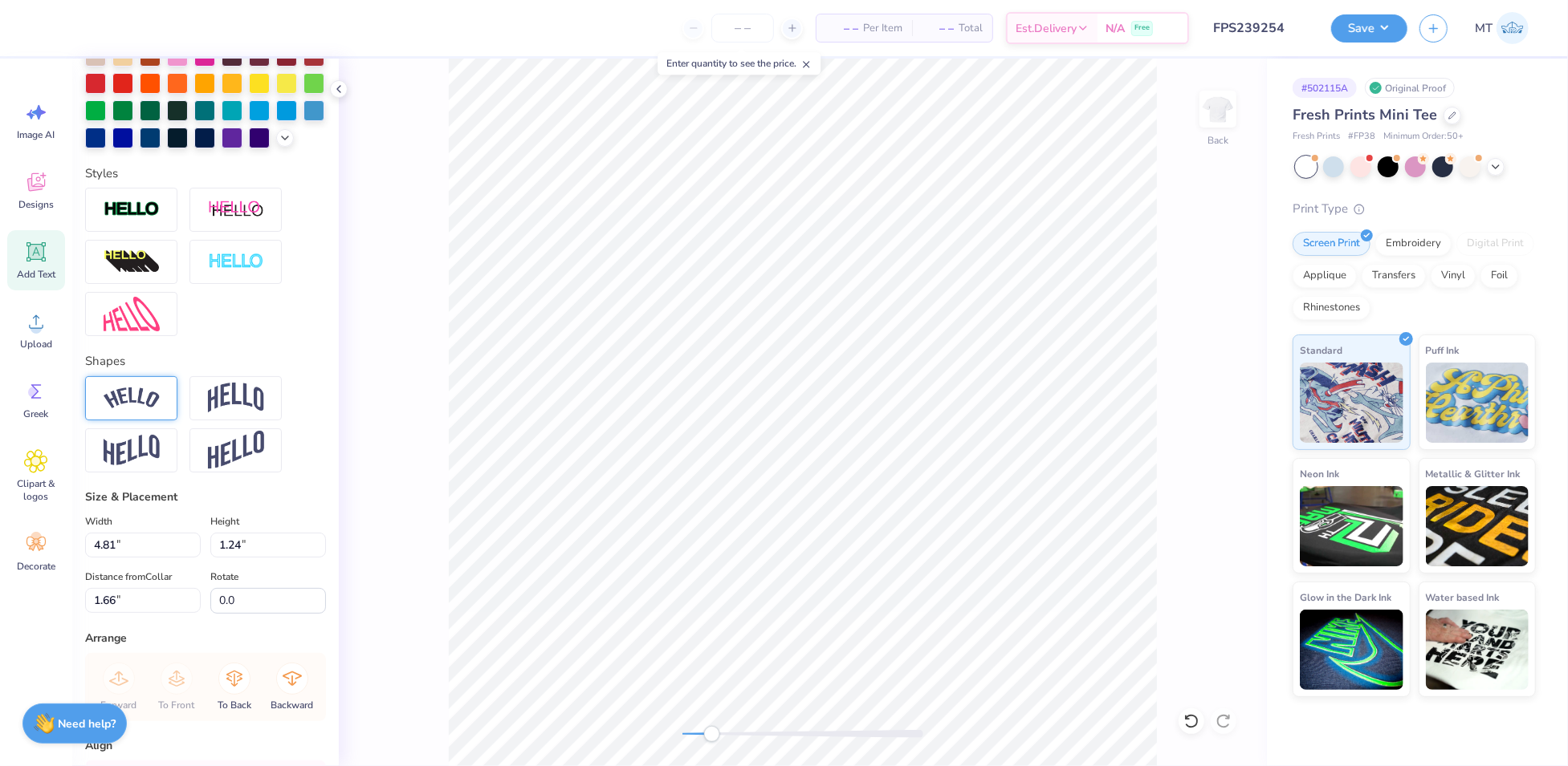
type input "2.39"
type input "0.67"
type input "5.94"
type textarea "2025"
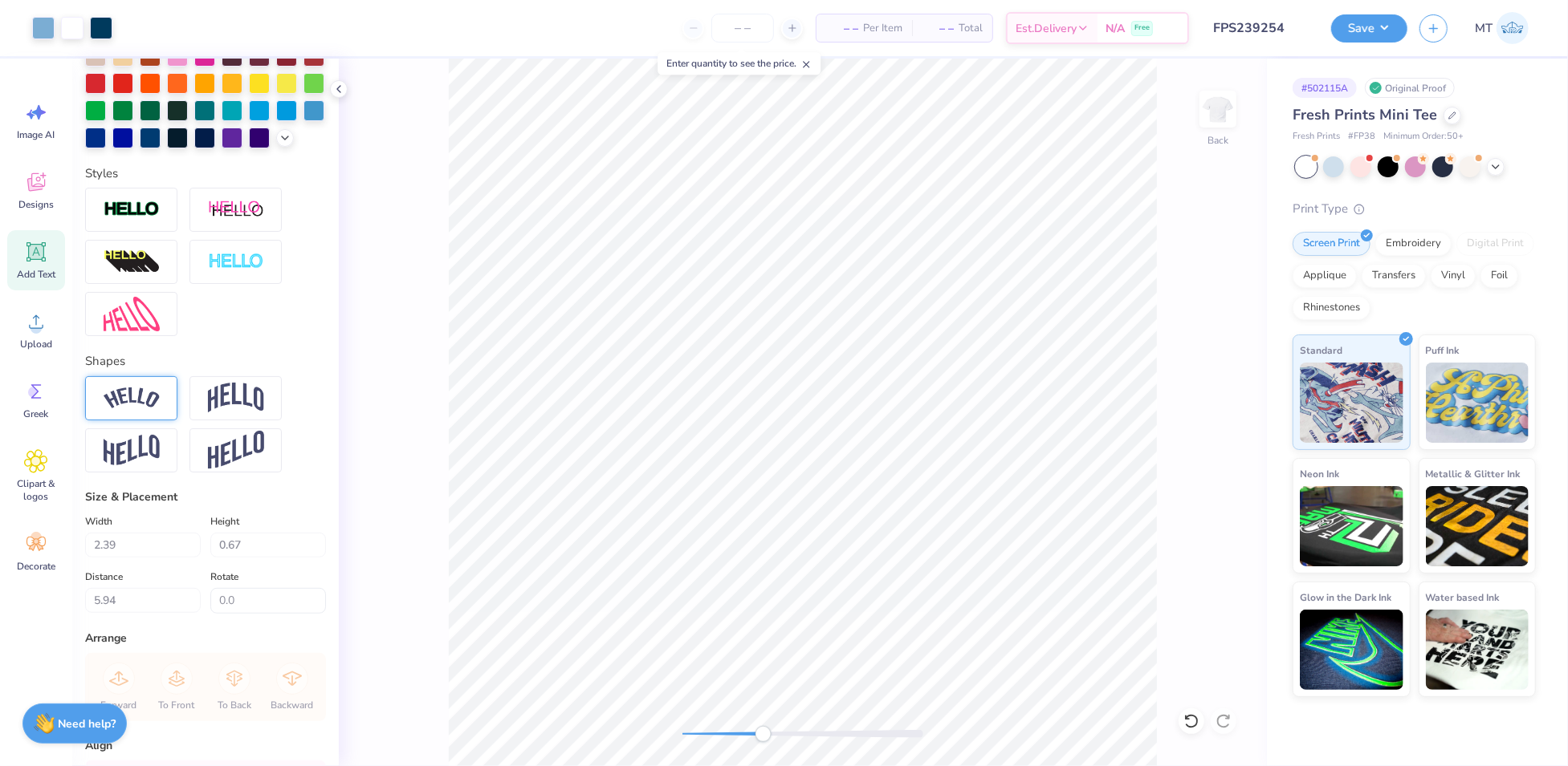
type input "1.12"
type input "0.46"
type input "6.71"
type input "0.64"
type input "0.26"
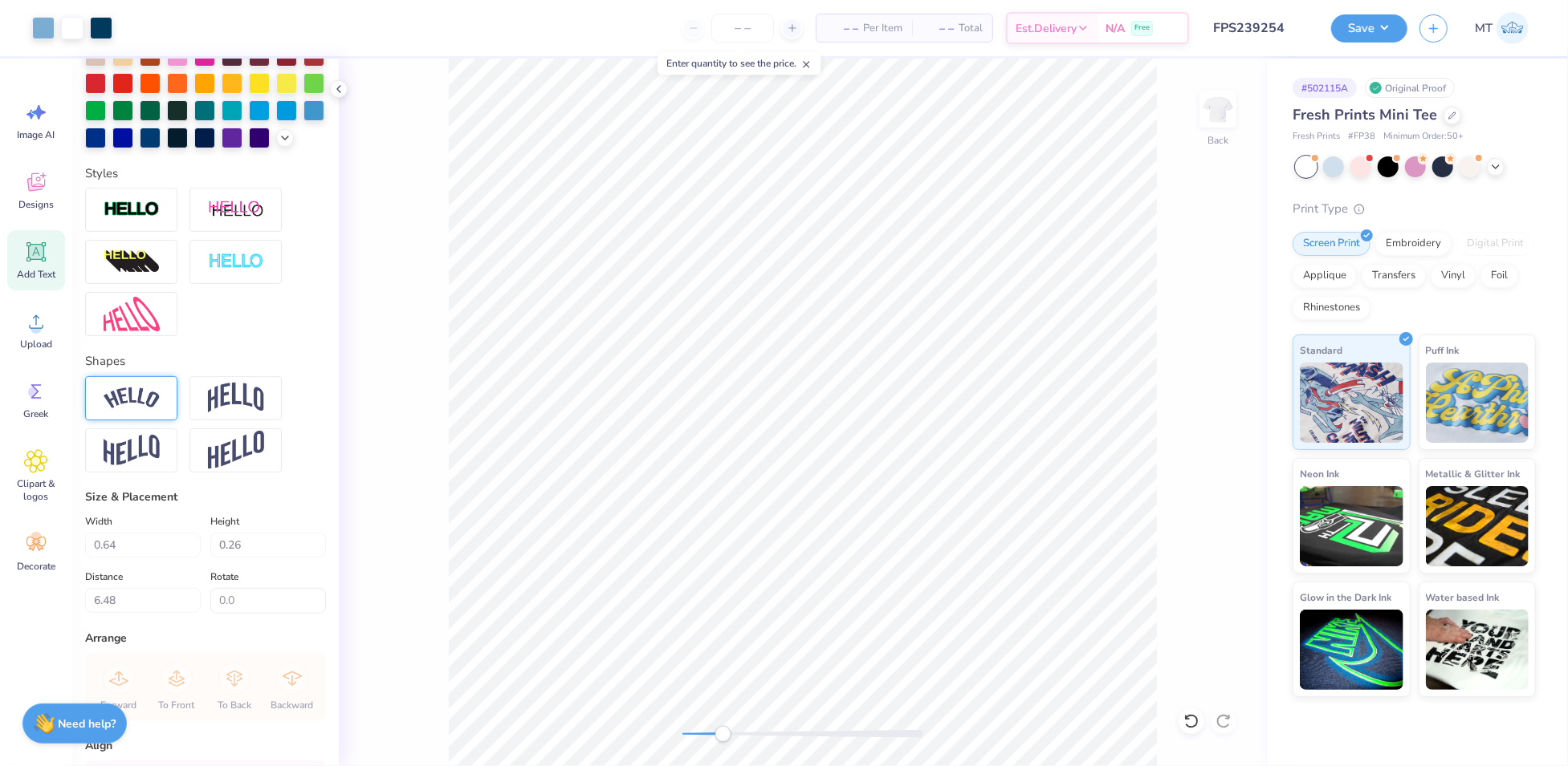
type input "6.47"
type input "2.39"
type input "0.67"
type input "2.56"
type input "2.93"
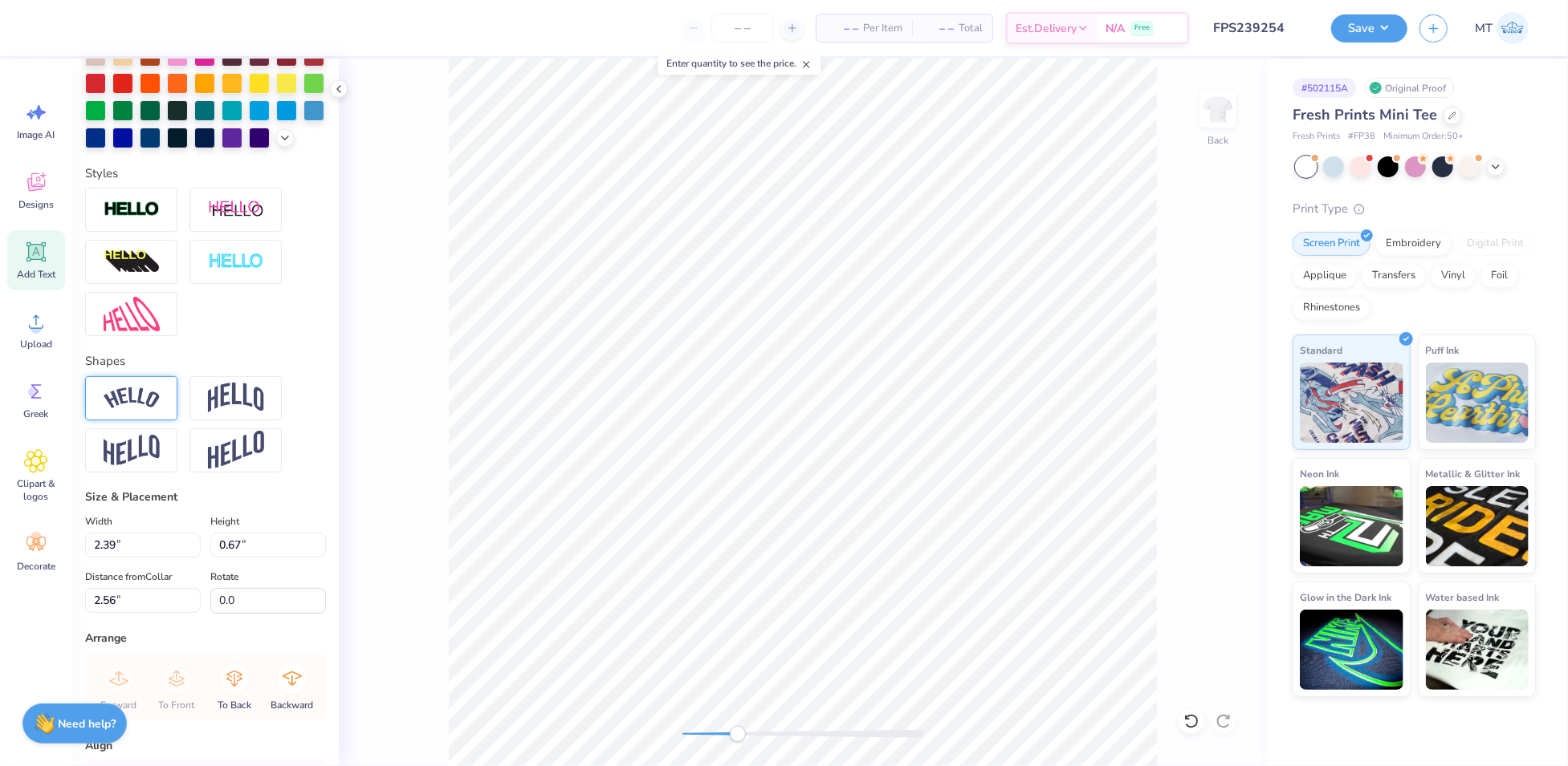
type input "0.82"
type input "2.35"
click at [160, 417] on div at bounding box center [131, 398] width 92 height 44
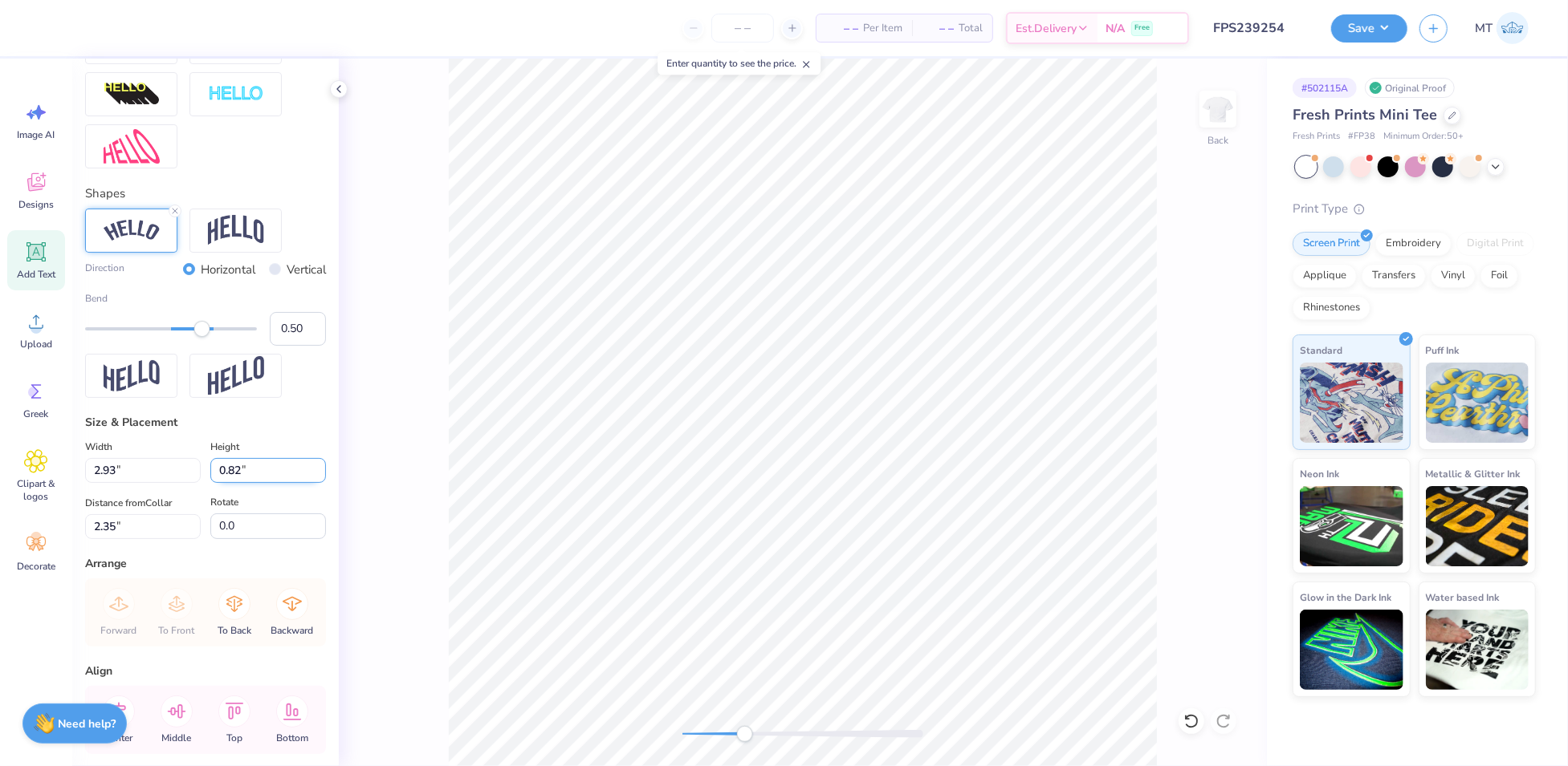
scroll to position [585, 0]
type input "0.20"
drag, startPoint x: 196, startPoint y: 350, endPoint x: 178, endPoint y: 353, distance: 18.2
click at [178, 336] on div "Accessibility label" at bounding box center [178, 328] width 16 height 16
type input "3.26"
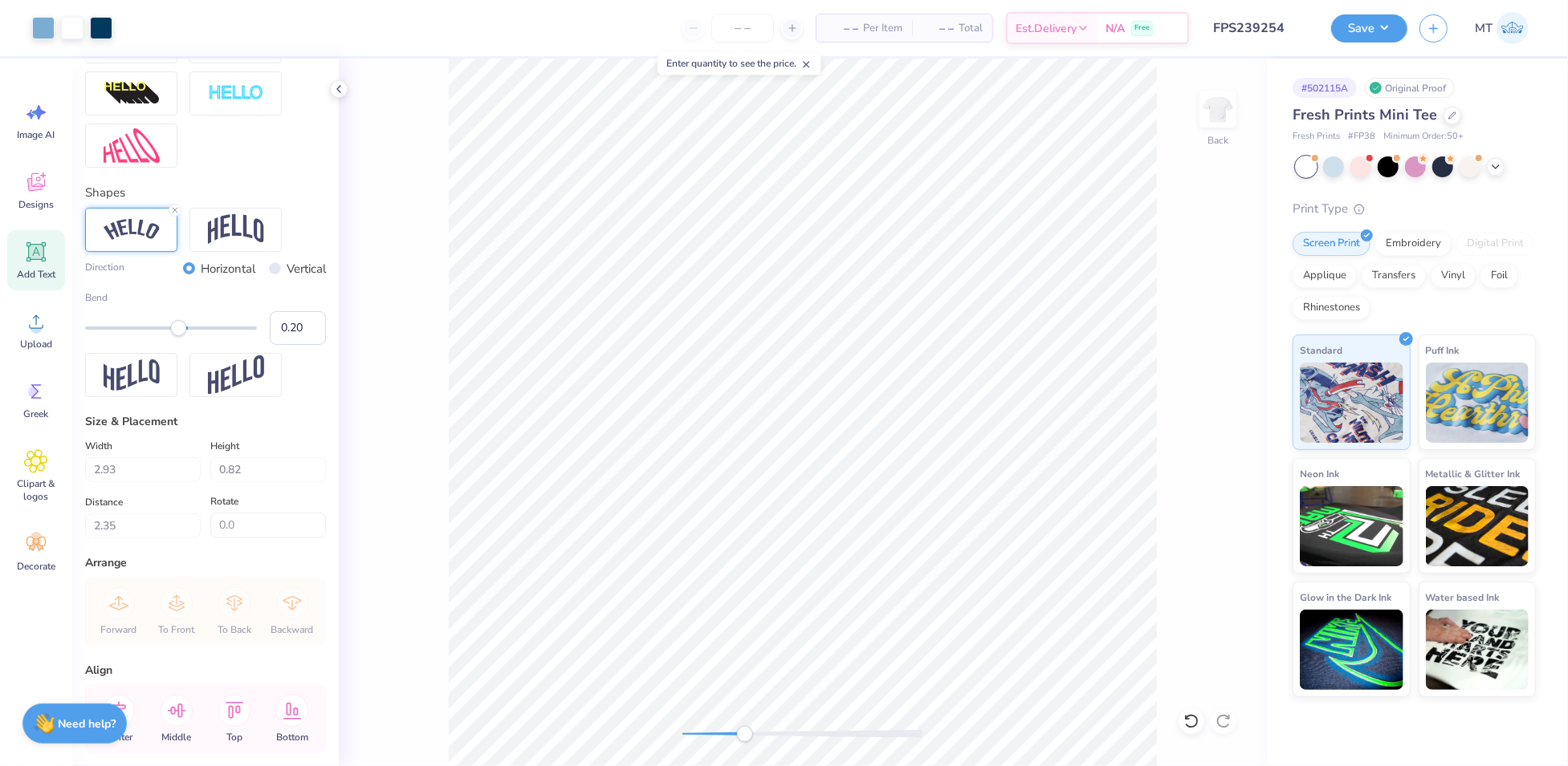
type input "0.85"
type input "2.34"
type input "15.9"
type input "0.49"
drag, startPoint x: 182, startPoint y: 353, endPoint x: 202, endPoint y: 358, distance: 20.6
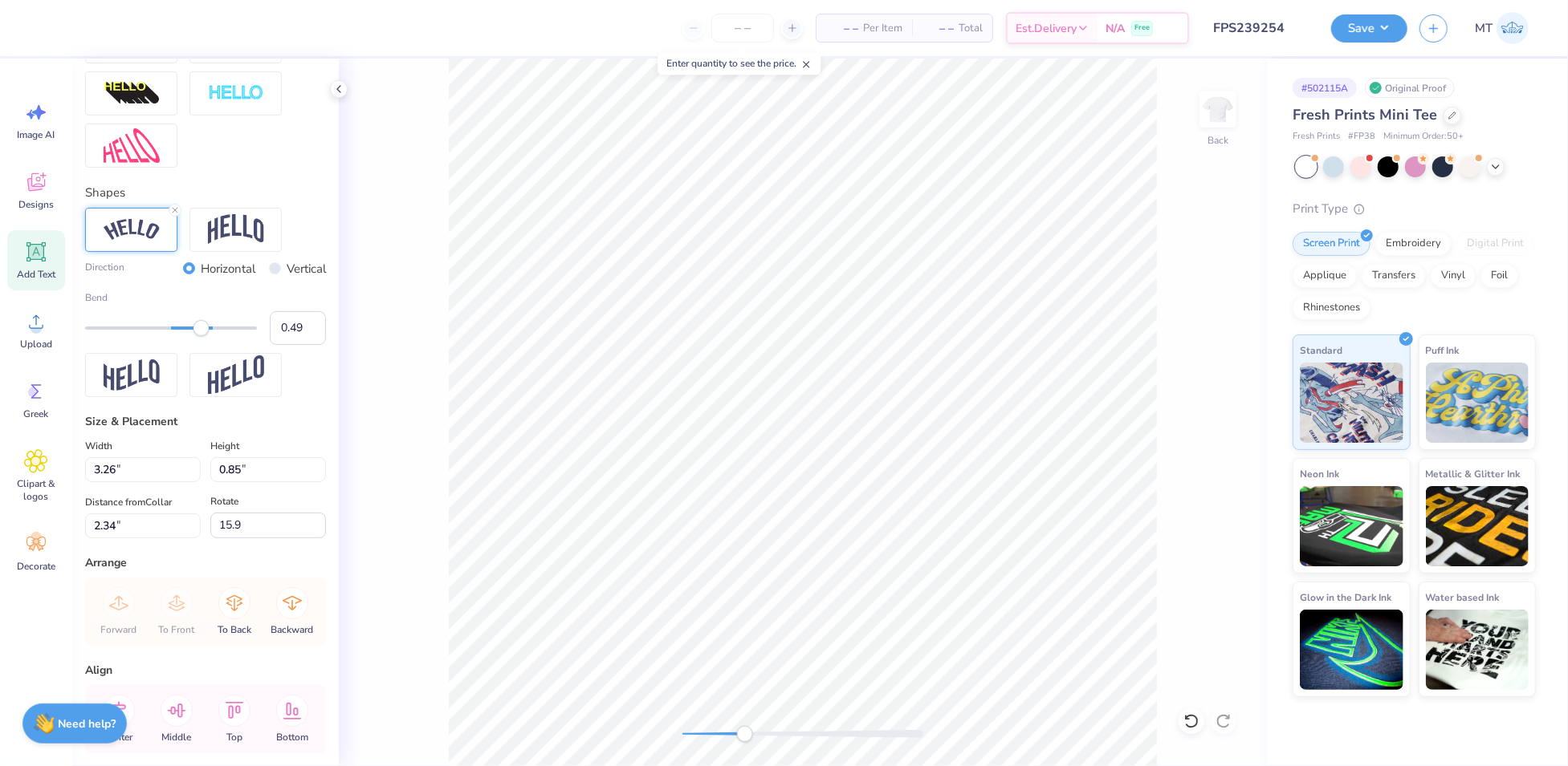
click at [202, 336] on div "Accessibility label" at bounding box center [201, 328] width 16 height 16
type input "2.53"
type input "1.04"
type input "2.19"
type input "0.0"
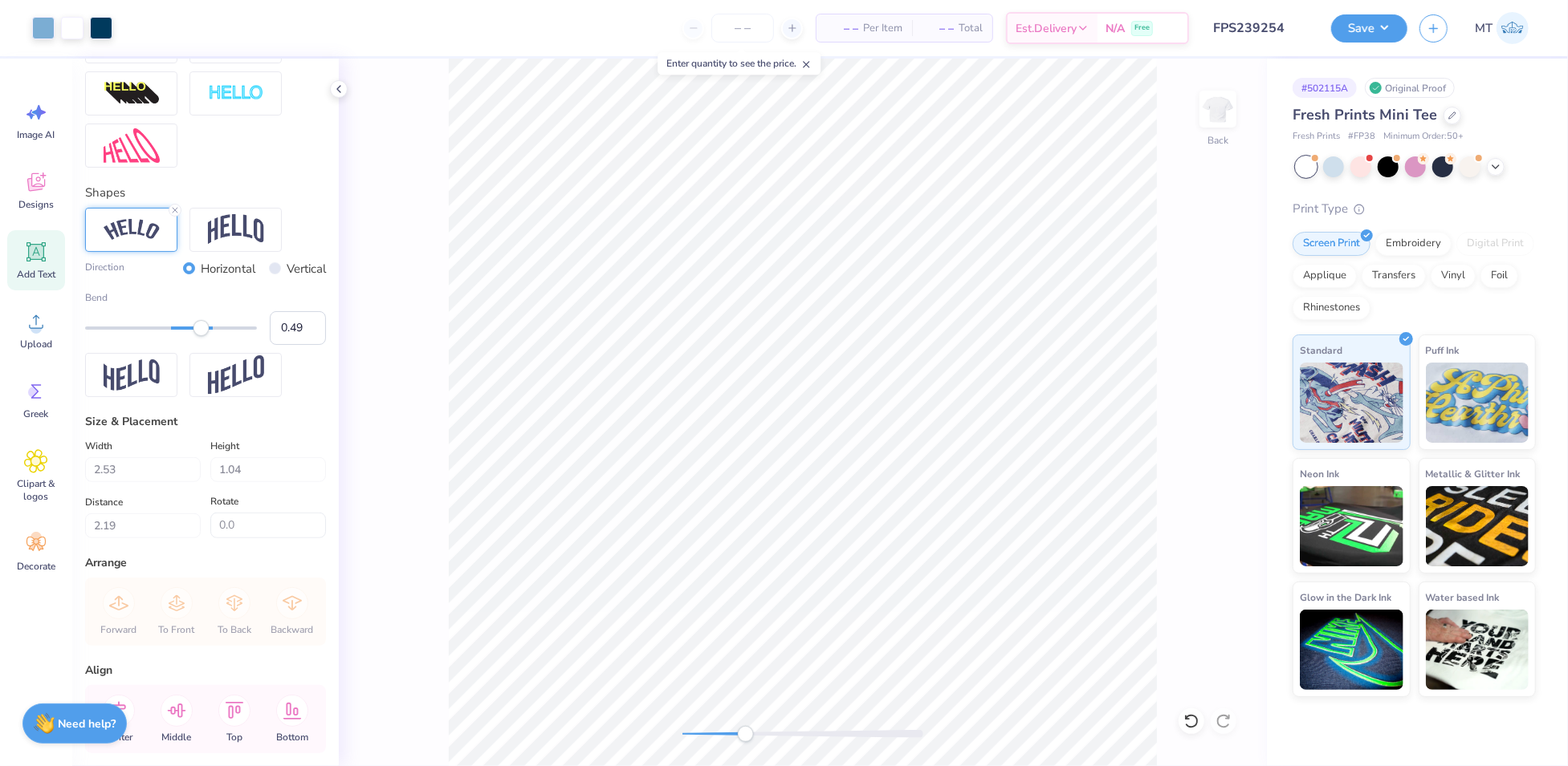
type input "2.18"
type input "0.0"
type input "2.08"
click at [175, 215] on icon at bounding box center [175, 210] width 9 height 9
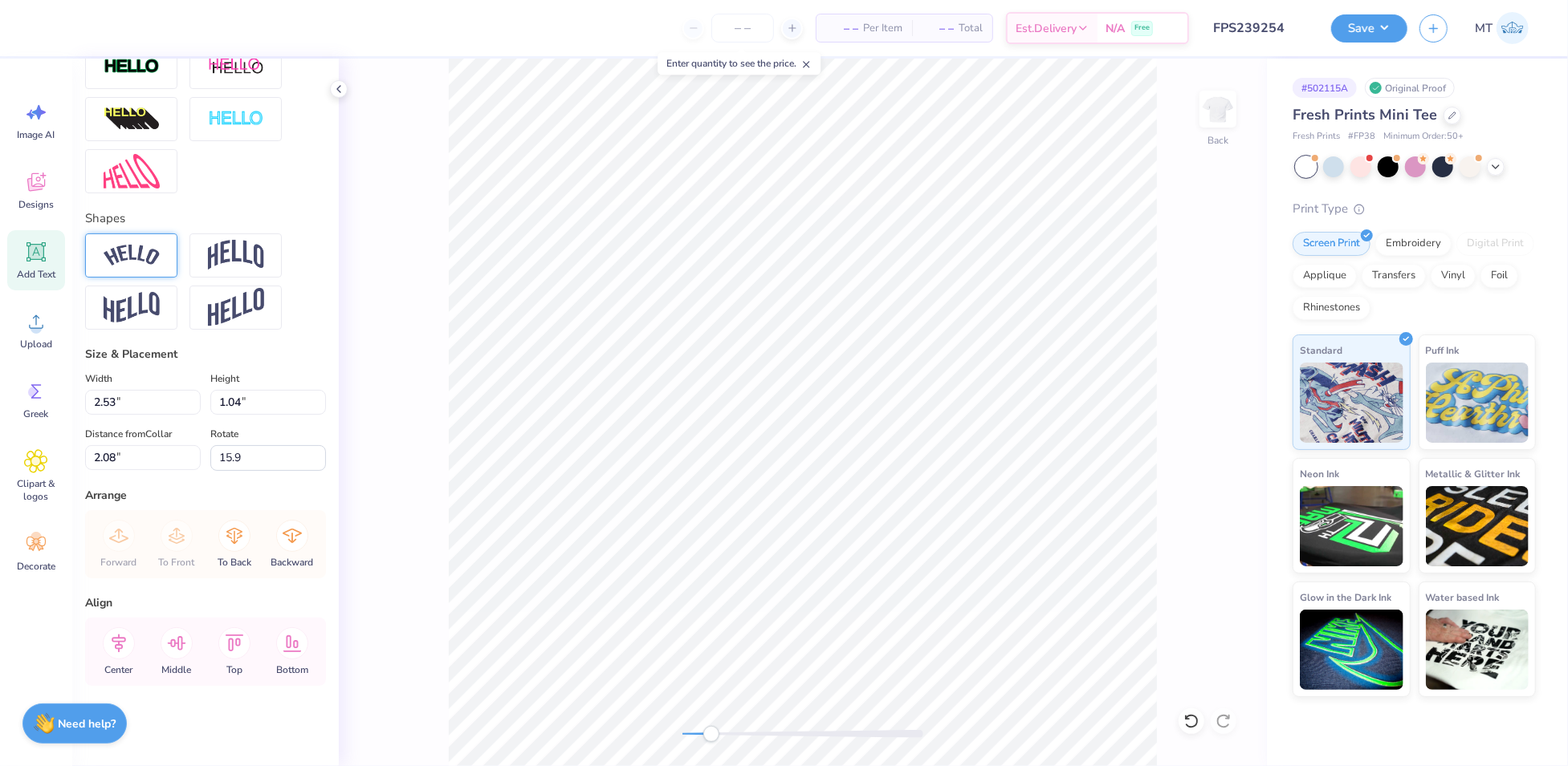
scroll to position [584, 0]
type input "0.0"
type input "2.03"
type input "0.81"
type input "2.10"
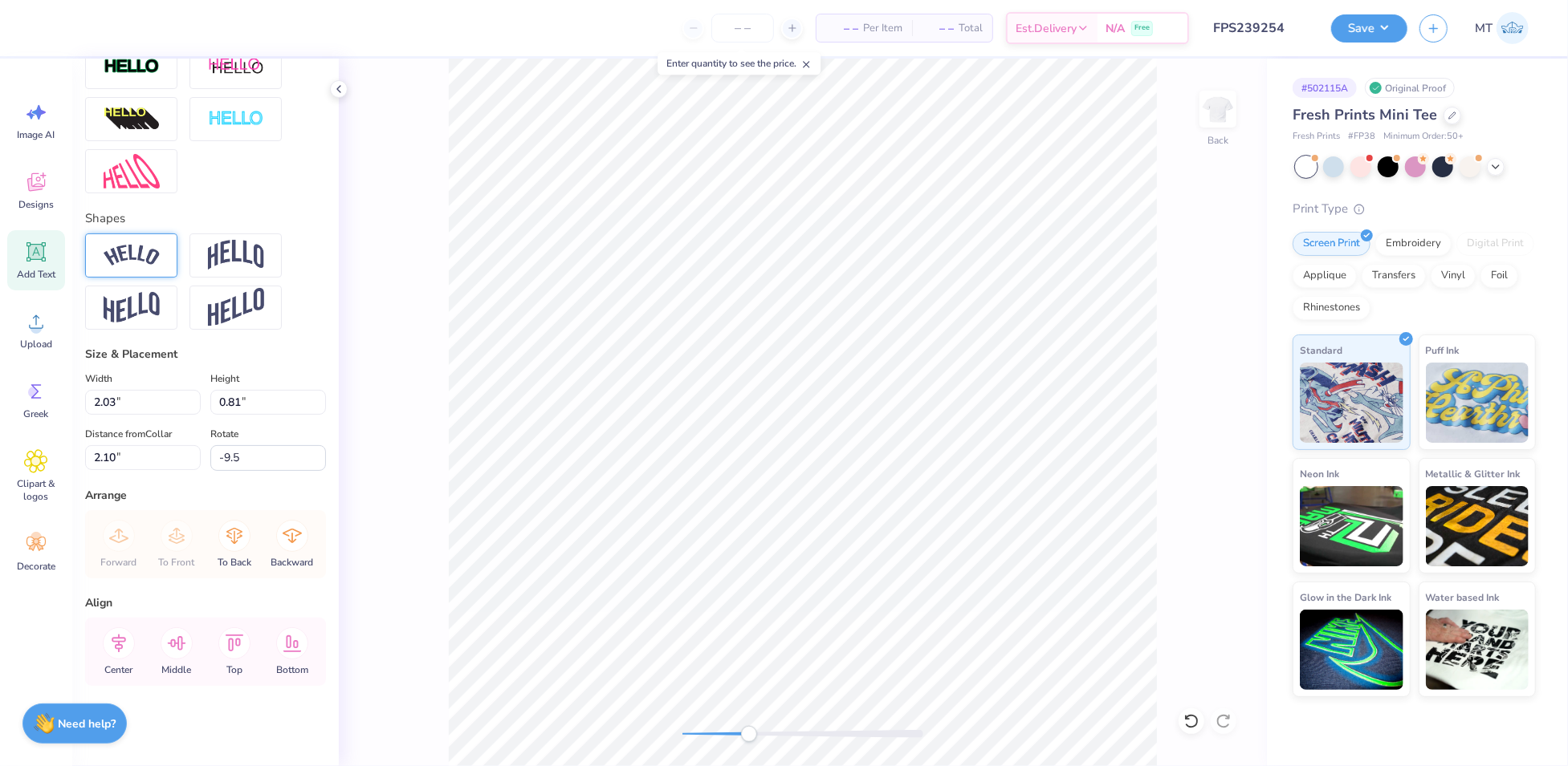
type input "0.0"
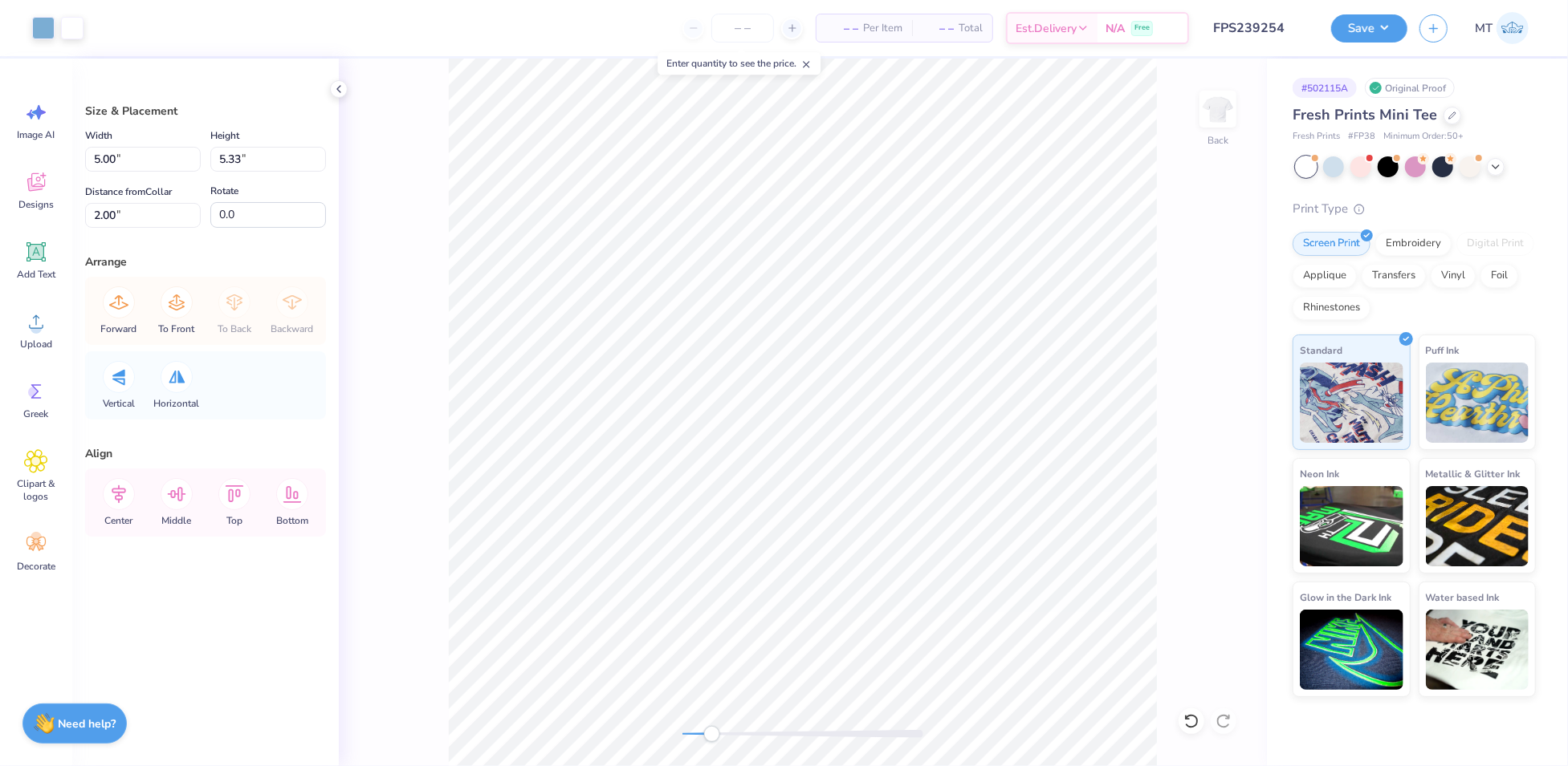
type input "2.00"
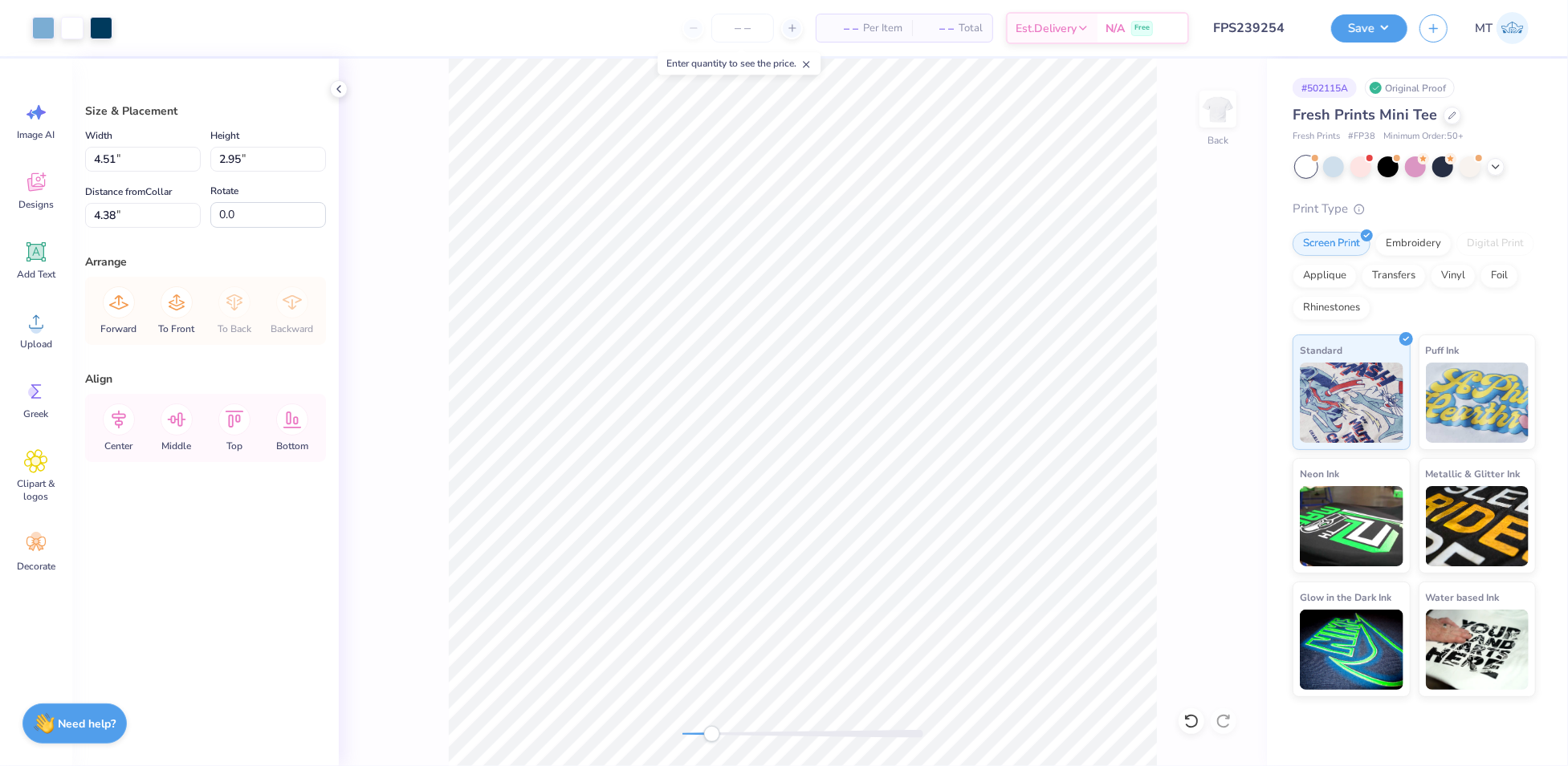
type input "4.51"
type input "2.95"
type input "2.20"
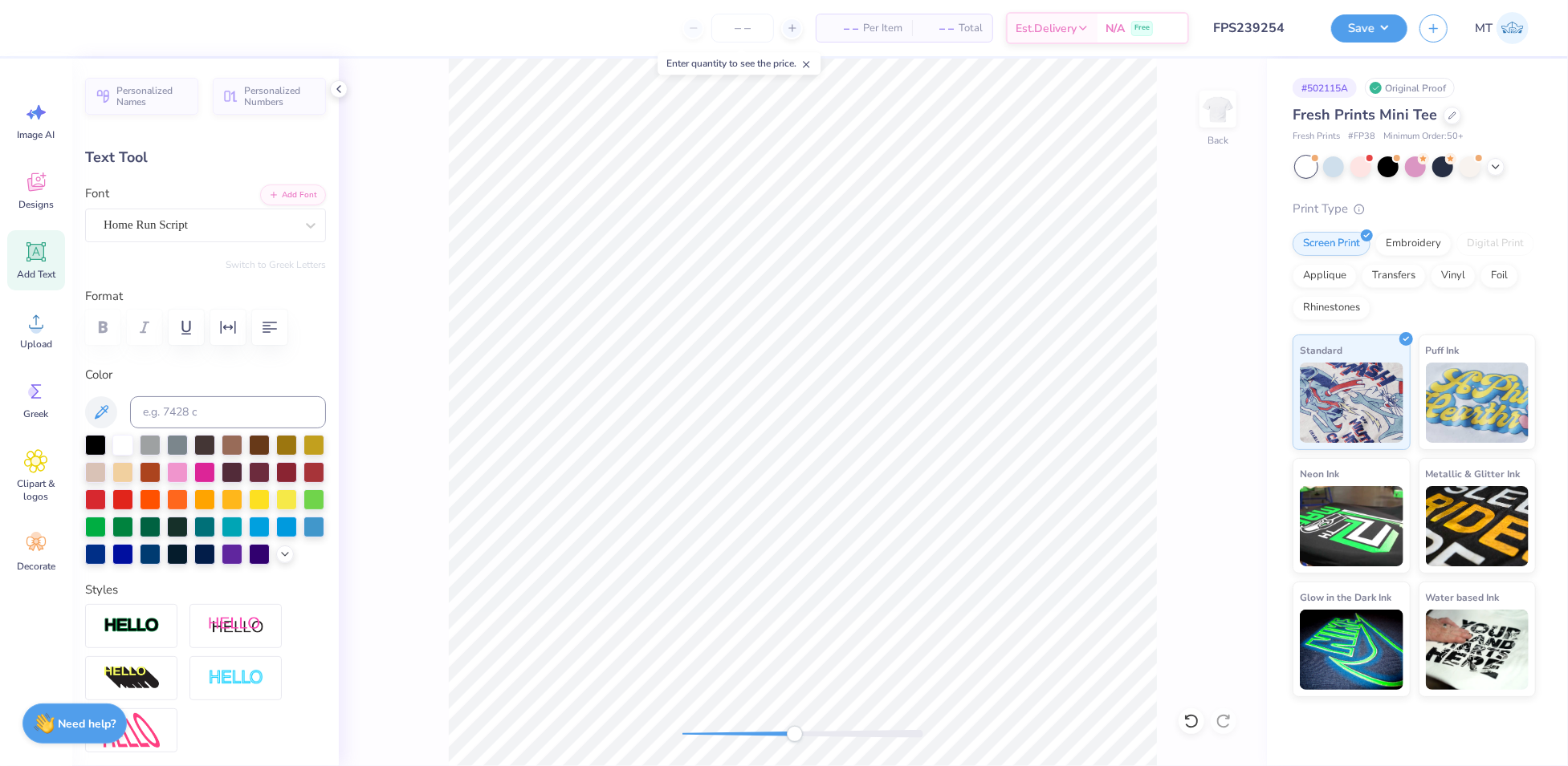
type input "-11.8"
type input "1.57"
type input "0.70"
type input "2.28"
type input "0.0"
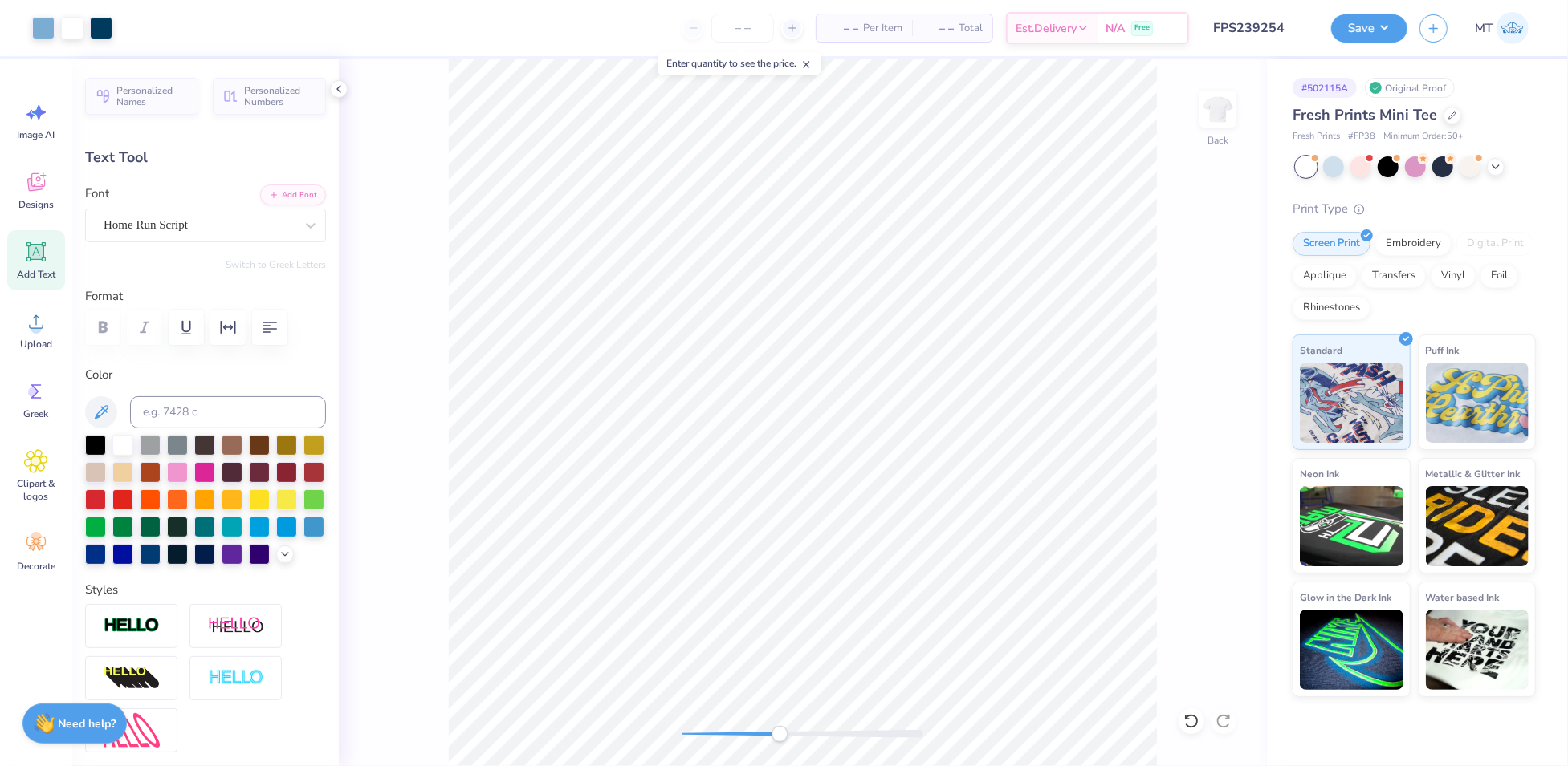
type input "2.30"
type input "0.0"
type input "1.62"
type input "0.49"
type input "2.51"
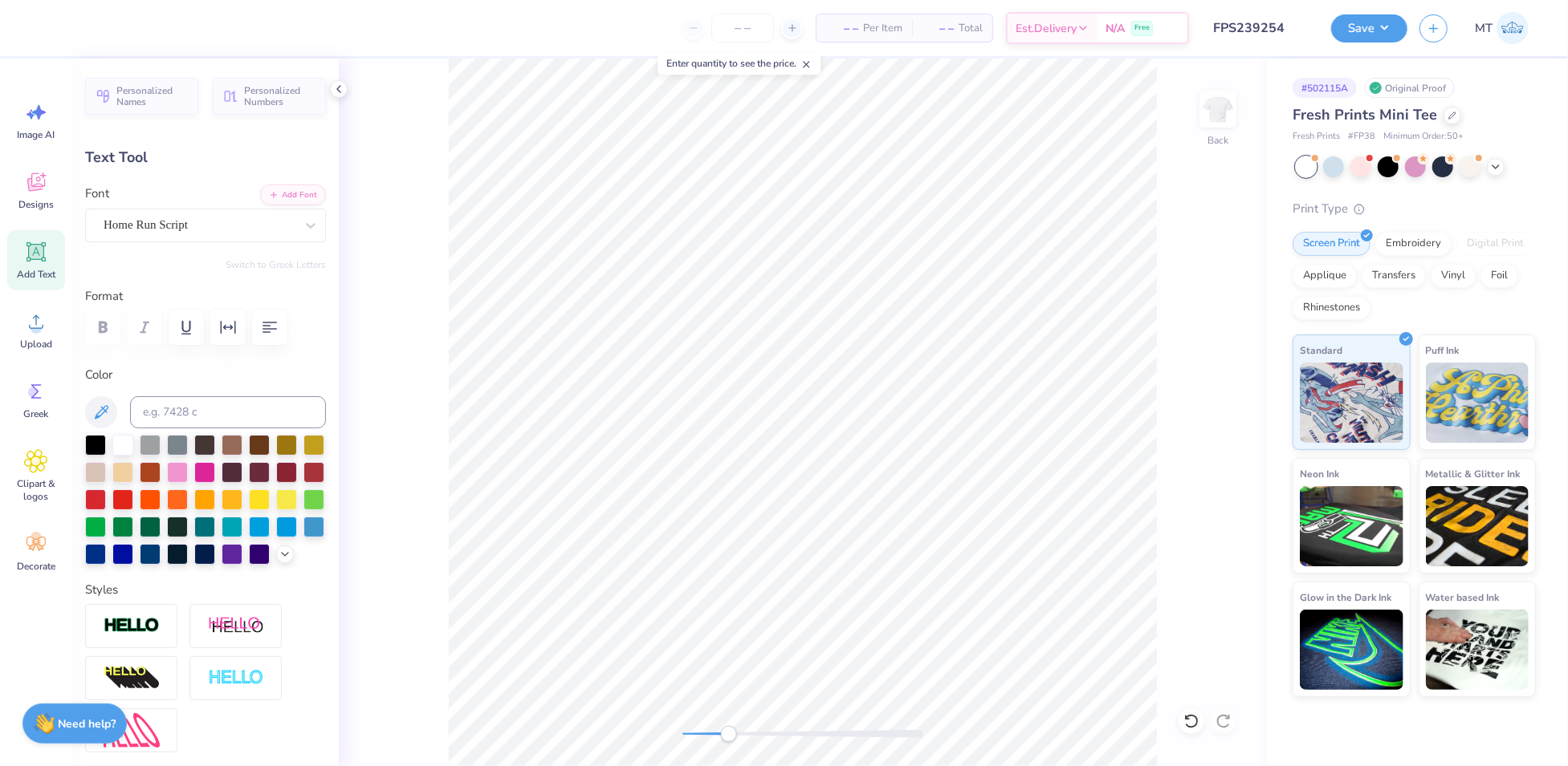
type input "0.0"
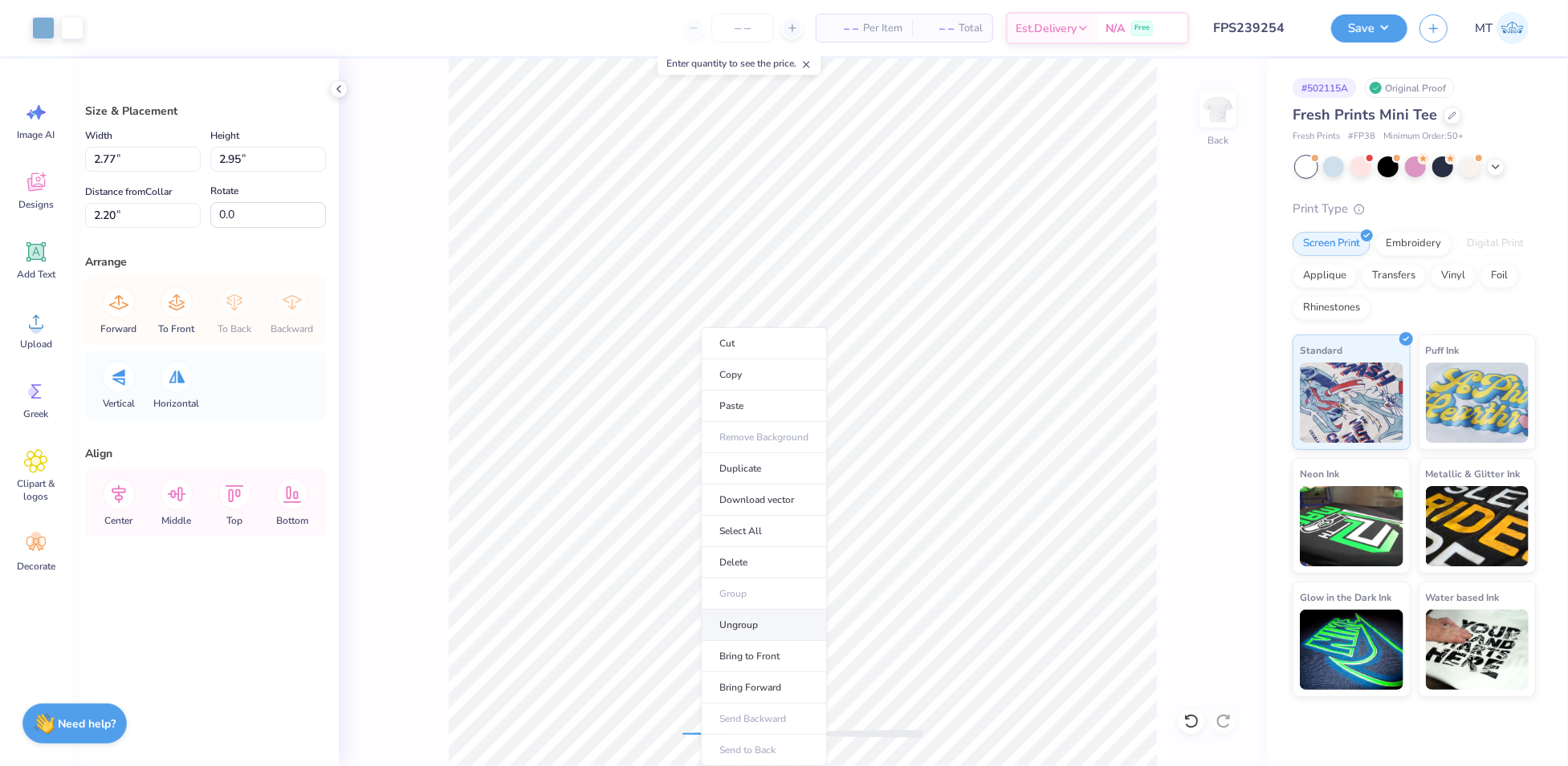
click at [766, 618] on li "Ungroup" at bounding box center [764, 625] width 126 height 31
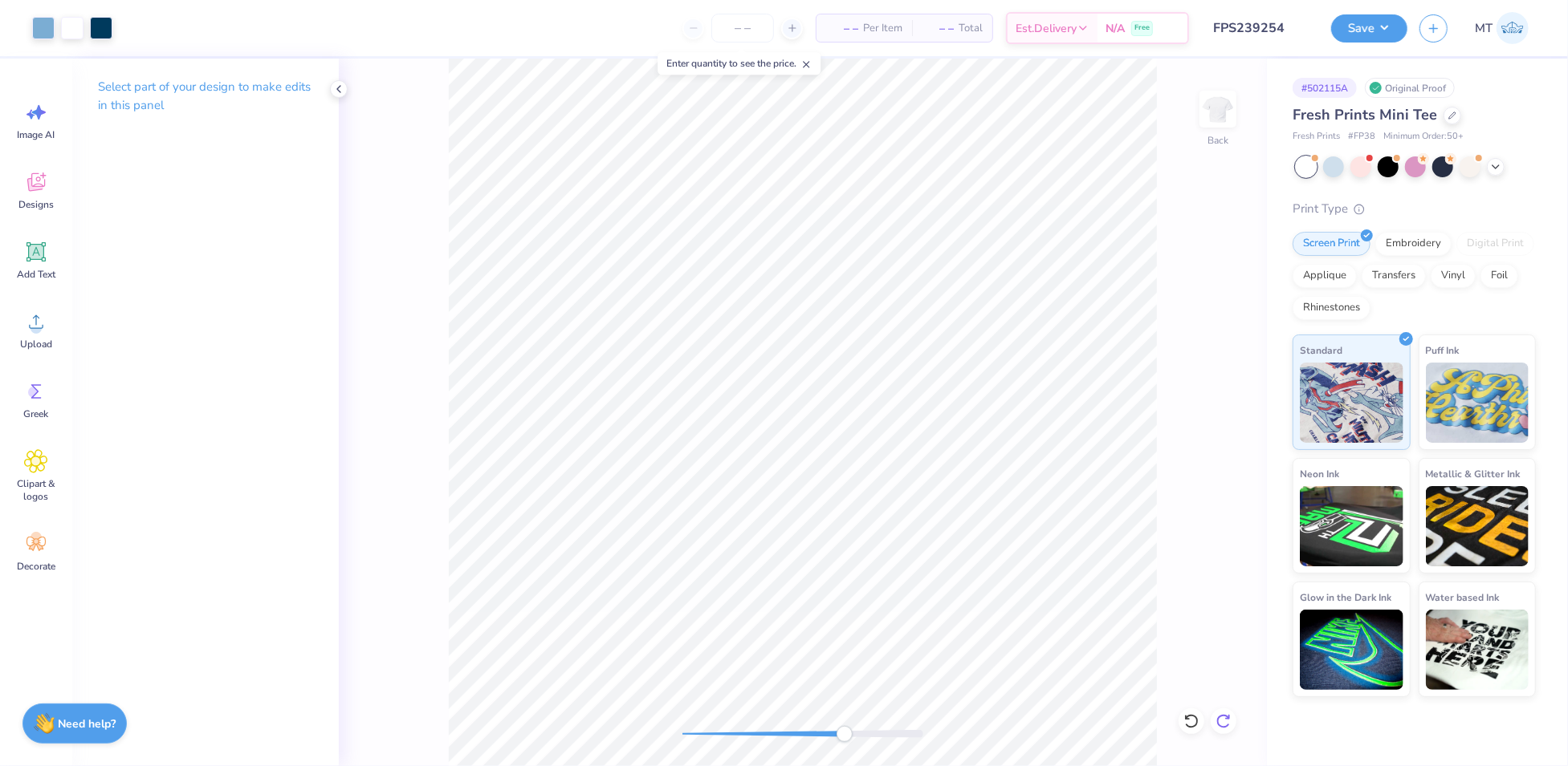
click at [1221, 724] on icon at bounding box center [1223, 721] width 16 height 16
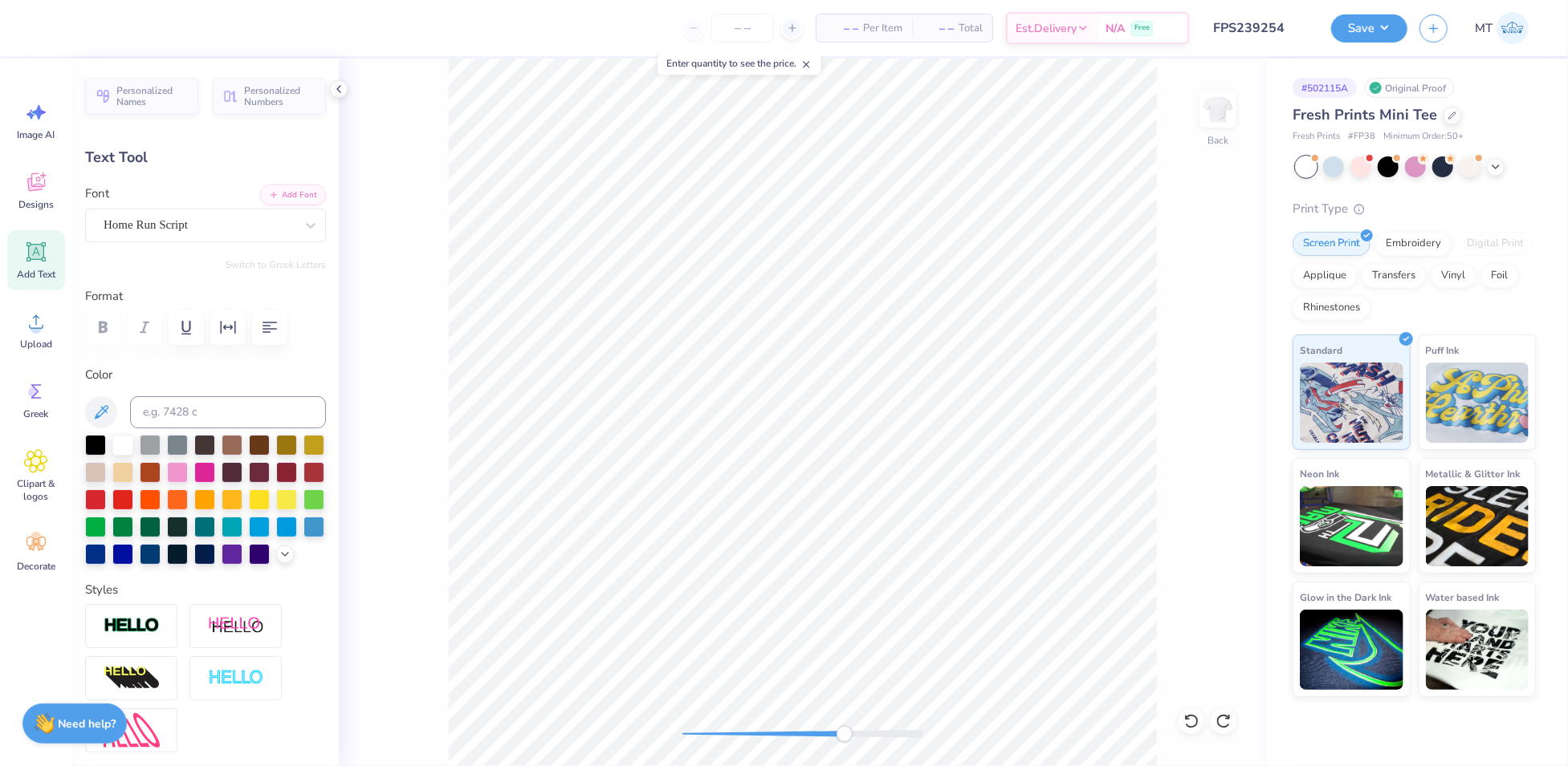
type input "0.0"
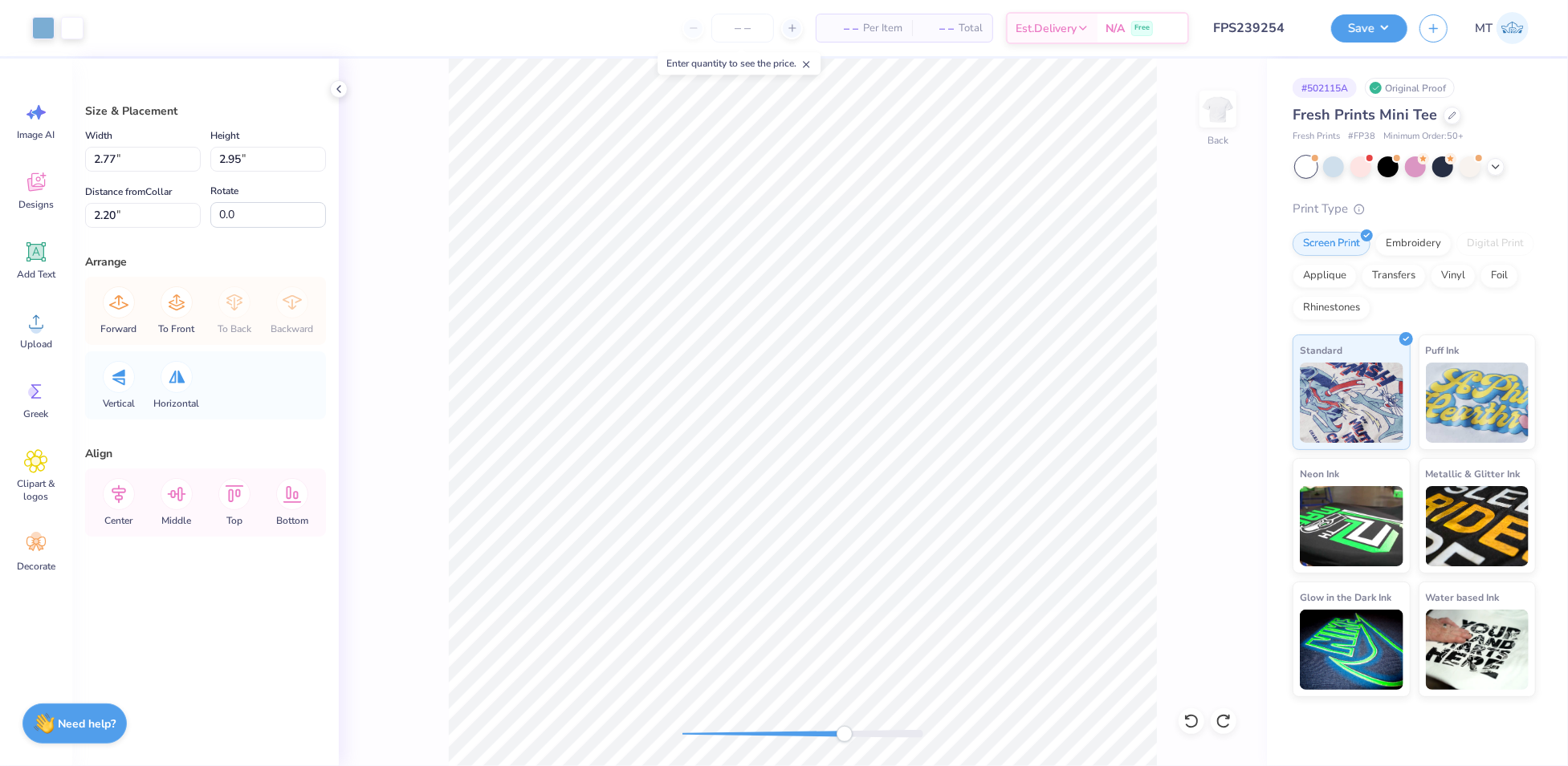
type input "2.20"
click at [783, 621] on li "Ungroup" at bounding box center [799, 625] width 126 height 31
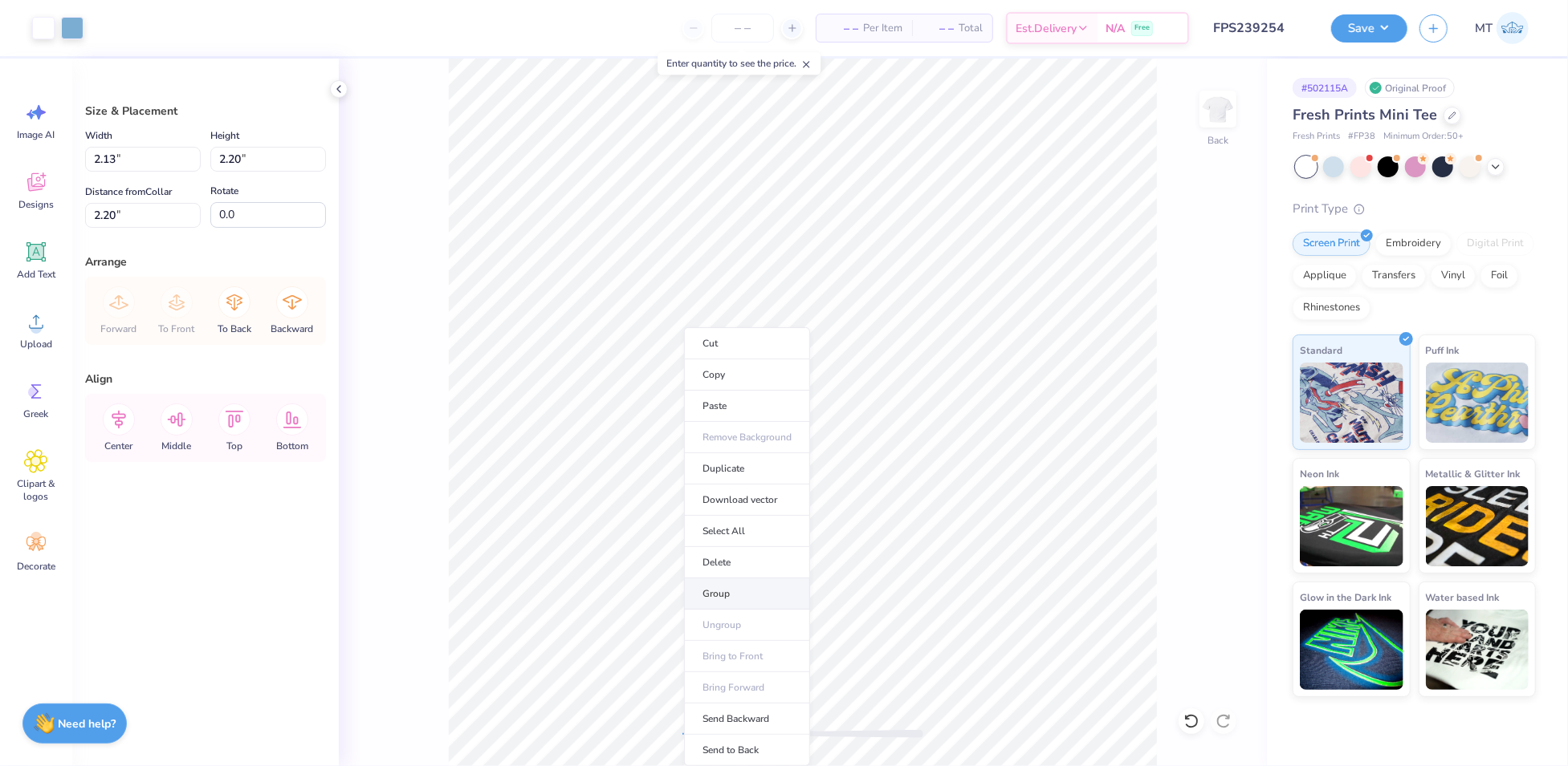
click at [744, 583] on li "Group" at bounding box center [747, 594] width 126 height 31
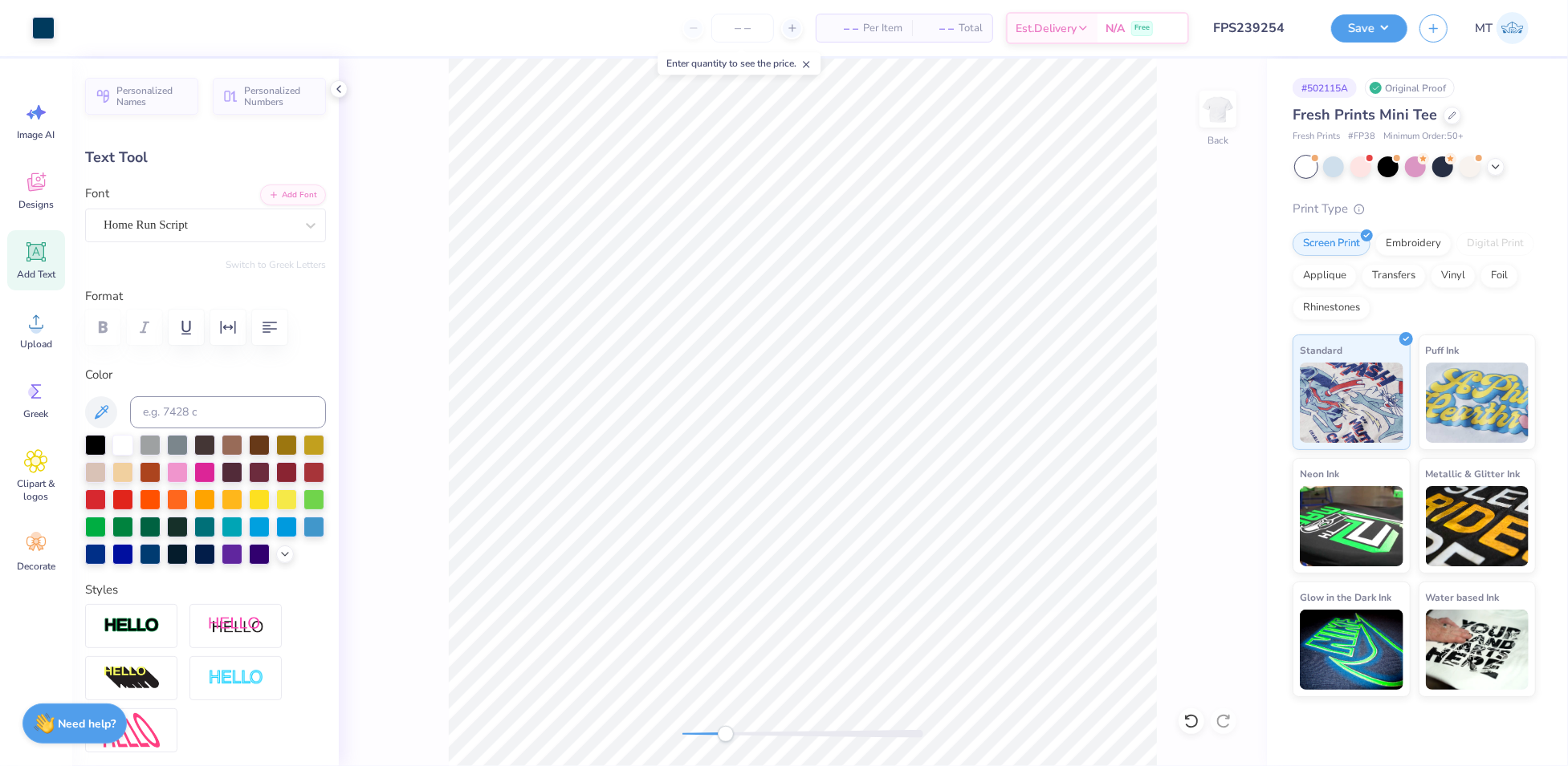
type input "0.0"
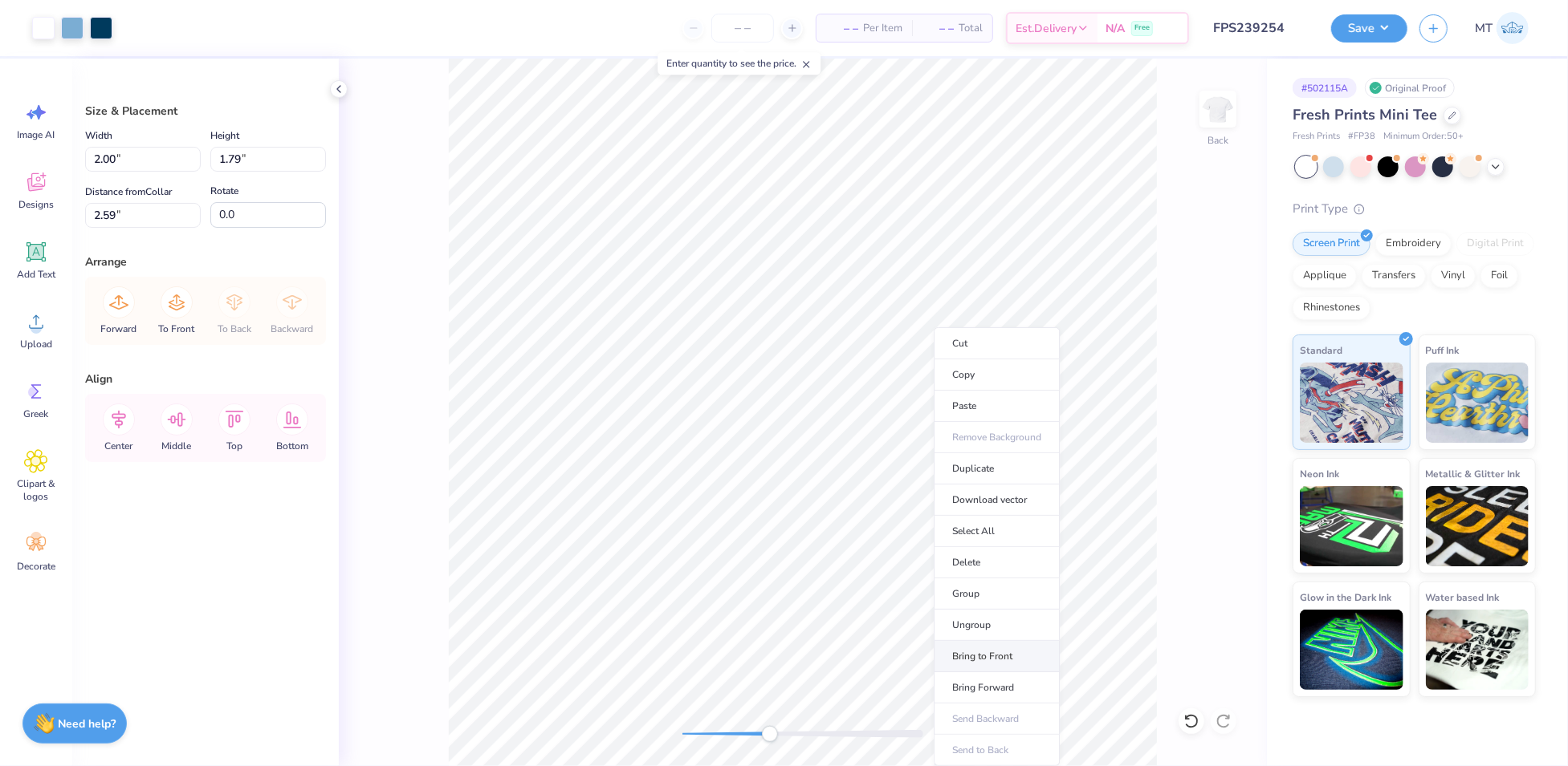
click at [994, 652] on li "Bring to Front" at bounding box center [997, 657] width 126 height 31
type input "1.69"
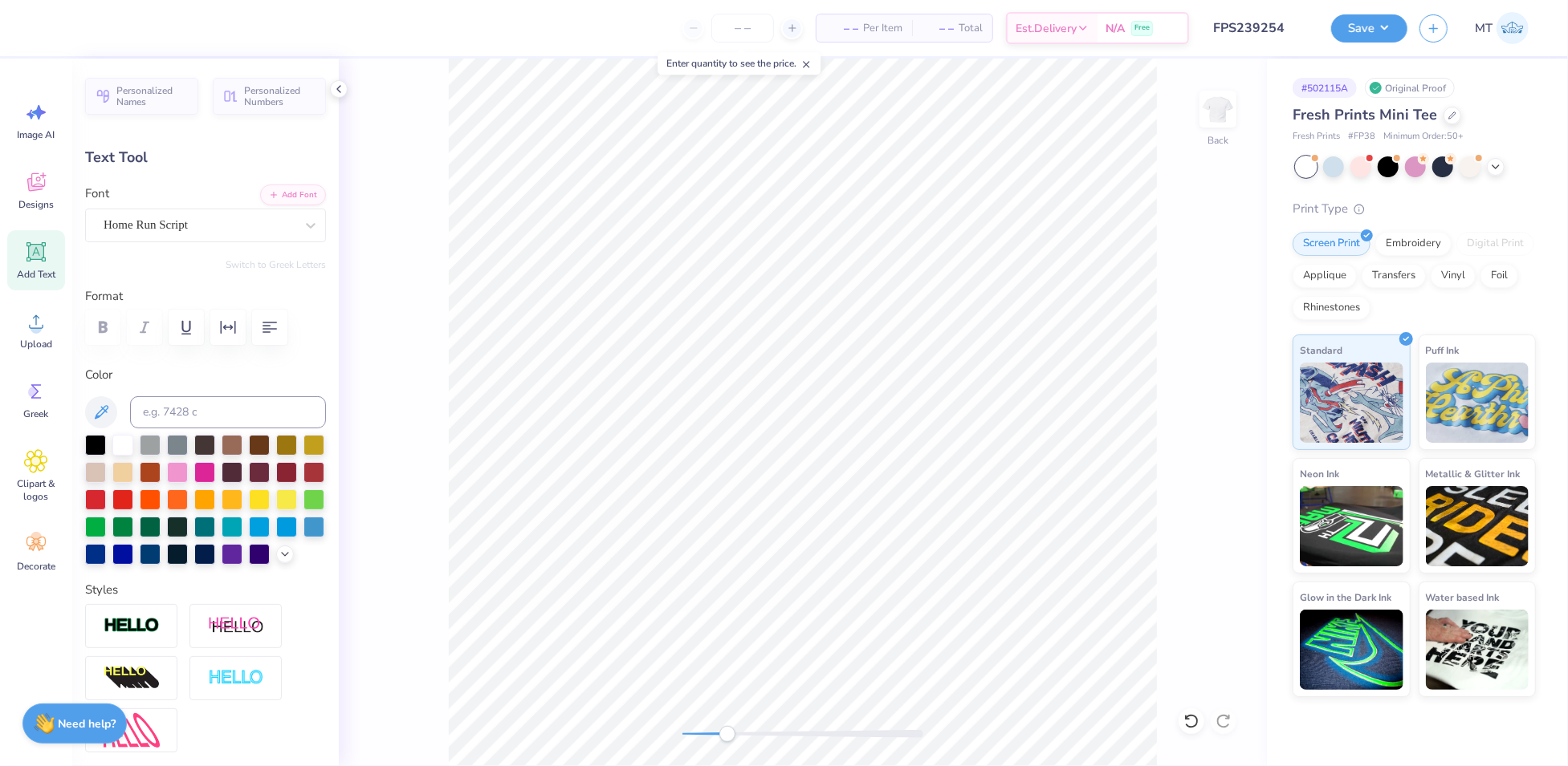
type input "0.0"
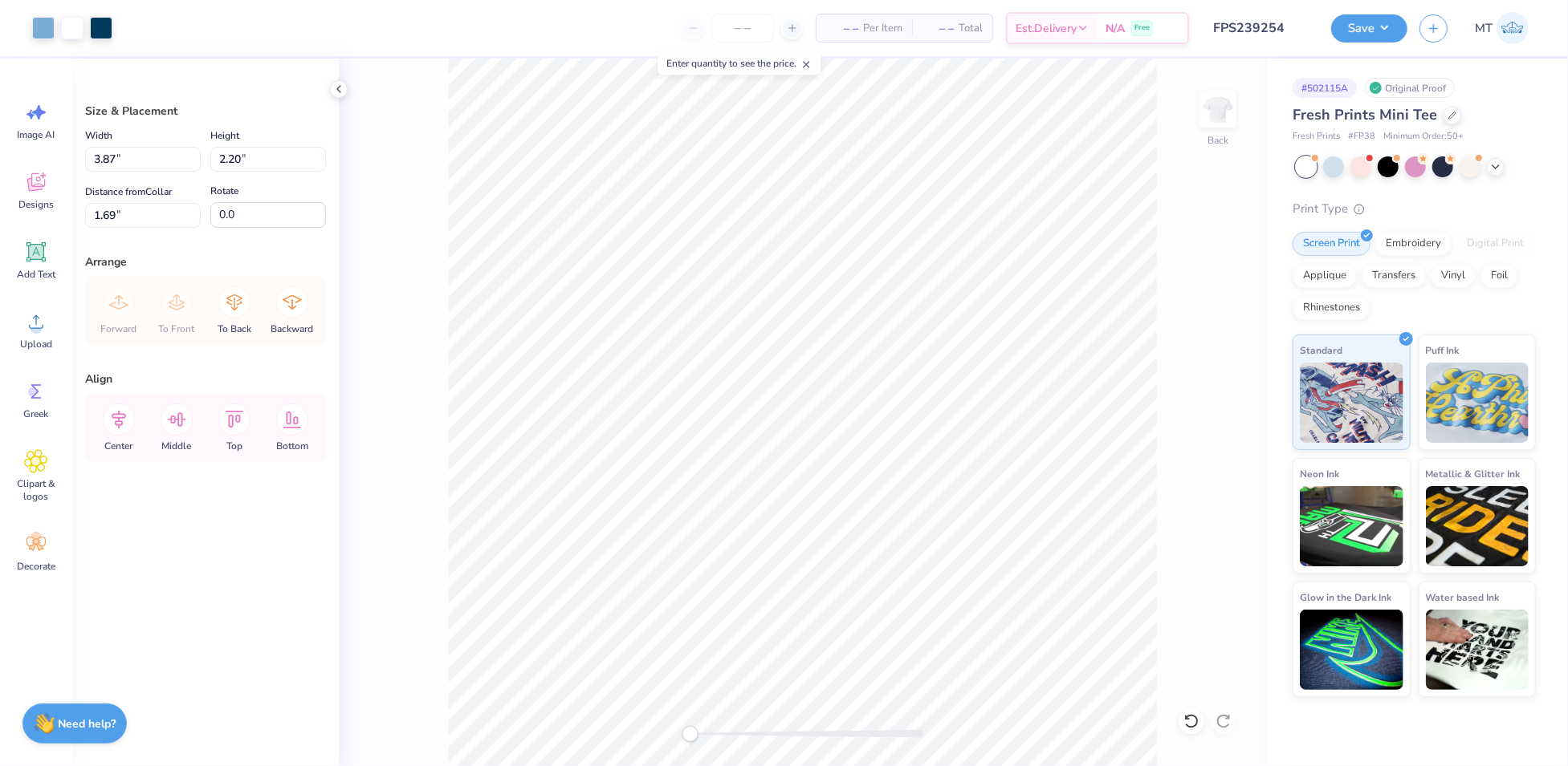
type input "2.53"
click at [140, 165] on input "3.87" at bounding box center [142, 159] width 116 height 24
type input "5.00"
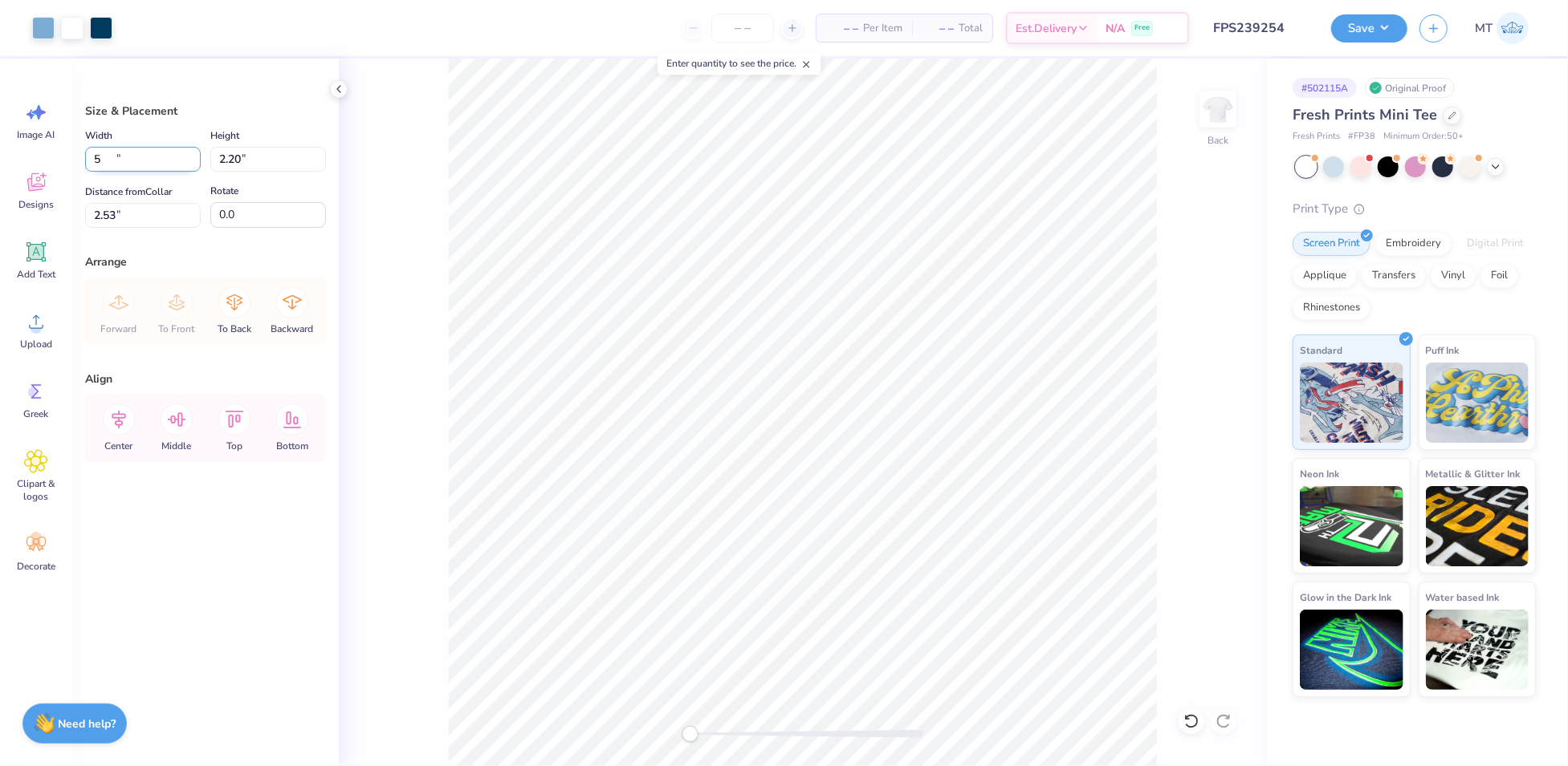
type input "2.84"
type input "1.98"
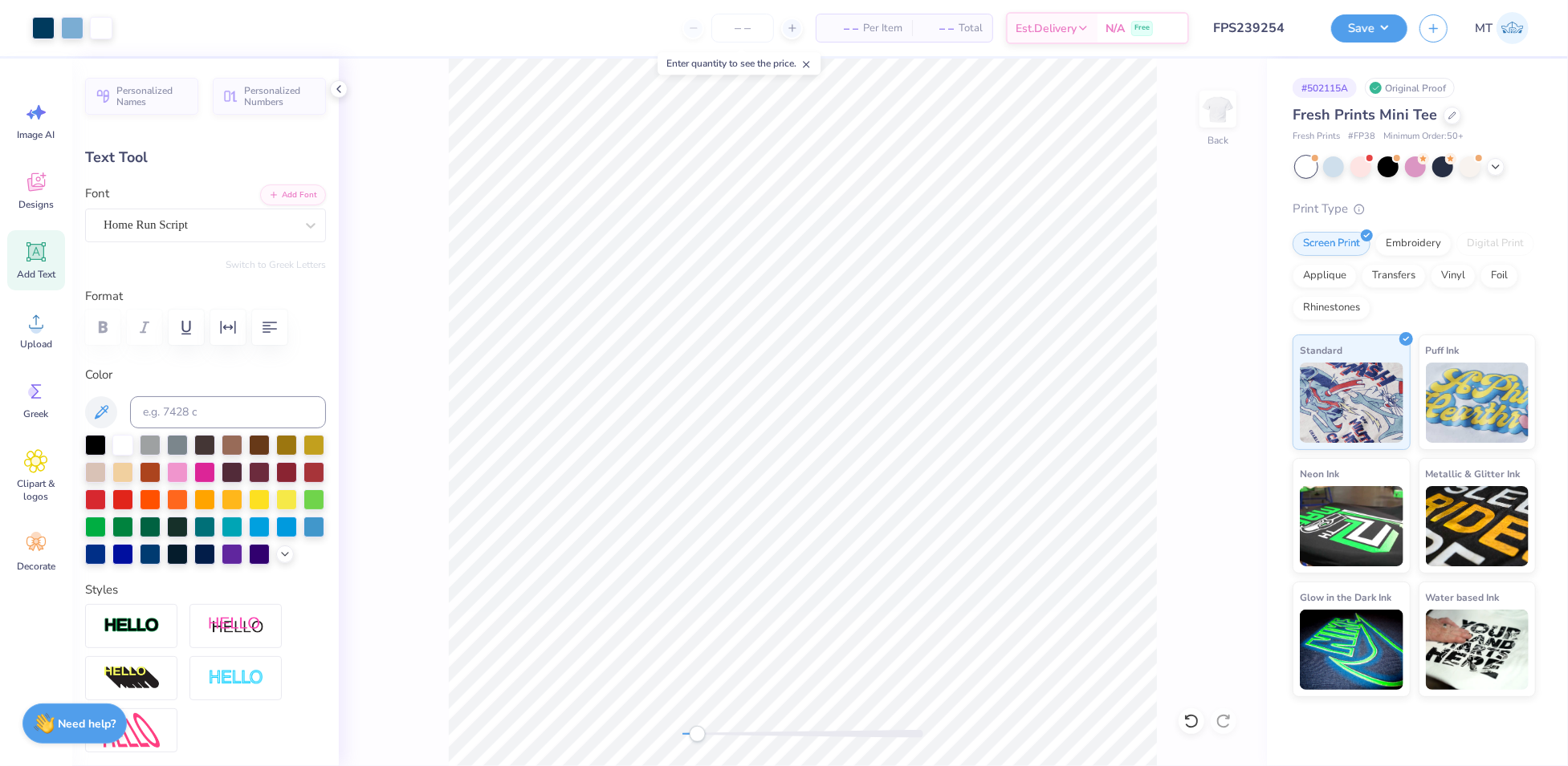
type input "-0.3"
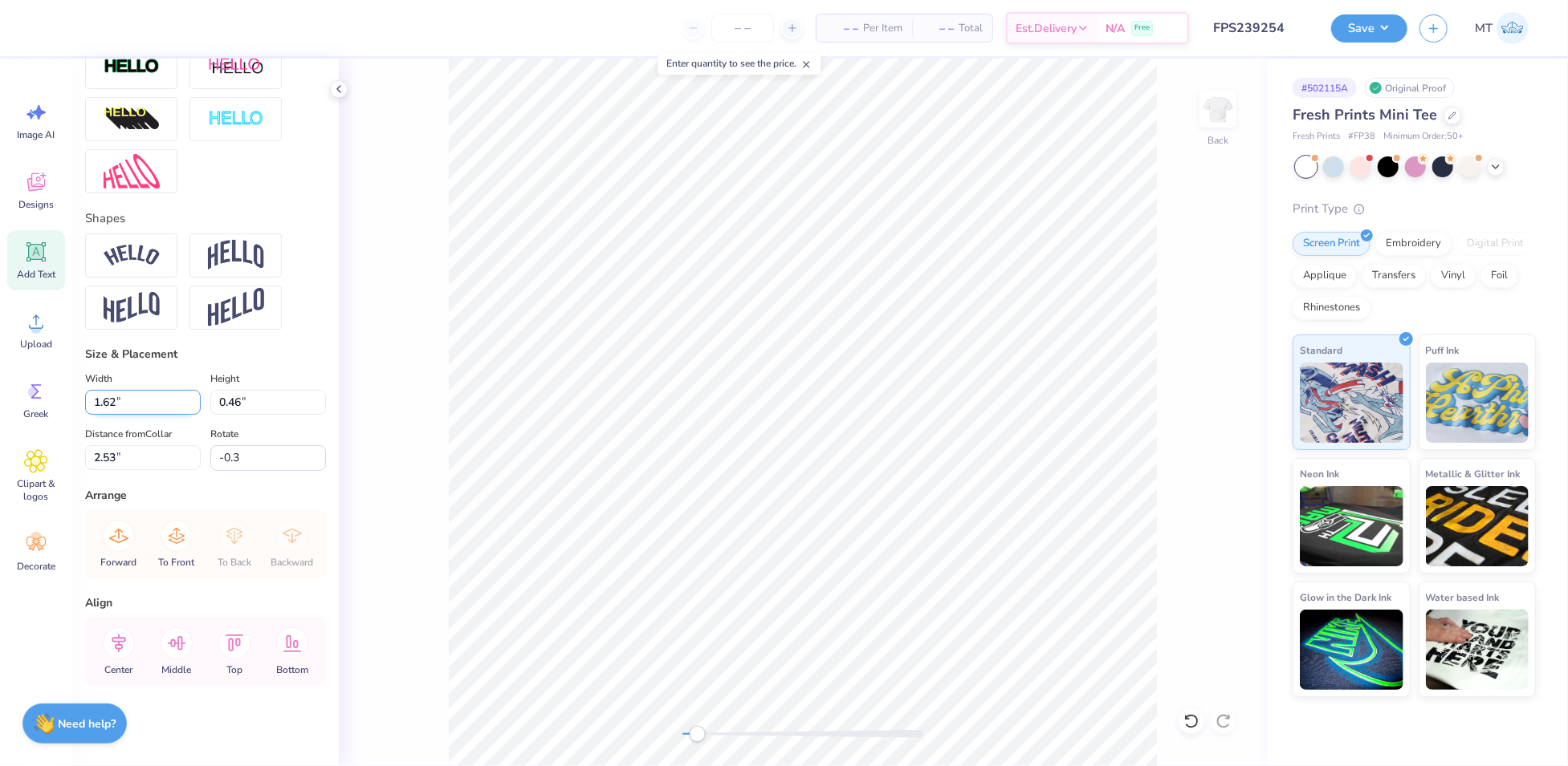
click at [139, 399] on input "1.62" at bounding box center [142, 402] width 116 height 24
type input "2.50"
type input "0.71"
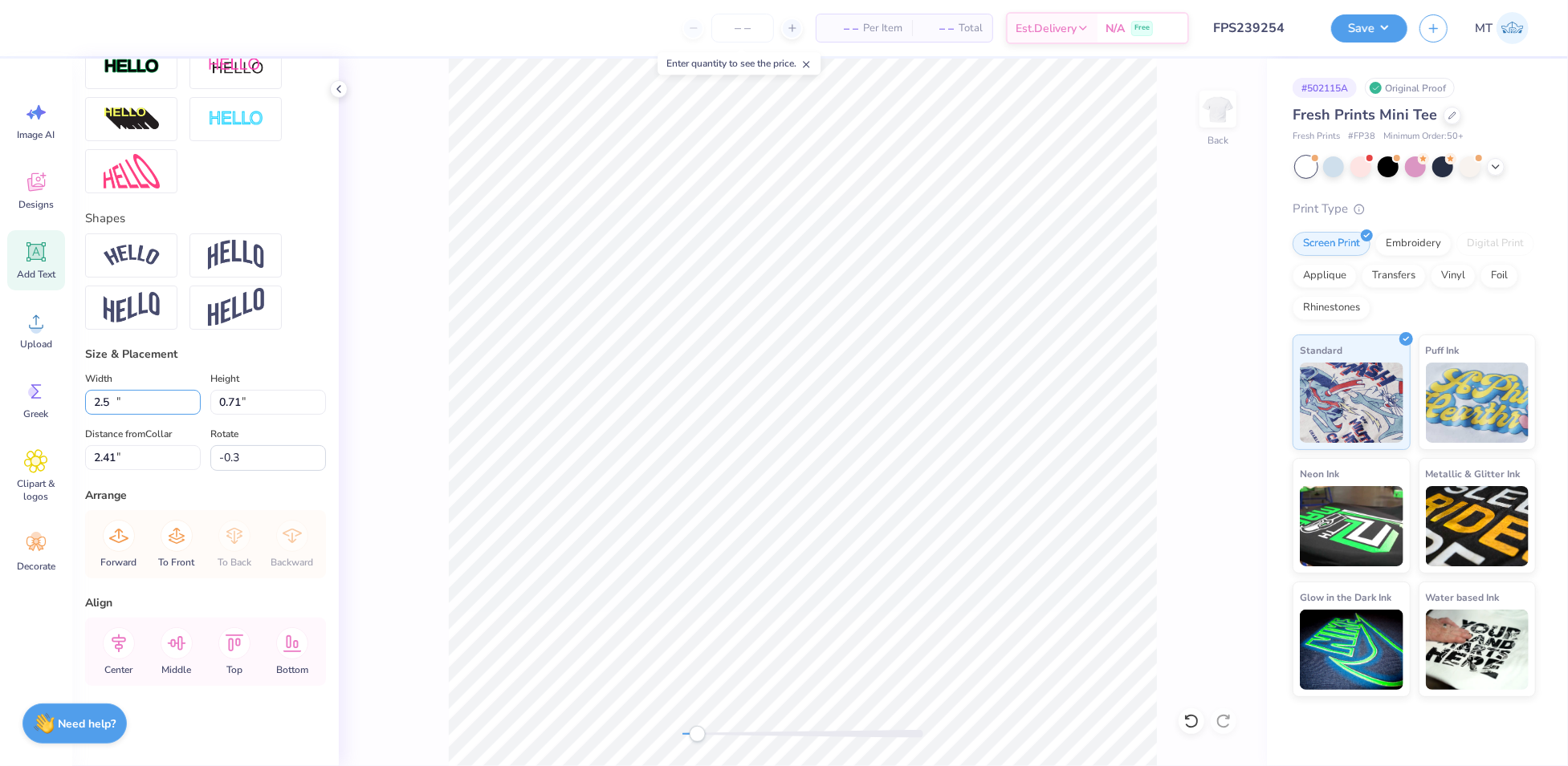
type input "2.41"
type input "0.0"
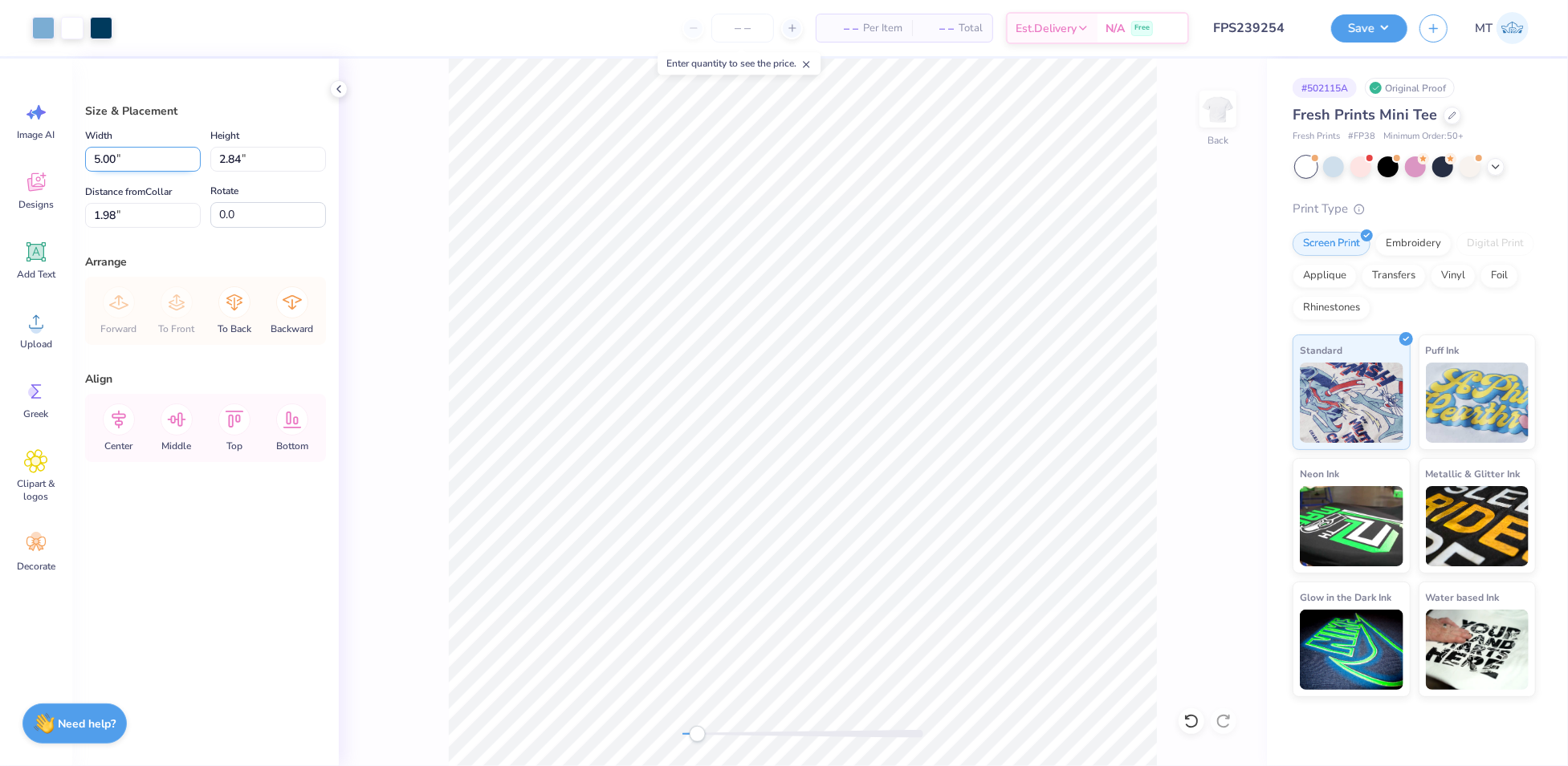
click at [131, 153] on input "5.00" at bounding box center [142, 159] width 116 height 24
type input "4.00"
type input "2.27"
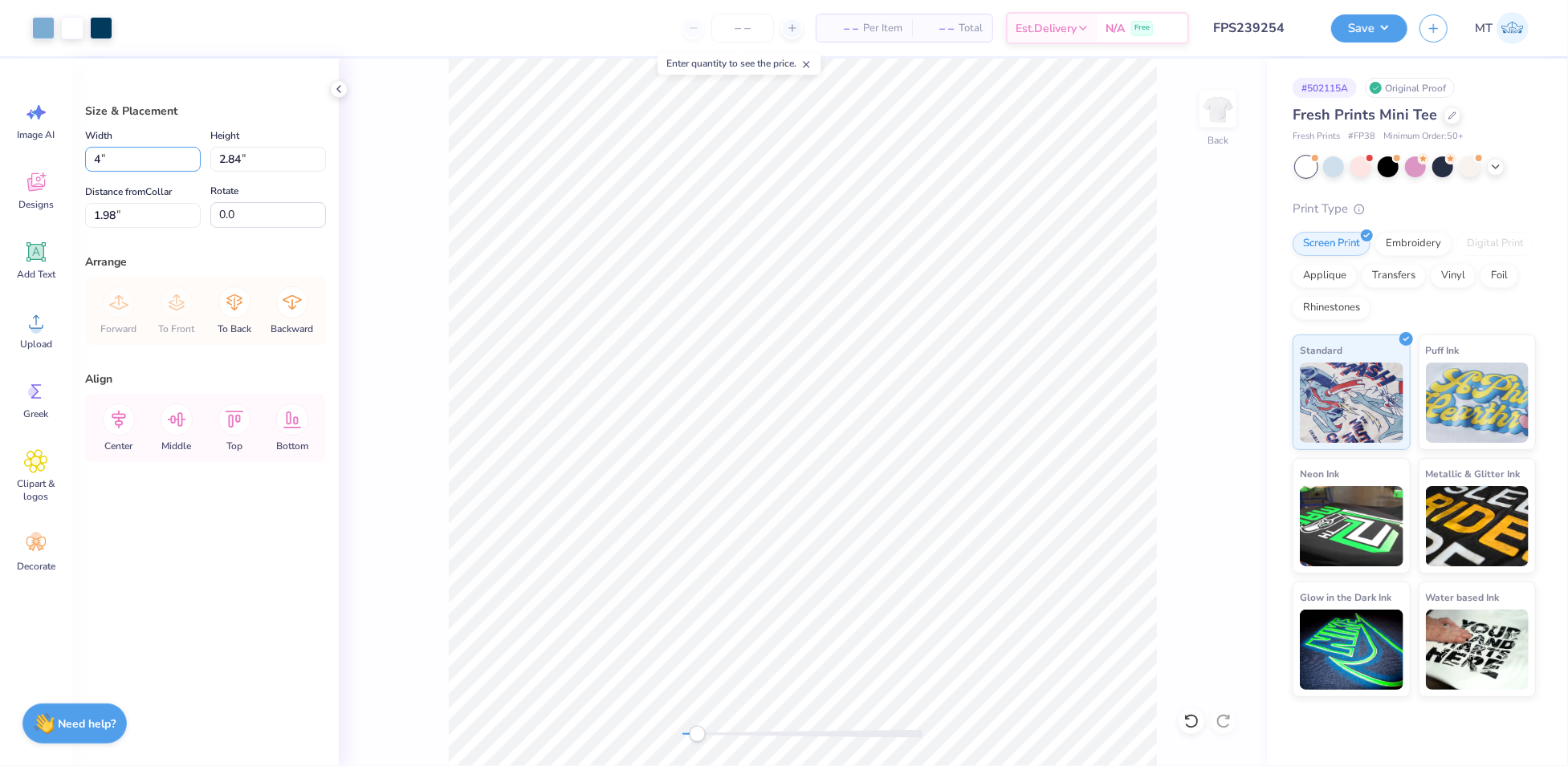
type input "2.26"
type input "1.87"
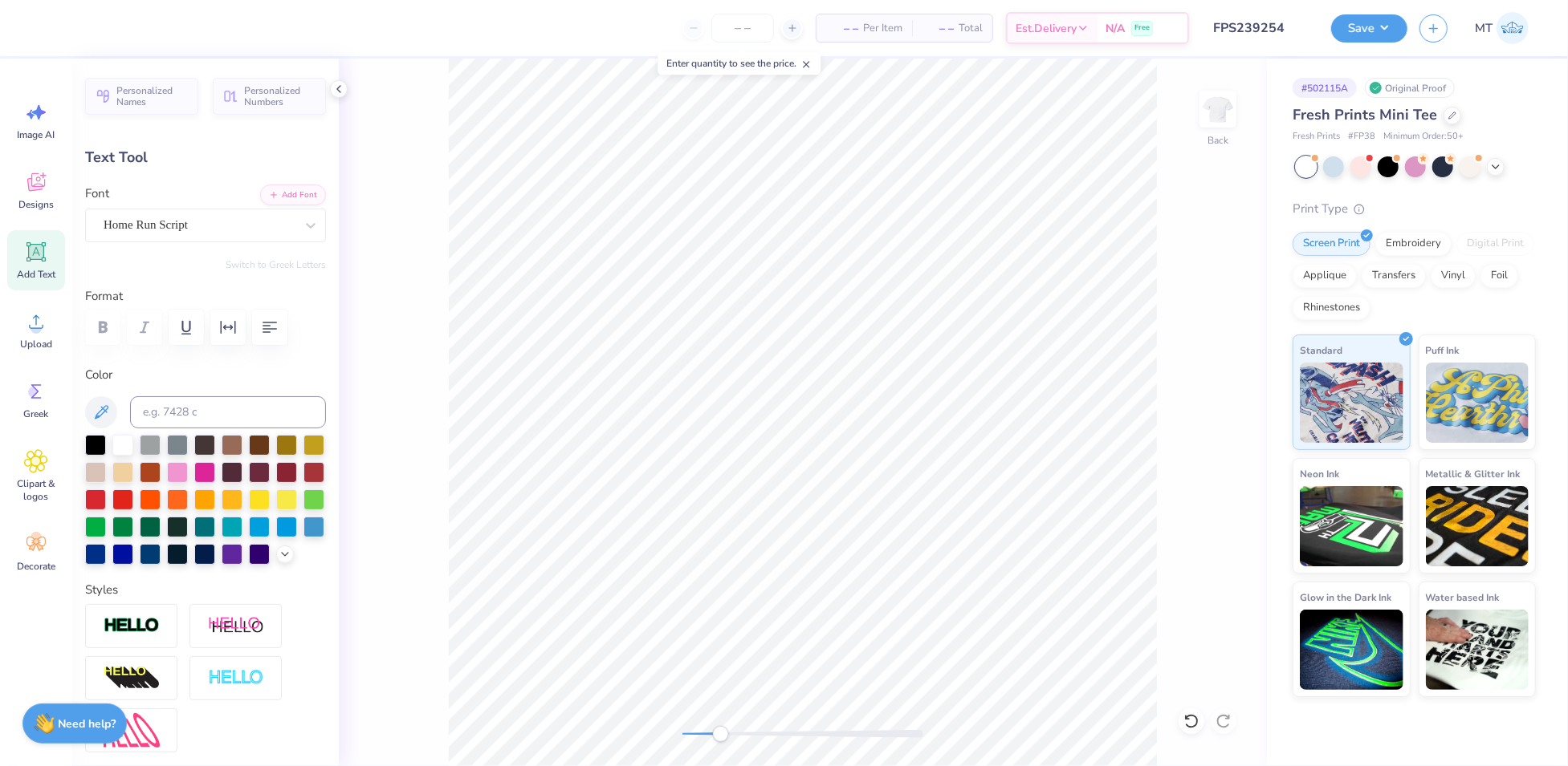
type input "0.0"
click at [41, 26] on div at bounding box center [43, 26] width 23 height 23
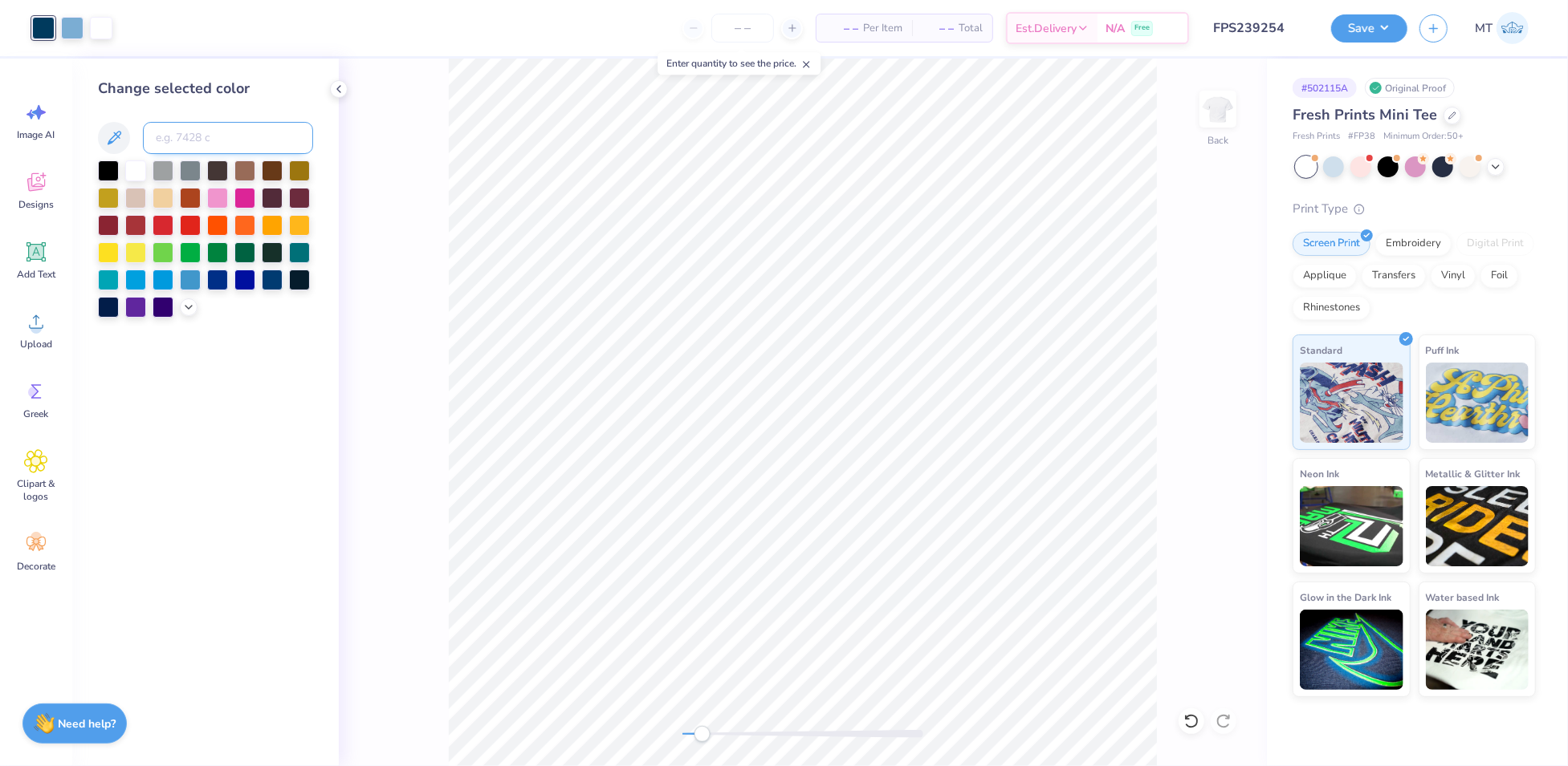
click at [217, 143] on input at bounding box center [228, 138] width 171 height 32
type input "5405"
click at [1181, 719] on div at bounding box center [1190, 721] width 25 height 25
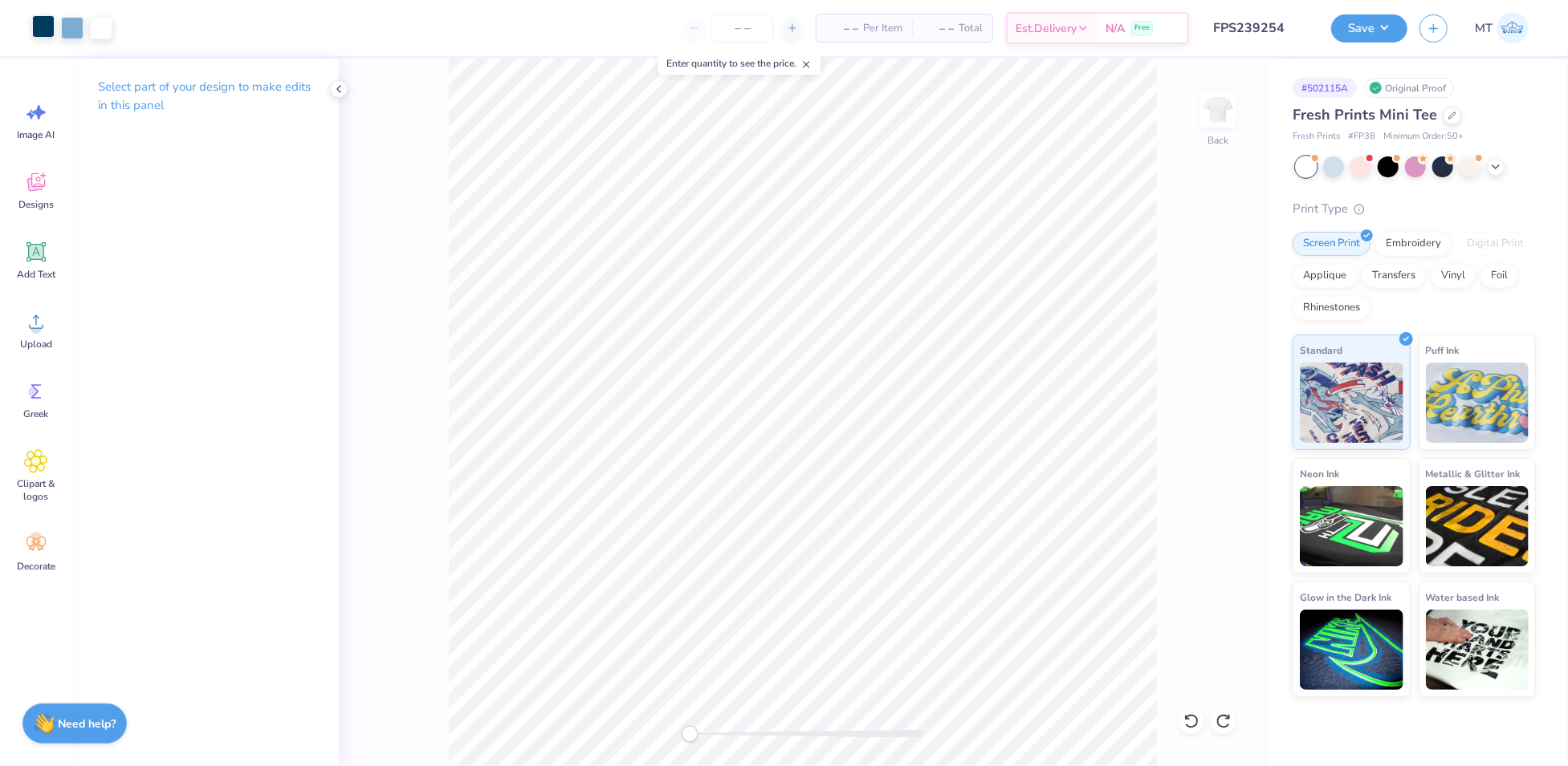
click at [35, 24] on div at bounding box center [43, 26] width 23 height 23
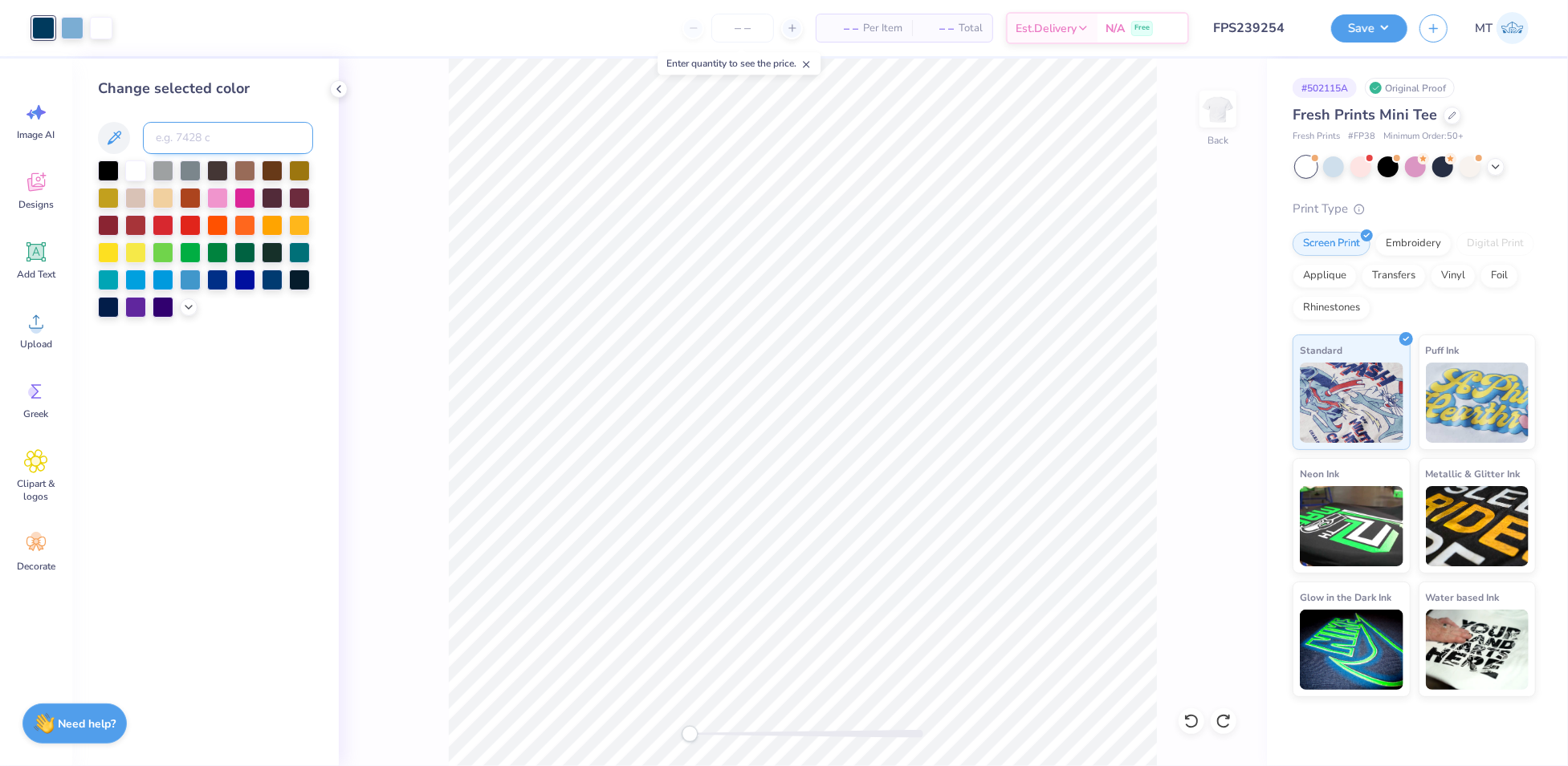
click at [201, 137] on input at bounding box center [228, 138] width 171 height 32
type input "653"
click at [1380, 28] on button "Save" at bounding box center [1368, 26] width 76 height 28
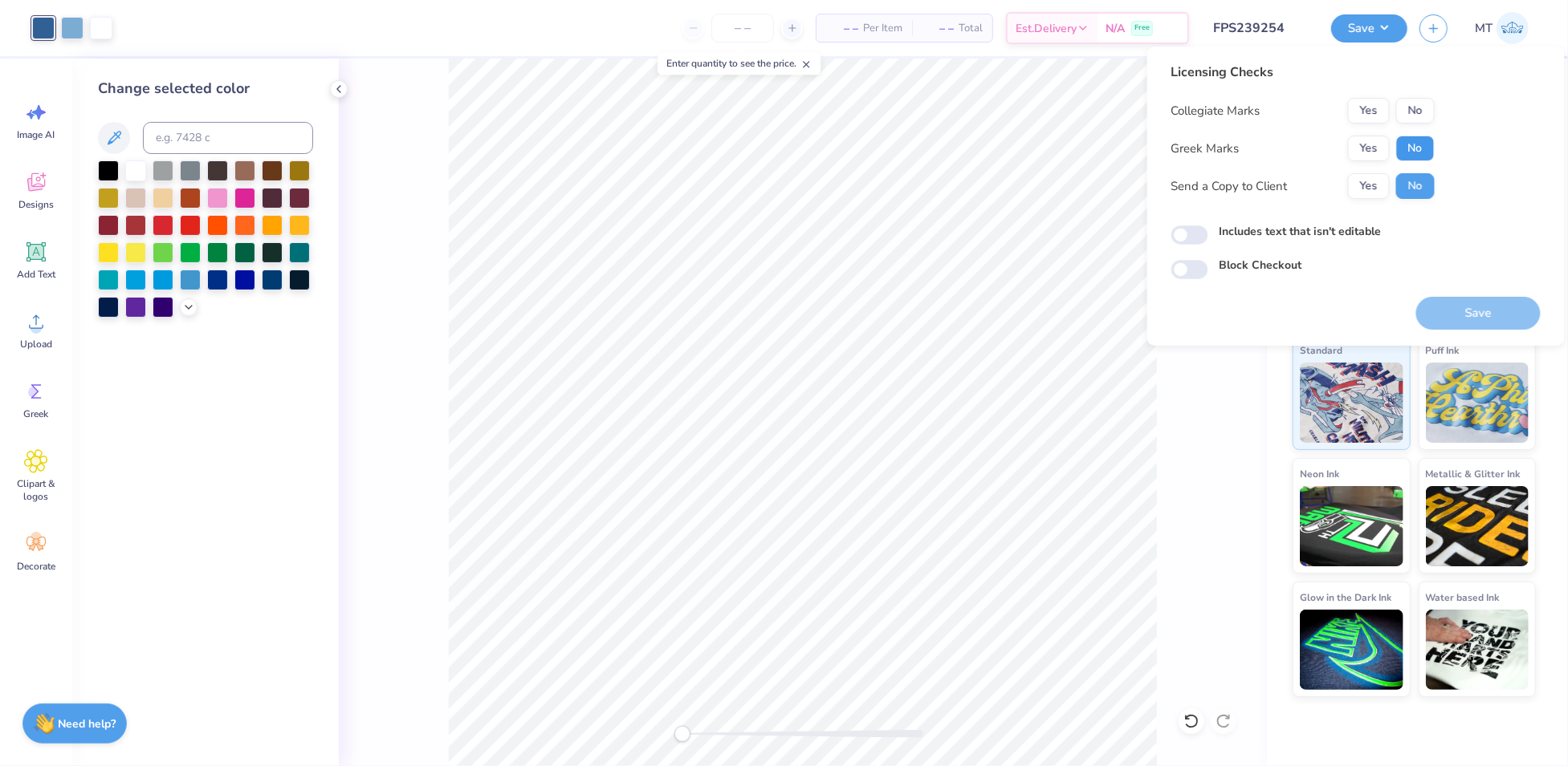
click at [1410, 145] on button "No" at bounding box center [1414, 148] width 39 height 25
click at [1414, 115] on button "No" at bounding box center [1414, 110] width 39 height 25
click at [1467, 320] on button "Save" at bounding box center [1478, 313] width 124 height 33
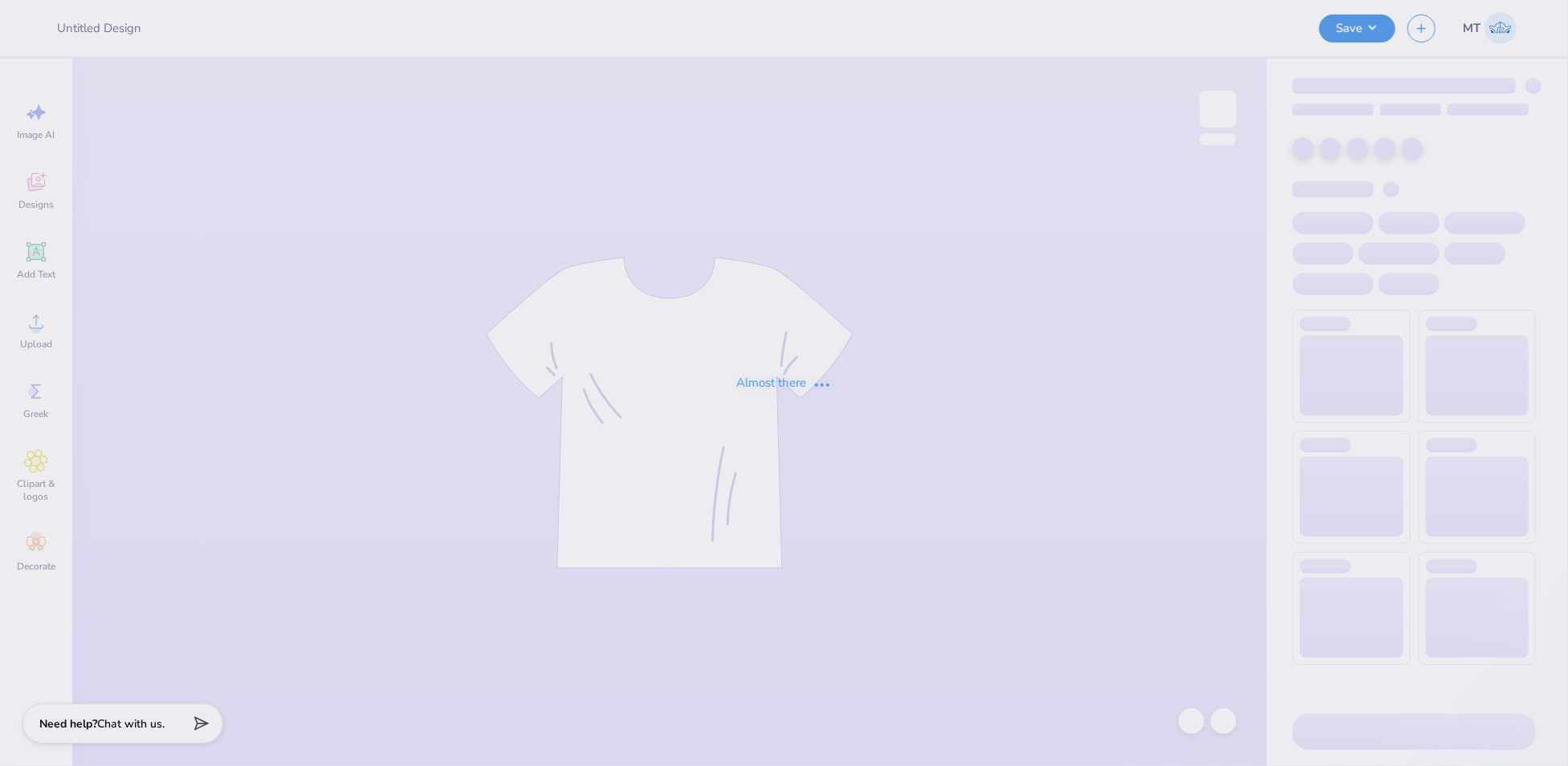
type input "FPS239336"
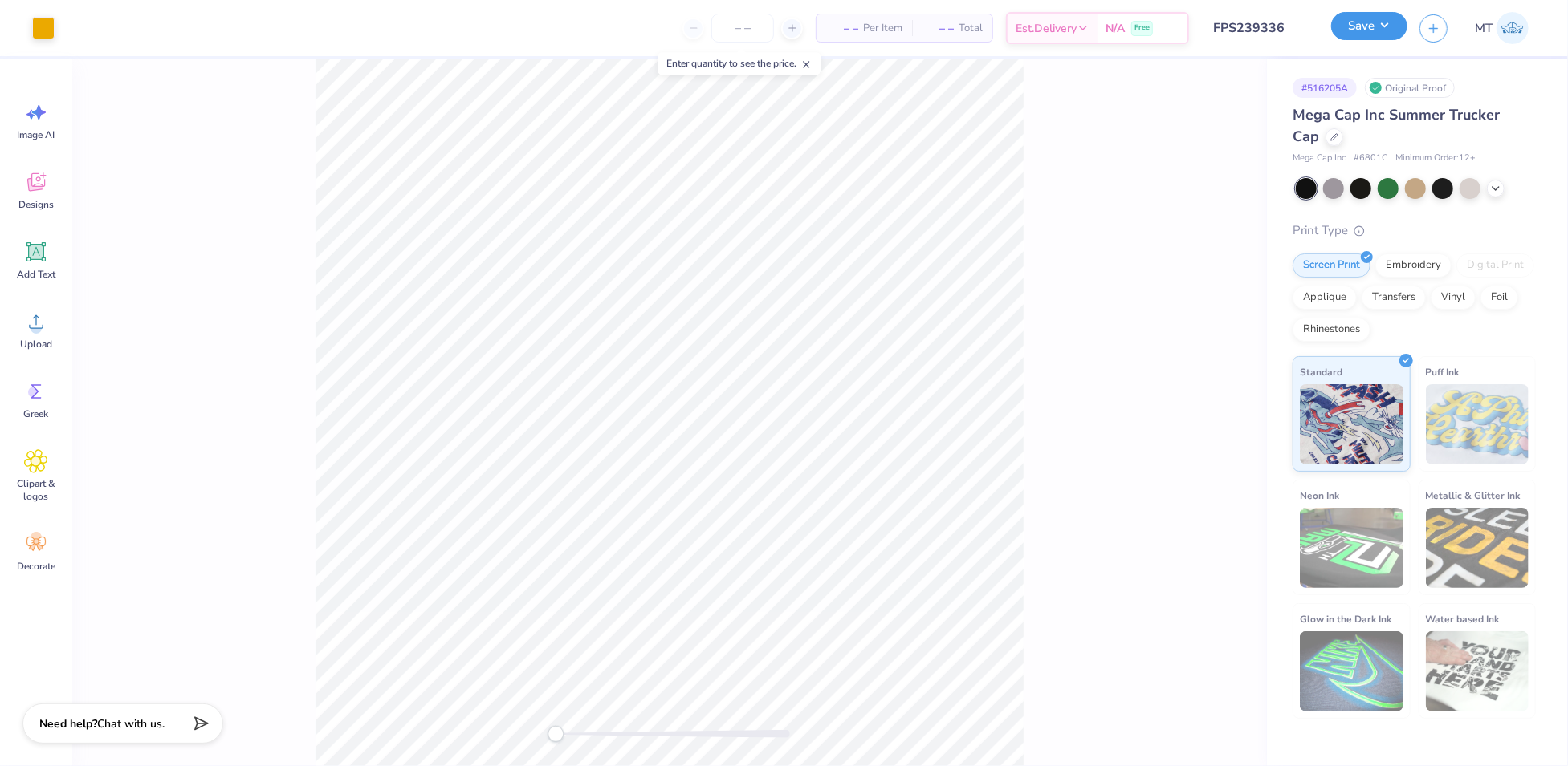
click at [1367, 26] on button "Save" at bounding box center [1368, 26] width 76 height 28
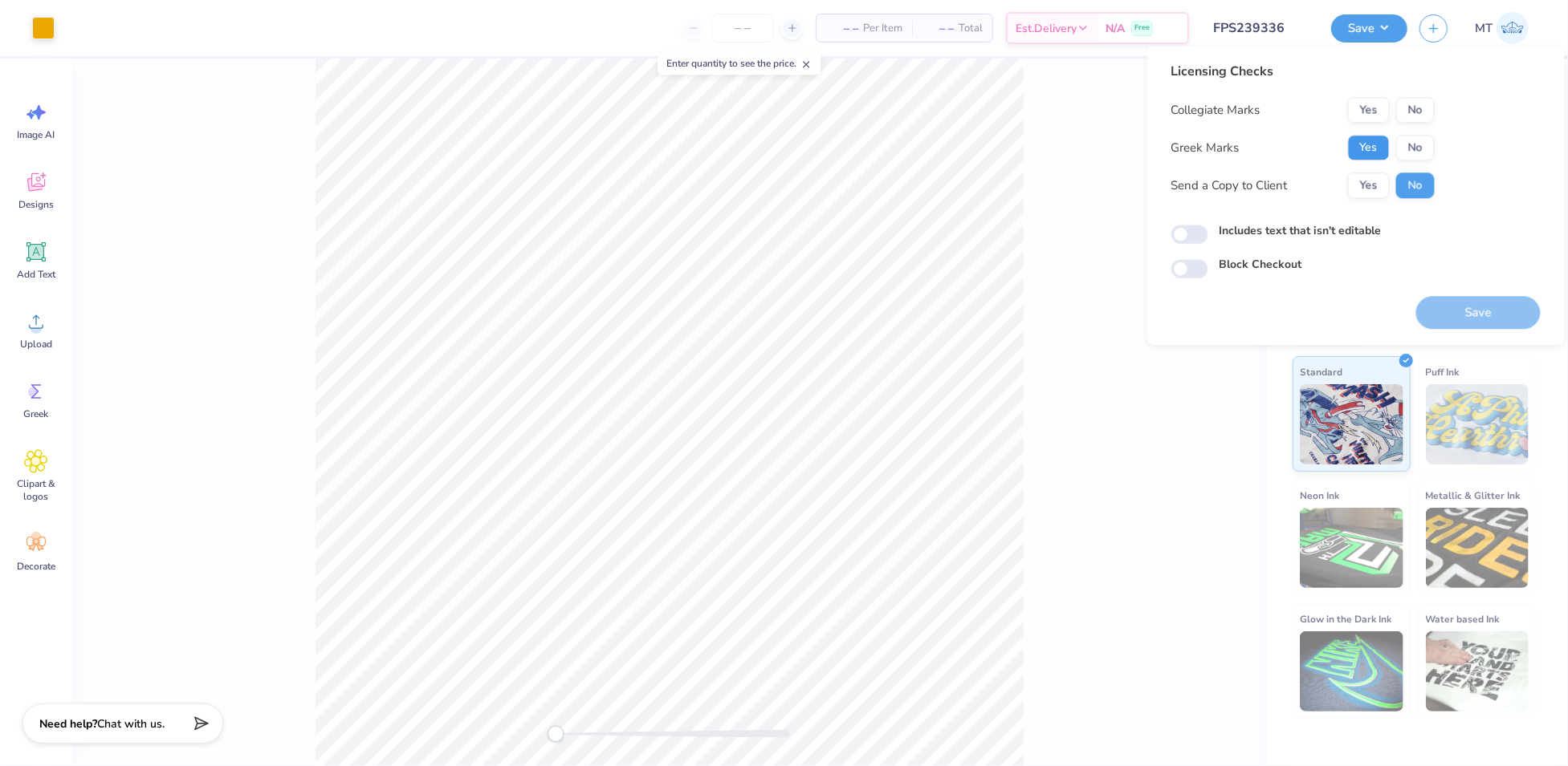
click at [1371, 145] on button "Yes" at bounding box center [1368, 147] width 41 height 25
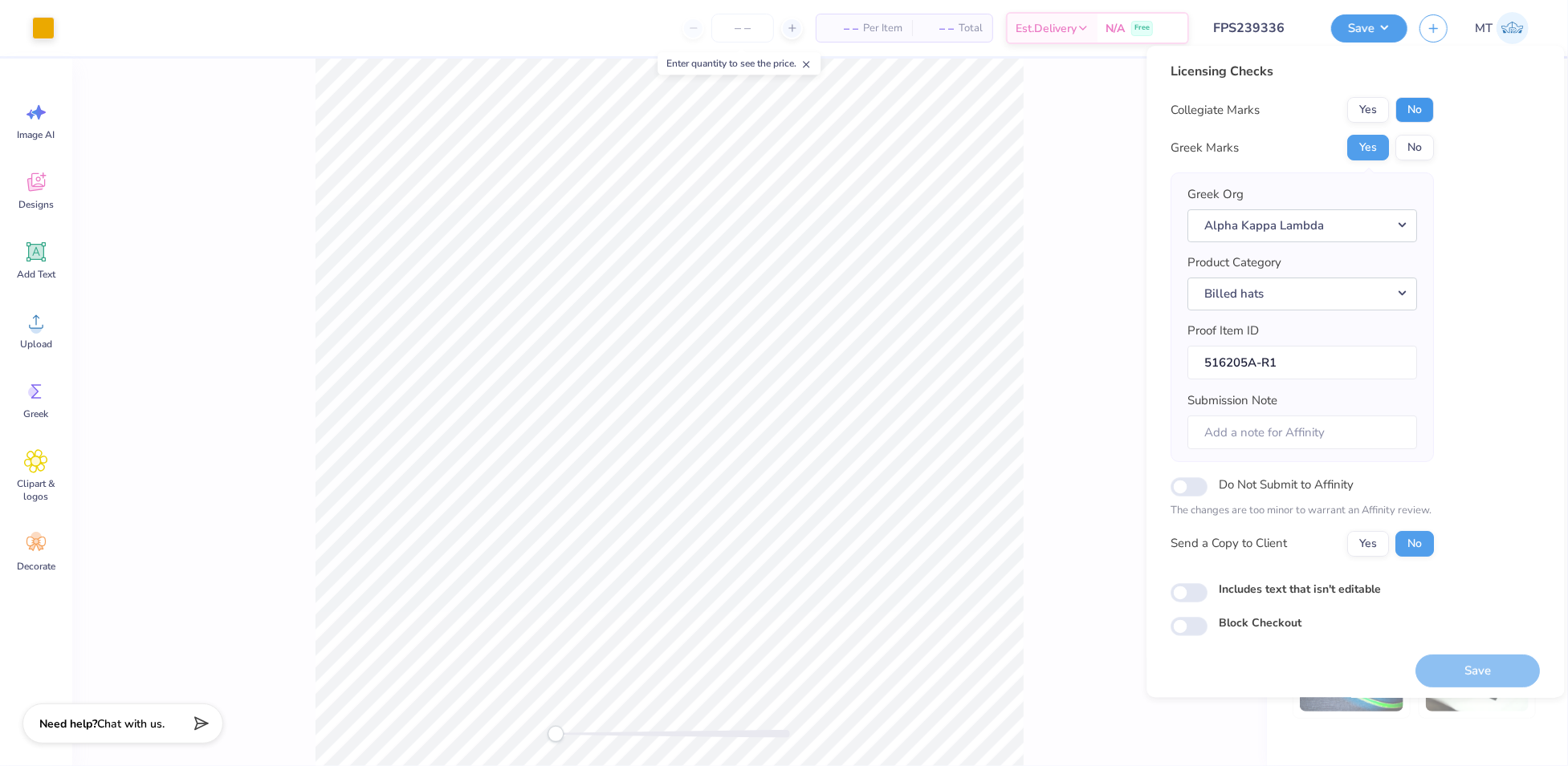
click at [1406, 106] on button "No" at bounding box center [1414, 109] width 39 height 25
click at [1229, 360] on input "516205A-R1" at bounding box center [1303, 363] width 230 height 35
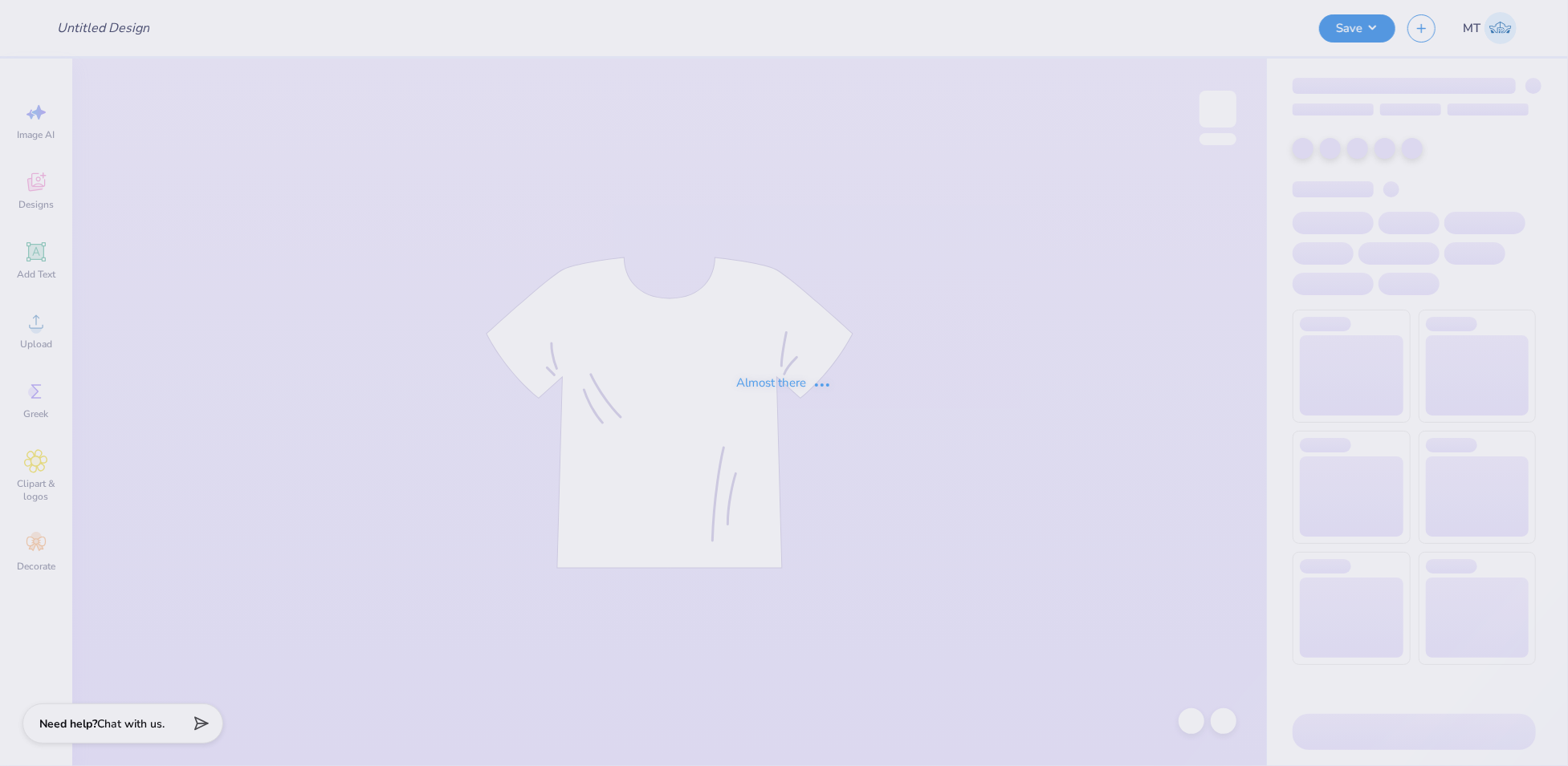
type input "FPS239476"
type input "FPS239519"
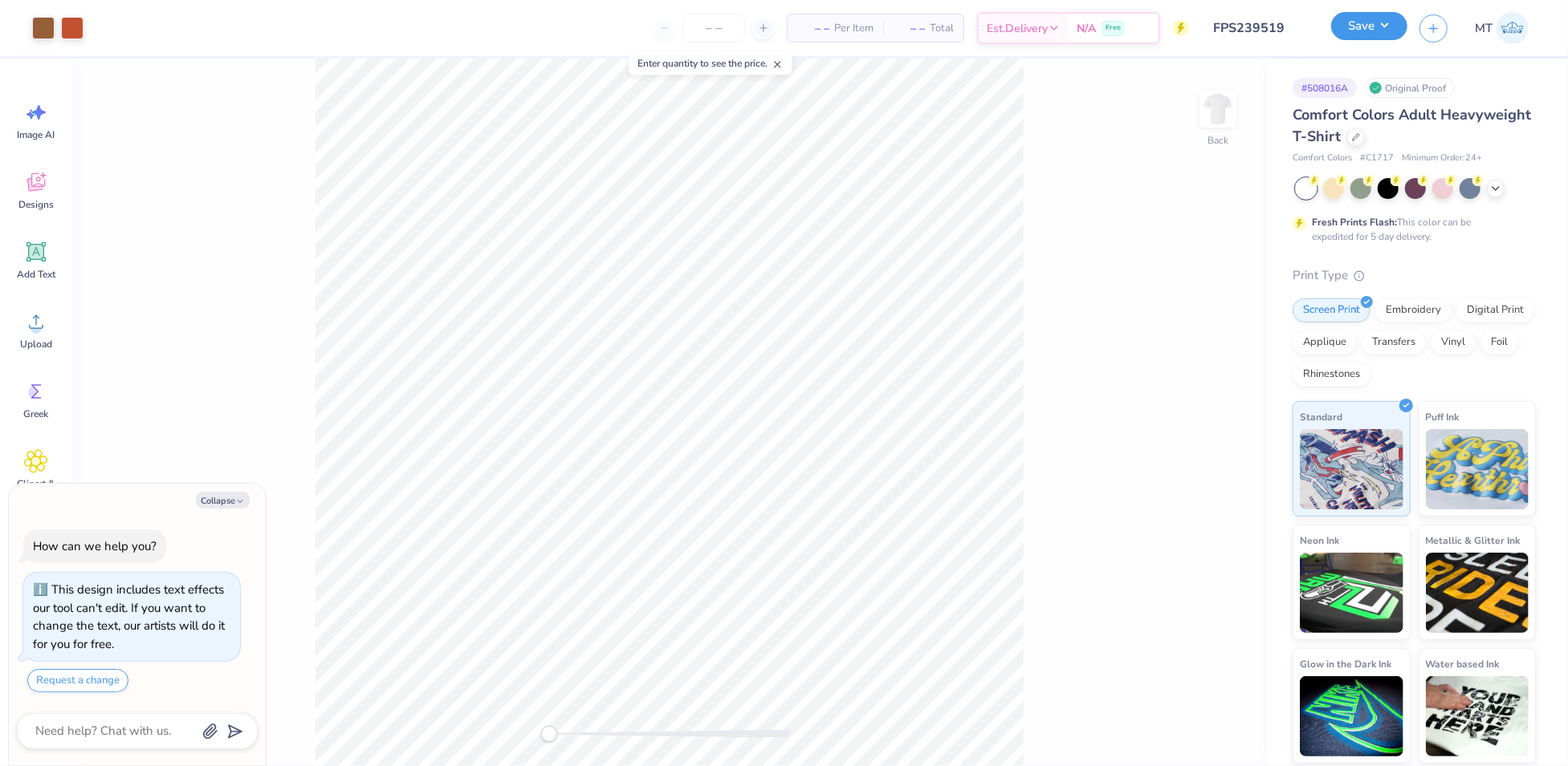
click at [1386, 33] on button "Save" at bounding box center [1368, 26] width 76 height 28
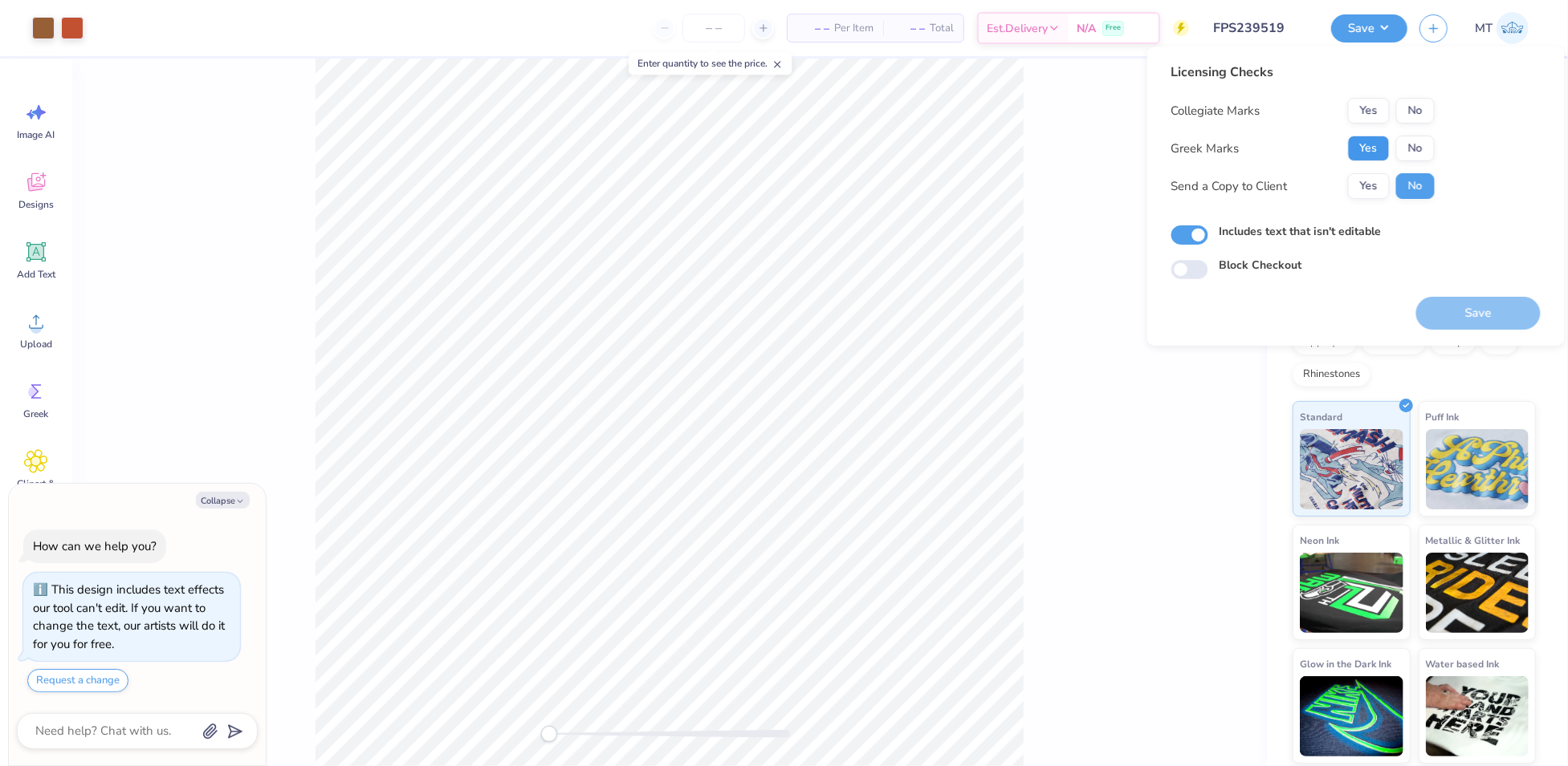
click at [1379, 147] on button "Yes" at bounding box center [1368, 148] width 41 height 25
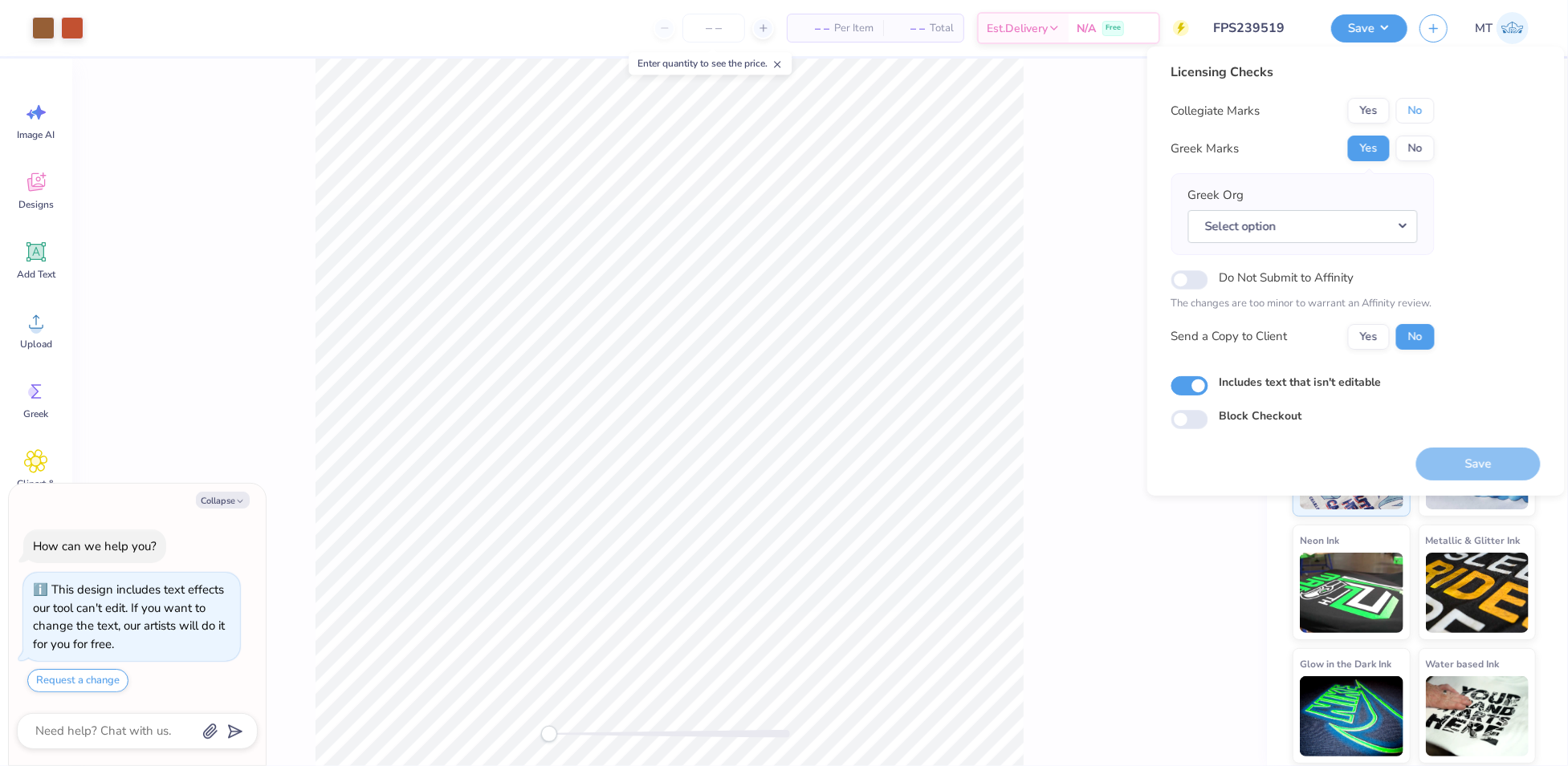
click at [1407, 106] on button "No" at bounding box center [1414, 110] width 39 height 25
click at [1375, 231] on button "Select option" at bounding box center [1303, 226] width 230 height 33
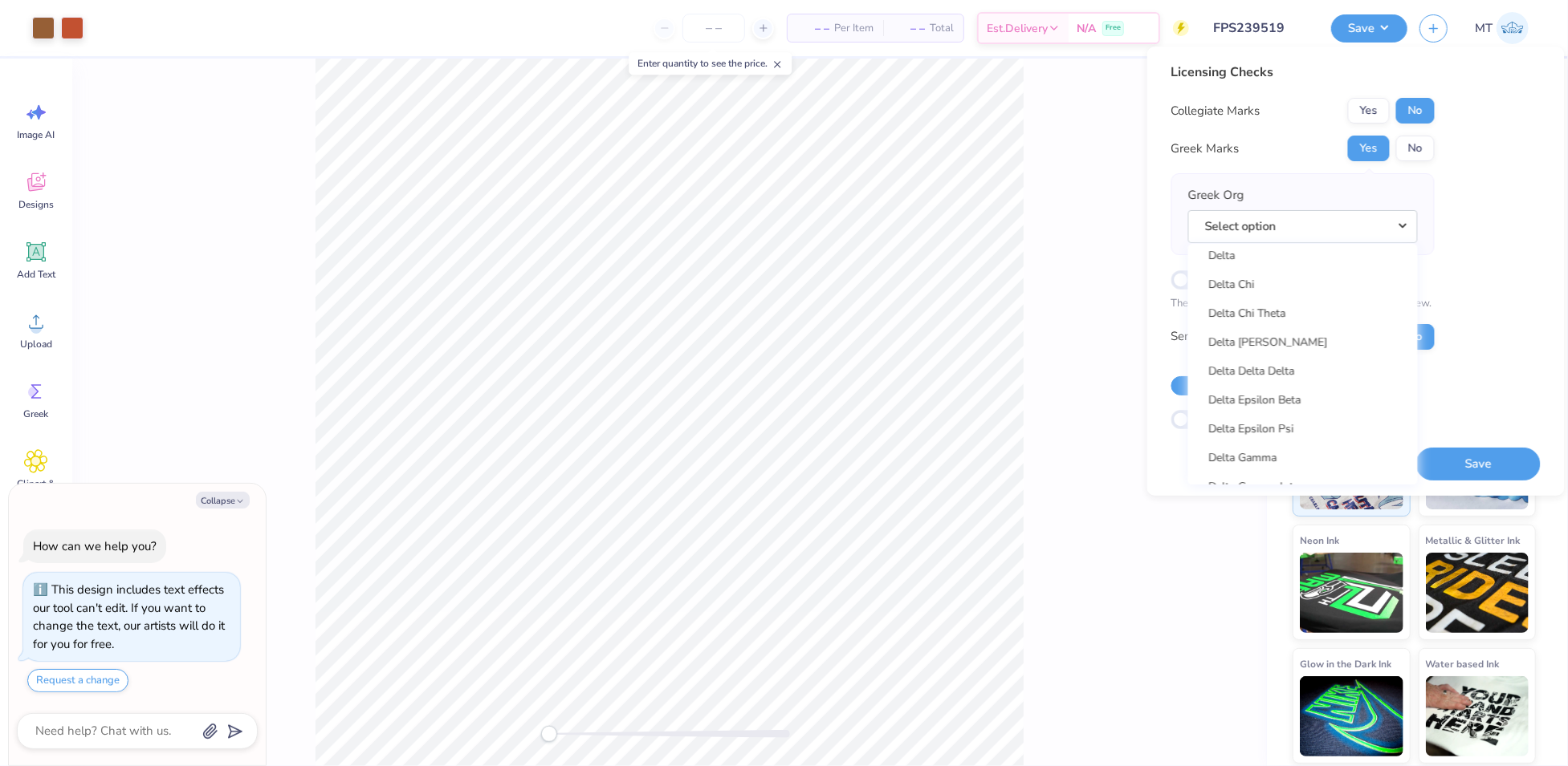
scroll to position [3650, 0]
click at [1314, 334] on link "Delta Gamma" at bounding box center [1302, 341] width 217 height 26
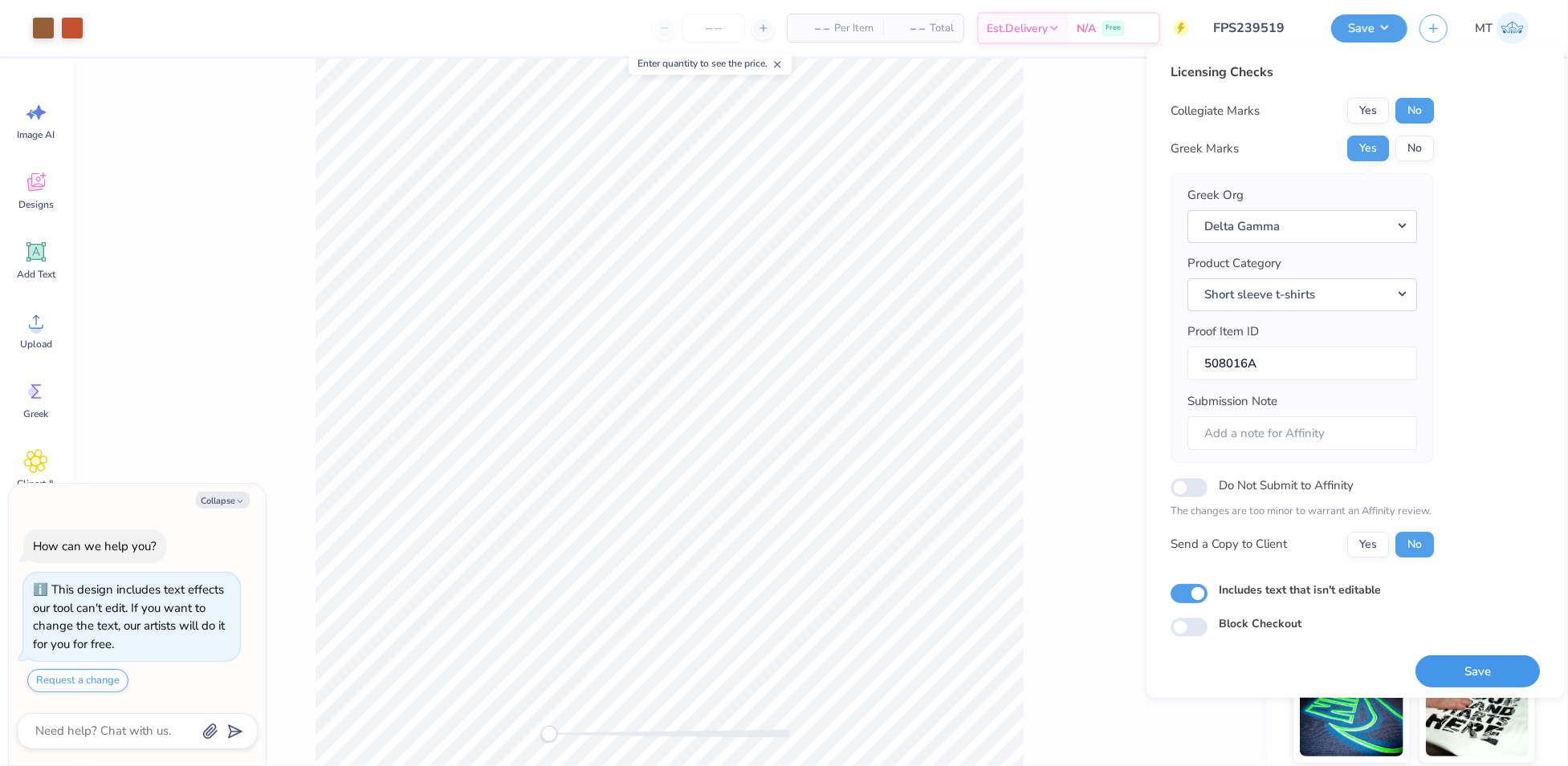
click at [1470, 659] on button "Save" at bounding box center [1478, 672] width 124 height 33
type textarea "x"
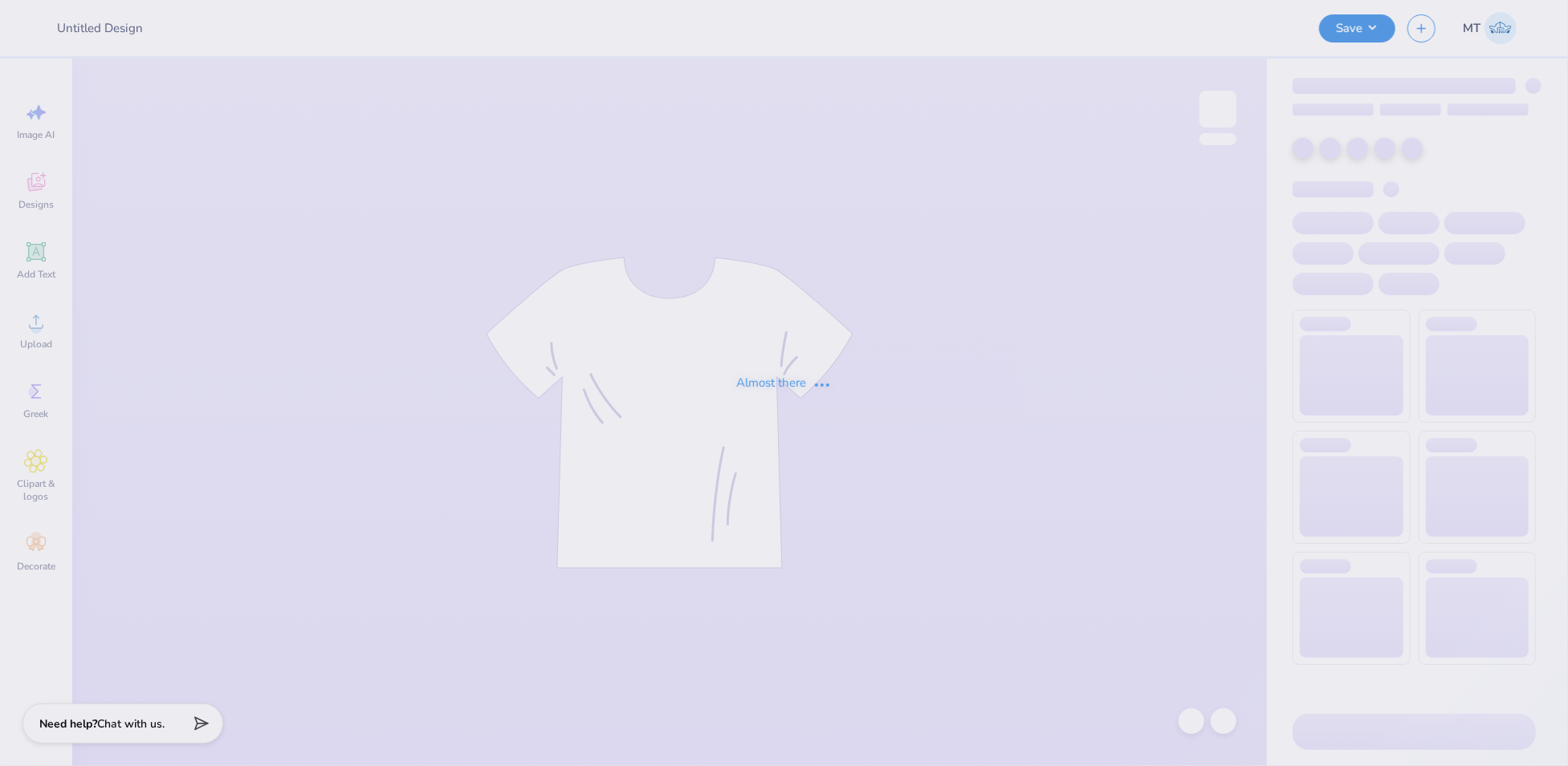
type input "FPS239581"
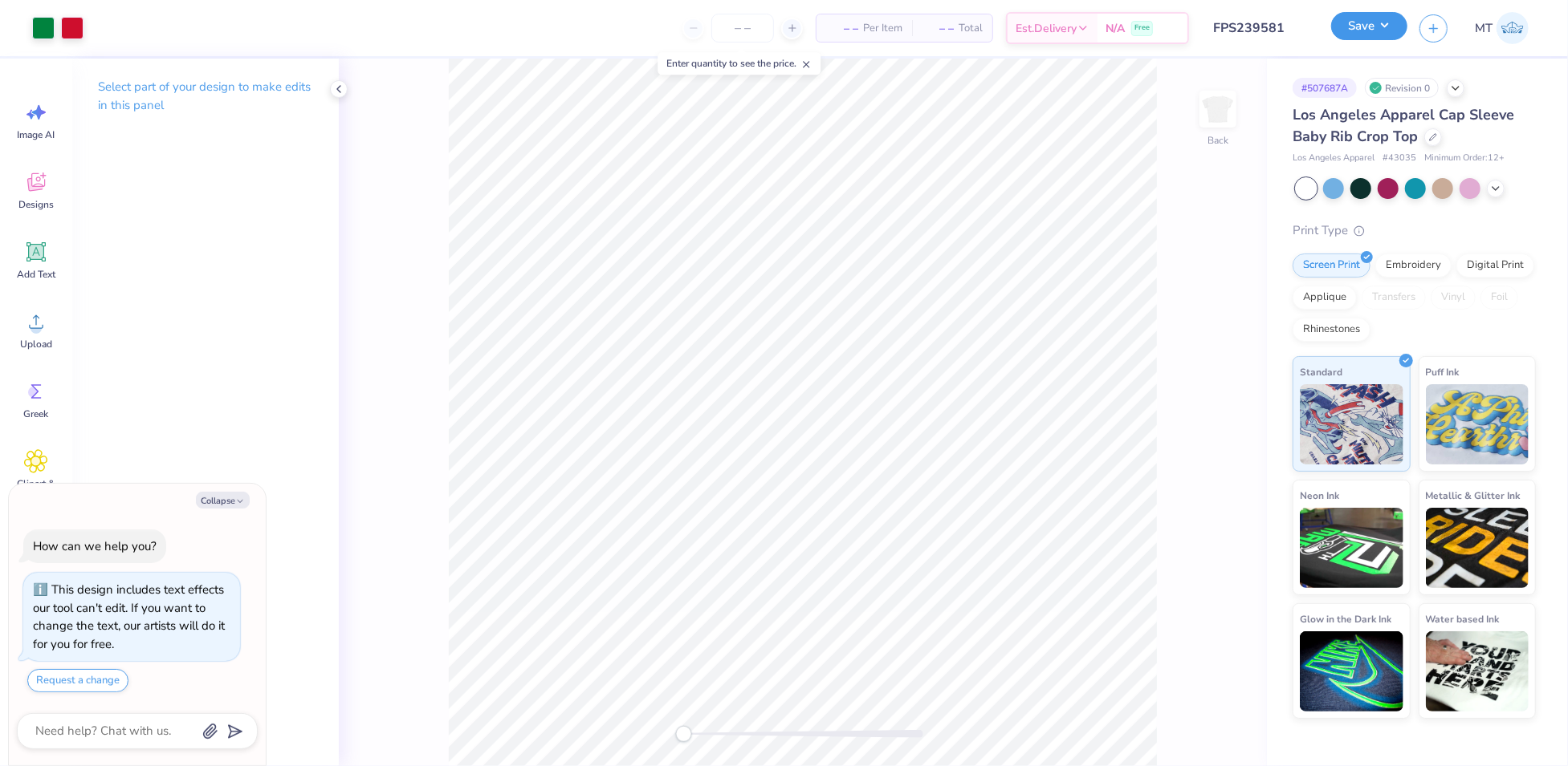
click at [1387, 25] on button "Save" at bounding box center [1368, 26] width 76 height 28
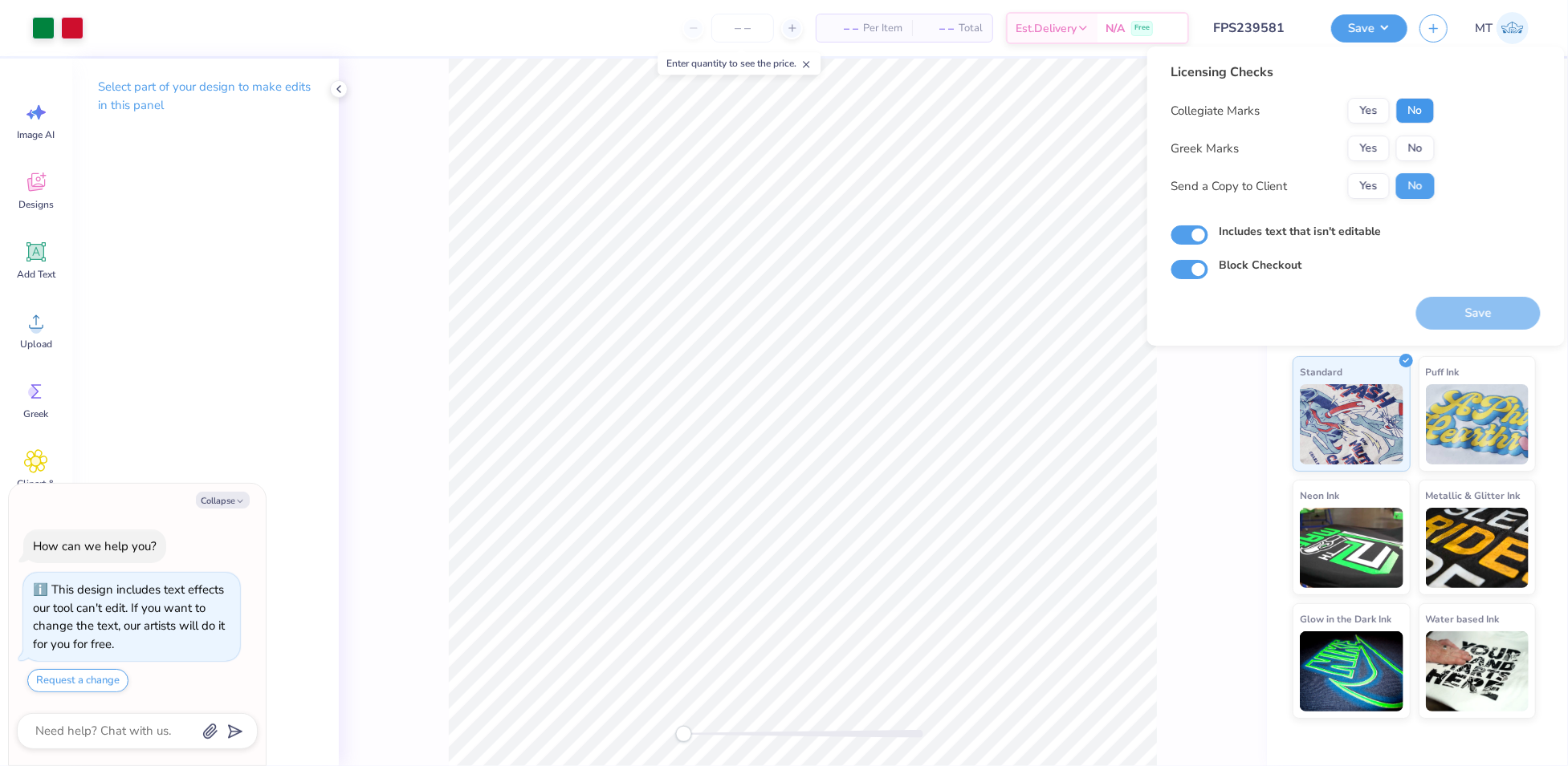
click at [1422, 121] on button "No" at bounding box center [1414, 110] width 39 height 25
click at [1422, 140] on button "No" at bounding box center [1414, 148] width 39 height 25
click at [1454, 314] on button "Save" at bounding box center [1478, 313] width 124 height 33
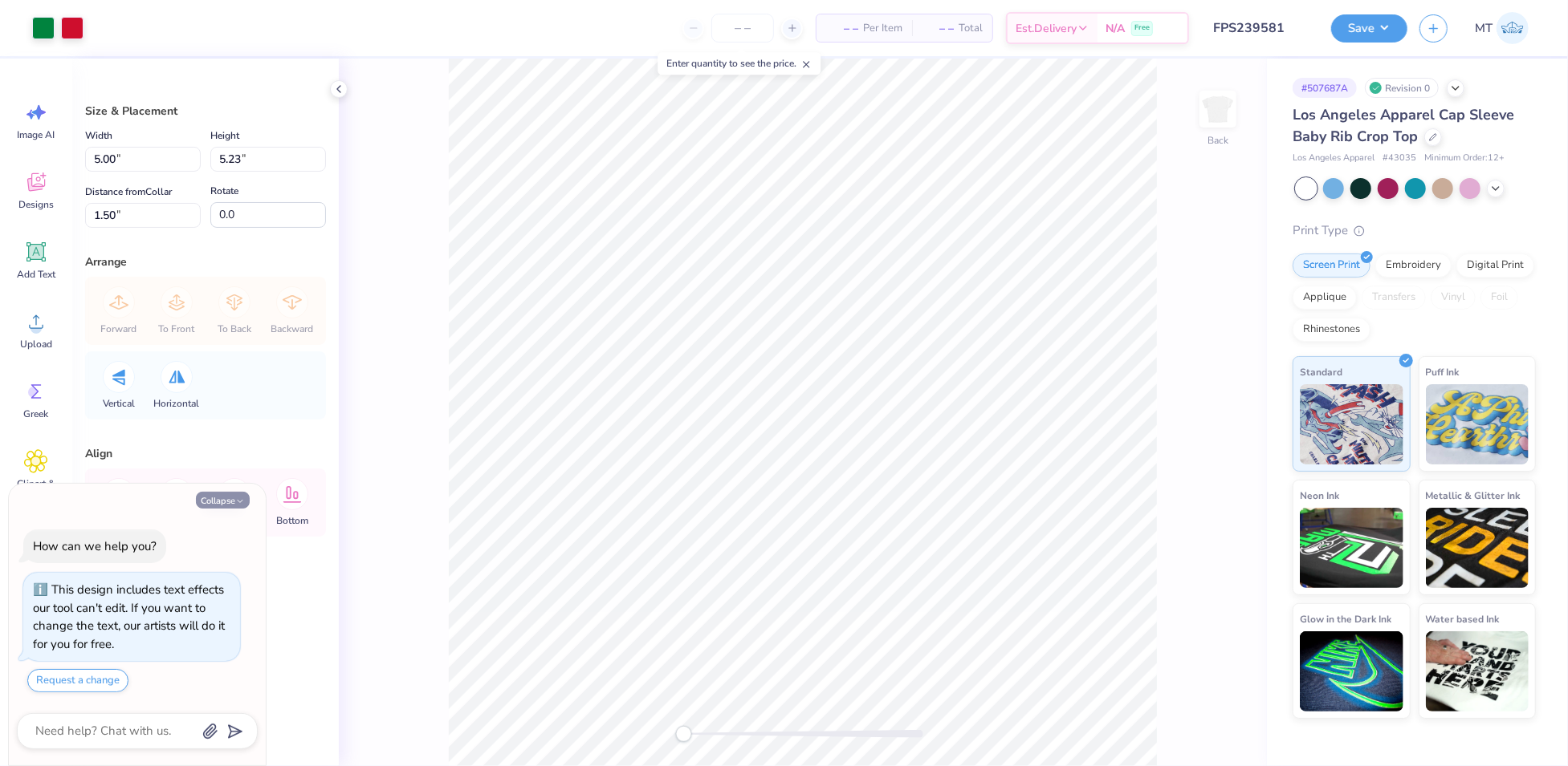
click at [225, 504] on button "Collapse" at bounding box center [222, 500] width 54 height 17
type textarea "x"
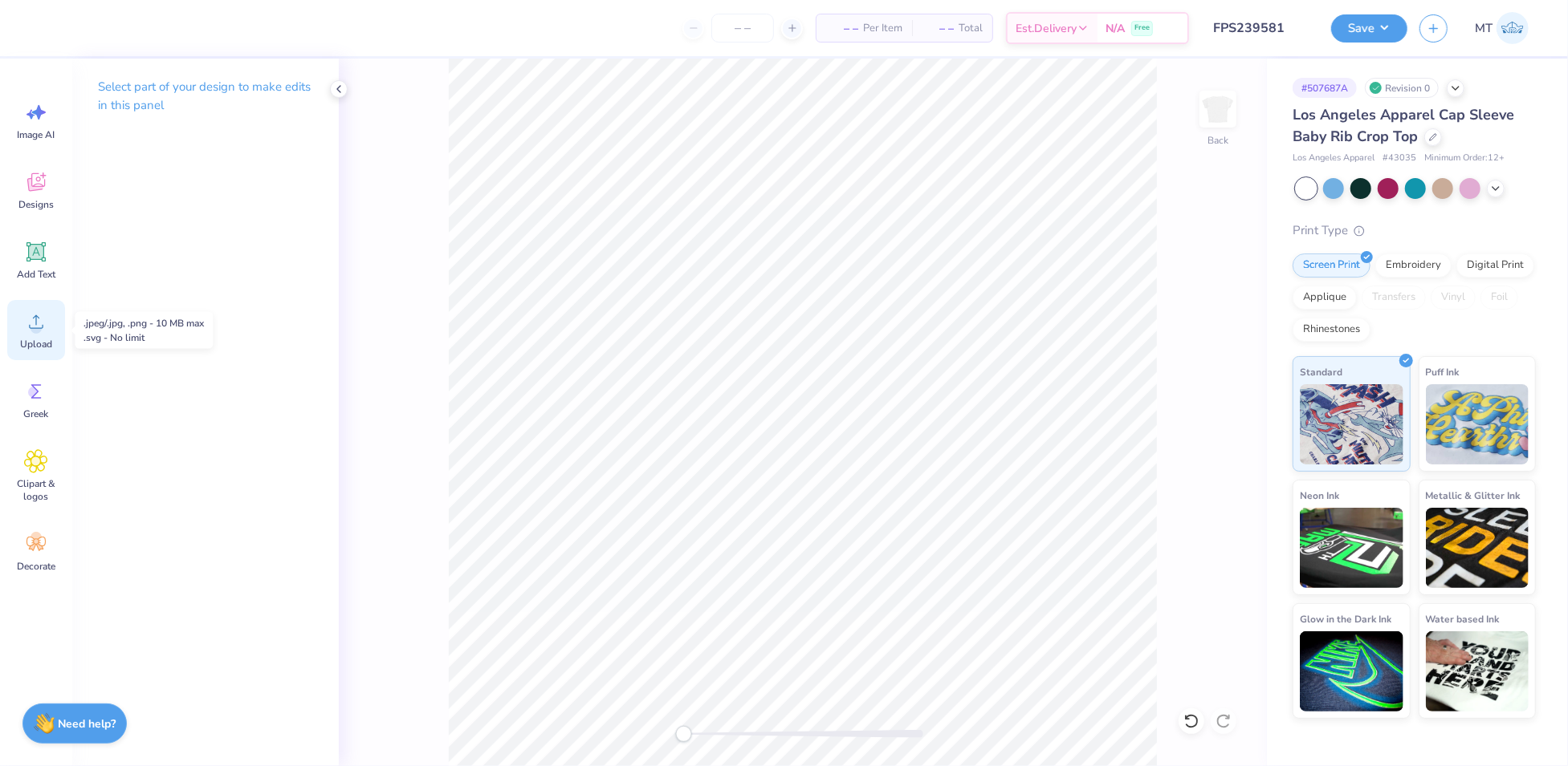
click at [17, 330] on div "Upload" at bounding box center [36, 331] width 57 height 60
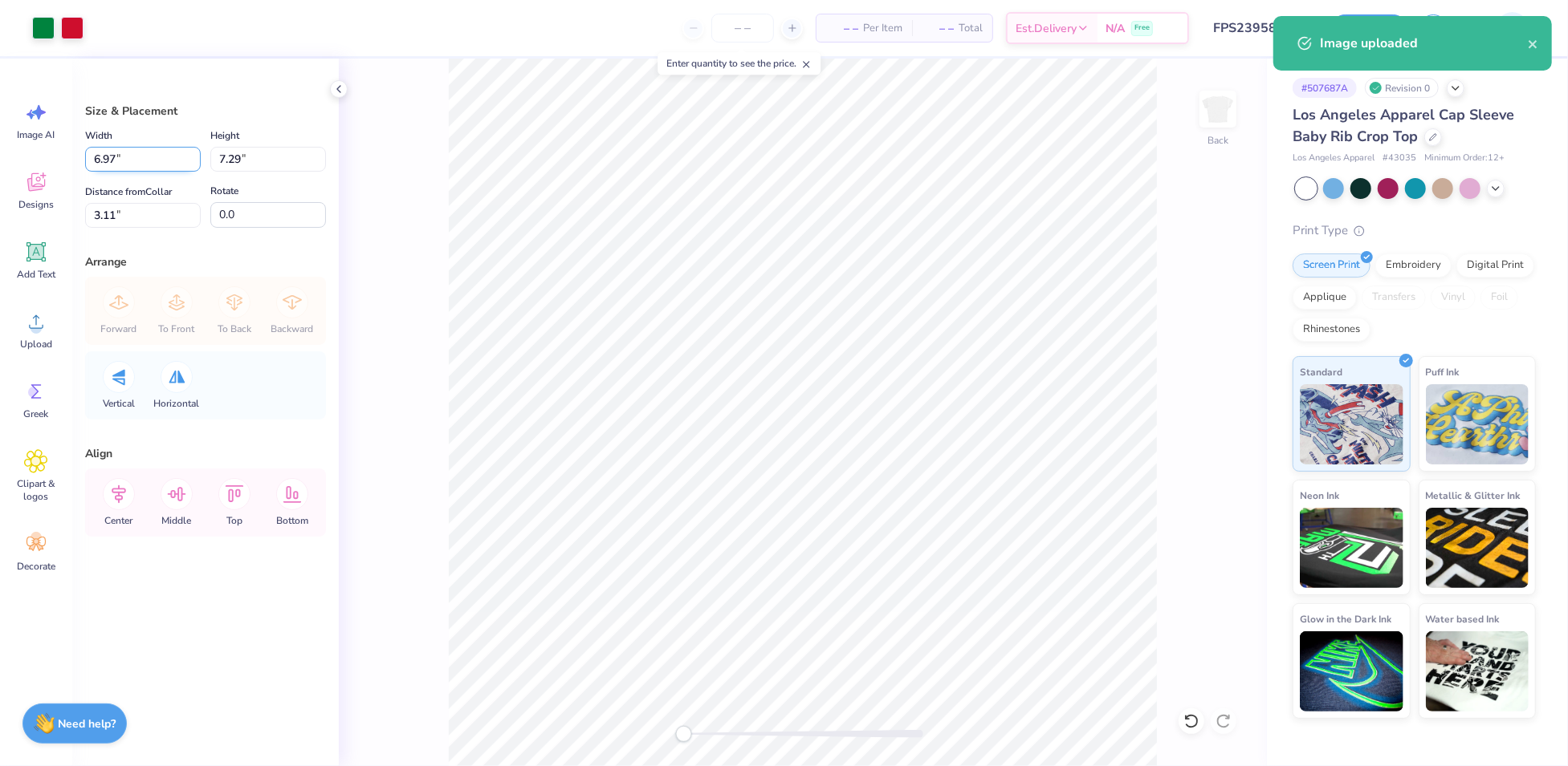
click at [128, 155] on input "6.97" at bounding box center [142, 159] width 116 height 24
type input "5.00"
type input "5.23"
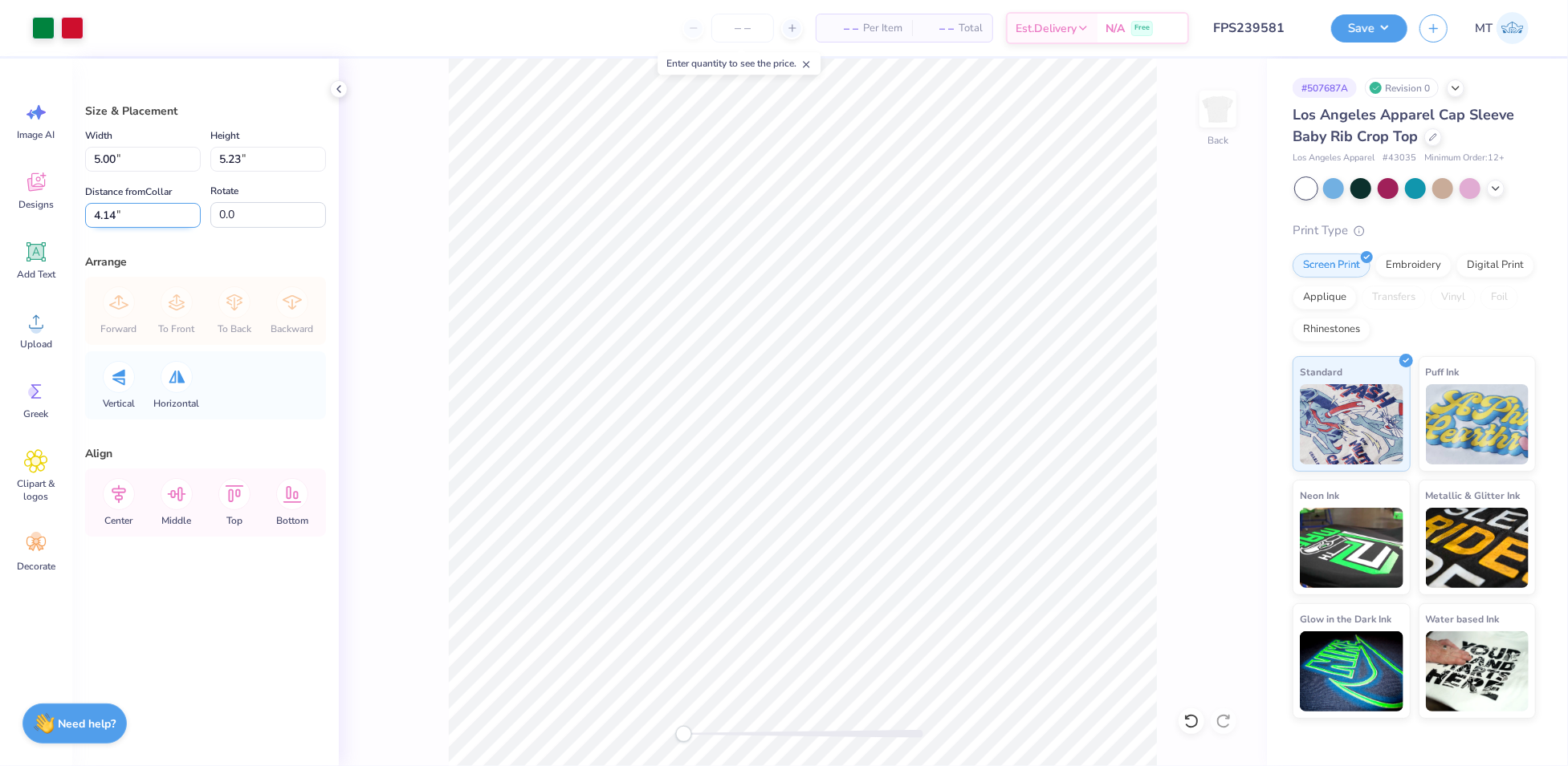
click at [123, 214] on input "4.14" at bounding box center [142, 216] width 116 height 24
type input "1.5"
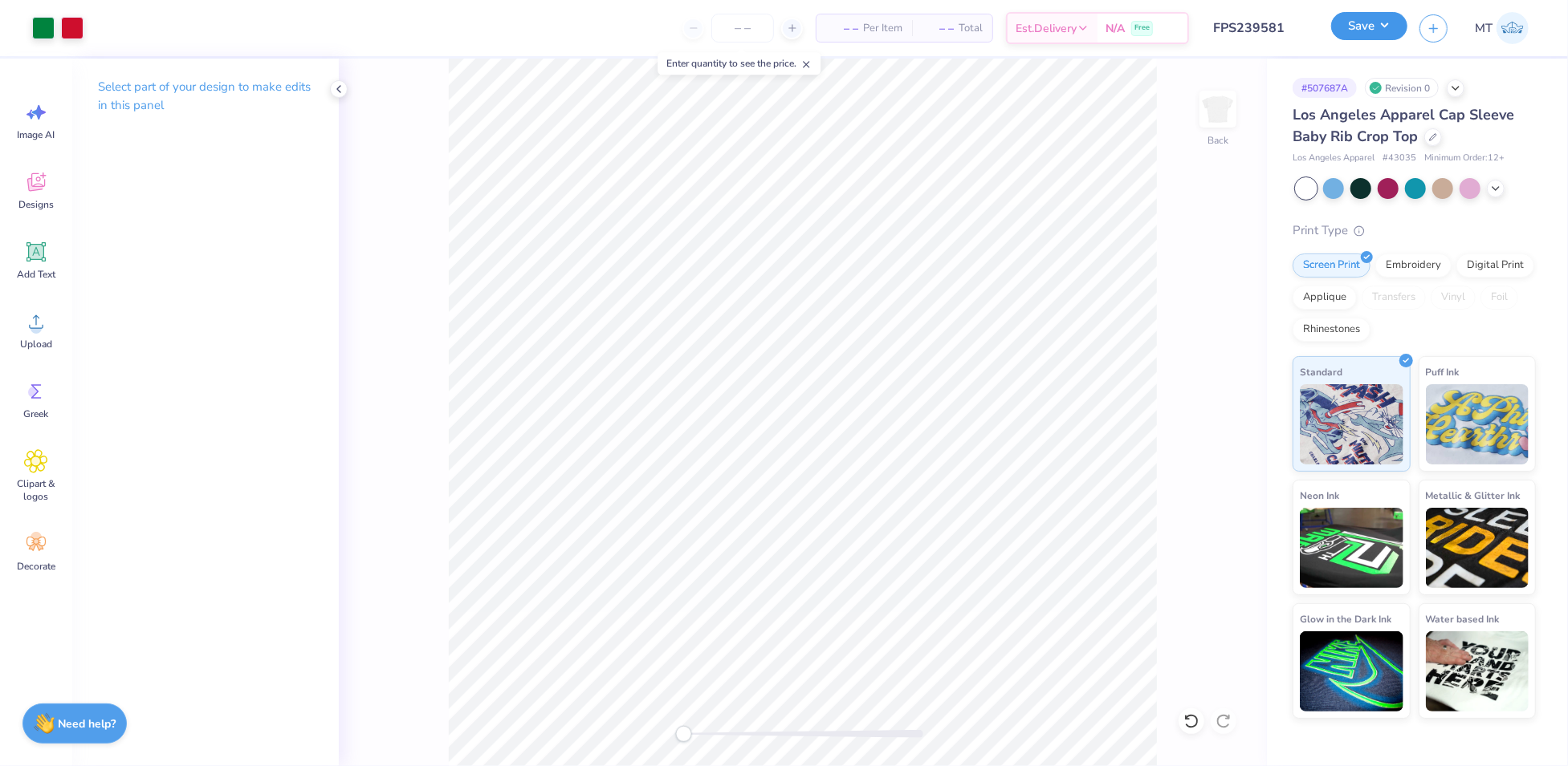
click at [1377, 28] on button "Save" at bounding box center [1368, 26] width 76 height 28
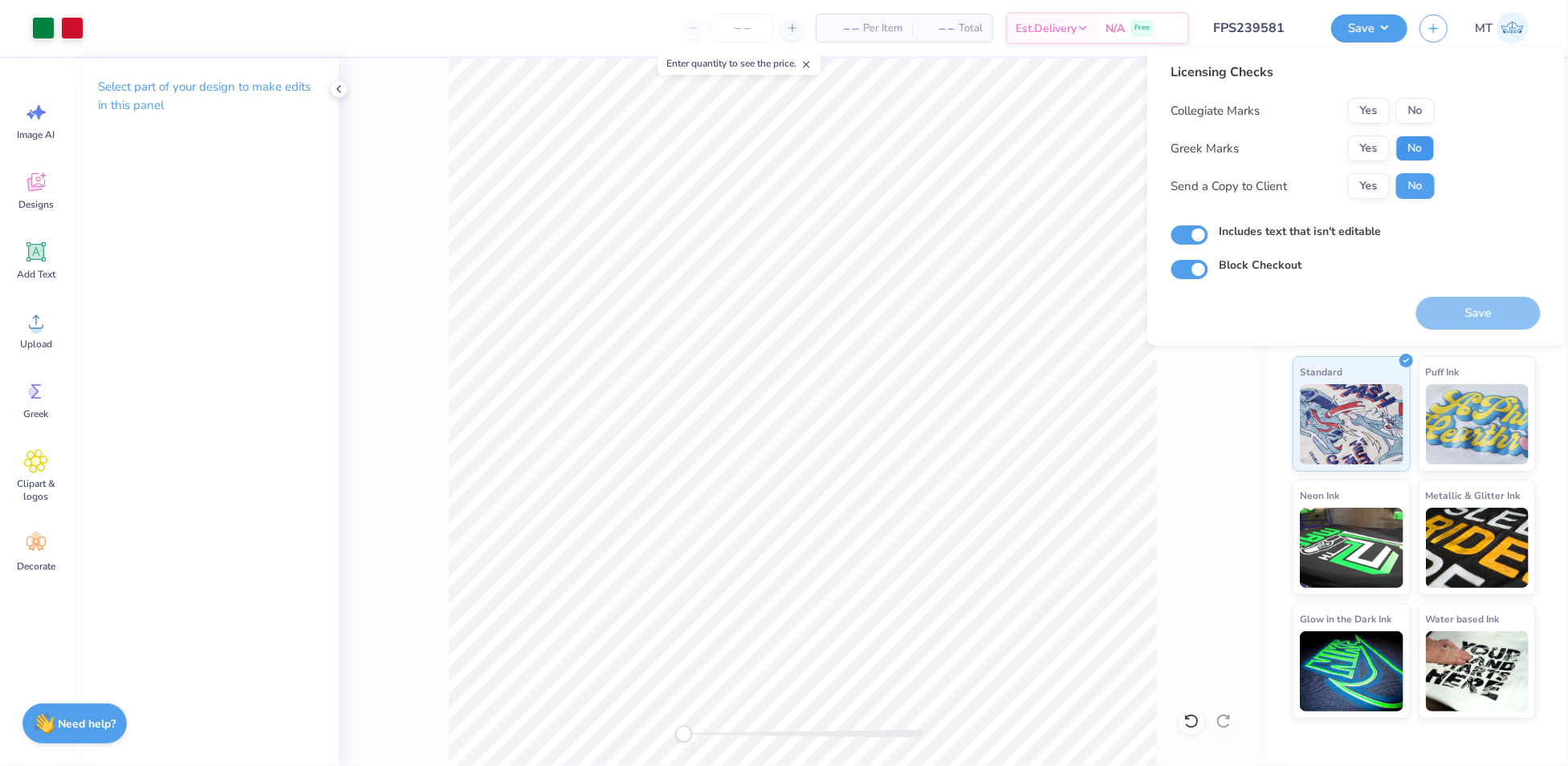
click at [1422, 139] on button "No" at bounding box center [1414, 148] width 39 height 25
click at [1422, 107] on button "No" at bounding box center [1414, 110] width 39 height 25
click at [1487, 318] on button "Save" at bounding box center [1478, 313] width 124 height 33
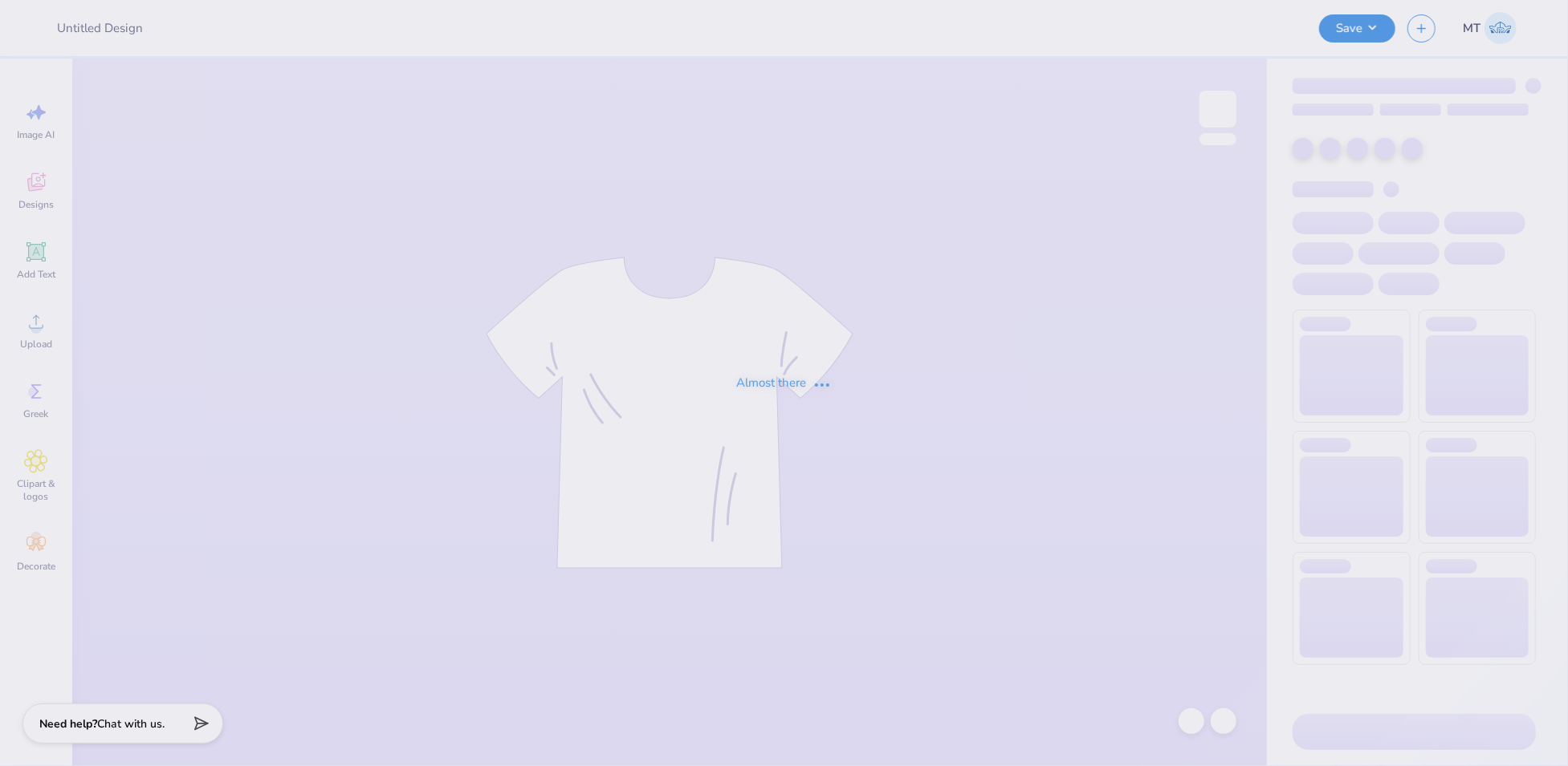
type input "FPS240479"
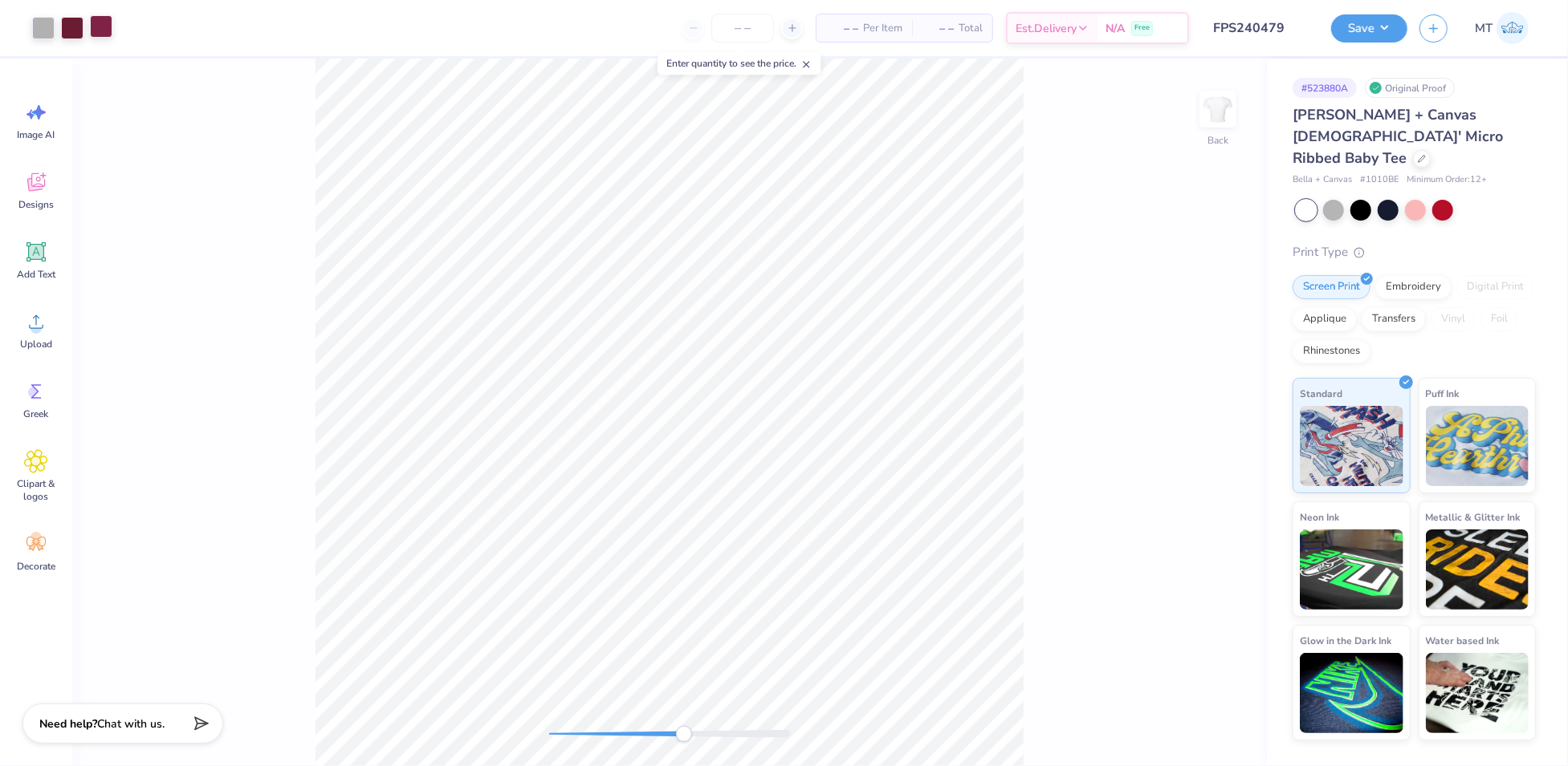
click at [95, 29] on div at bounding box center [101, 26] width 23 height 23
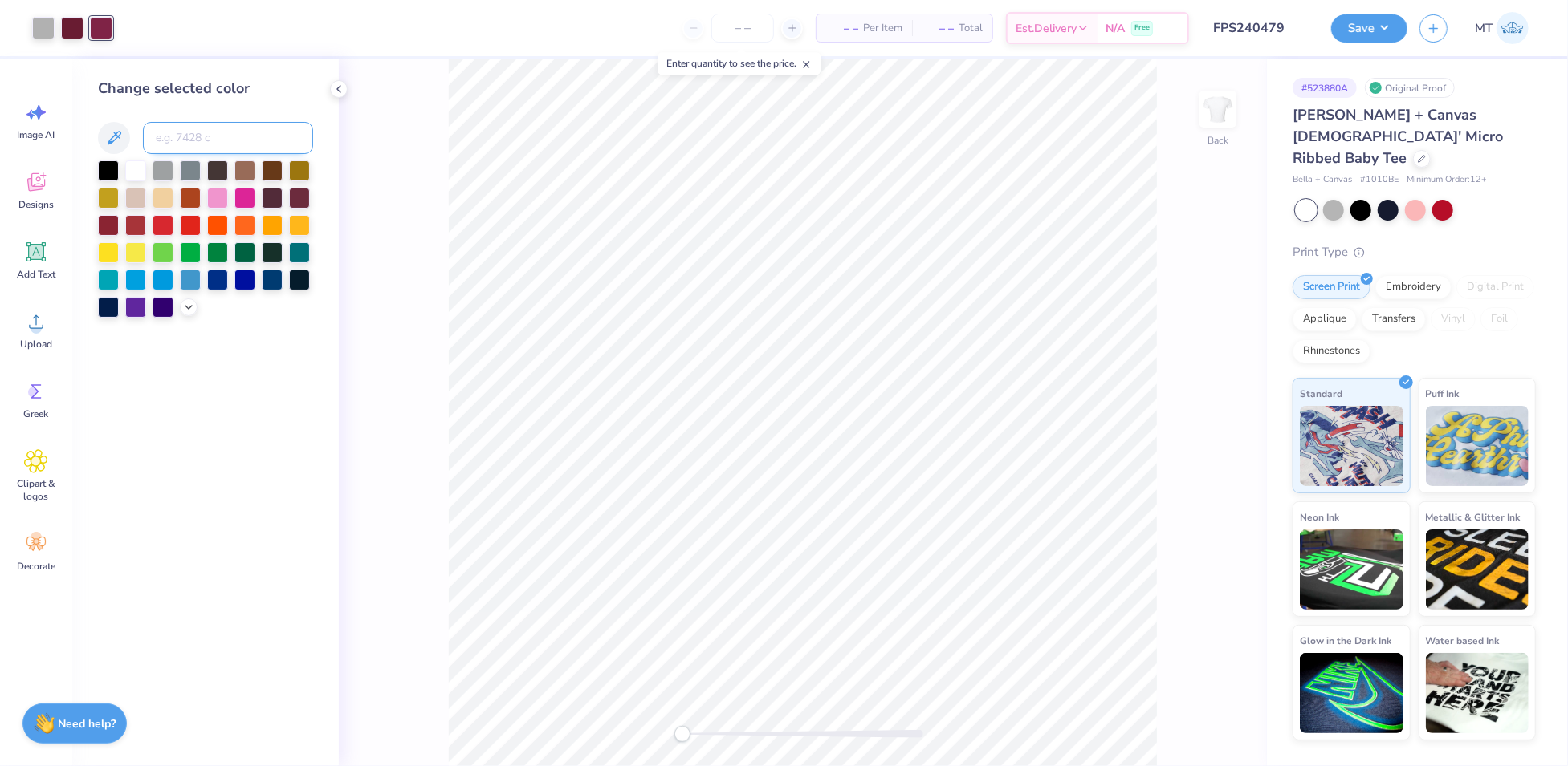
click at [192, 139] on input at bounding box center [228, 138] width 171 height 32
type input "7420"
click at [1193, 718] on icon at bounding box center [1191, 721] width 16 height 16
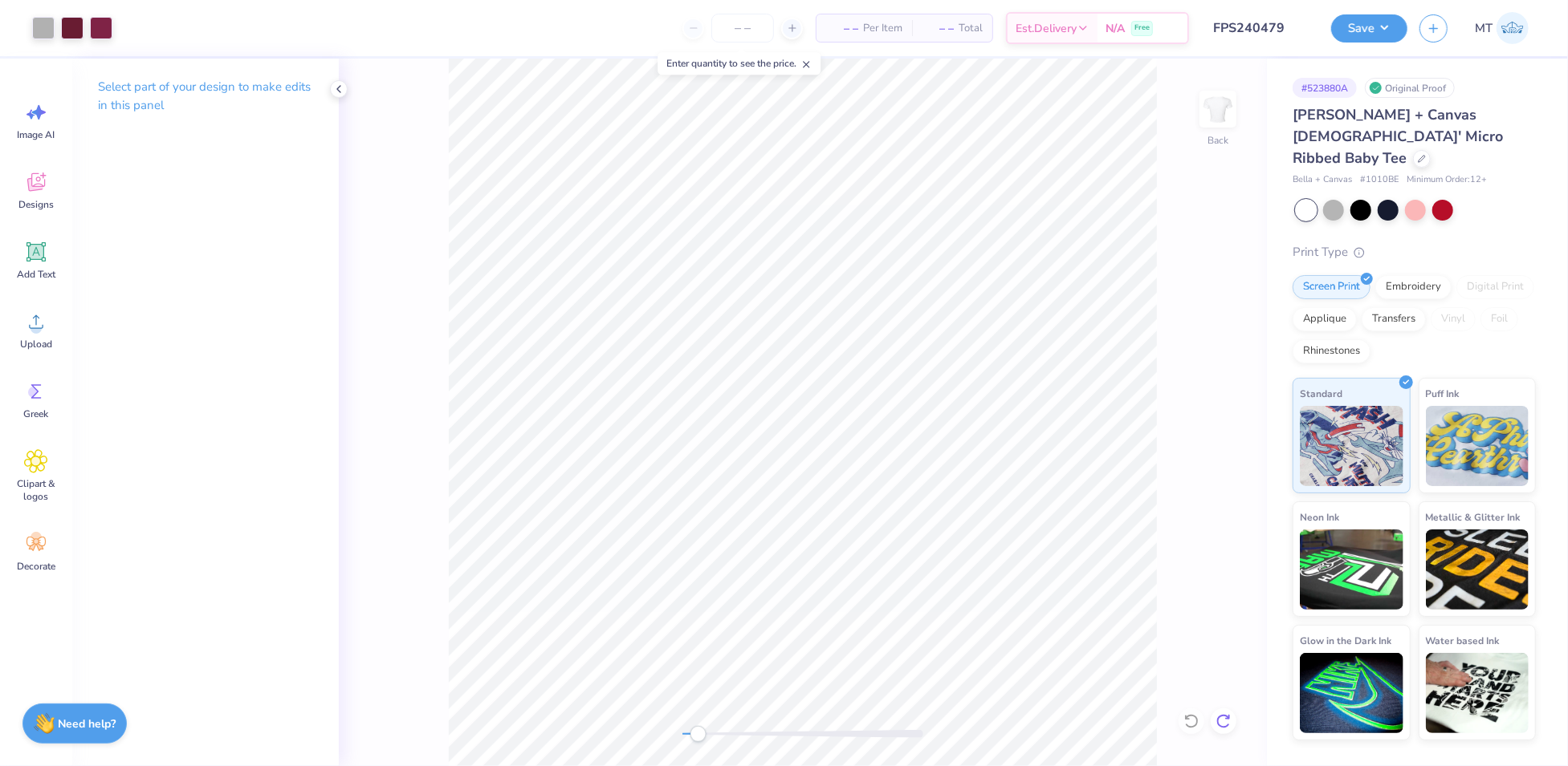
click at [1226, 720] on icon at bounding box center [1223, 721] width 16 height 16
click at [107, 26] on div at bounding box center [101, 26] width 23 height 23
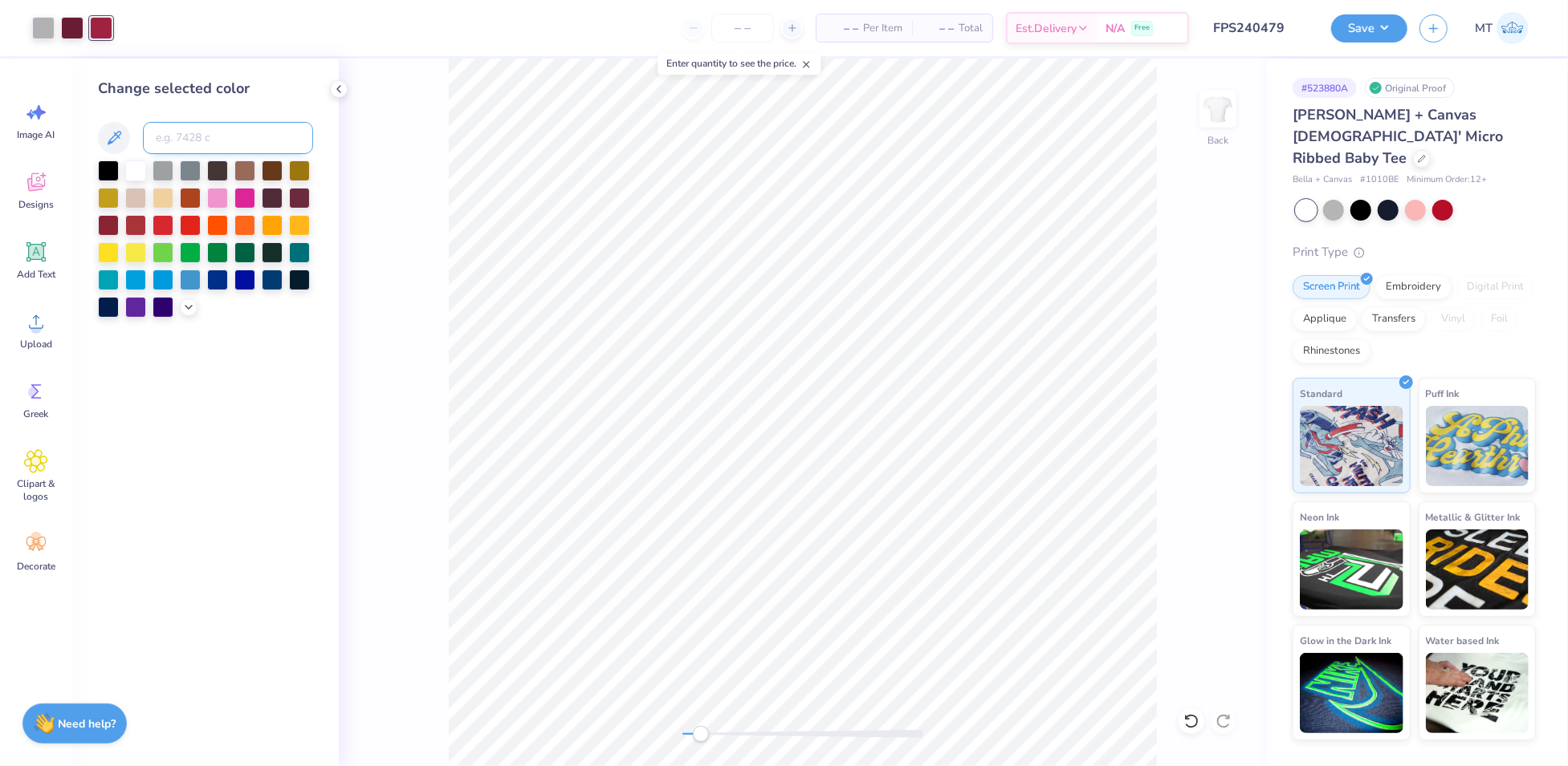
click at [182, 124] on input at bounding box center [228, 138] width 171 height 32
type input "7425"
click at [1194, 720] on icon at bounding box center [1191, 721] width 16 height 16
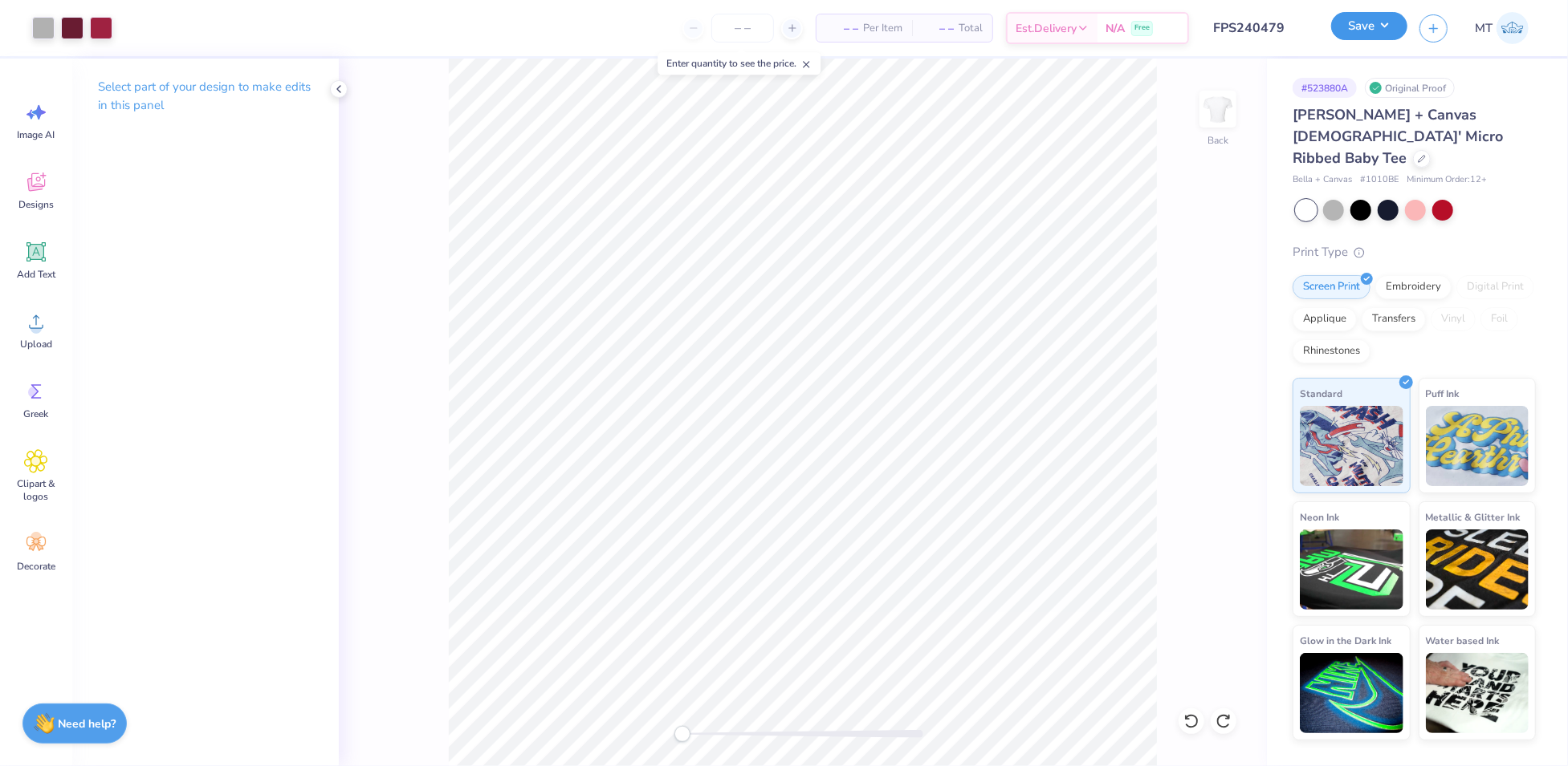
click at [1383, 27] on button "Save" at bounding box center [1368, 26] width 76 height 28
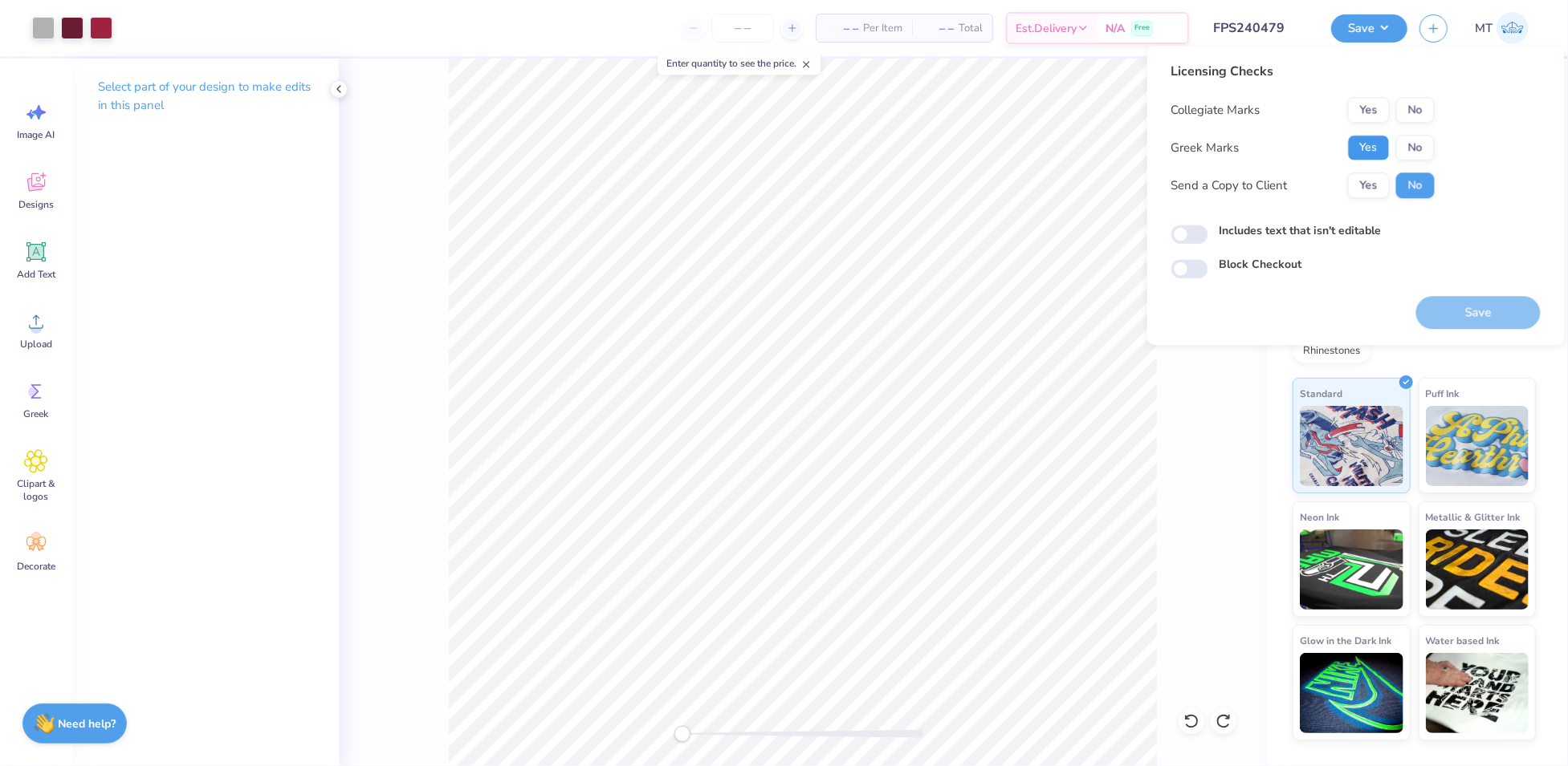
click at [1367, 149] on button "Yes" at bounding box center [1368, 147] width 41 height 25
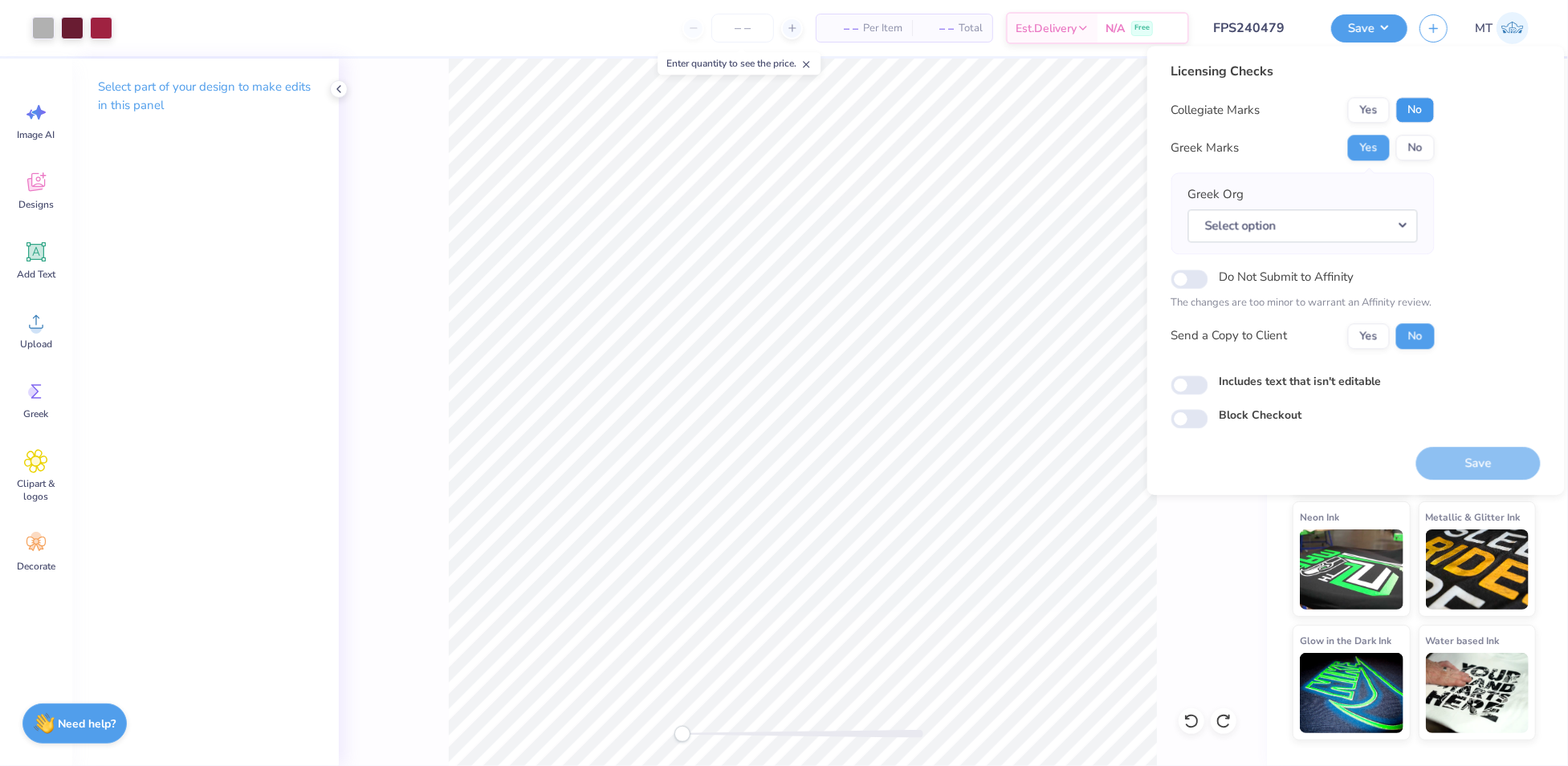
click at [1414, 106] on button "No" at bounding box center [1414, 109] width 39 height 25
click at [1382, 232] on button "Select option" at bounding box center [1303, 225] width 230 height 33
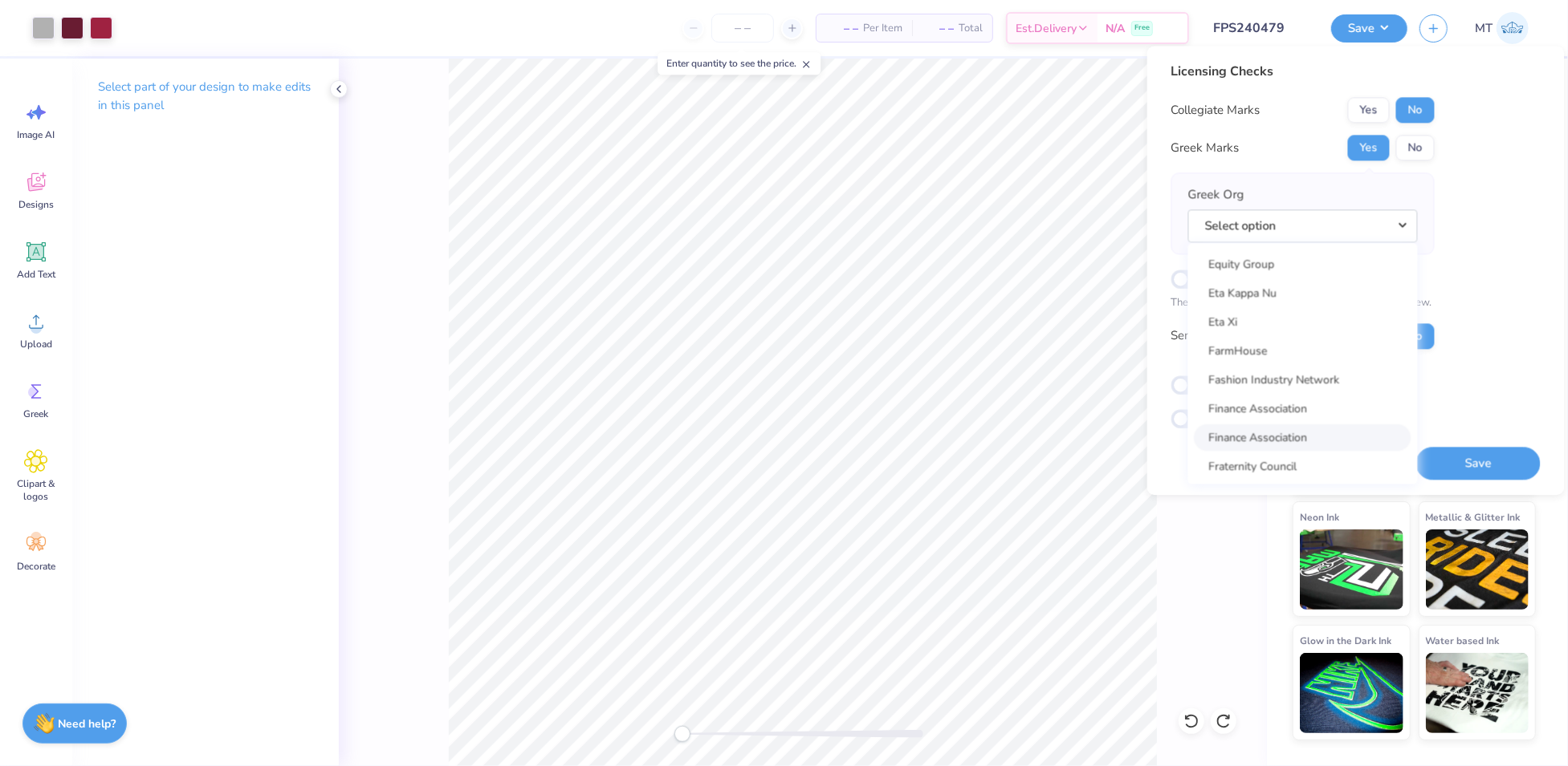
scroll to position [4688, 0]
click at [1475, 225] on div "Licensing Checks Collegiate Marks Yes No Greek Marks Yes No Greek Org Select op…" at bounding box center [1356, 245] width 369 height 367
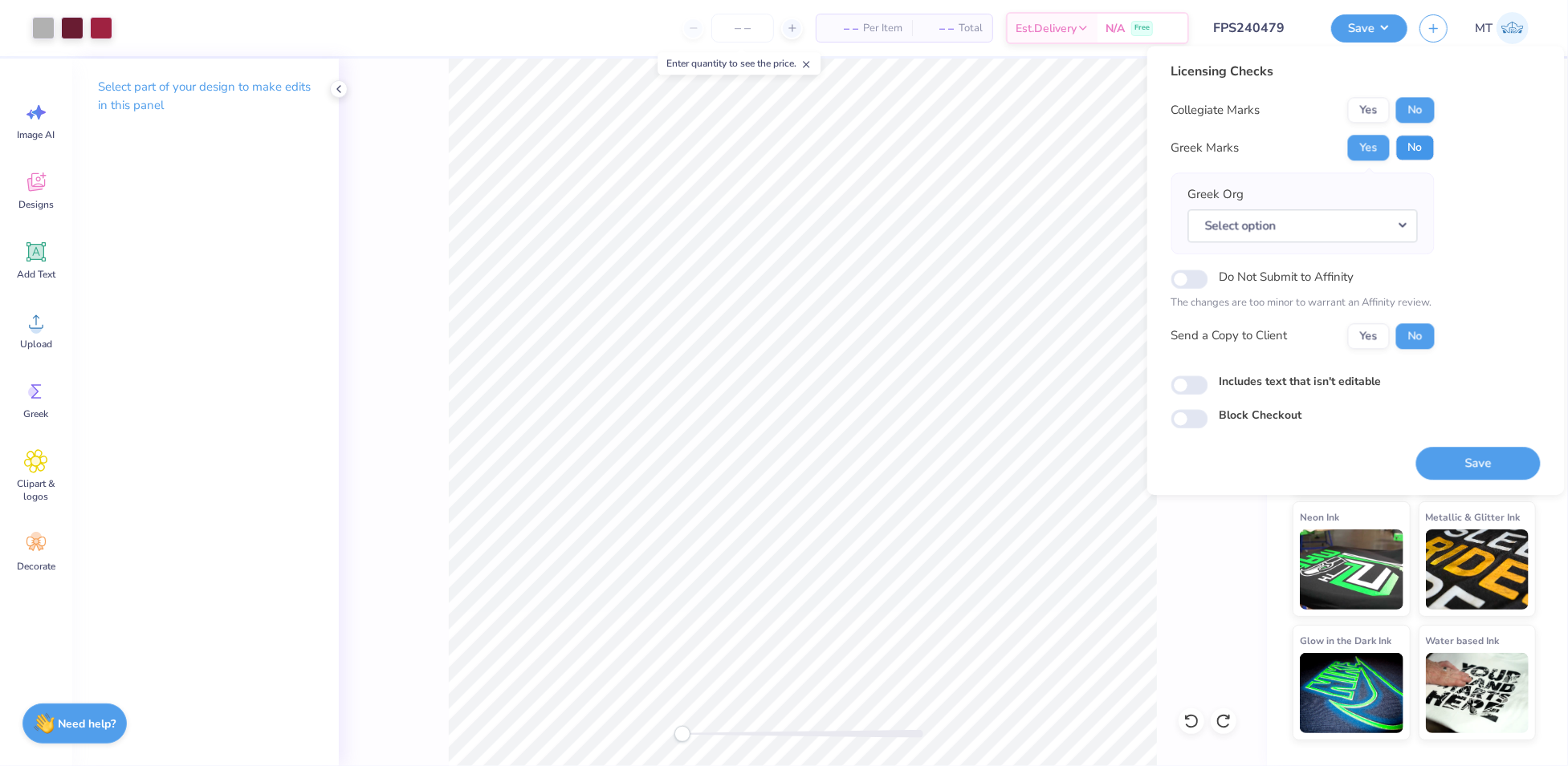
click at [1426, 142] on button "No" at bounding box center [1414, 147] width 39 height 25
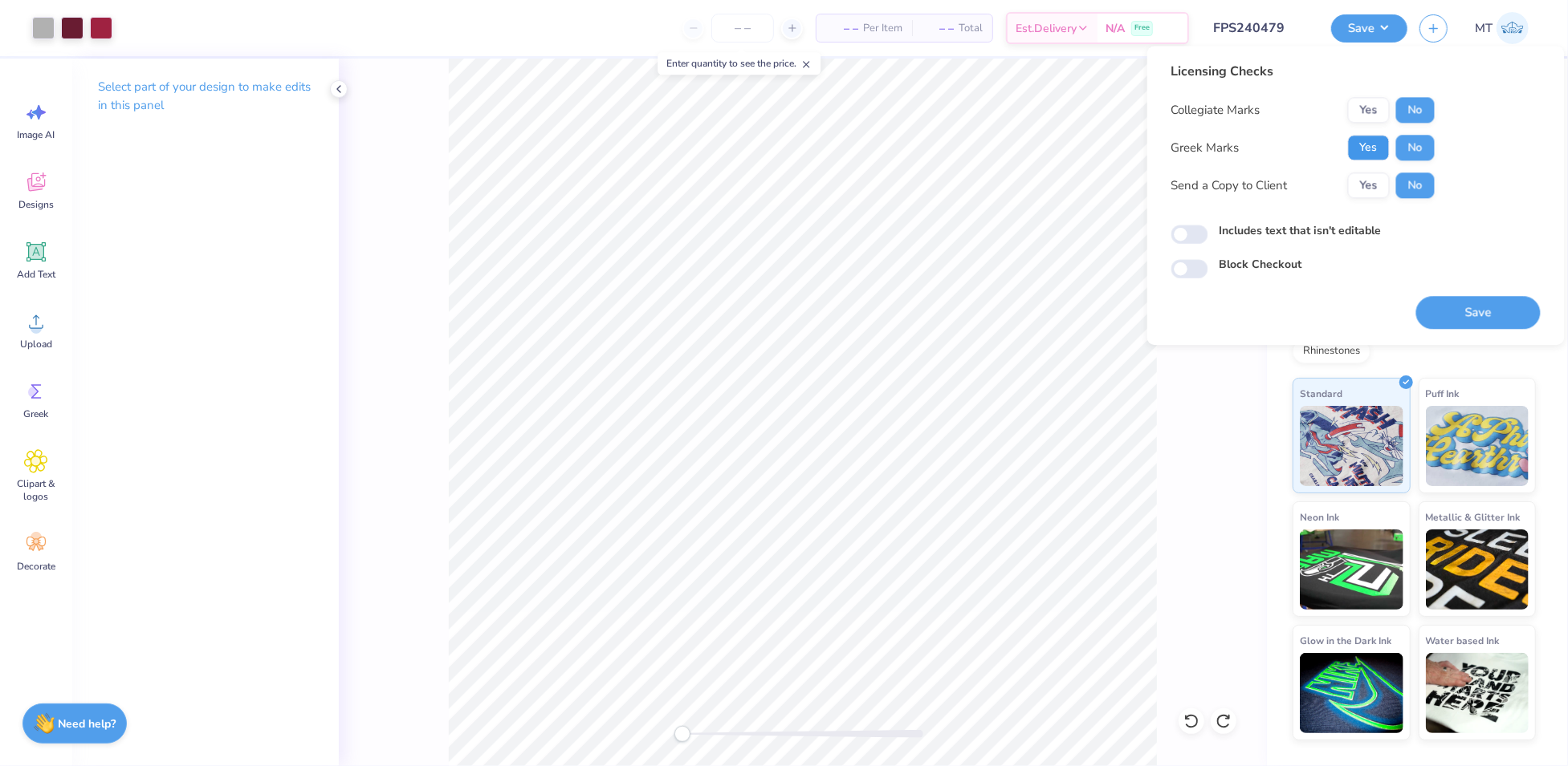
click at [1385, 156] on button "Yes" at bounding box center [1368, 147] width 41 height 25
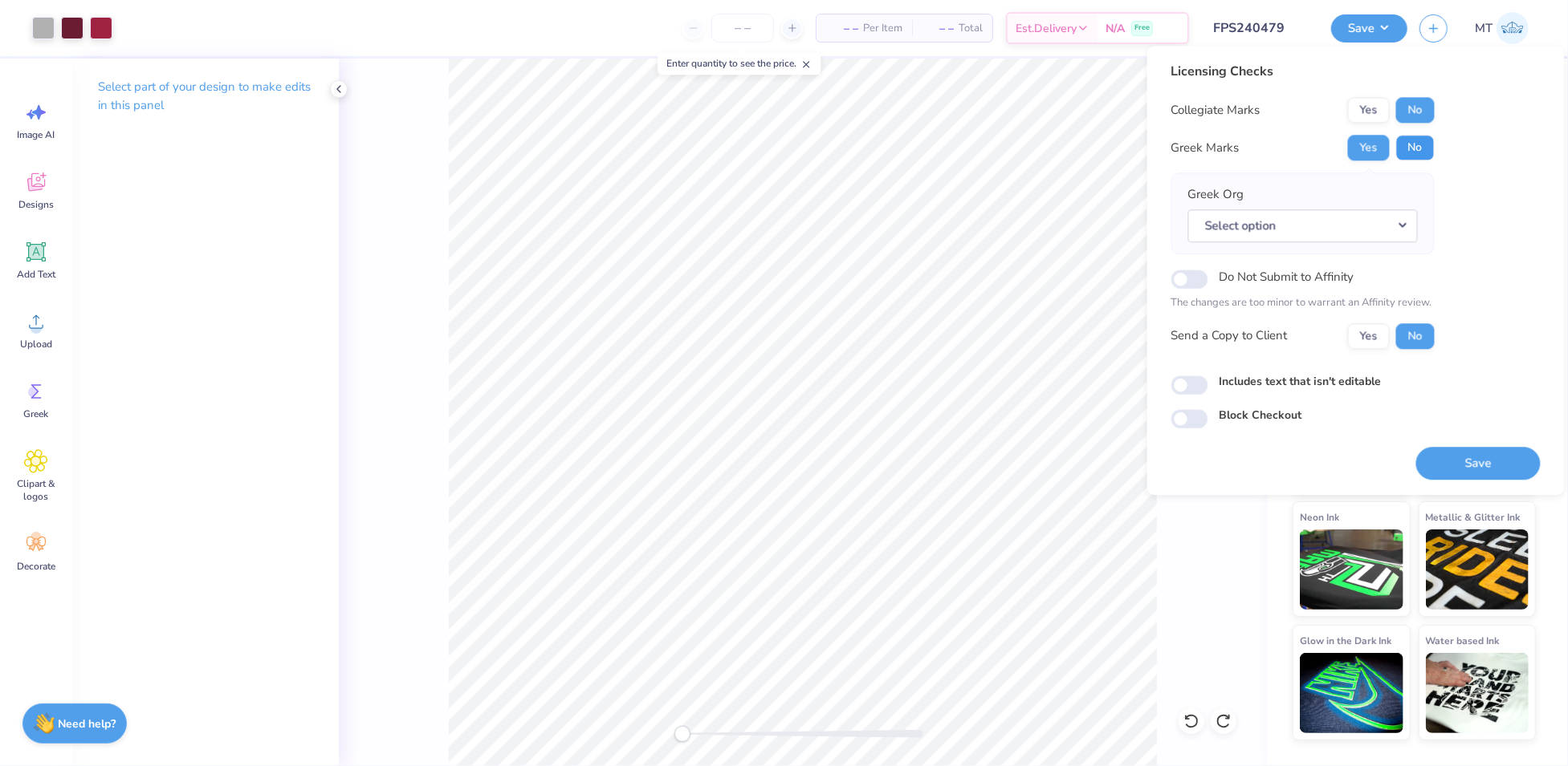
click at [1412, 155] on button "No" at bounding box center [1414, 147] width 39 height 25
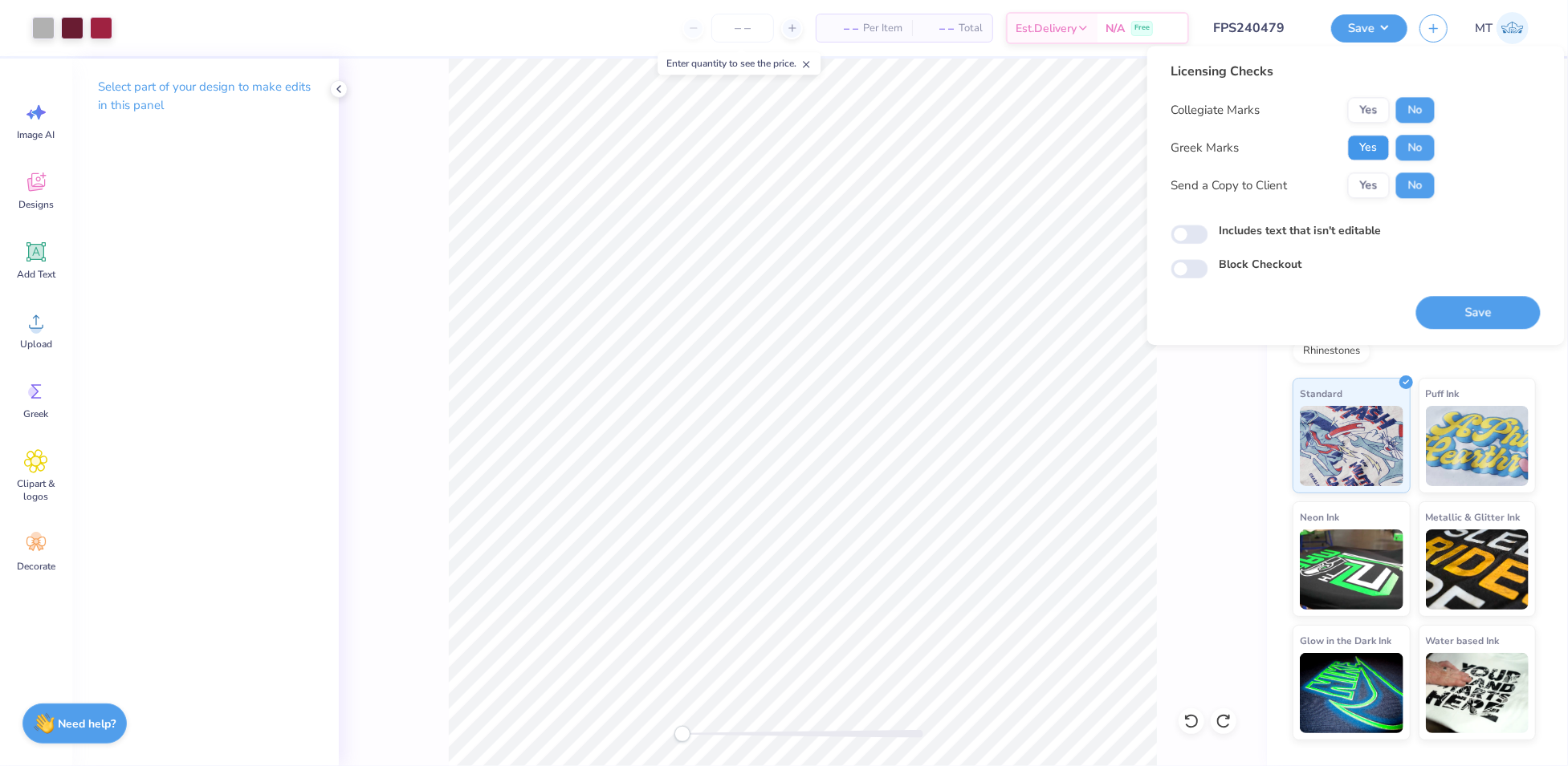
click at [1378, 149] on button "Yes" at bounding box center [1368, 147] width 41 height 25
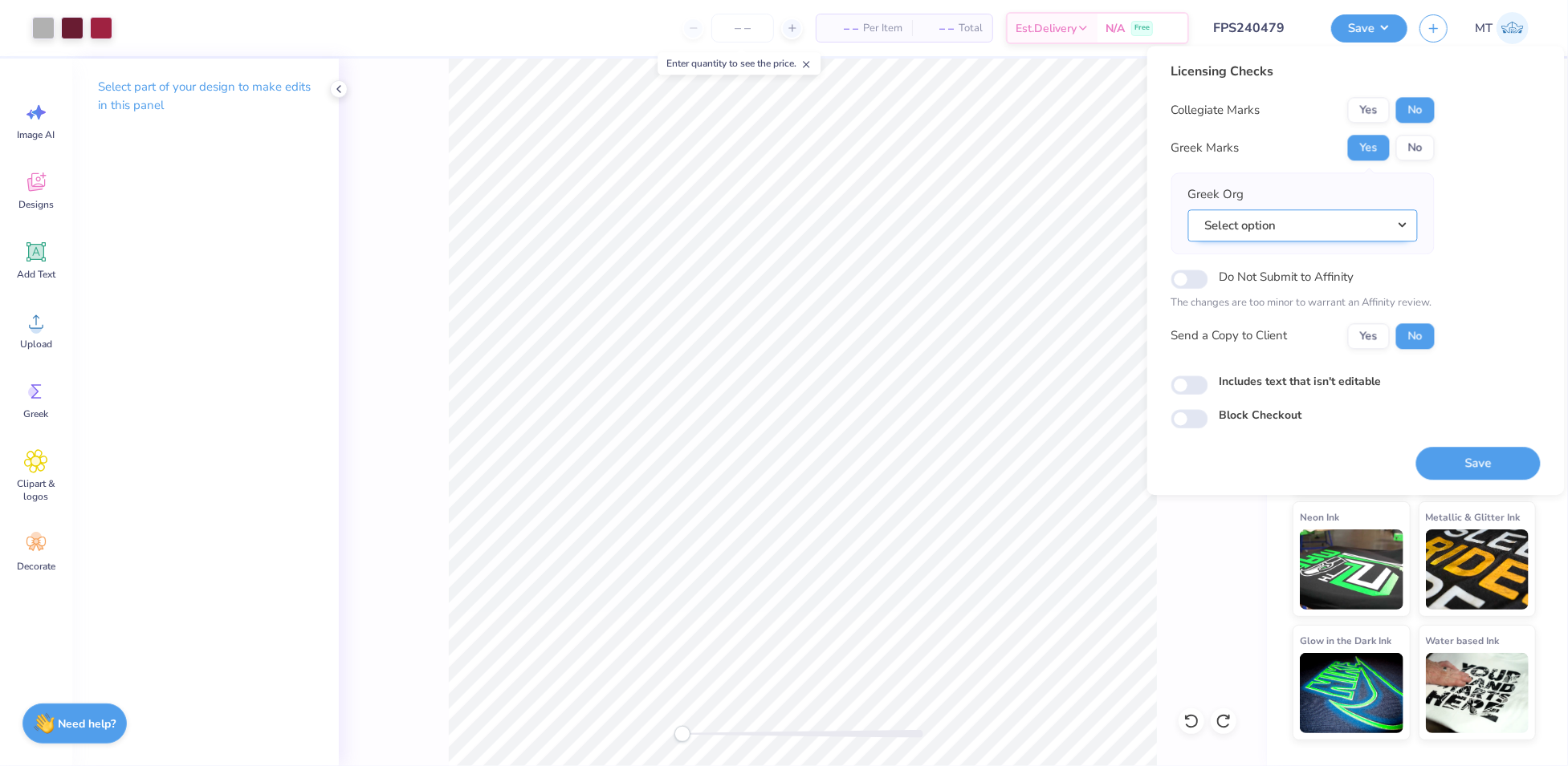
click at [1406, 230] on button "Select option" at bounding box center [1303, 225] width 230 height 33
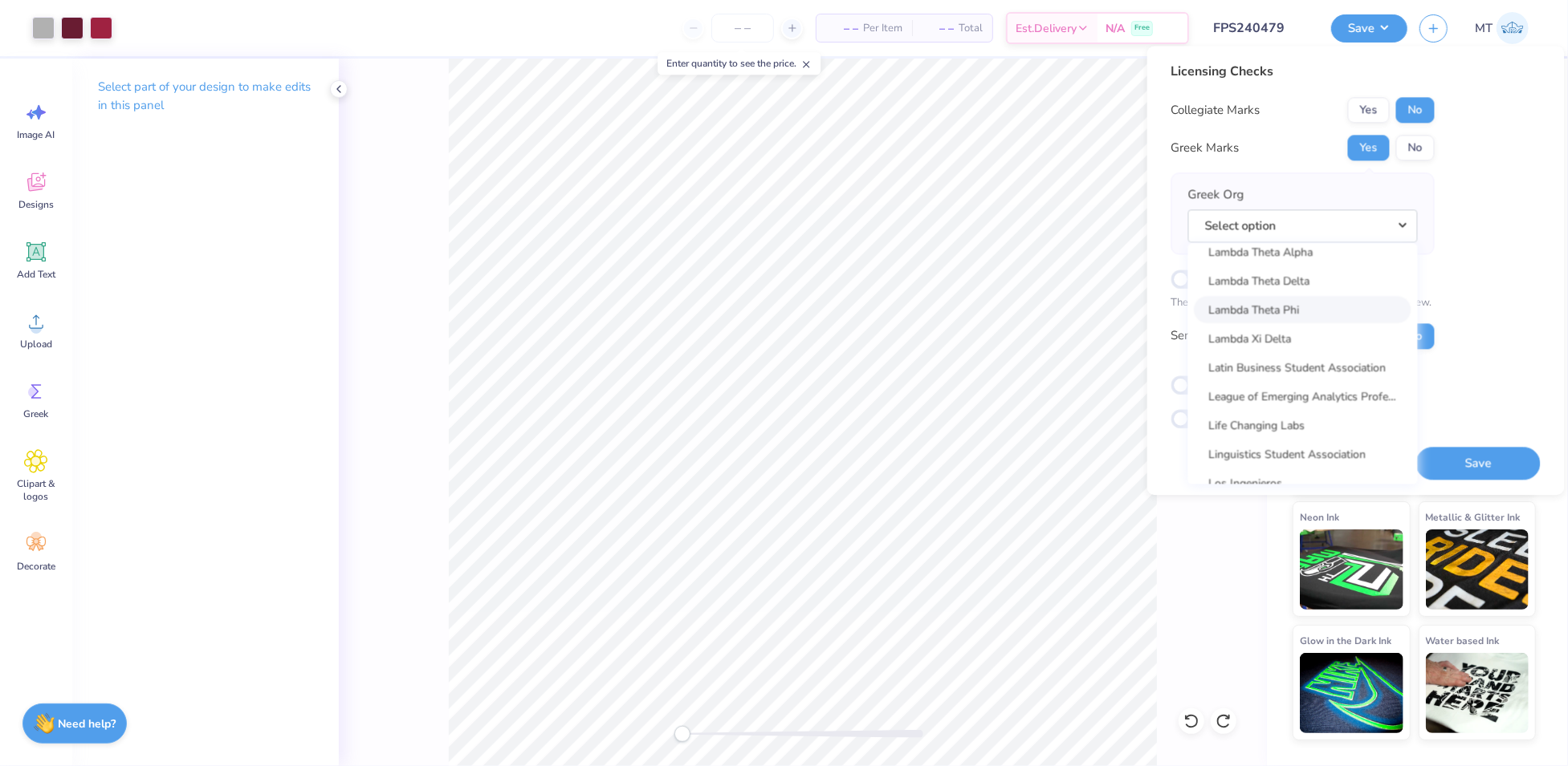
scroll to position [6782, 0]
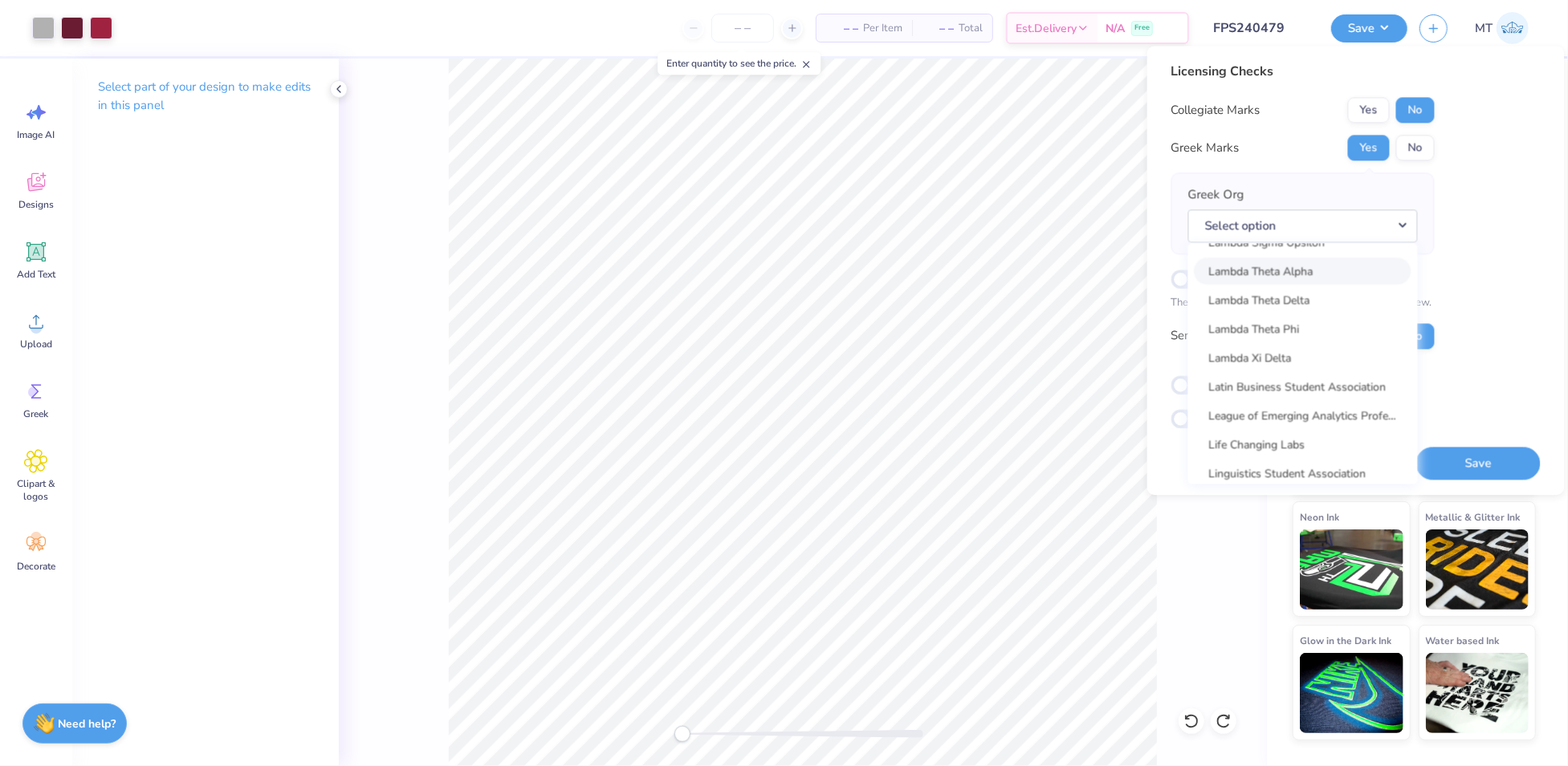
click at [1316, 272] on link "Lambda Theta Alpha" at bounding box center [1302, 270] width 217 height 26
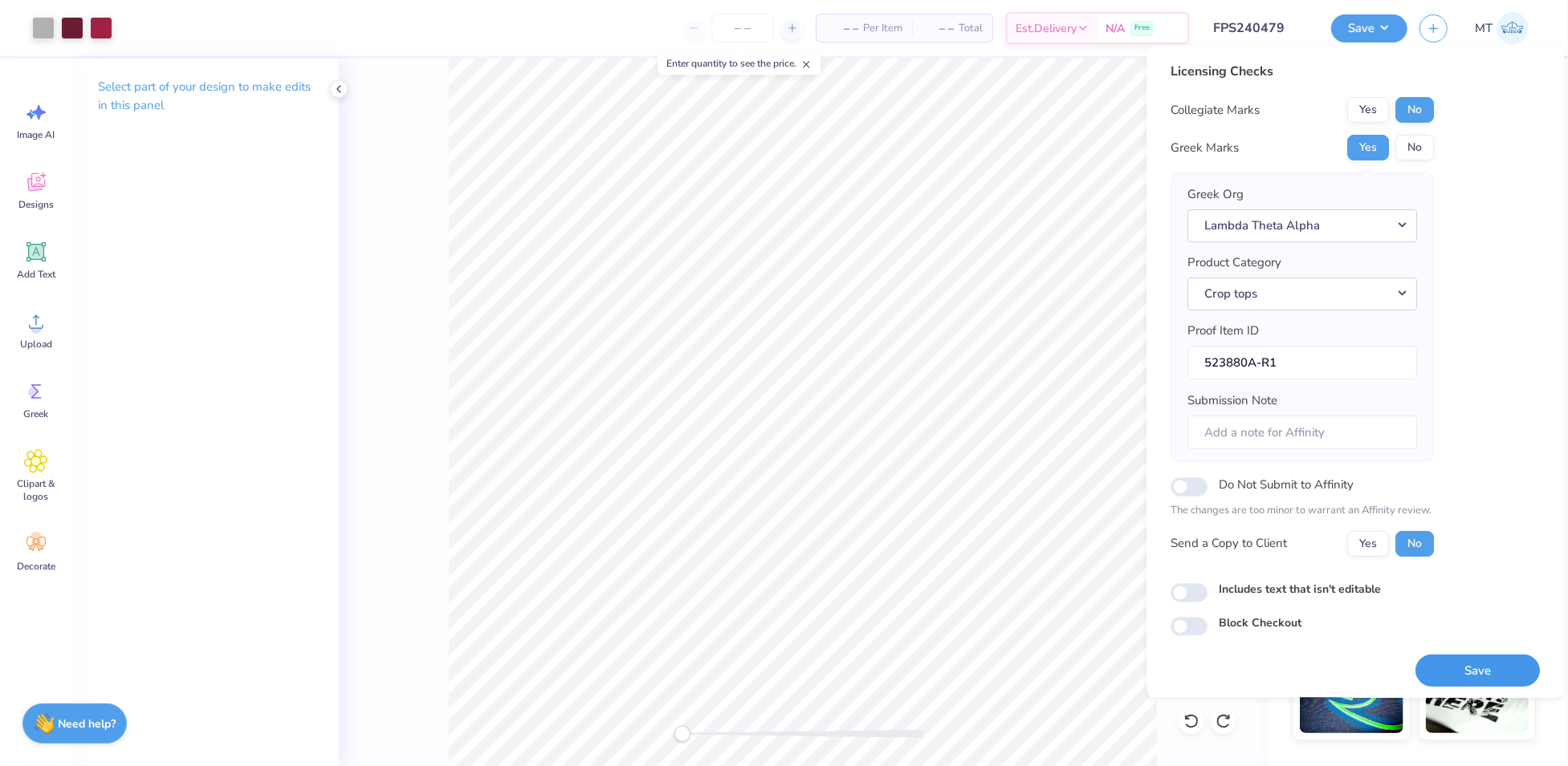
click at [1468, 667] on button "Save" at bounding box center [1478, 671] width 124 height 33
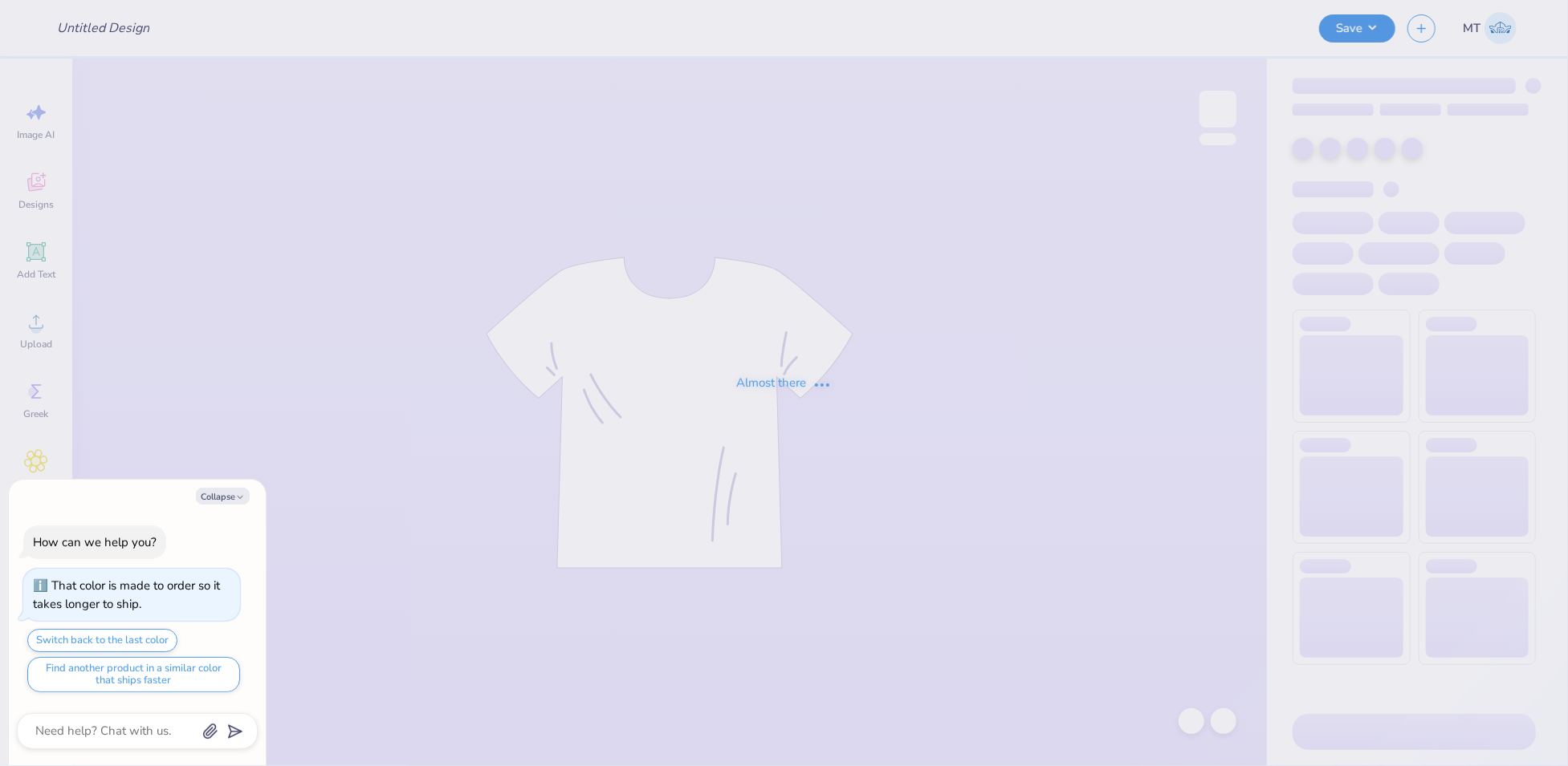
type textarea "x"
type input "FPS239923"
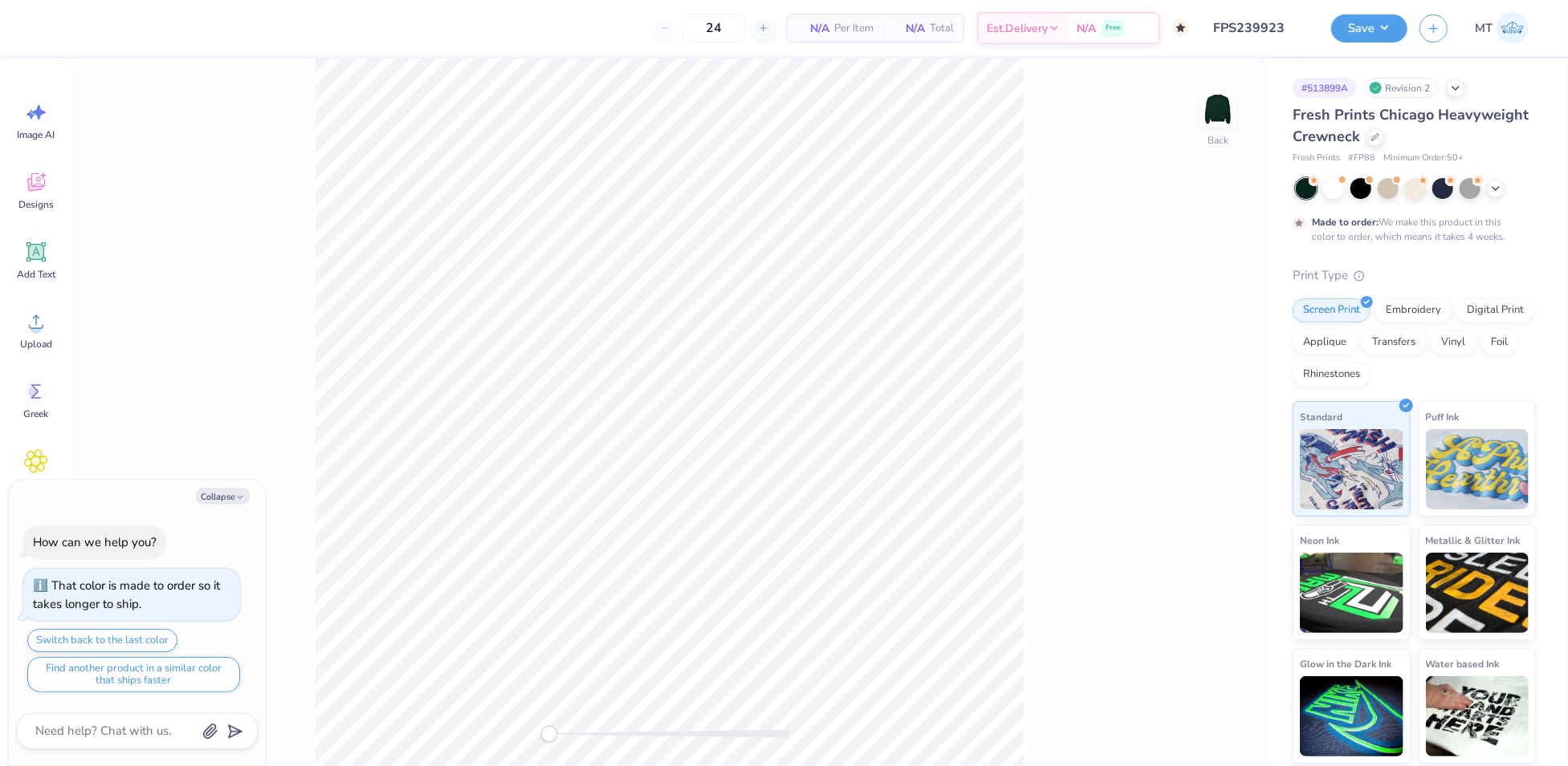
type textarea "x"
